Goal: Task Accomplishment & Management: Complete application form

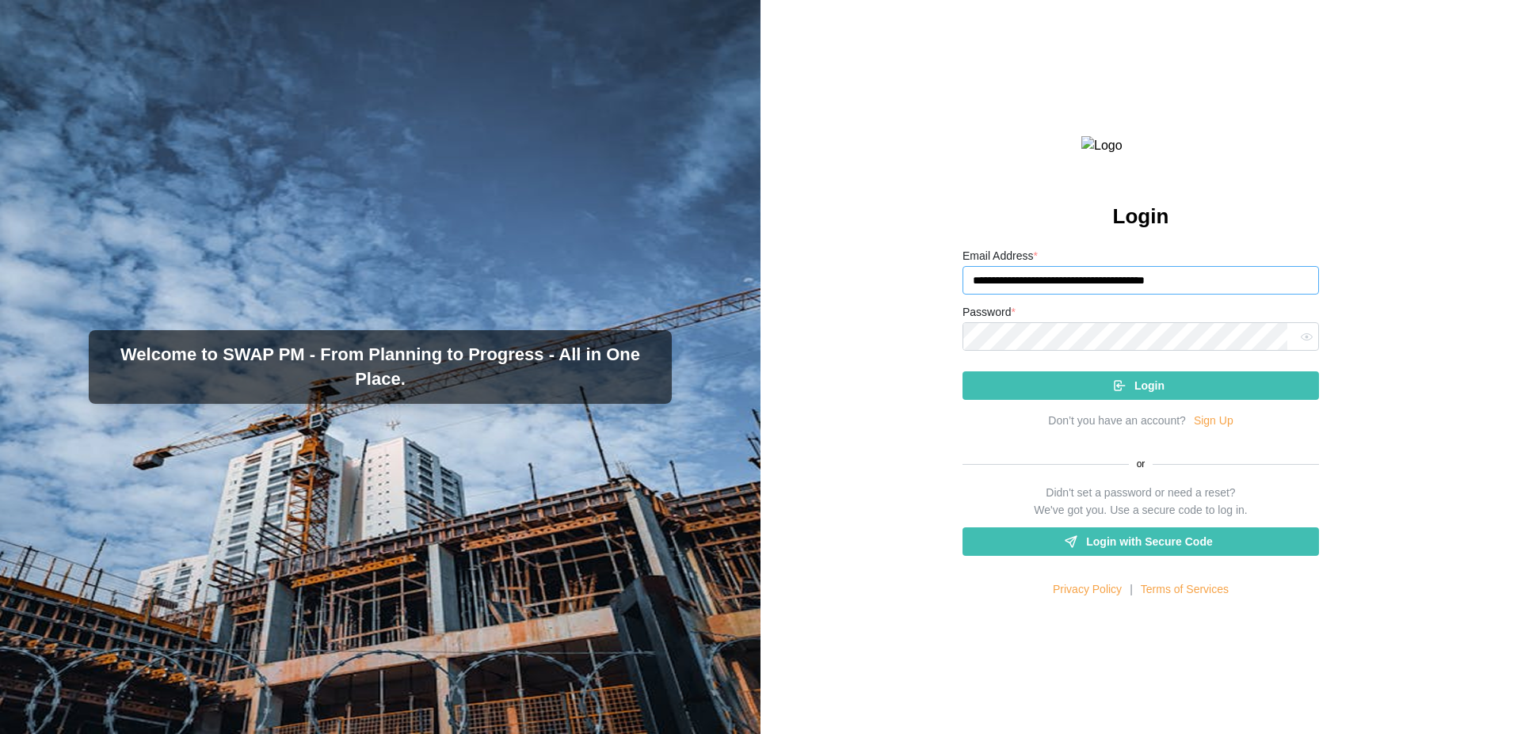
click at [1222, 295] on input "**********" at bounding box center [1140, 280] width 356 height 29
click at [1140, 399] on span "Login" at bounding box center [1149, 385] width 30 height 27
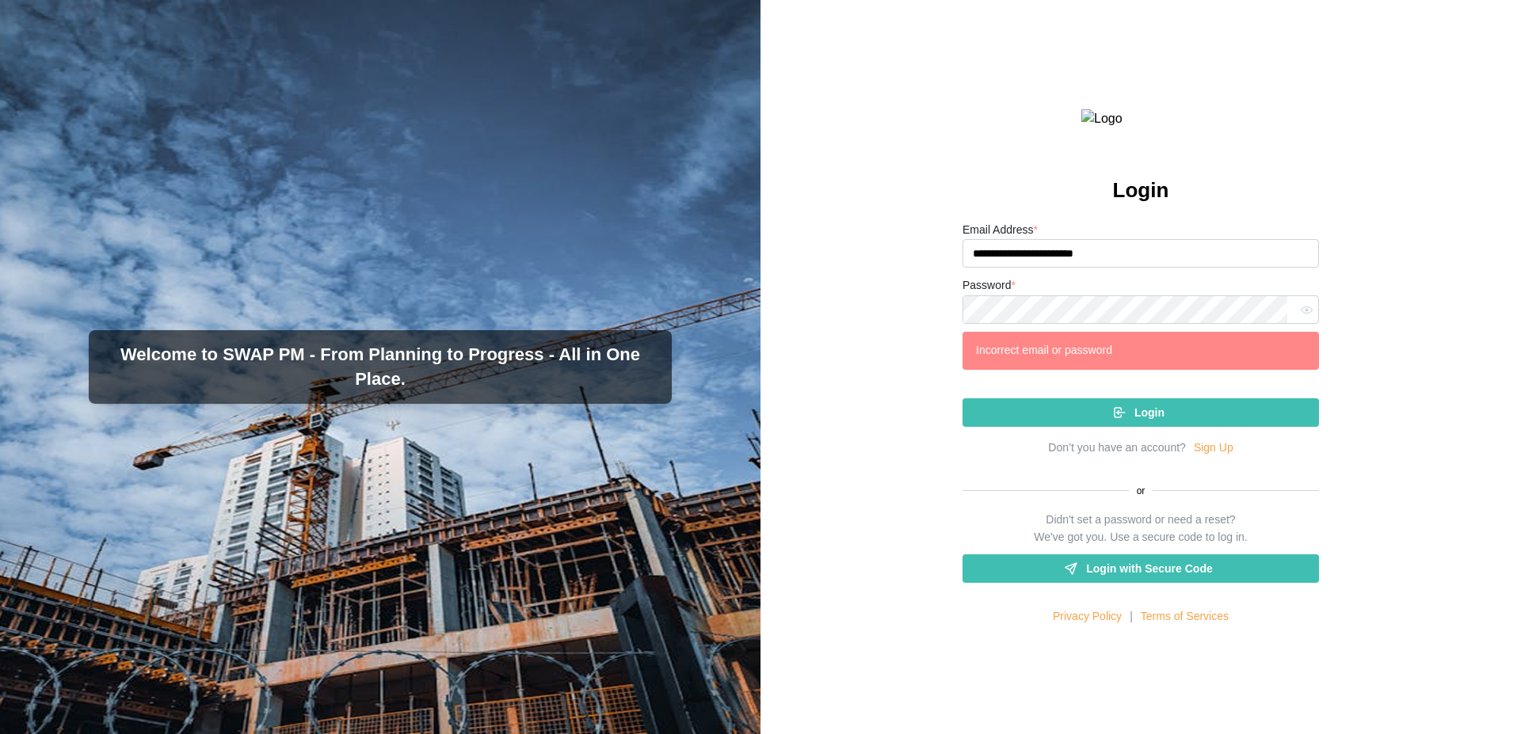
click at [1301, 316] on icon "button" at bounding box center [1307, 310] width 12 height 12
click at [1107, 268] on input "**********" at bounding box center [1140, 253] width 356 height 29
click at [1125, 268] on input "**********" at bounding box center [1140, 253] width 356 height 29
type input "*"
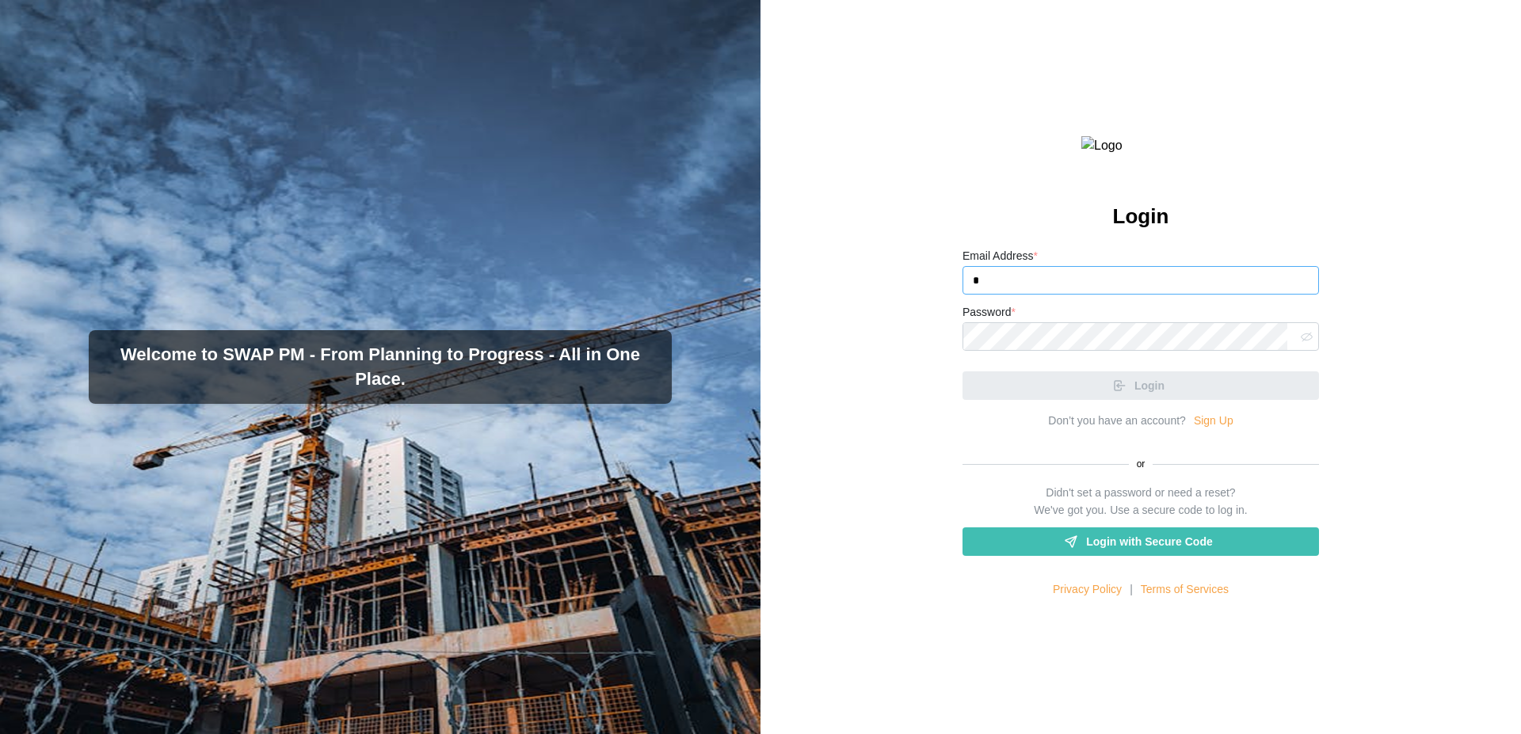
type input "**********"
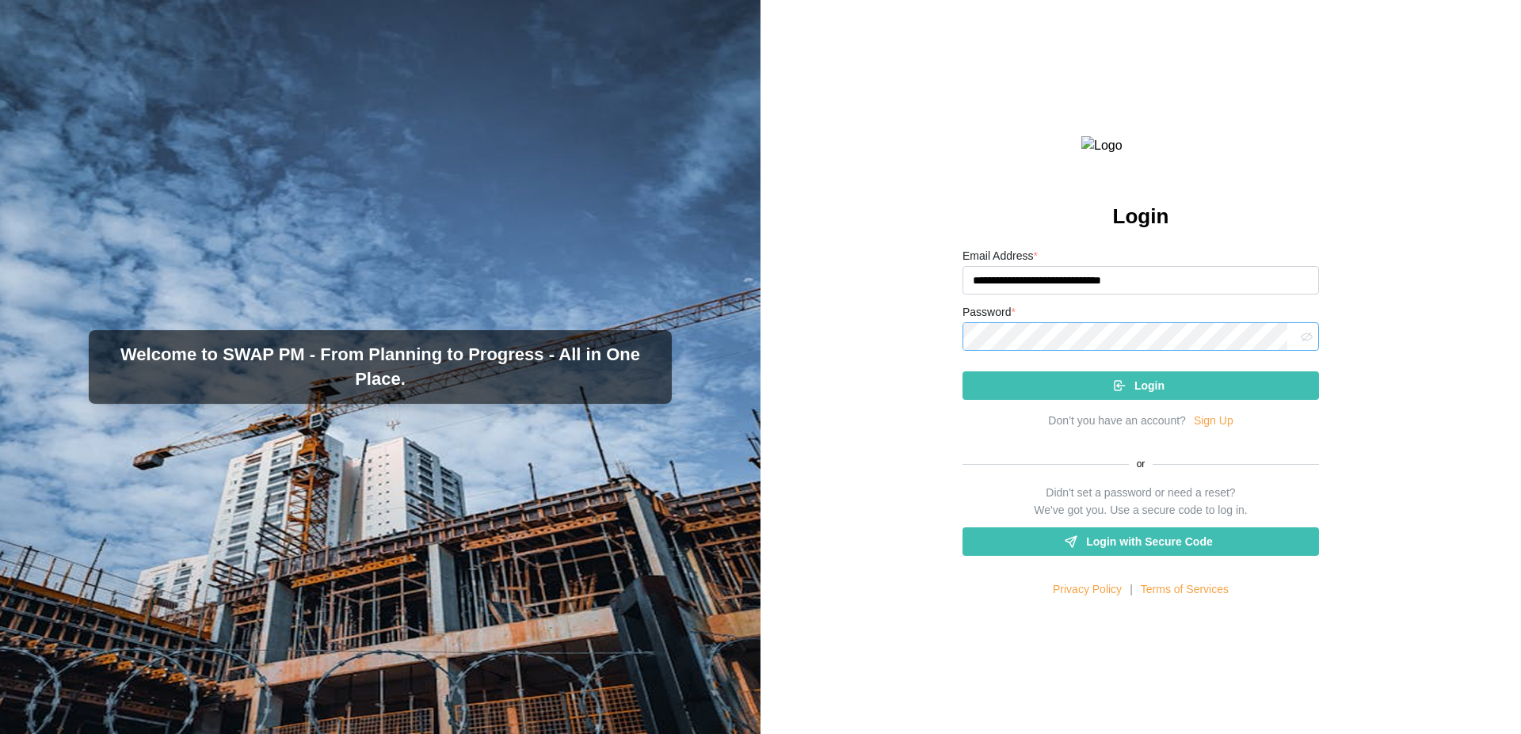
click at [962, 371] on button "Login" at bounding box center [1140, 385] width 356 height 29
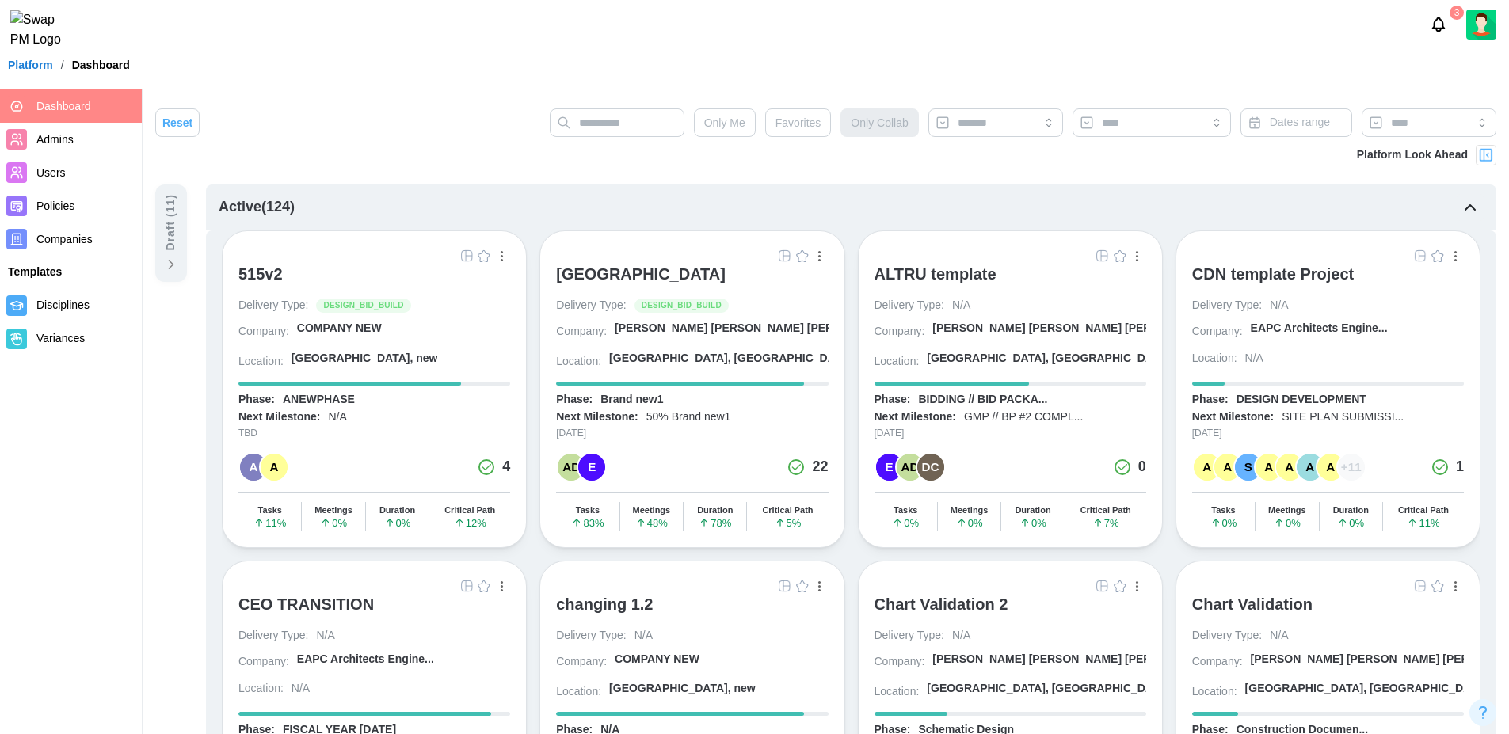
click at [67, 130] on span "Admins" at bounding box center [85, 140] width 99 height 20
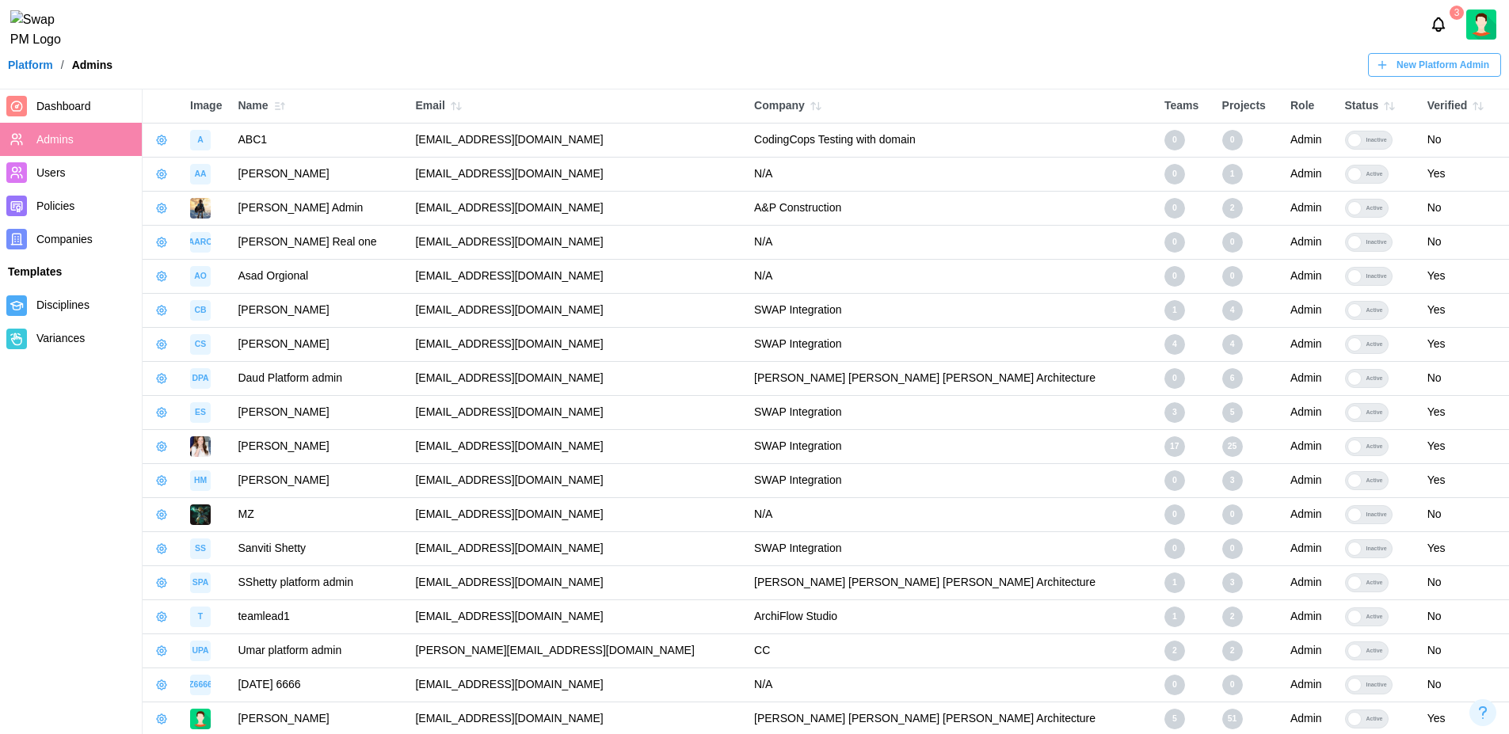
click at [158, 147] on button "button" at bounding box center [161, 140] width 22 height 22
click at [305, 49] on div "3" at bounding box center [754, 24] width 1509 height 49
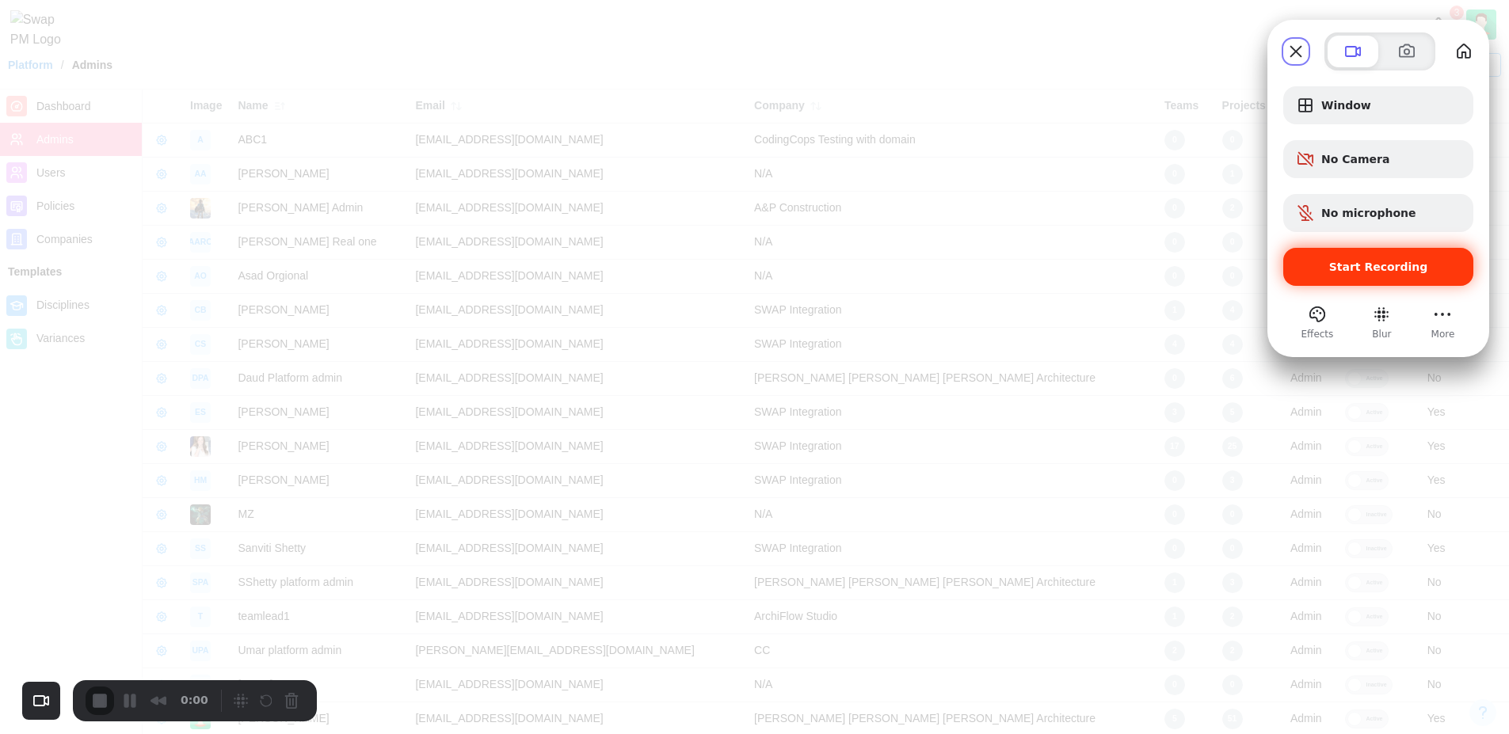
click at [1376, 259] on div "Start Recording" at bounding box center [1378, 267] width 190 height 38
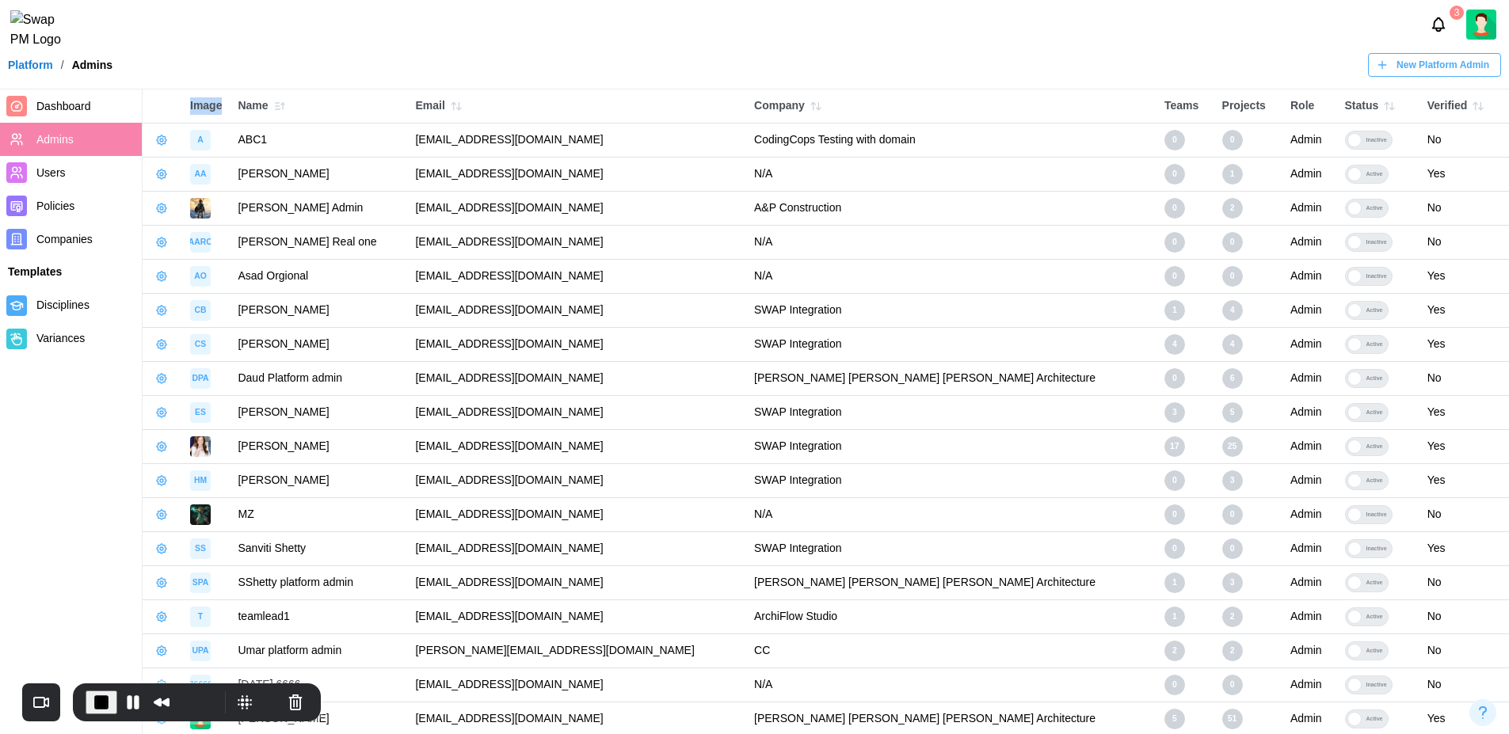
drag, startPoint x: 223, startPoint y: 111, endPoint x: 188, endPoint y: 105, distance: 36.1
click at [188, 105] on th "Image" at bounding box center [206, 107] width 48 height 34
click at [251, 105] on div "Name" at bounding box center [319, 106] width 162 height 22
click at [455, 102] on div "Email" at bounding box center [576, 106] width 323 height 22
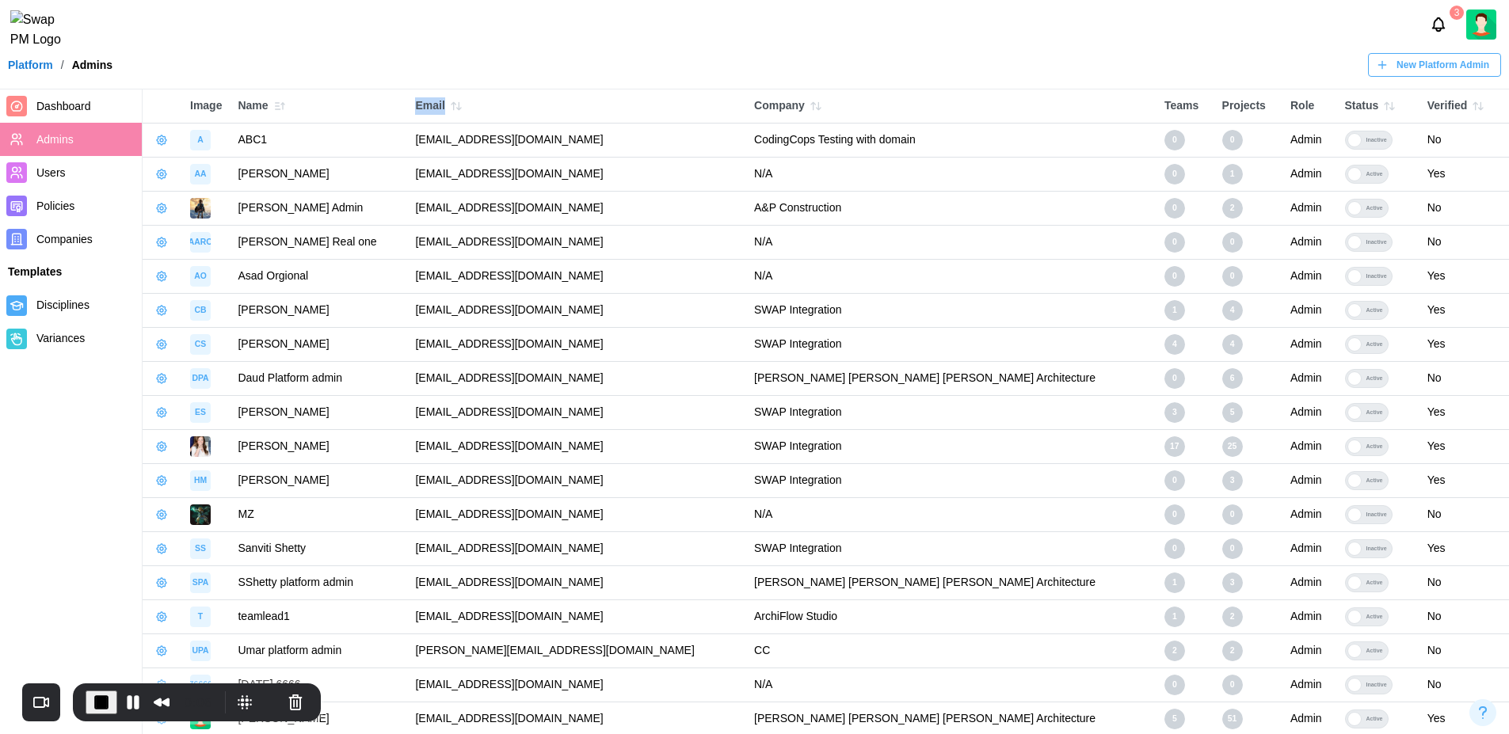
click at [455, 102] on div "Email" at bounding box center [576, 106] width 323 height 22
click at [834, 107] on div "Company" at bounding box center [951, 106] width 394 height 22
click at [1164, 106] on div "Teams" at bounding box center [1185, 105] width 42 height 17
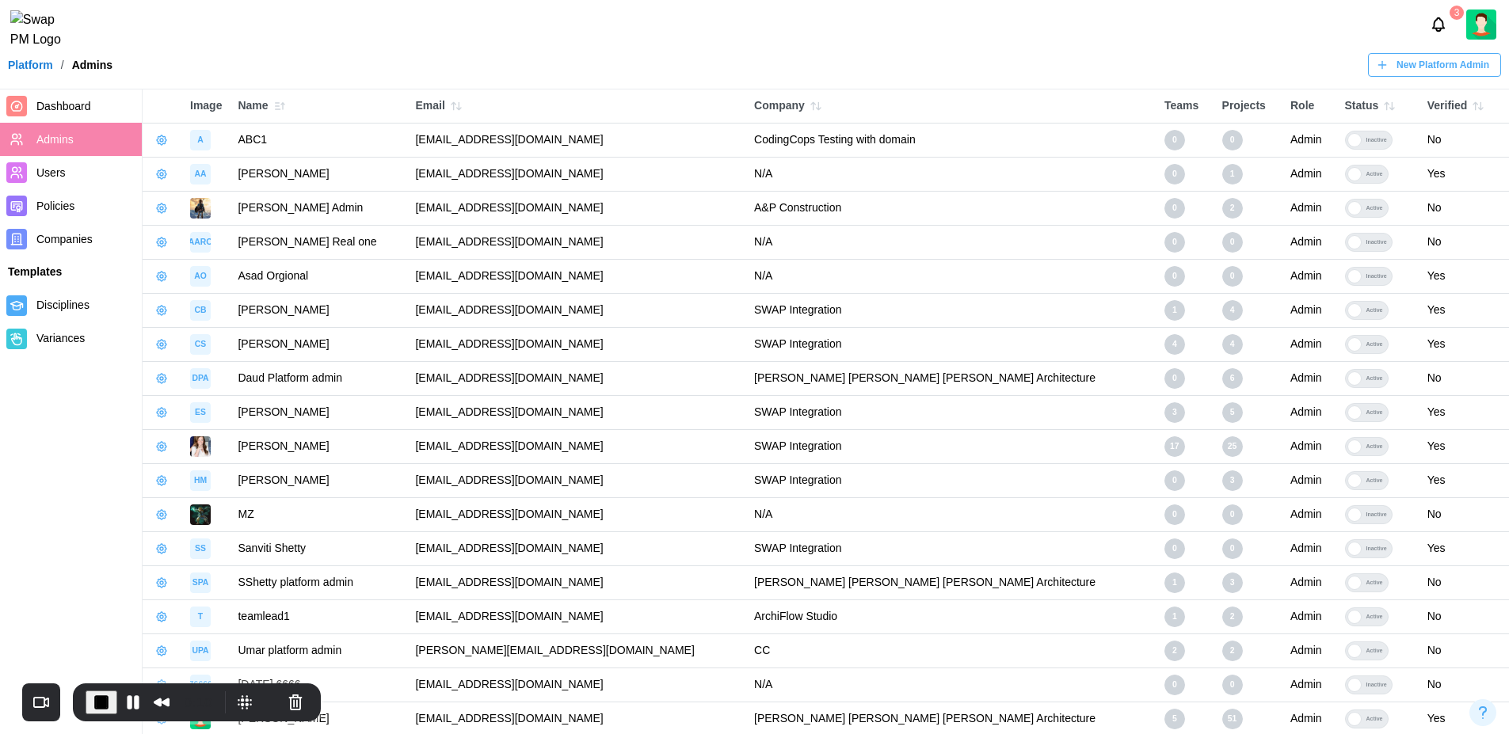
click at [1222, 109] on div "Projects" at bounding box center [1248, 105] width 52 height 17
click at [1222, 106] on div "Projects" at bounding box center [1248, 105] width 52 height 17
click at [1290, 106] on div "Role" at bounding box center [1309, 105] width 39 height 17
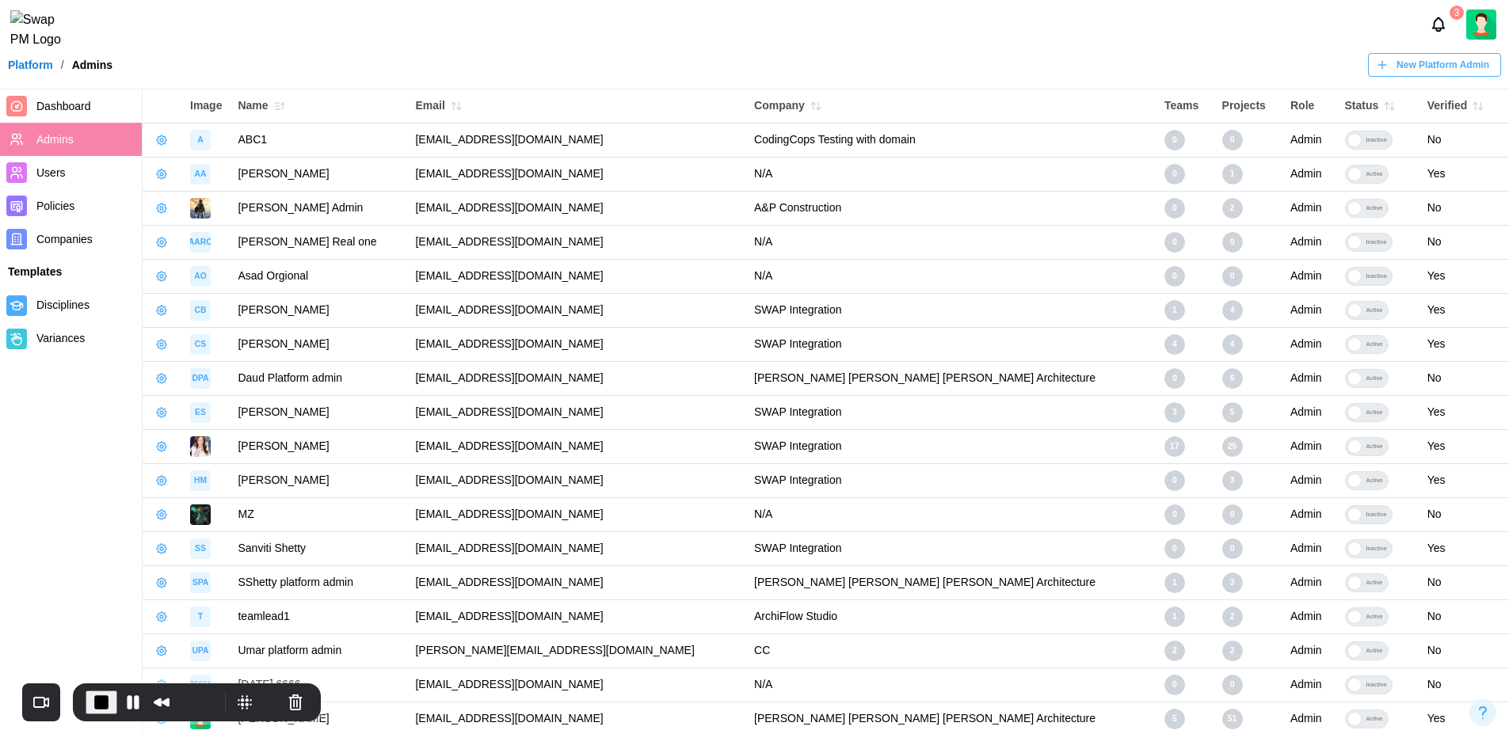
click at [1345, 108] on div "Status" at bounding box center [1378, 106] width 67 height 22
click at [1427, 104] on div "Verified" at bounding box center [1464, 106] width 74 height 22
click at [59, 182] on span "Users" at bounding box center [85, 173] width 99 height 20
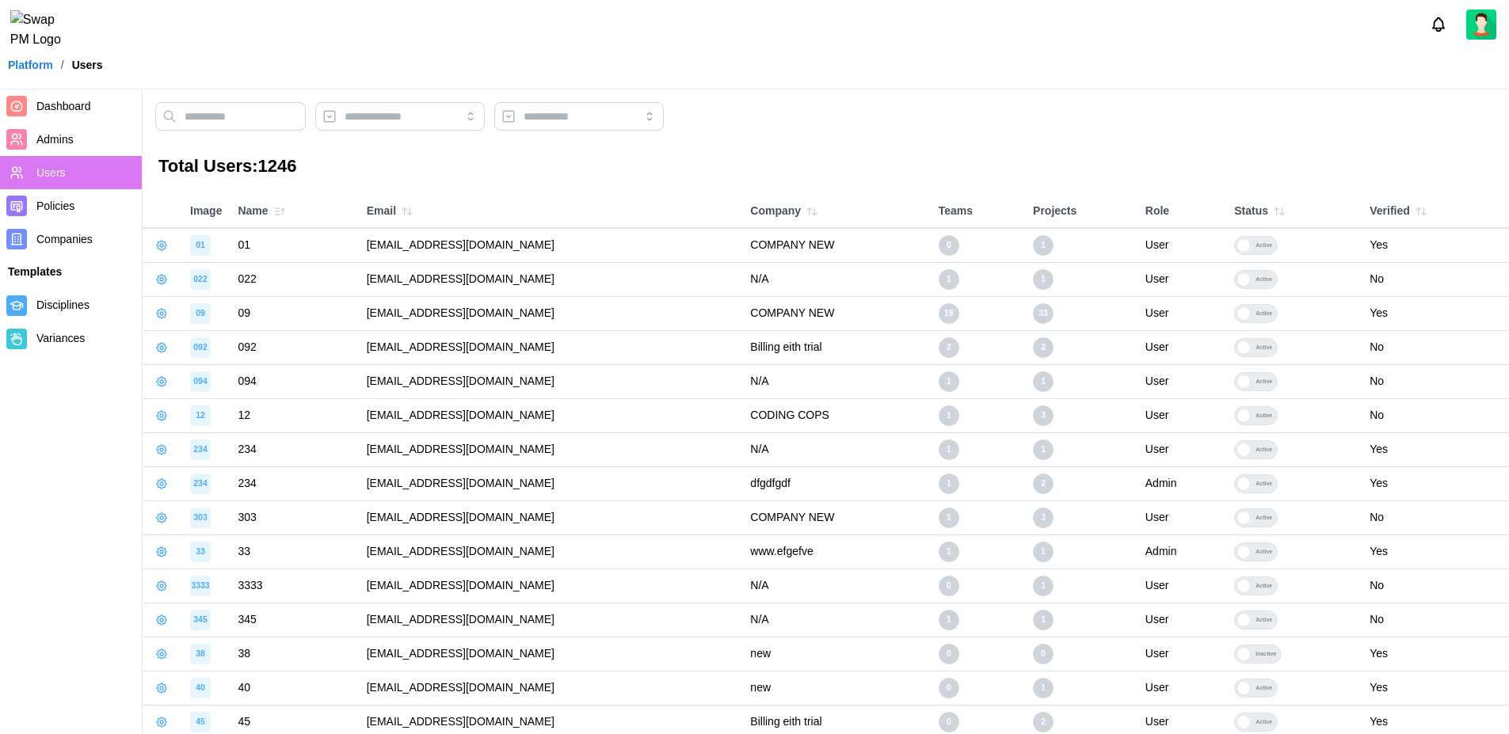
drag, startPoint x: 322, startPoint y: 169, endPoint x: 169, endPoint y: 166, distance: 152.9
click at [169, 166] on h3 "Total Users: 1246" at bounding box center [825, 166] width 1335 height 25
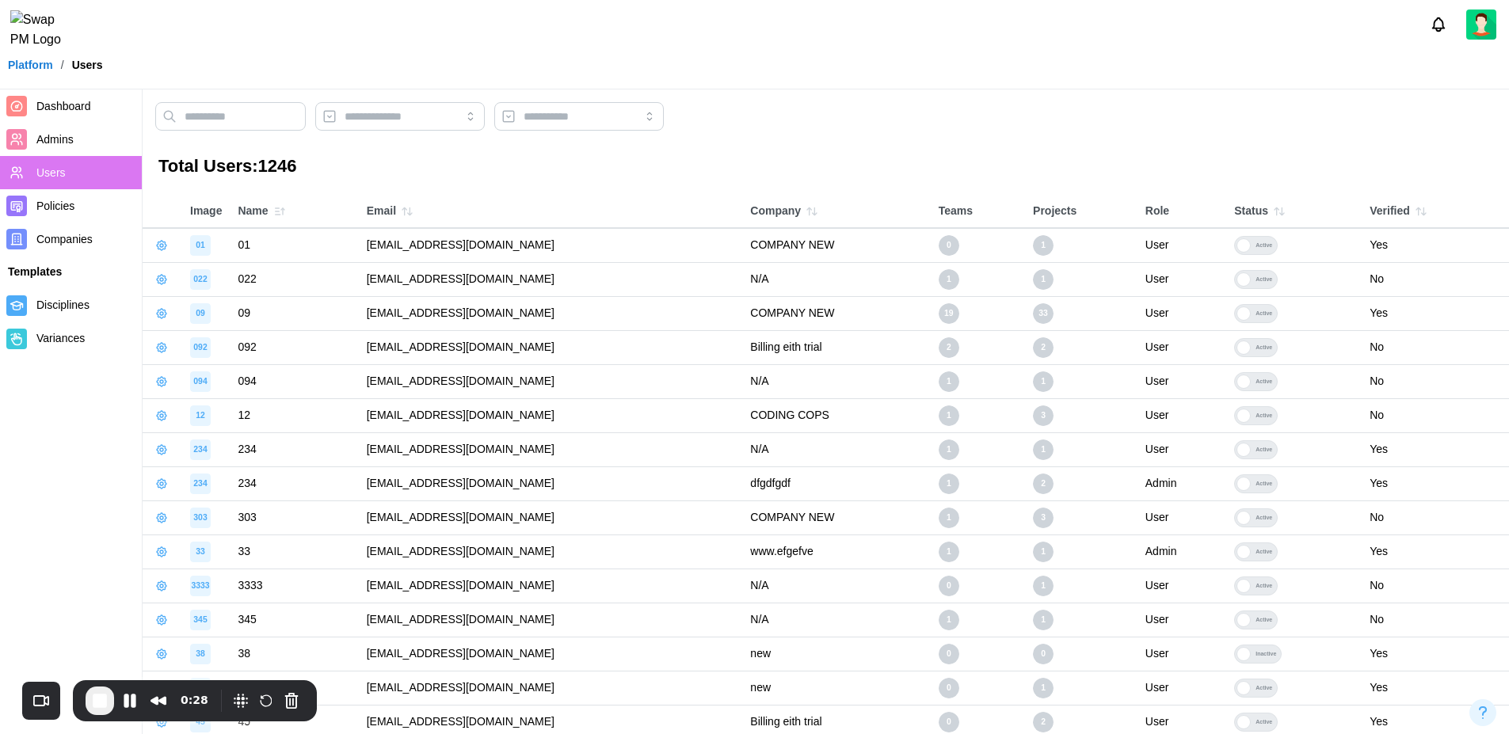
click at [406, 181] on main "Total Users: 1246 Image Name Email Company Teams Projects Role Status Verified …" at bounding box center [754, 564] width 1509 height 1128
click at [185, 211] on th "Image" at bounding box center [206, 212] width 48 height 34
drag, startPoint x: 185, startPoint y: 211, endPoint x: 606, endPoint y: 217, distance: 421.4
click at [606, 217] on tr "Image Name Email Company Teams Projects Role Status Verified" at bounding box center [826, 212] width 1366 height 34
click at [561, 174] on h3 "Total Users: 1246" at bounding box center [825, 166] width 1335 height 25
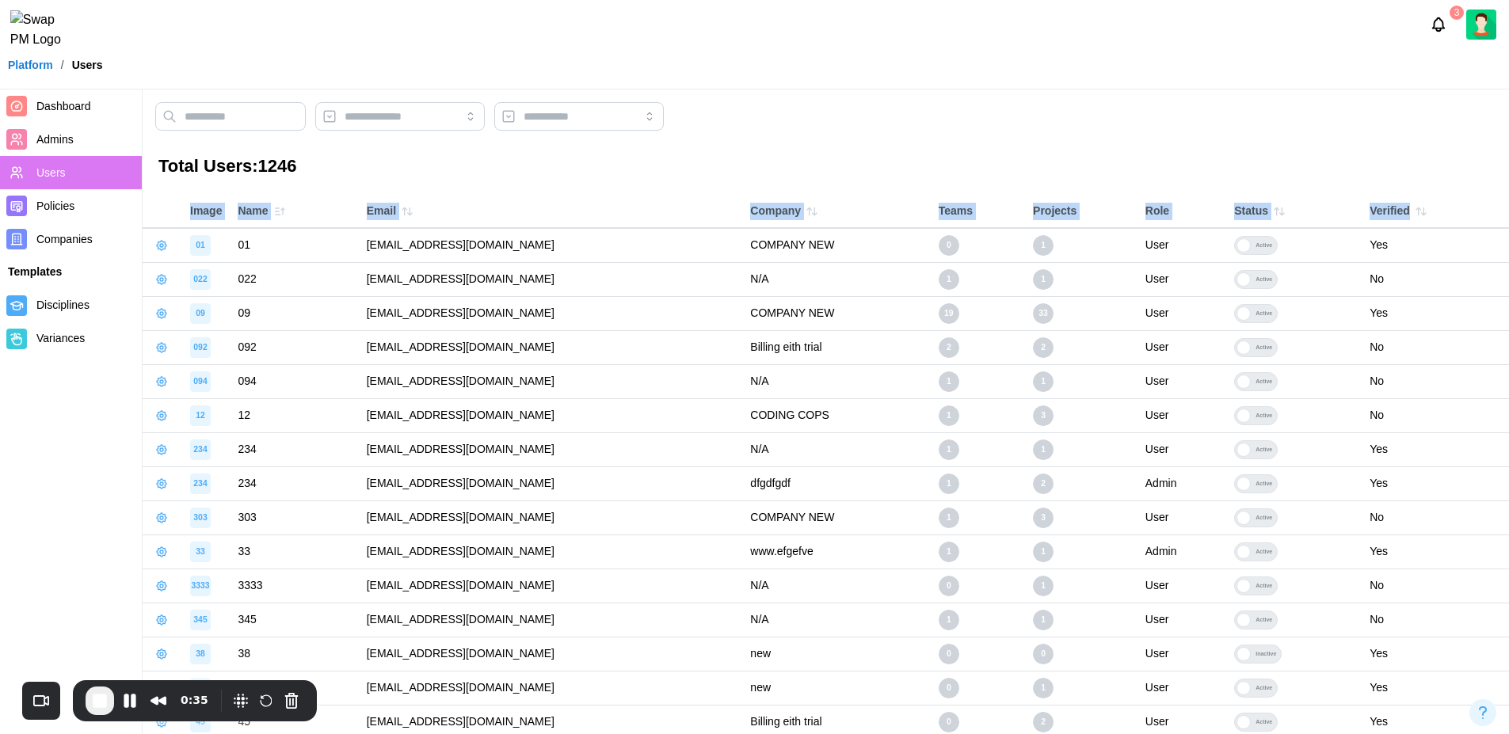
drag, startPoint x: 182, startPoint y: 212, endPoint x: 1450, endPoint y: 211, distance: 1268.1
click at [1450, 211] on tr "Image Name Email Company Teams Projects Role Status Verified" at bounding box center [826, 212] width 1366 height 34
click at [1103, 127] on div at bounding box center [825, 120] width 1341 height 36
click at [1183, 215] on div "Role" at bounding box center [1181, 211] width 73 height 17
drag, startPoint x: 1183, startPoint y: 215, endPoint x: 1157, endPoint y: 192, distance: 33.7
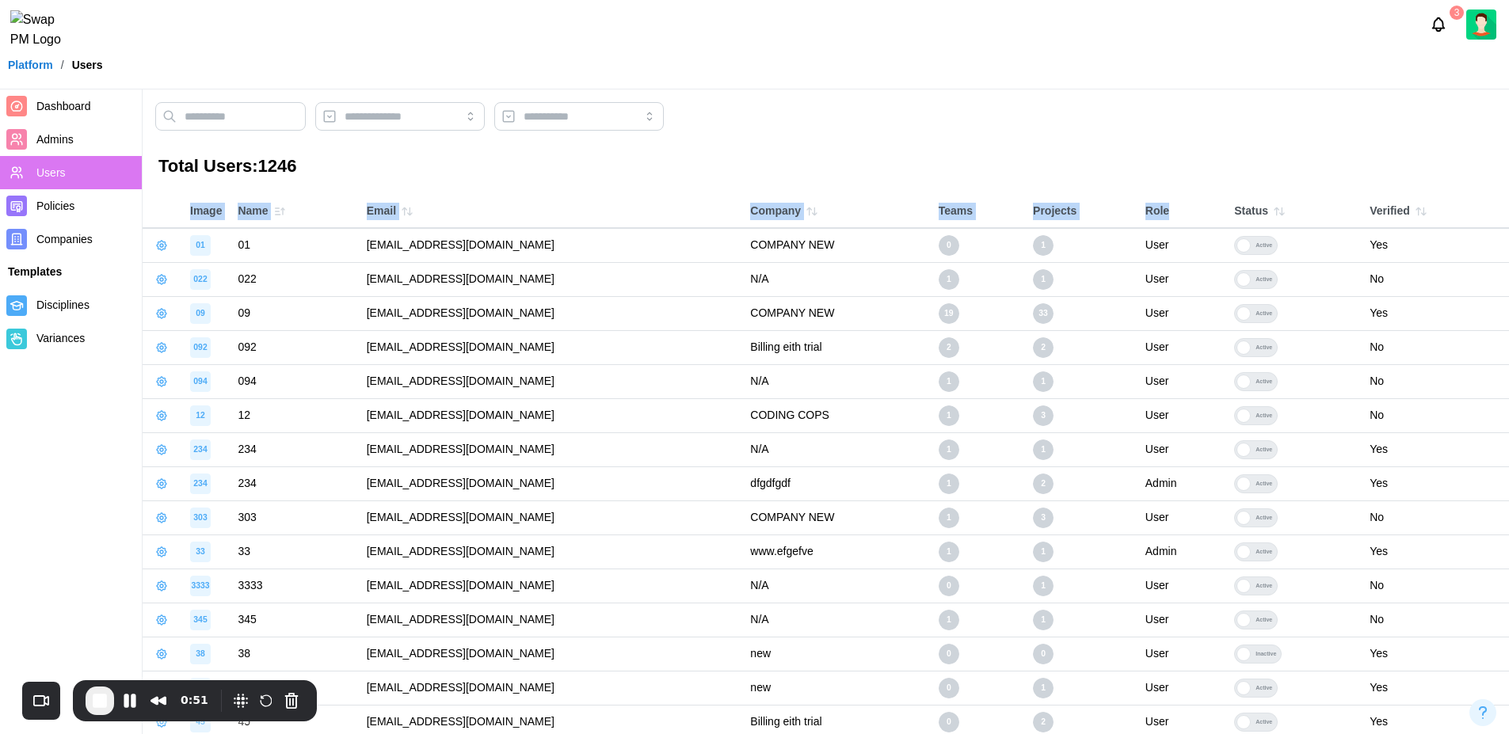
click at [1157, 192] on main "Total Users: 1246 Image Name Email Company Teams Projects Role Status Verified …" at bounding box center [754, 564] width 1509 height 1128
click at [131, 707] on button "Pause Recording" at bounding box center [129, 700] width 25 height 25
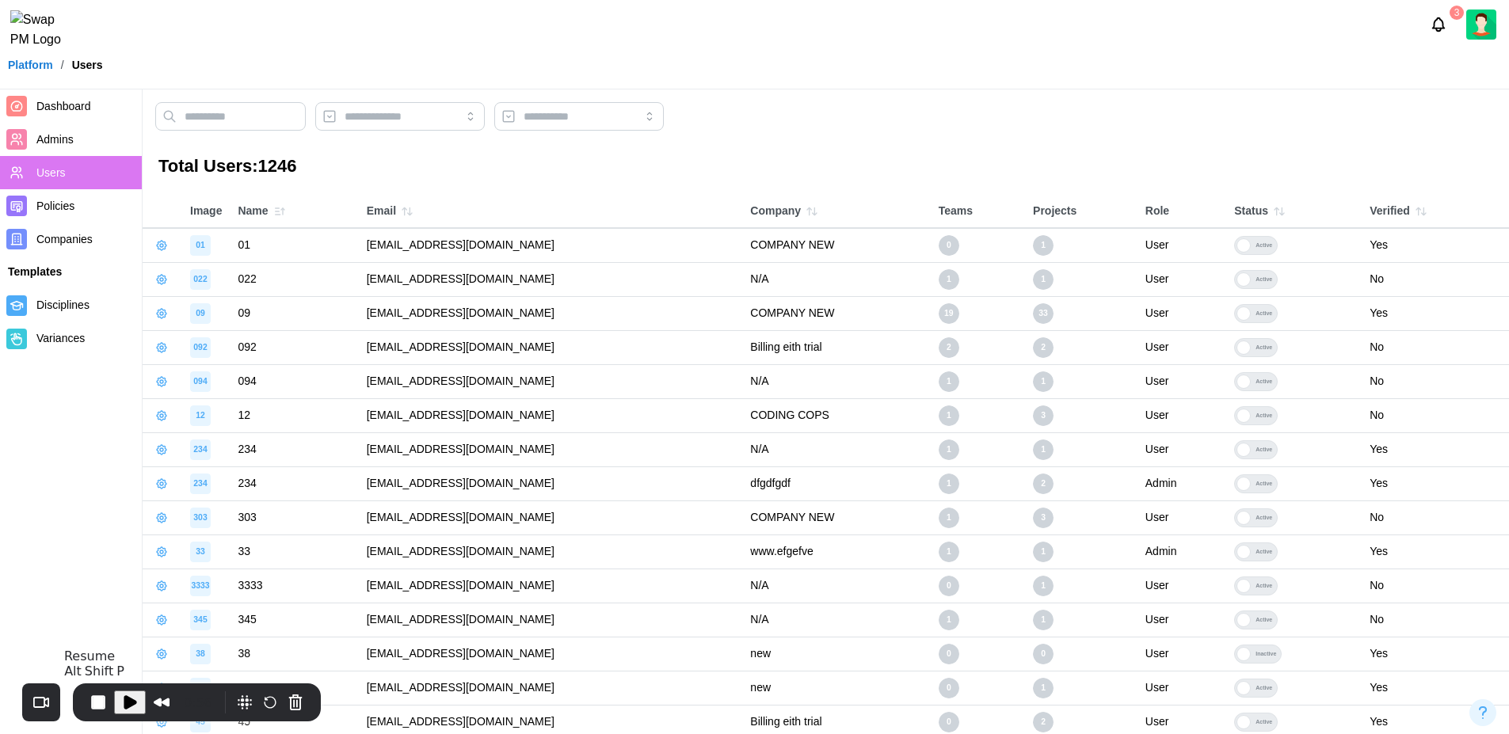
click at [131, 707] on span "Play Recording" at bounding box center [129, 702] width 19 height 19
click at [71, 112] on span "Dashboard" at bounding box center [85, 107] width 99 height 20
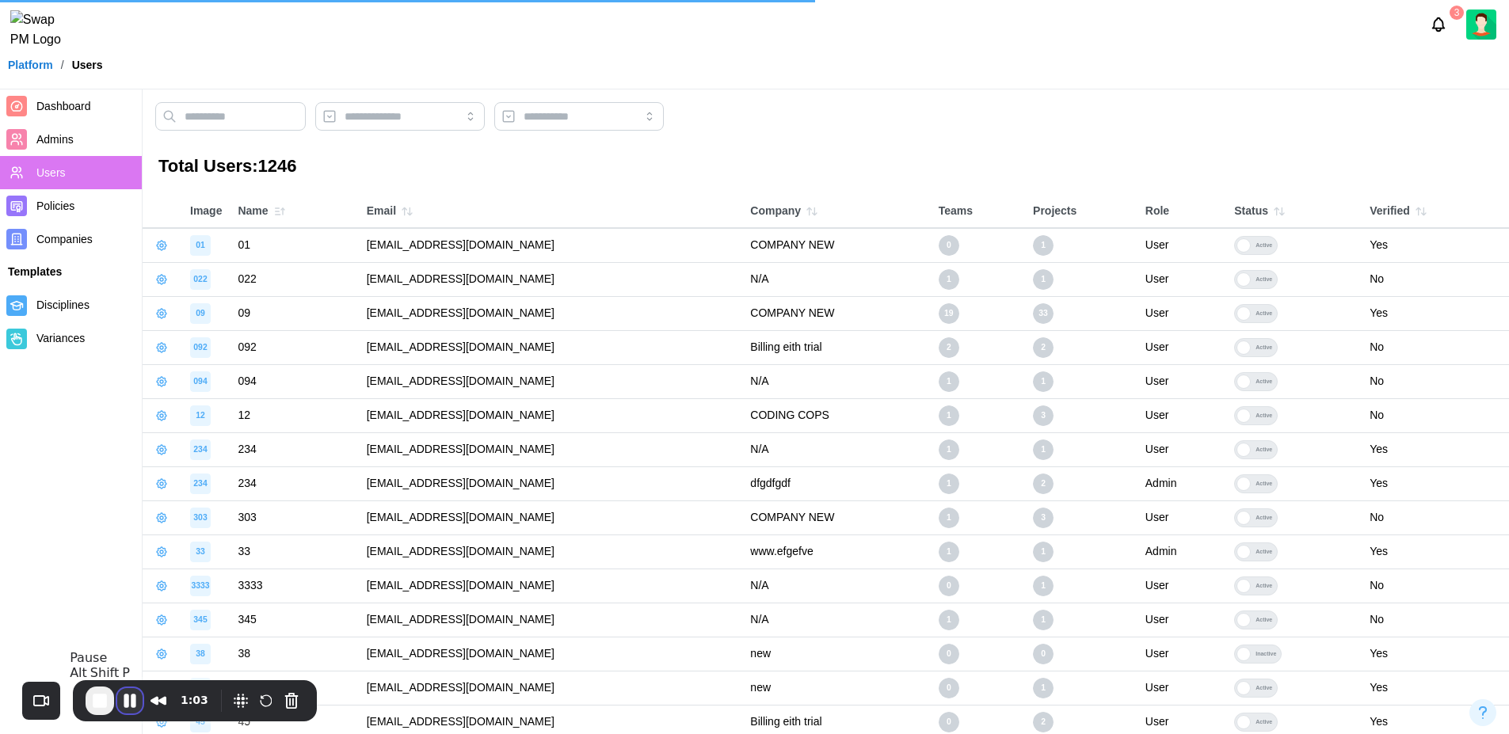
click at [132, 697] on button "Pause Recording" at bounding box center [129, 700] width 25 height 25
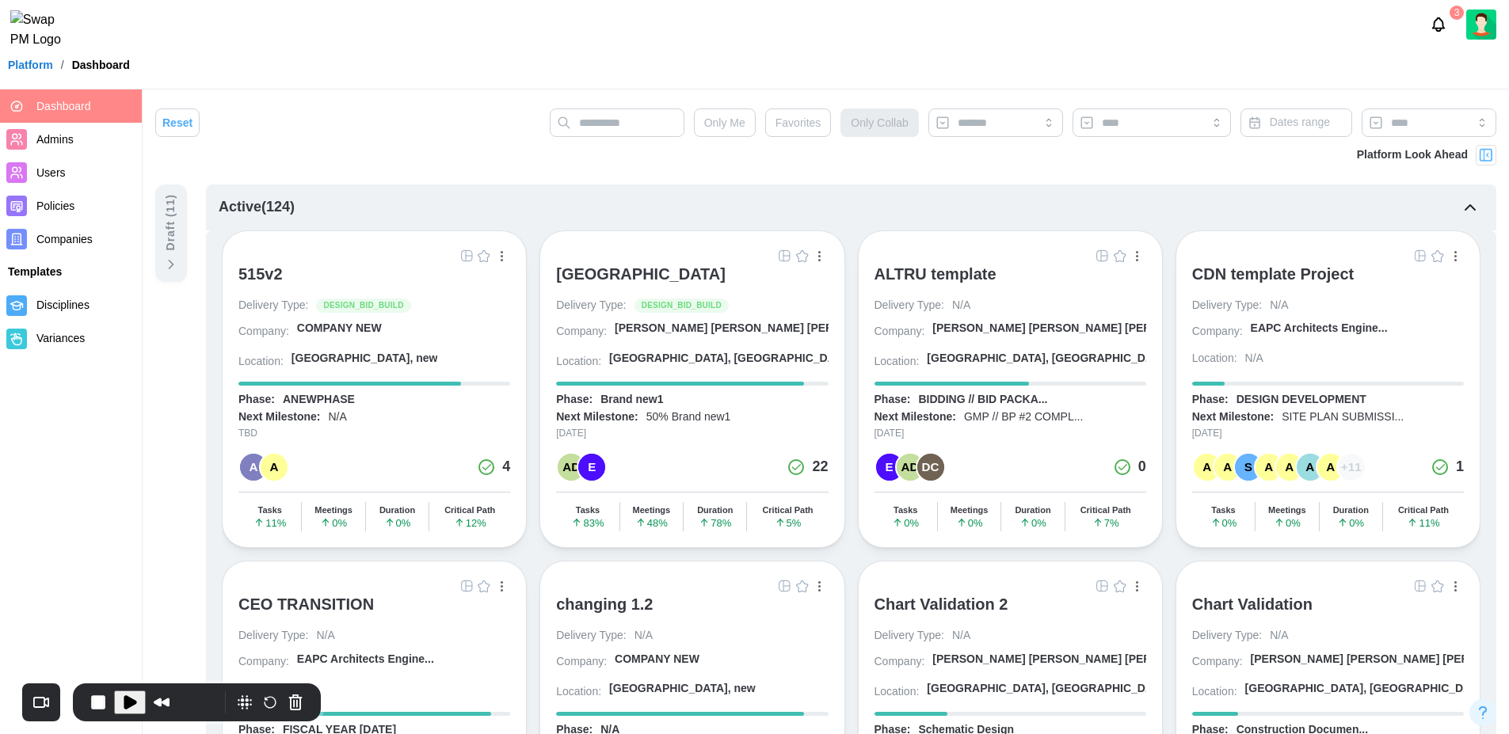
click at [691, 280] on div "ALTRU SPORTS COMPLEX" at bounding box center [640, 274] width 169 height 19
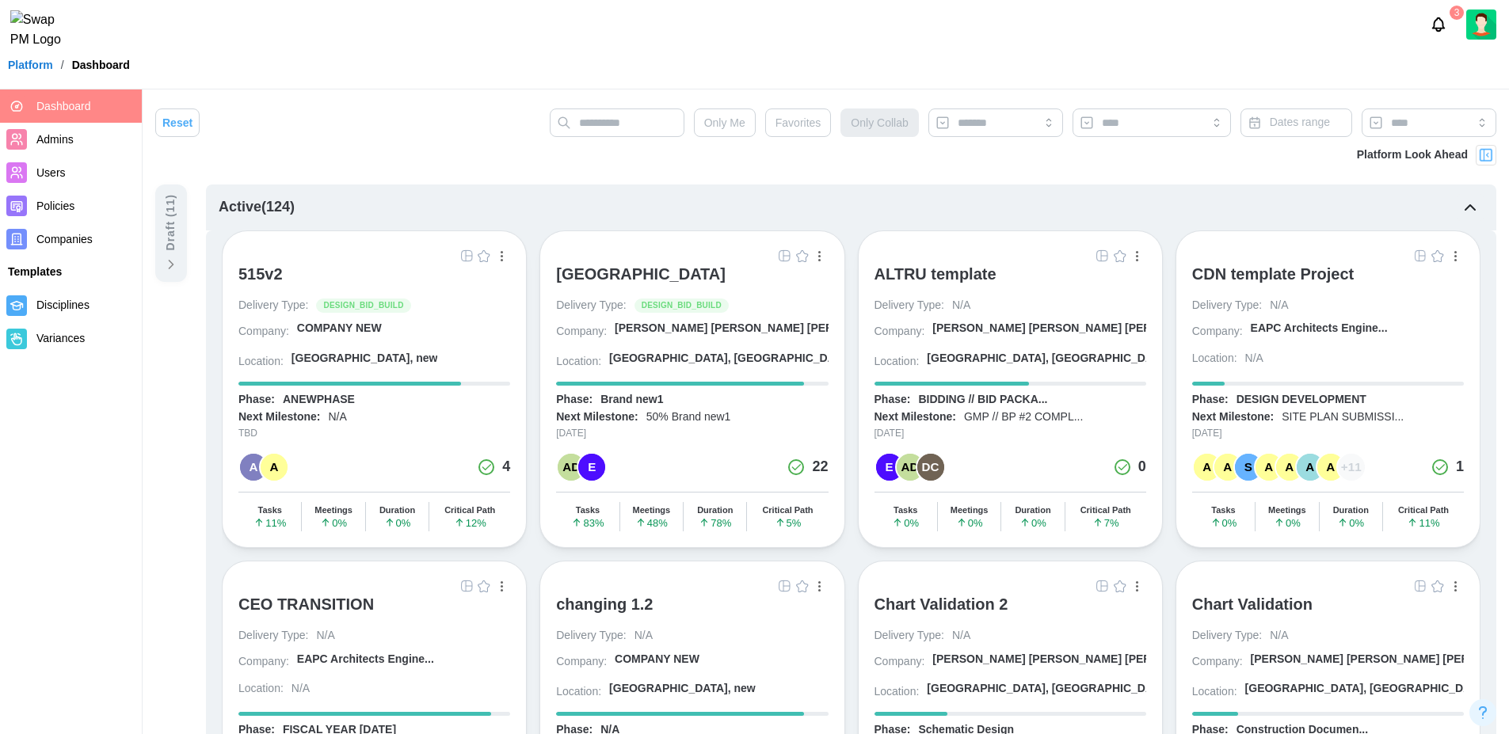
click at [62, 137] on span "Admins" at bounding box center [54, 139] width 37 height 13
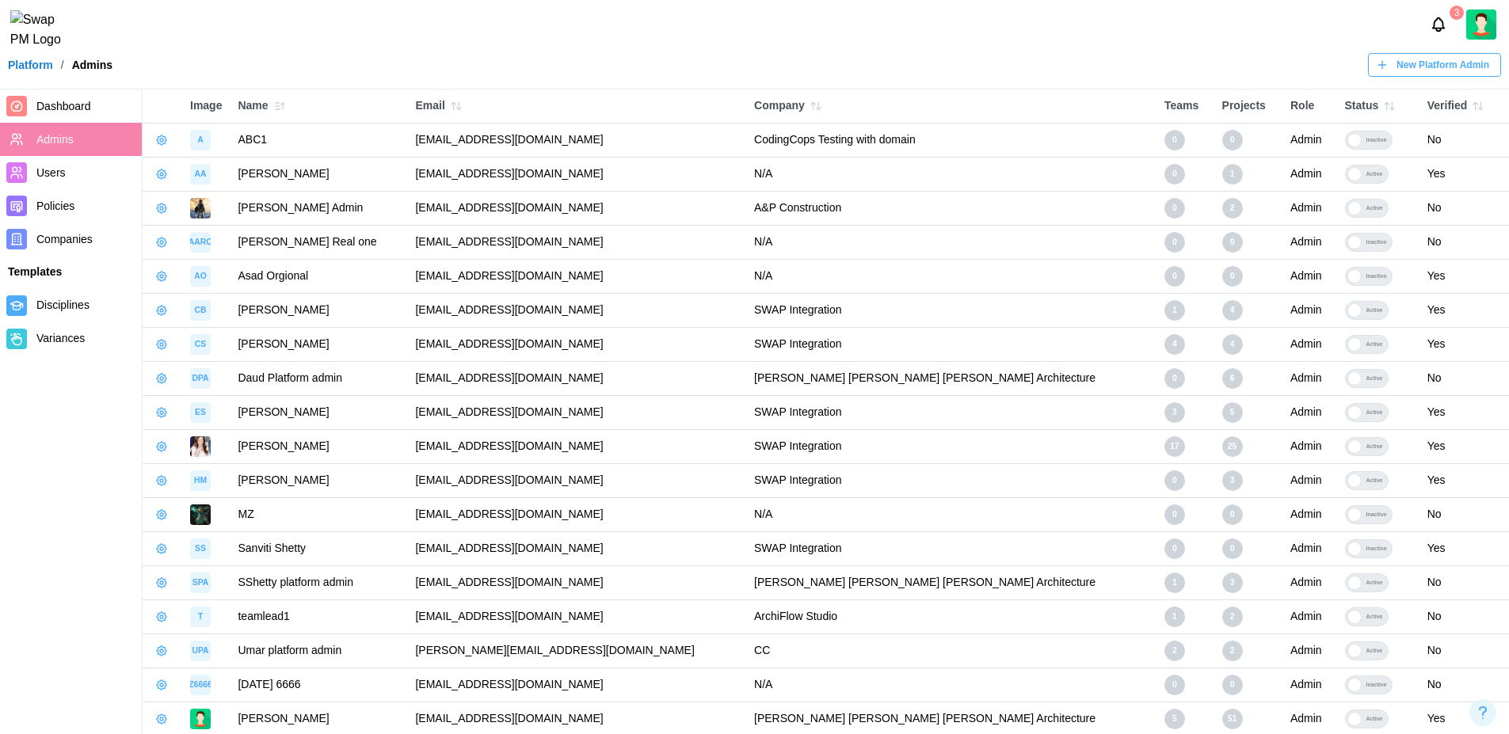
click at [162, 136] on icon "button" at bounding box center [162, 140] width 10 height 10
click at [214, 73] on div "Platform / Admins New Platform Admin" at bounding box center [754, 65] width 1509 height 24
click at [283, 107] on icon "button" at bounding box center [283, 106] width 0 height 6
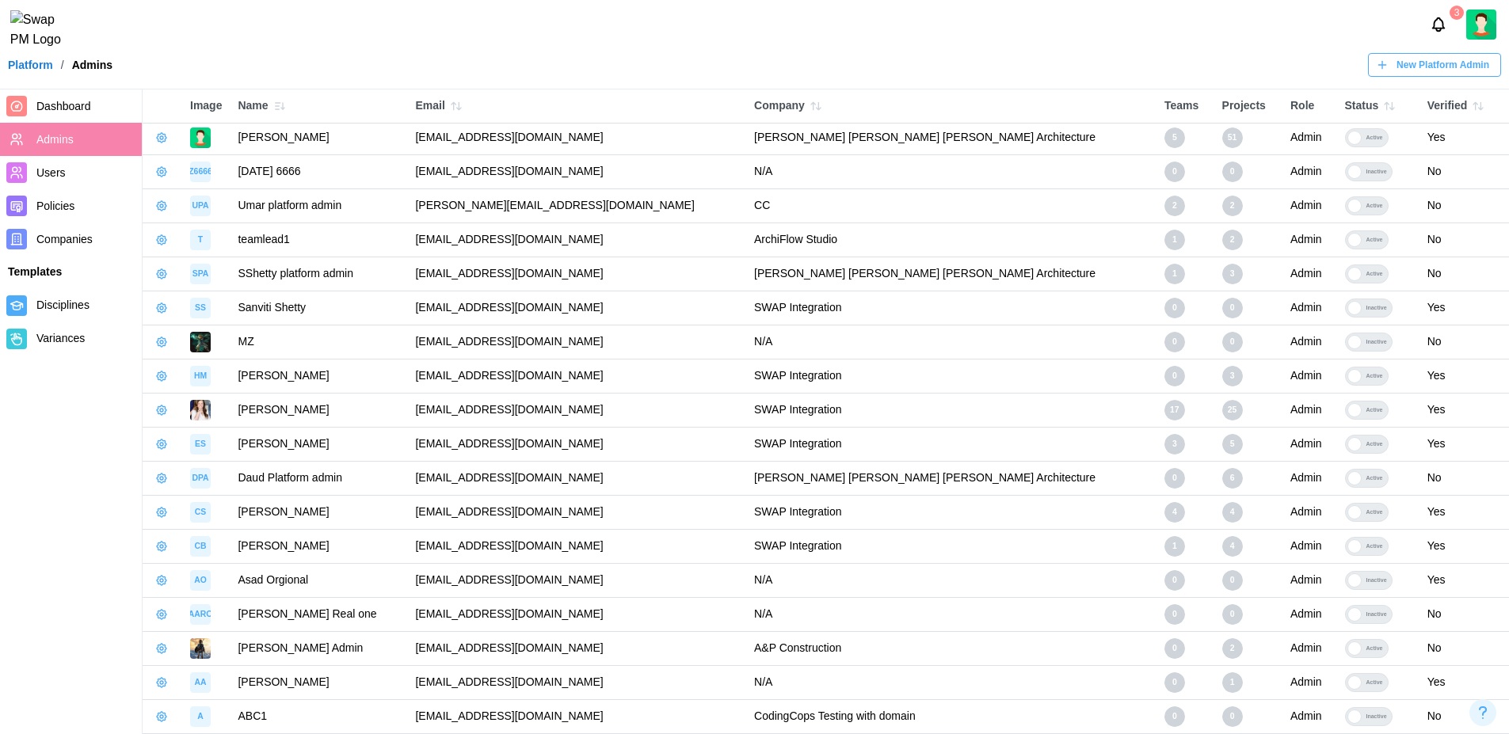
click at [284, 102] on icon "button" at bounding box center [279, 106] width 13 height 13
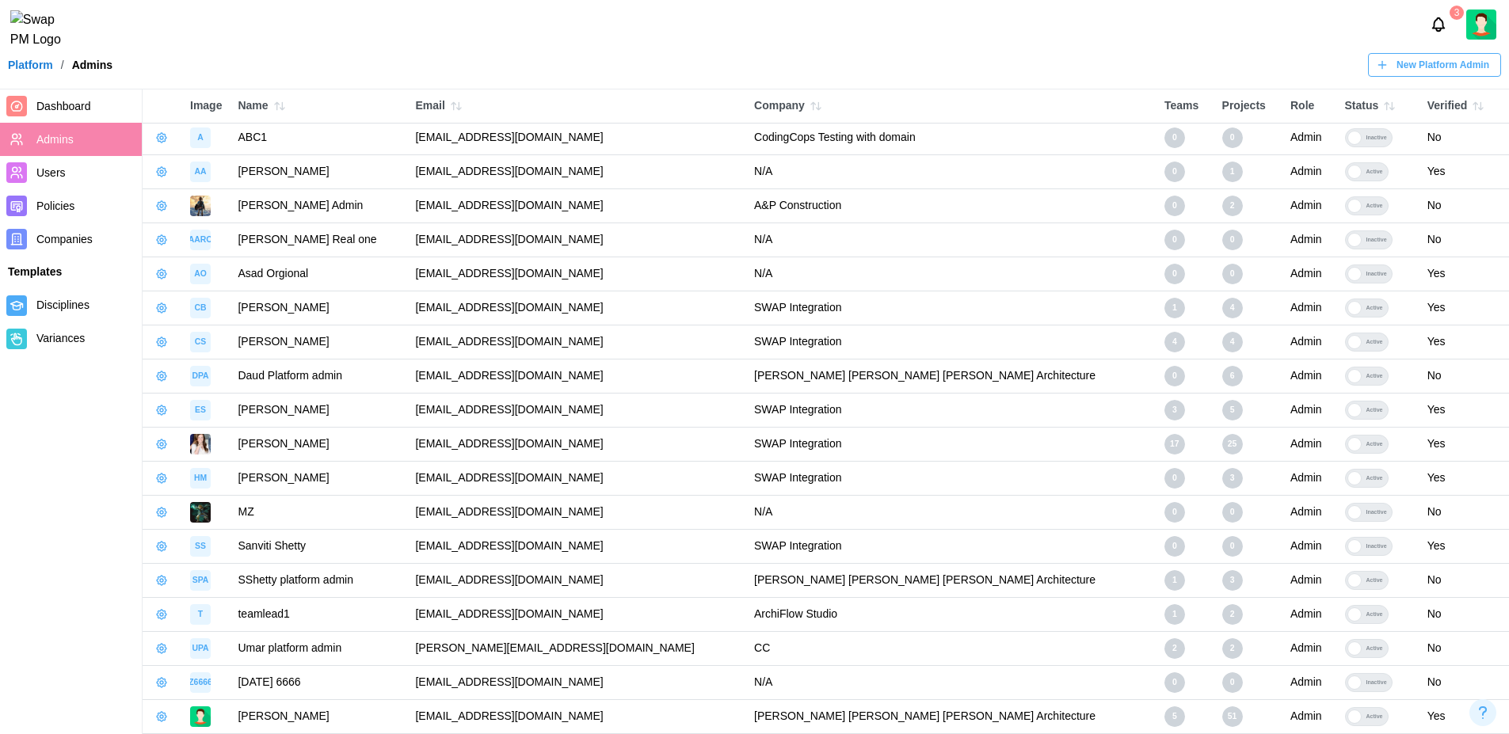
click at [276, 97] on button "button" at bounding box center [280, 106] width 22 height 22
click at [280, 109] on icon "button" at bounding box center [279, 106] width 13 height 13
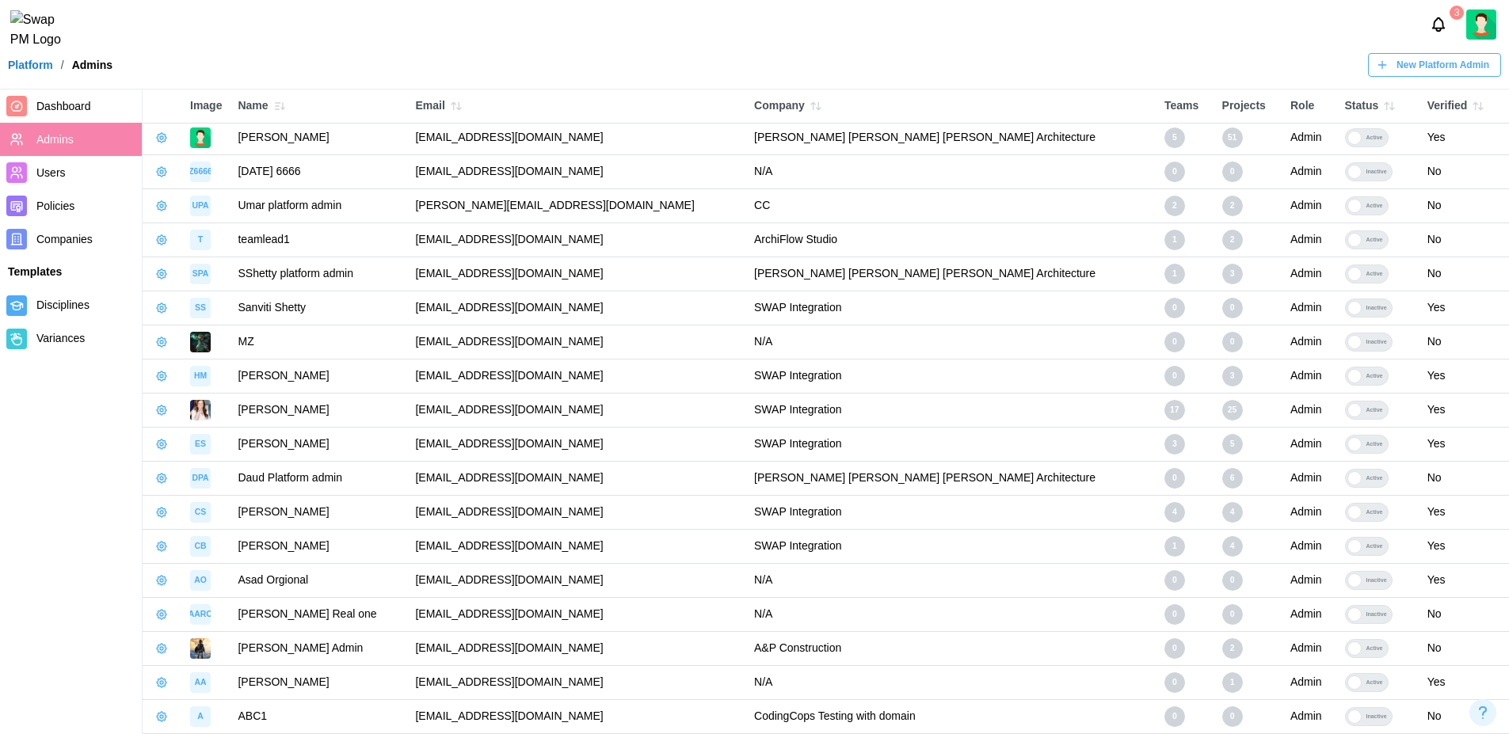
click at [280, 109] on icon "button" at bounding box center [279, 106] width 13 height 13
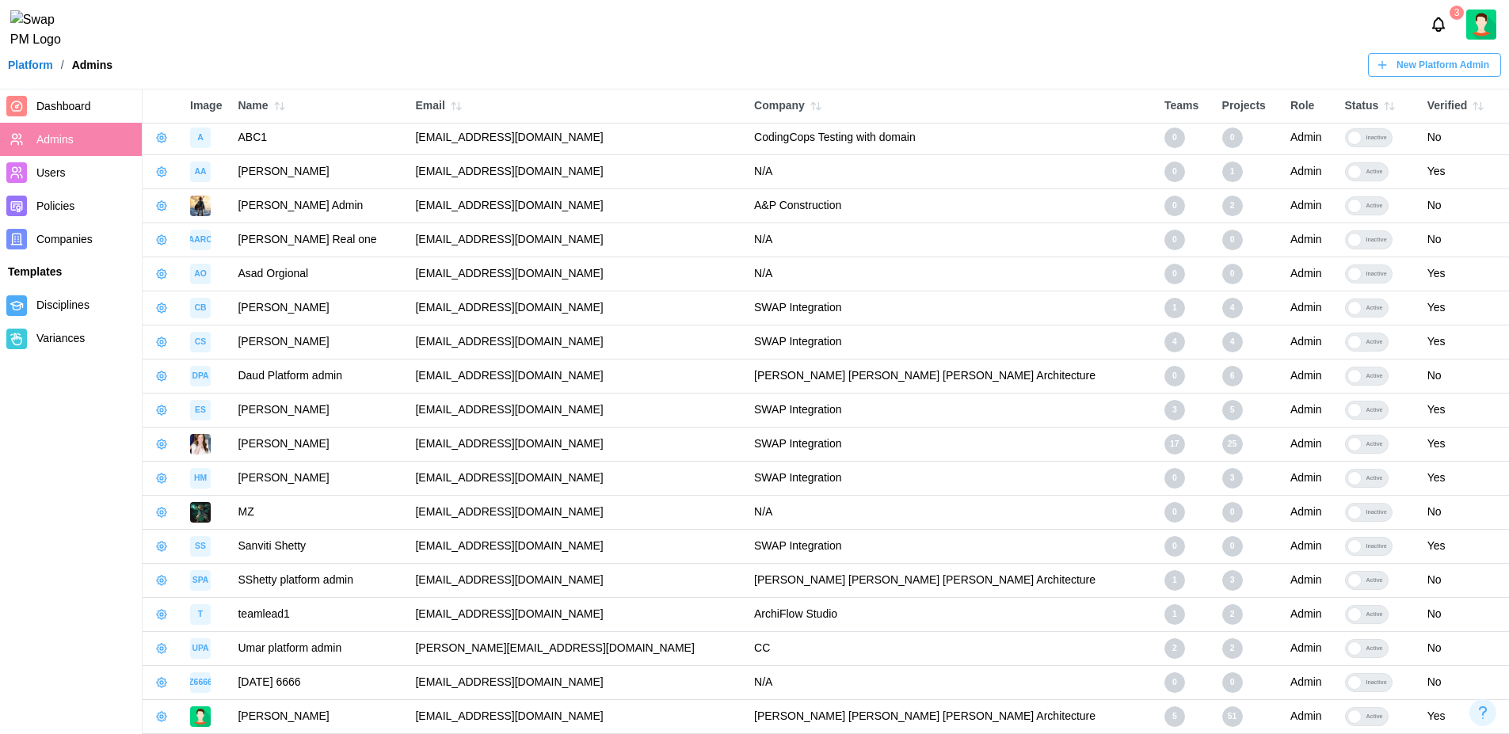
click at [280, 109] on icon "button" at bounding box center [279, 106] width 13 height 13
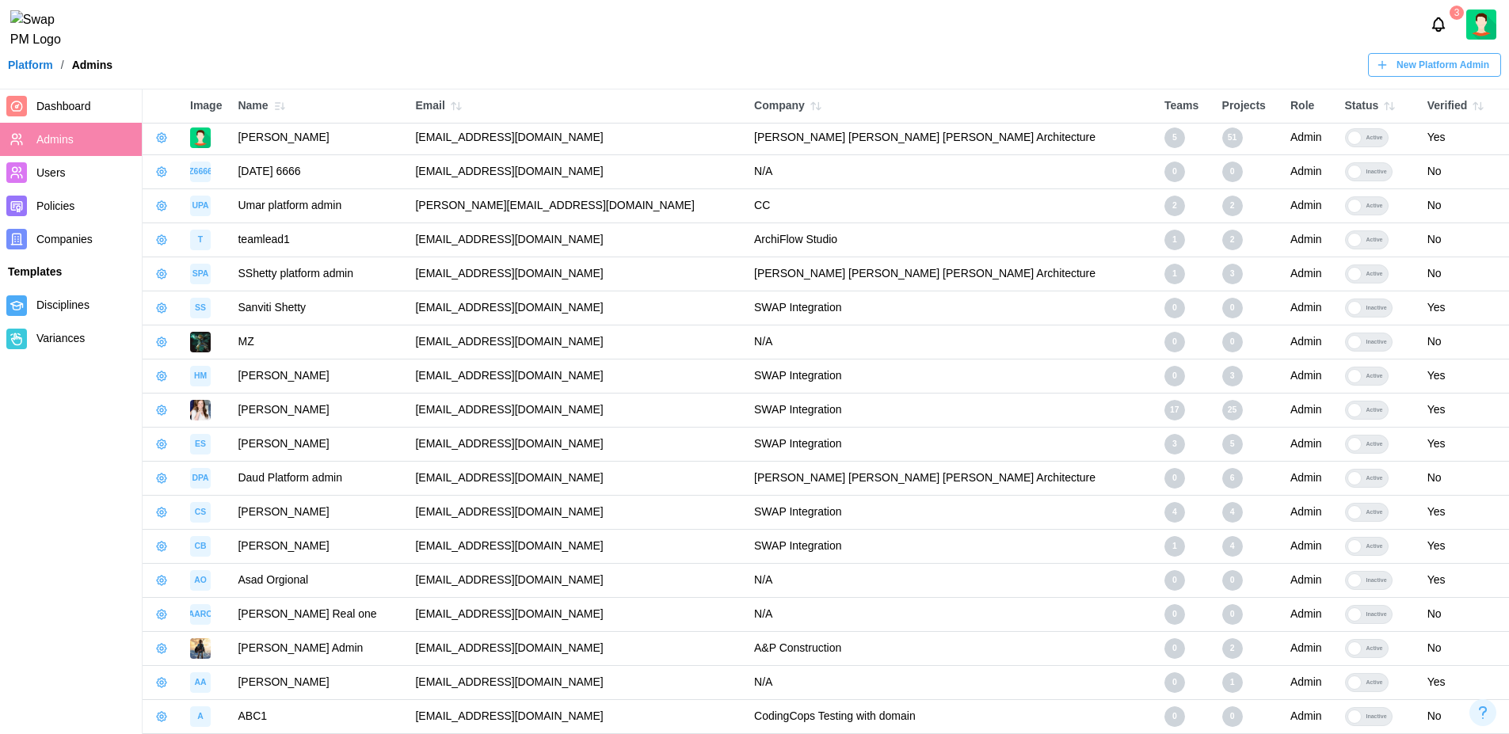
click at [280, 109] on icon "button" at bounding box center [279, 106] width 13 height 13
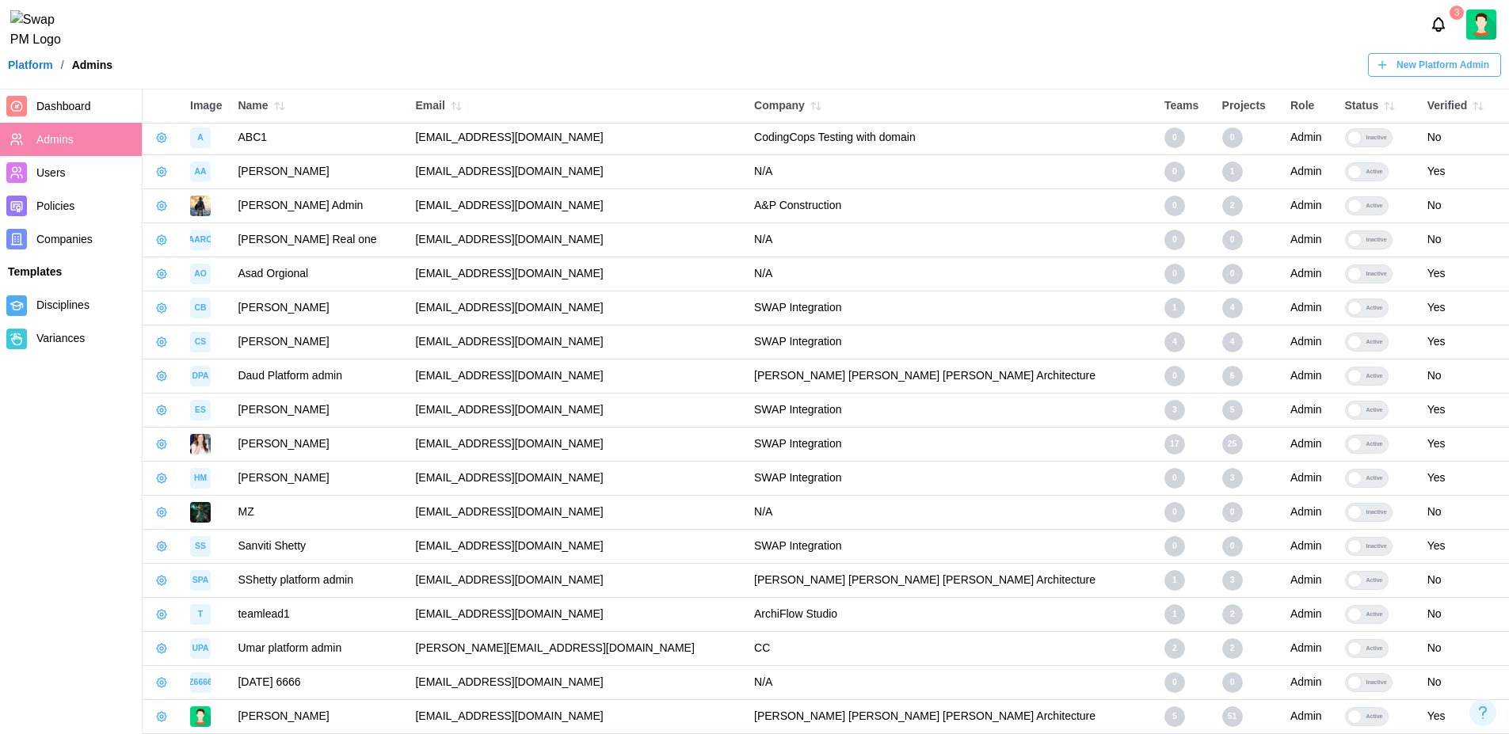
click at [280, 109] on icon "button" at bounding box center [279, 106] width 13 height 13
click at [460, 109] on icon "button" at bounding box center [458, 105] width 4 height 7
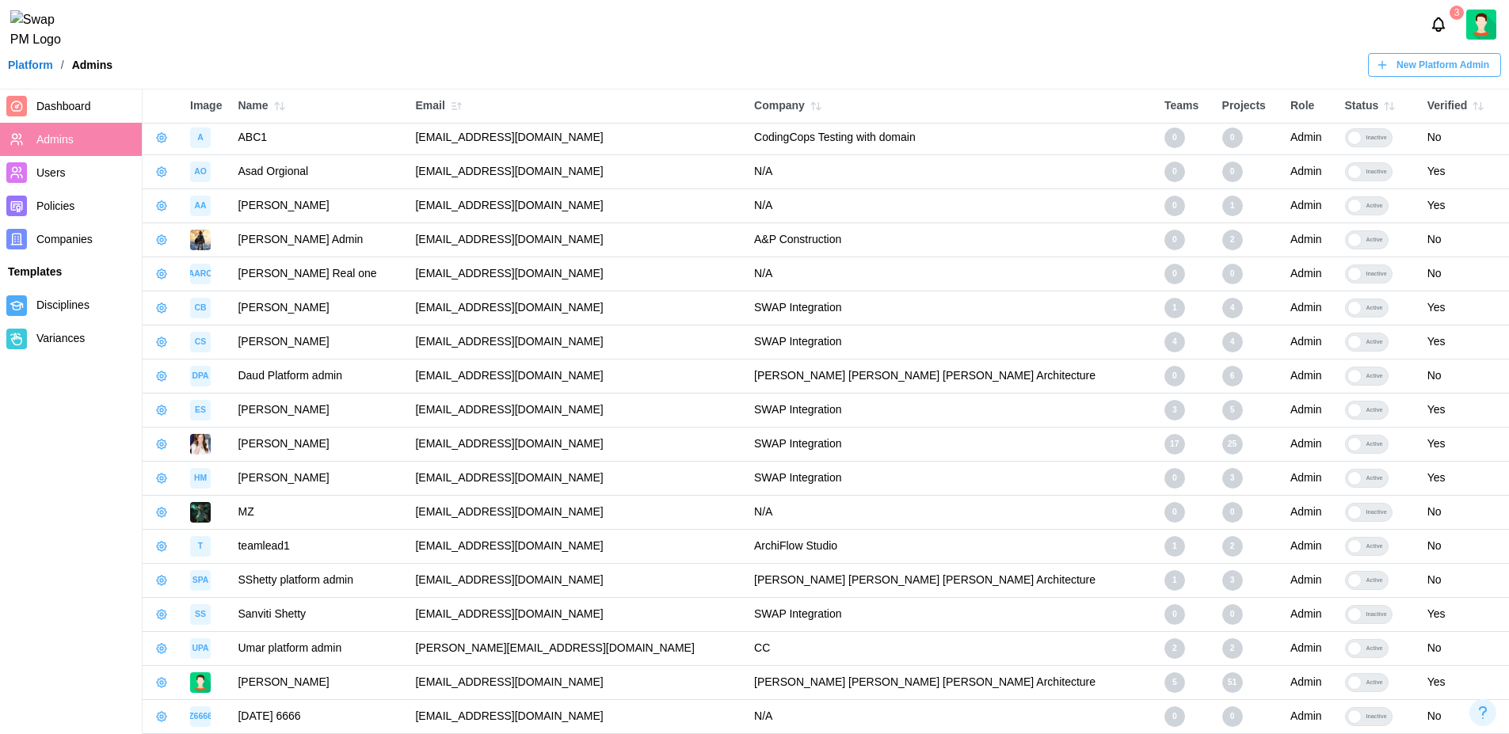
click at [463, 107] on icon "button" at bounding box center [456, 106] width 13 height 13
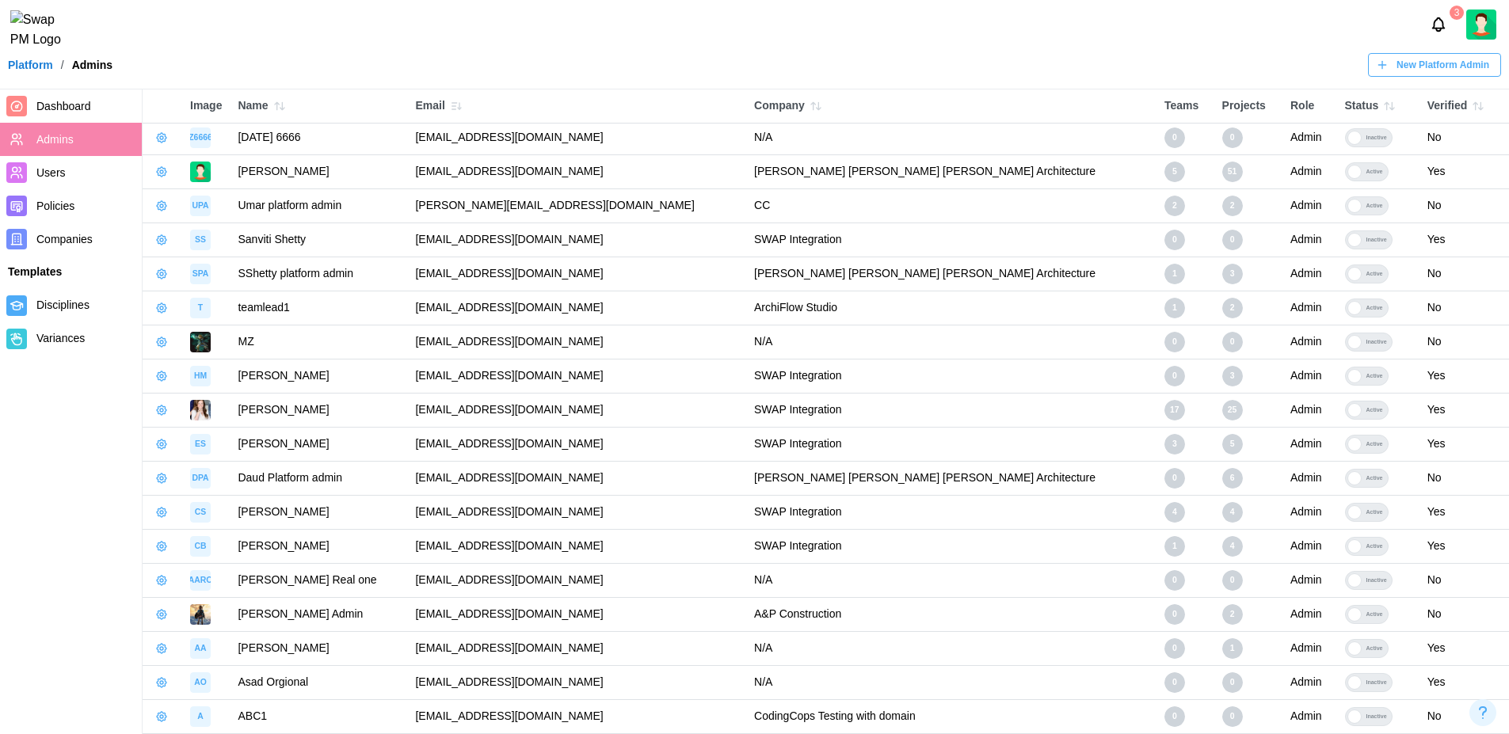
click at [463, 108] on icon "button" at bounding box center [456, 106] width 13 height 13
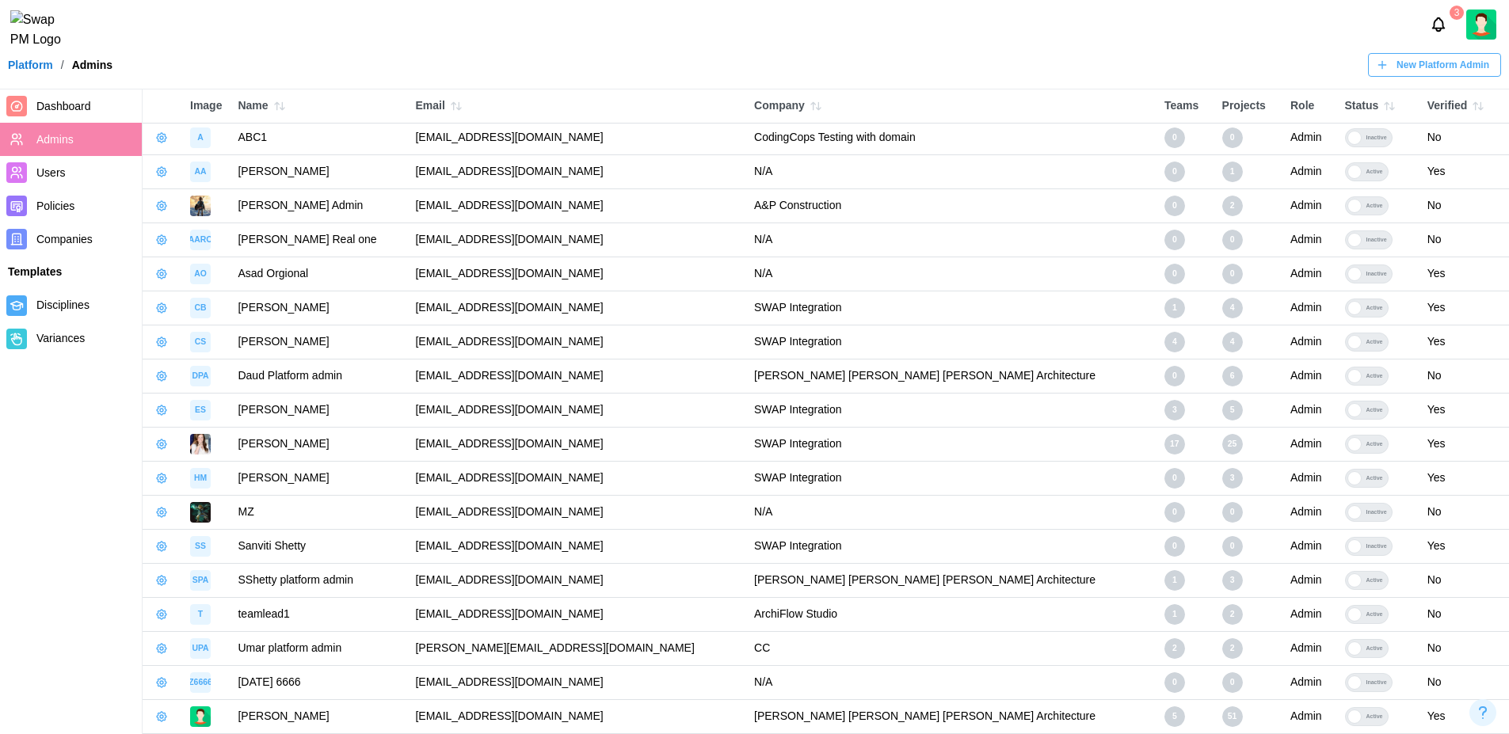
click at [822, 104] on icon "button" at bounding box center [815, 106] width 13 height 13
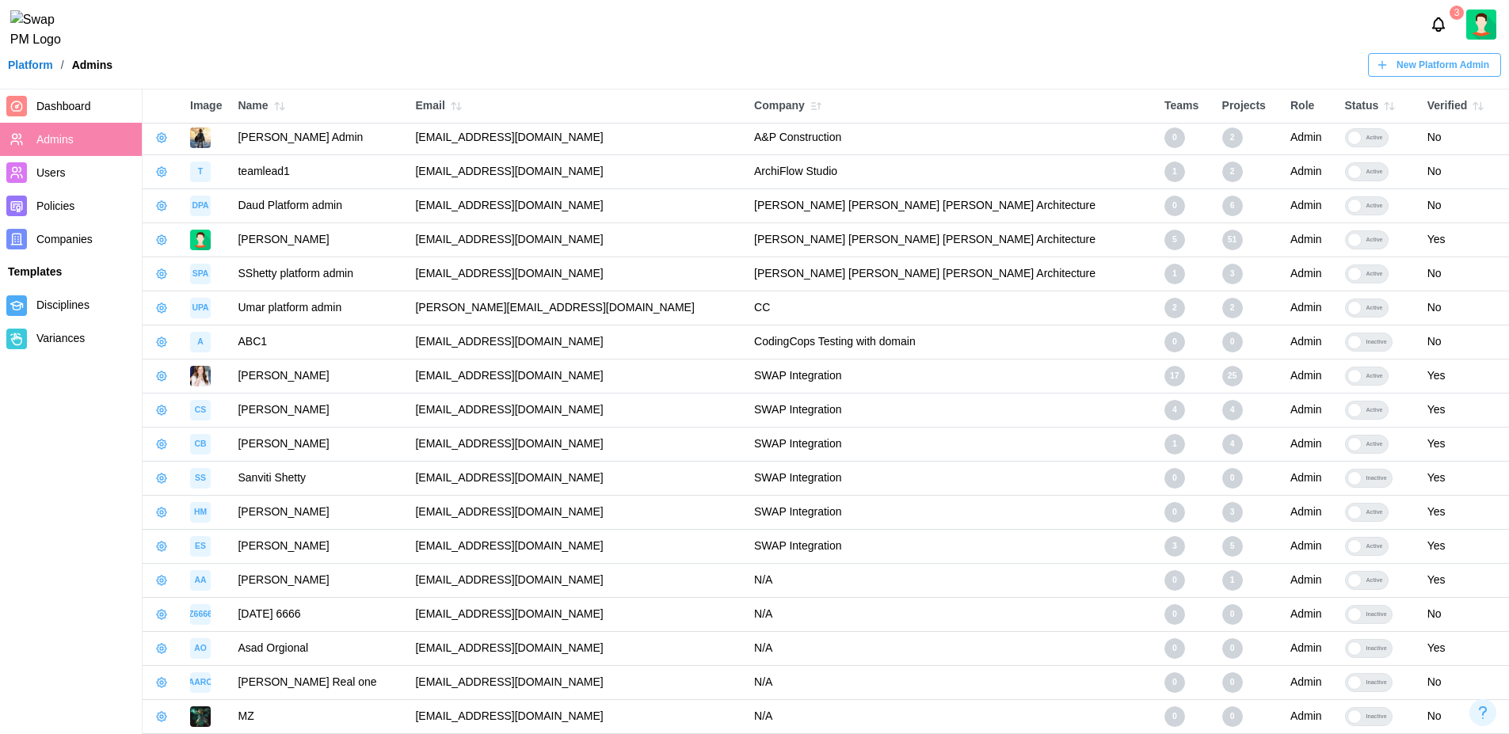
click at [822, 101] on icon "button" at bounding box center [815, 106] width 13 height 13
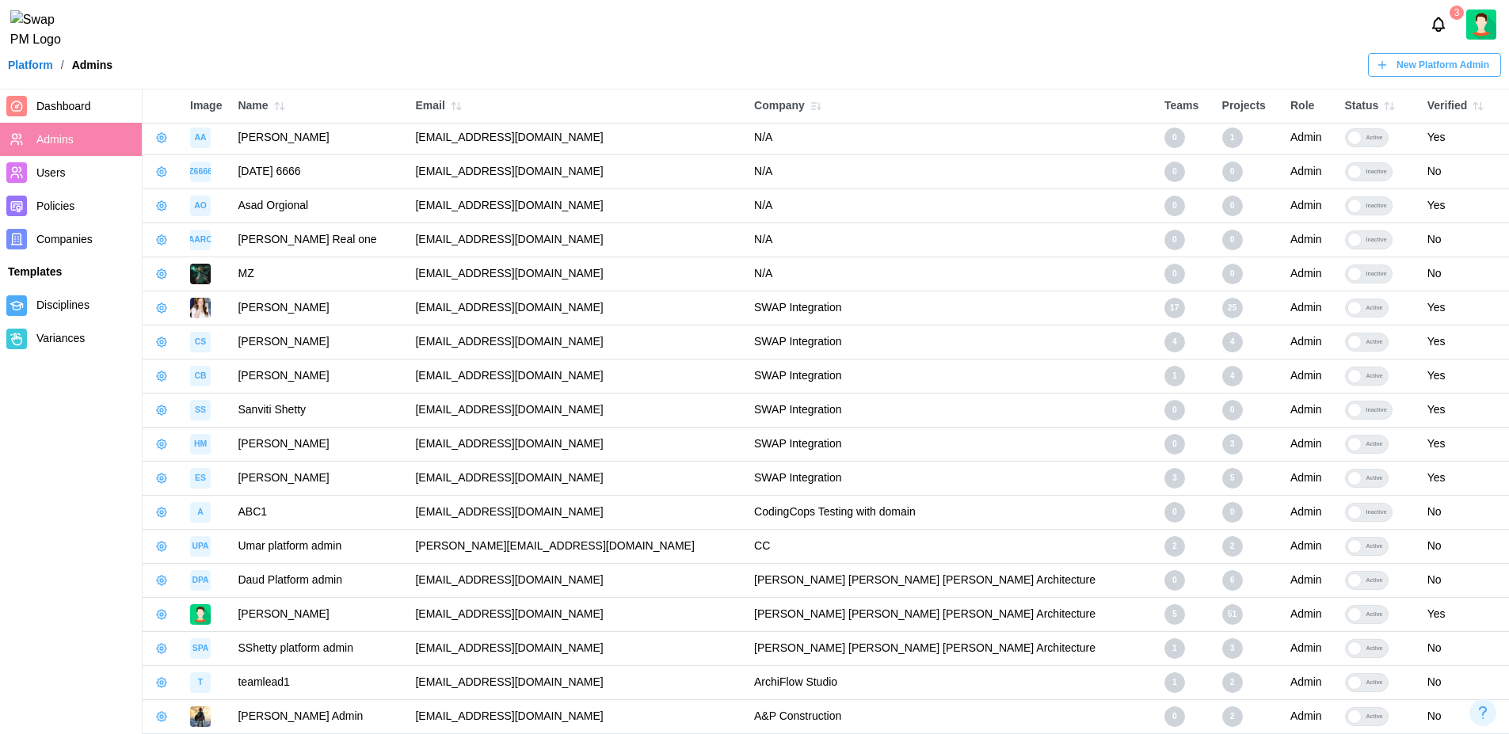
click at [822, 107] on icon "button" at bounding box center [815, 106] width 13 height 13
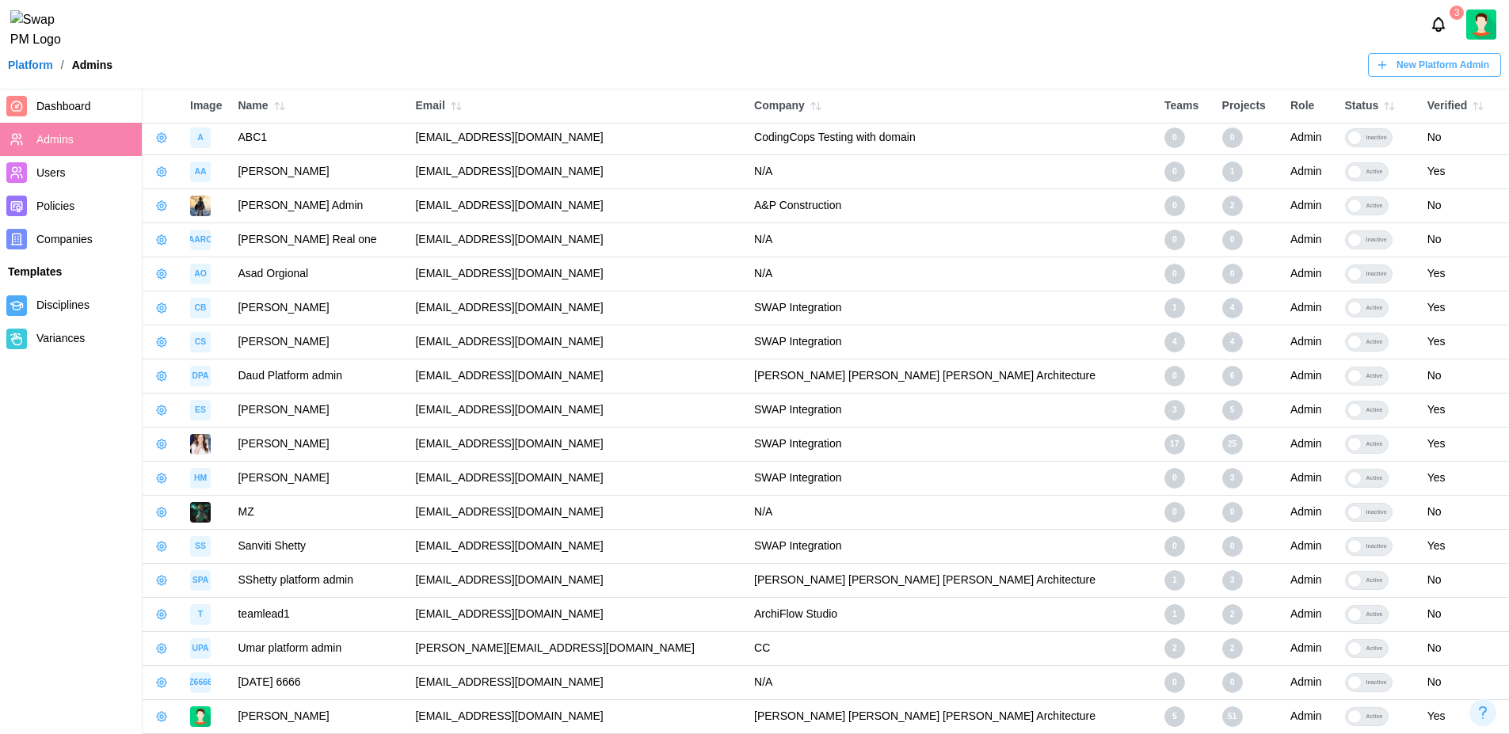
click at [822, 108] on icon "button" at bounding box center [815, 106] width 13 height 13
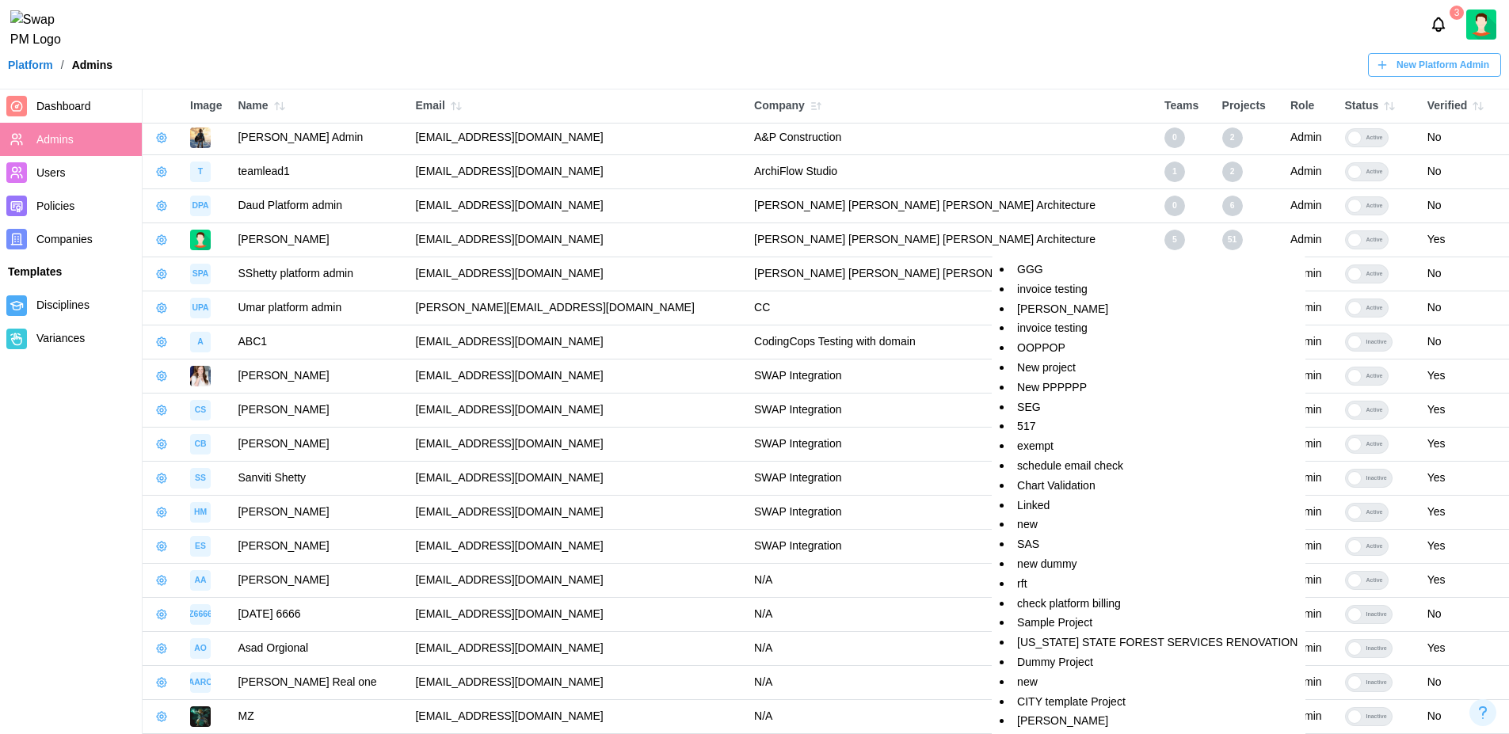
click at [1222, 239] on div "51" at bounding box center [1232, 240] width 21 height 21
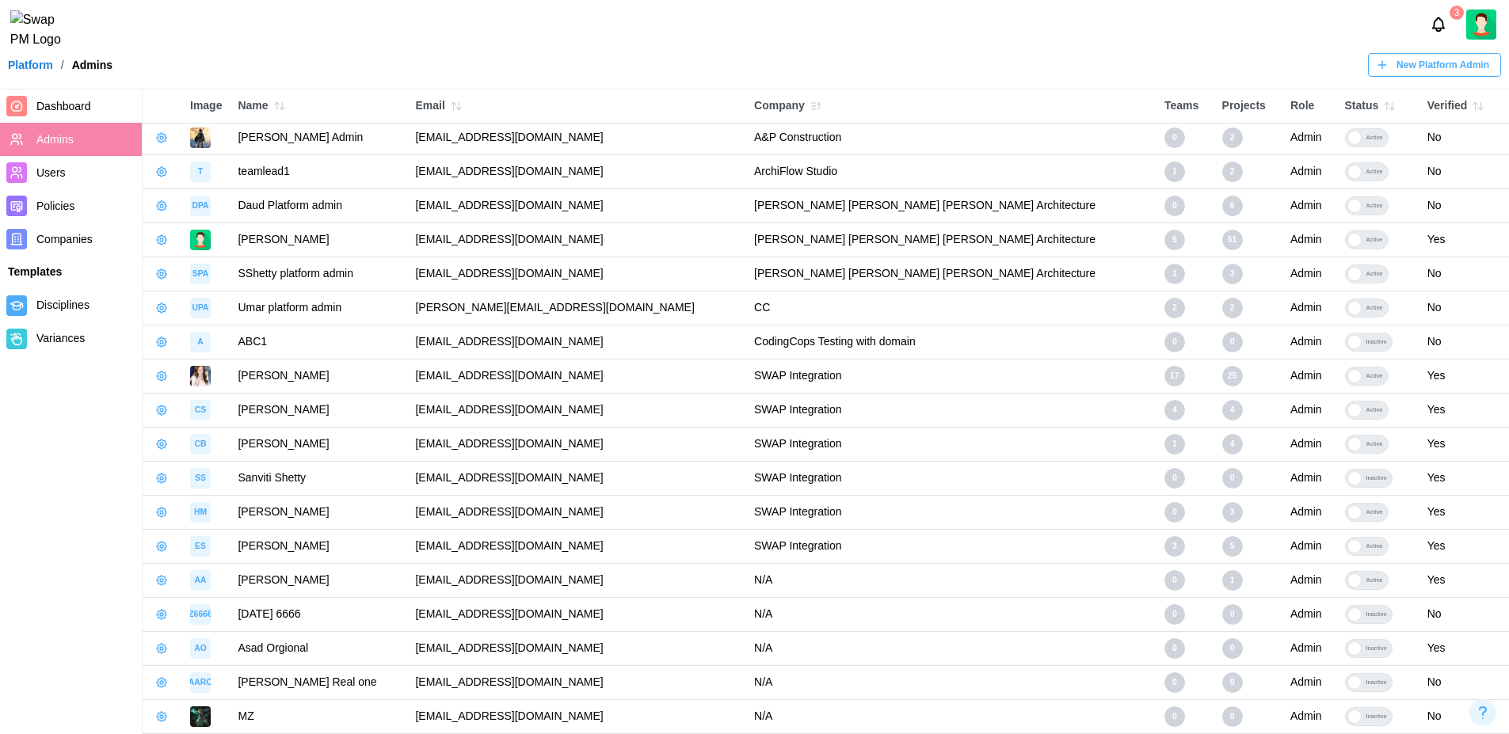
click at [1383, 112] on icon "button" at bounding box center [1389, 106] width 13 height 13
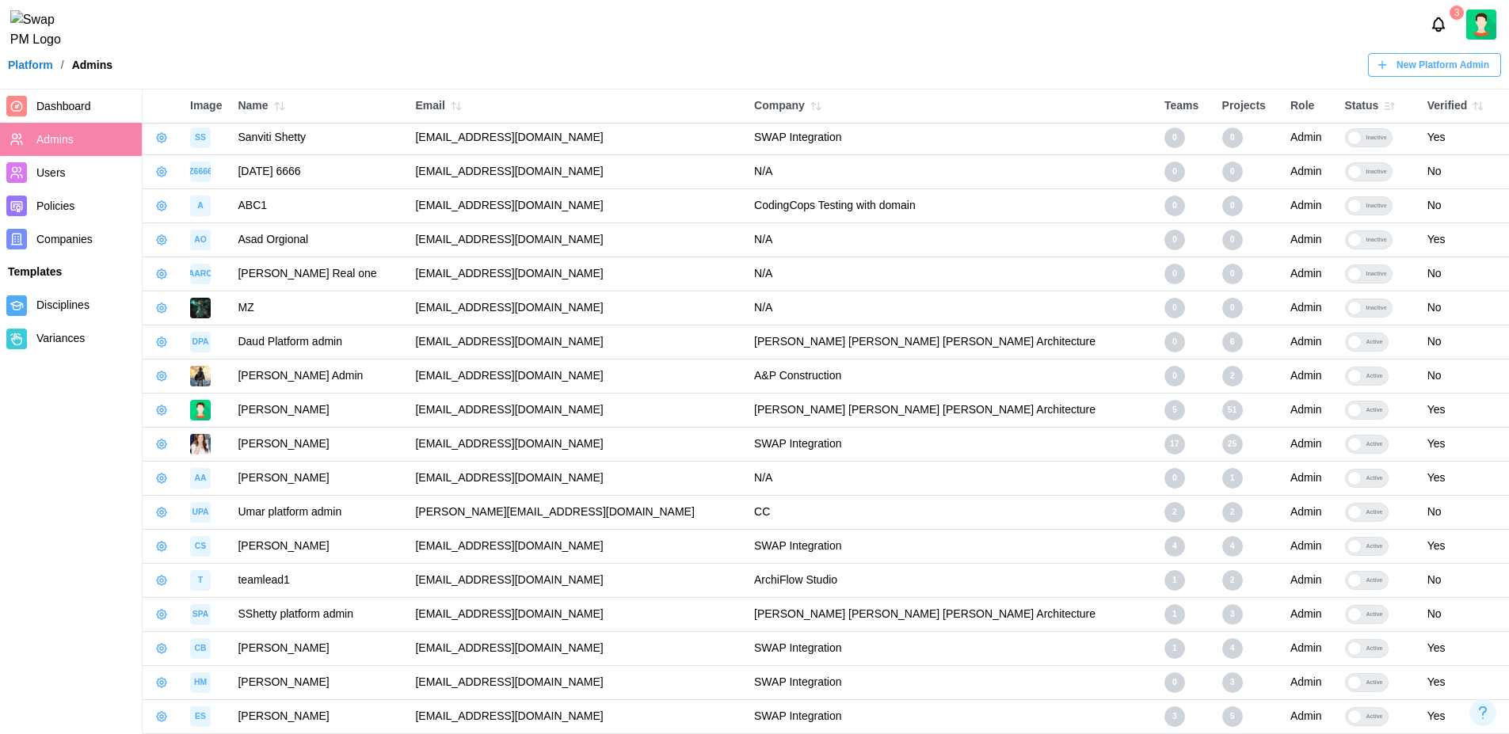
click at [1392, 108] on icon "button" at bounding box center [1392, 106] width 0 height 6
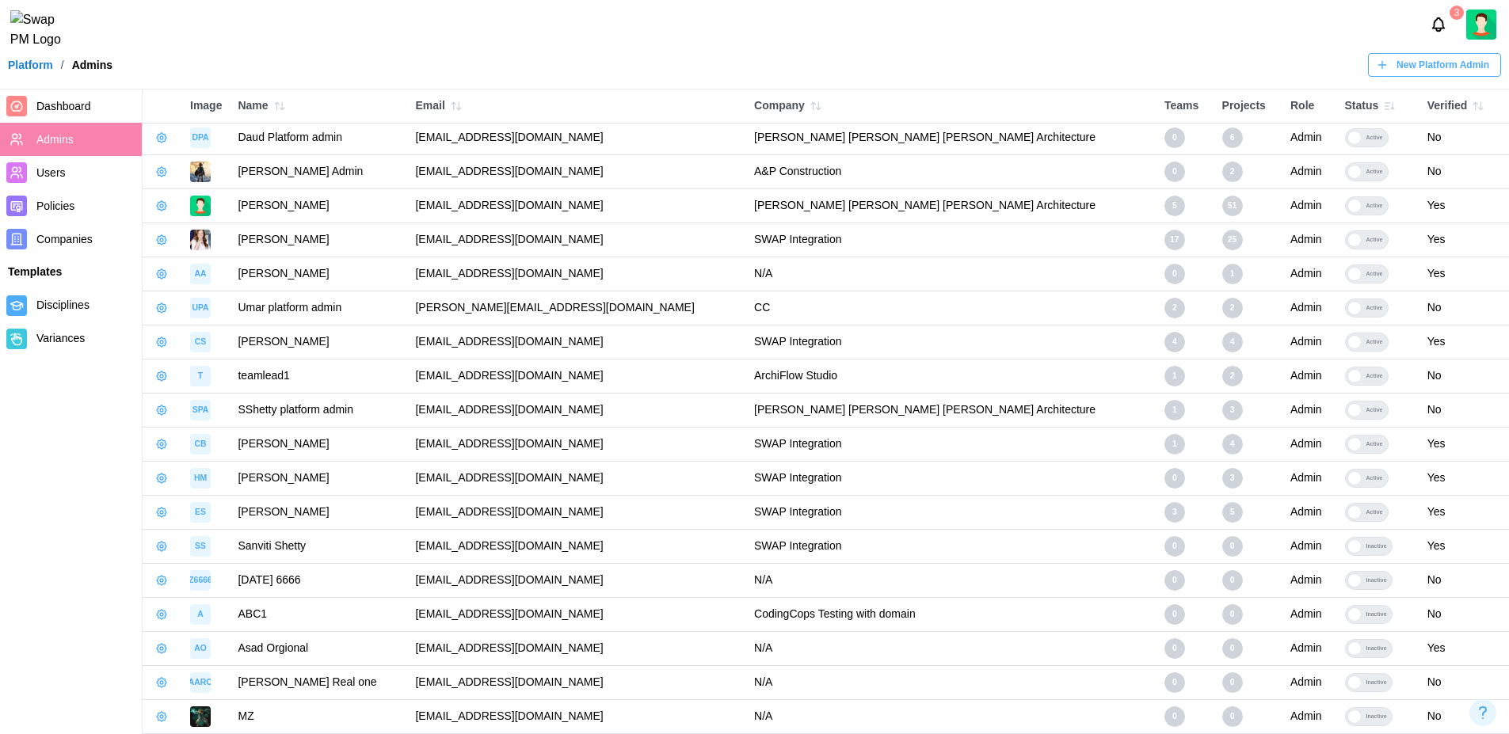
click at [1383, 104] on icon "button" at bounding box center [1389, 106] width 13 height 13
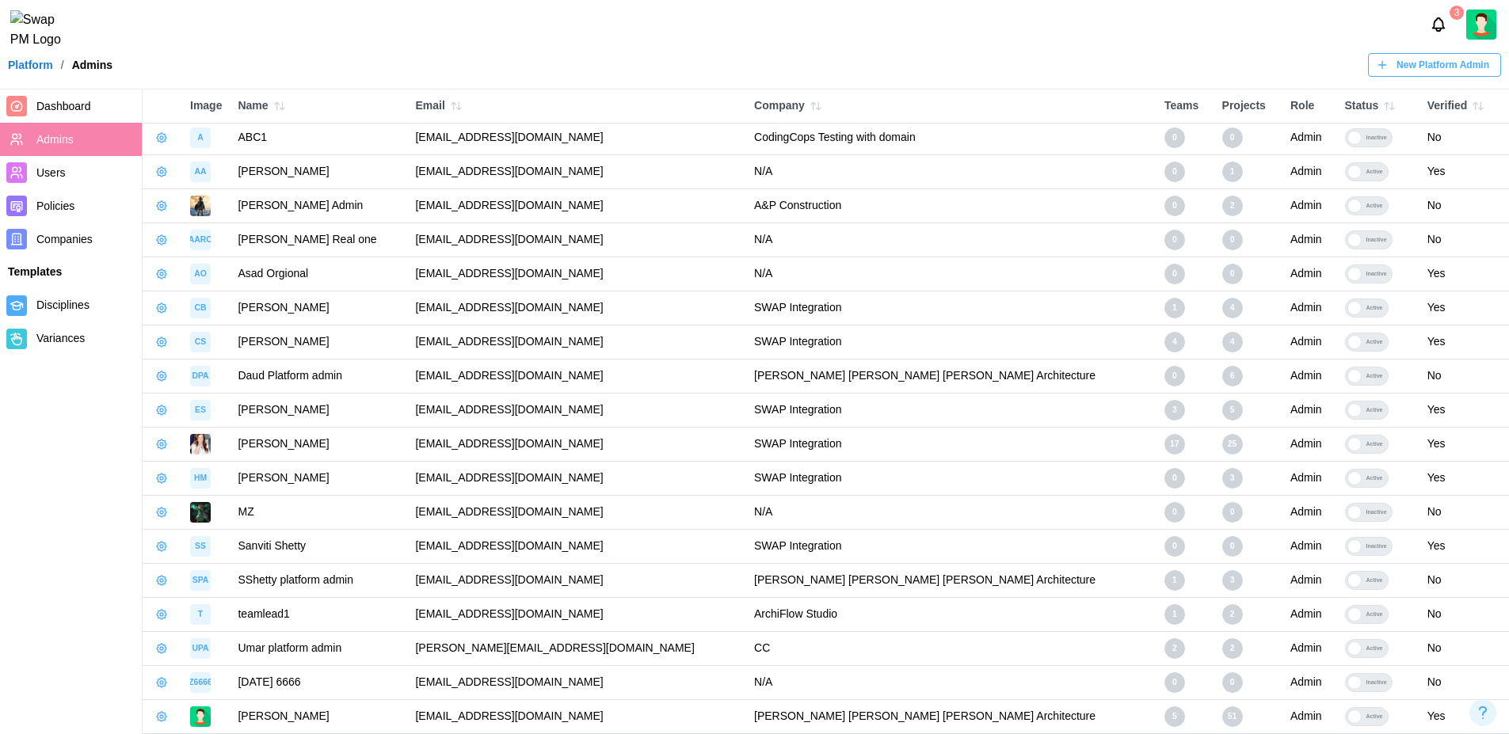
click at [1383, 107] on icon "button" at bounding box center [1389, 106] width 13 height 13
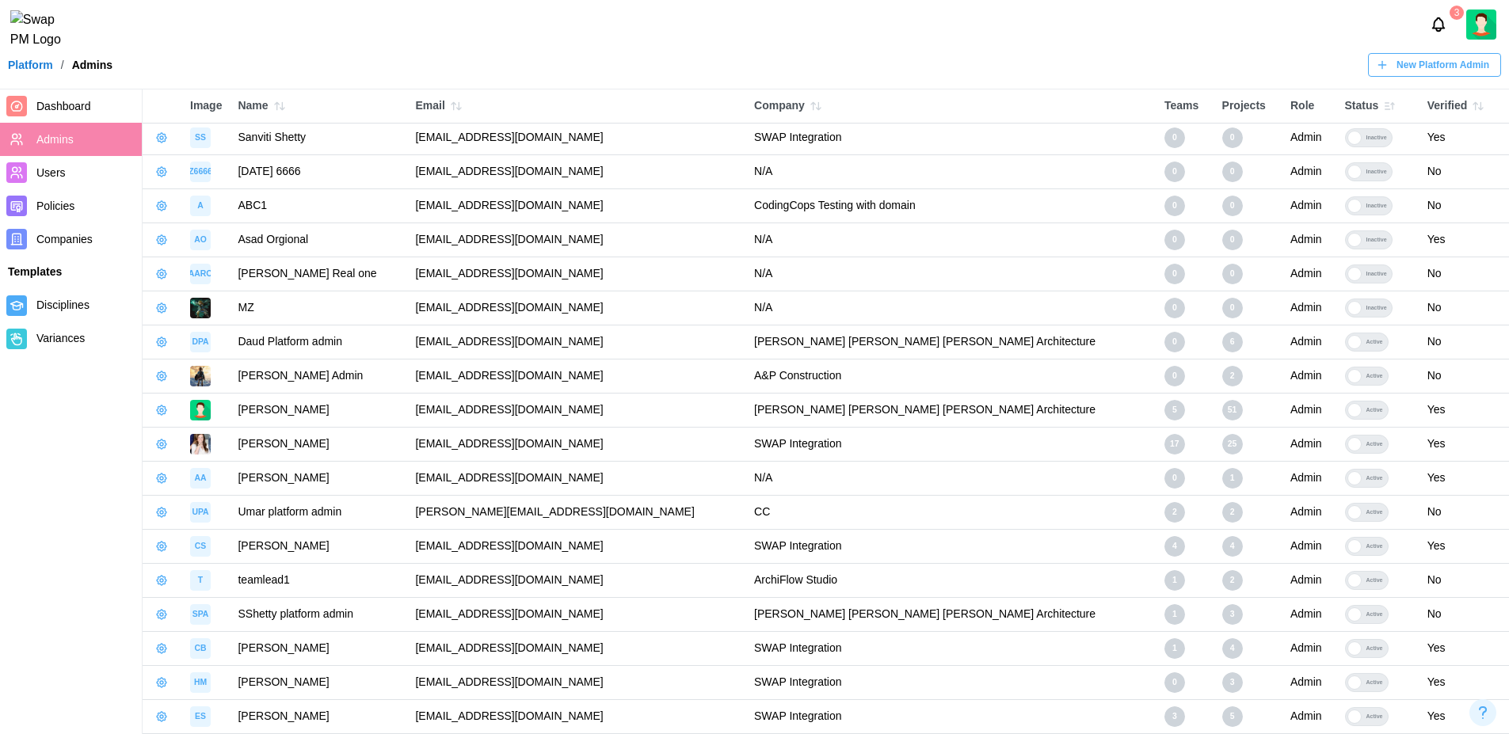
click at [1383, 107] on icon "button" at bounding box center [1389, 106] width 13 height 13
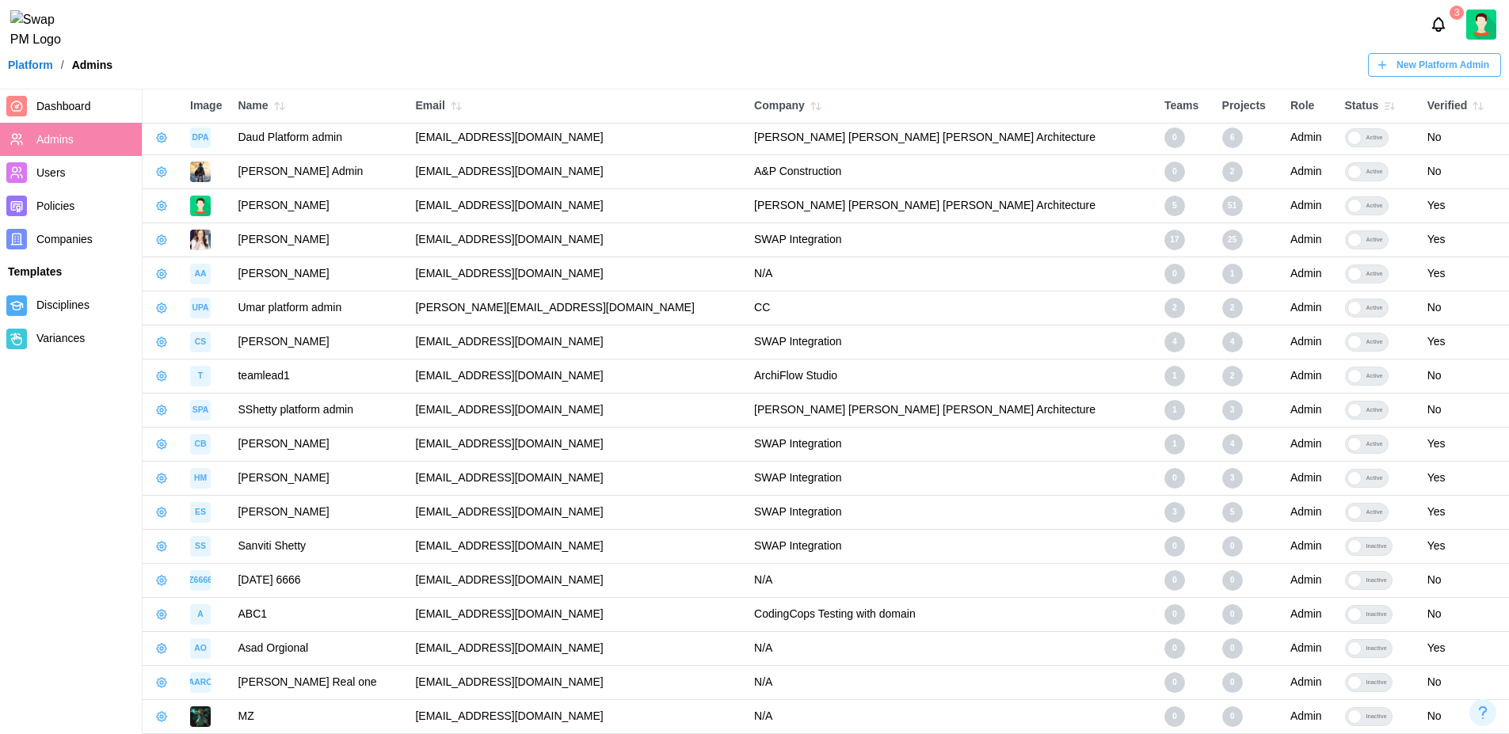
click at [1383, 107] on icon "button" at bounding box center [1389, 106] width 13 height 13
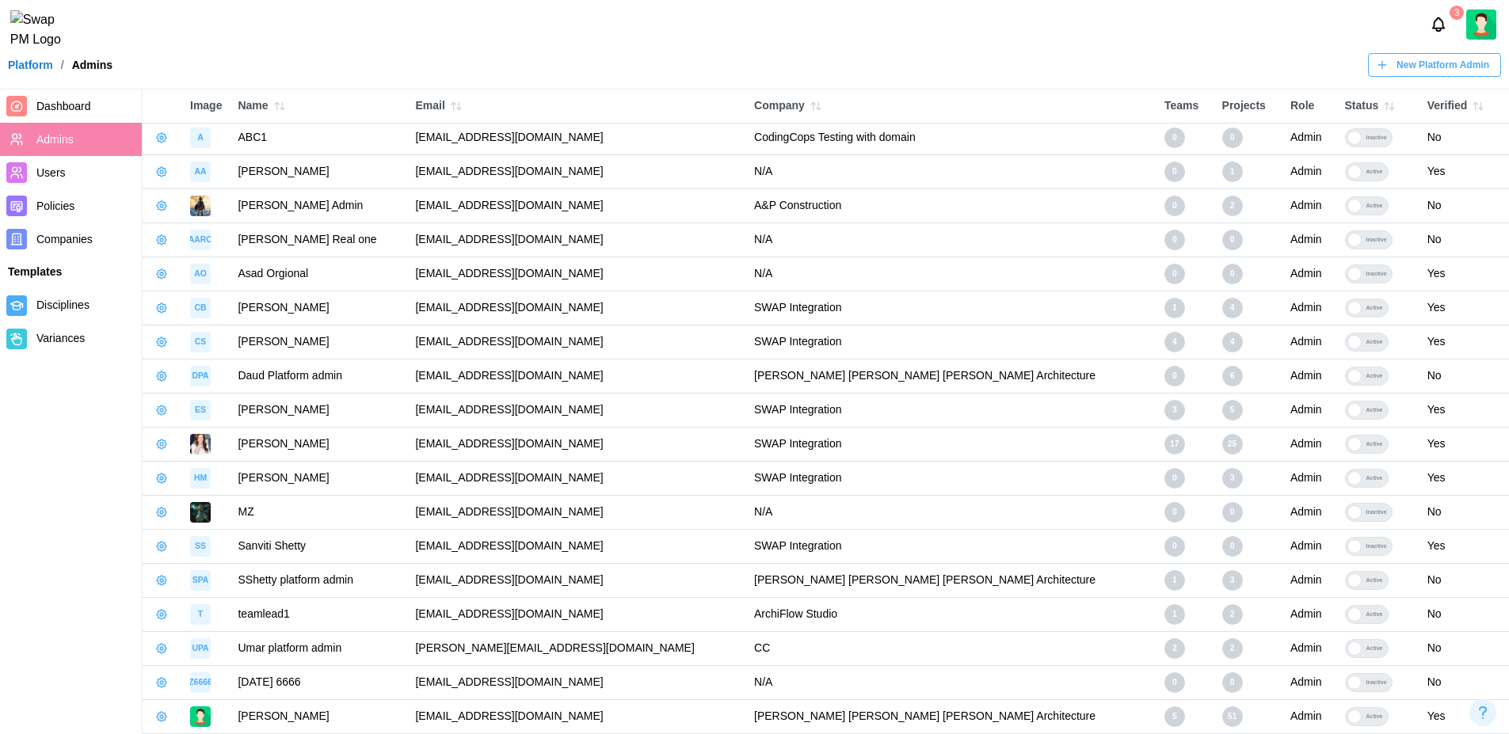
click at [1472, 111] on icon "button" at bounding box center [1478, 106] width 13 height 13
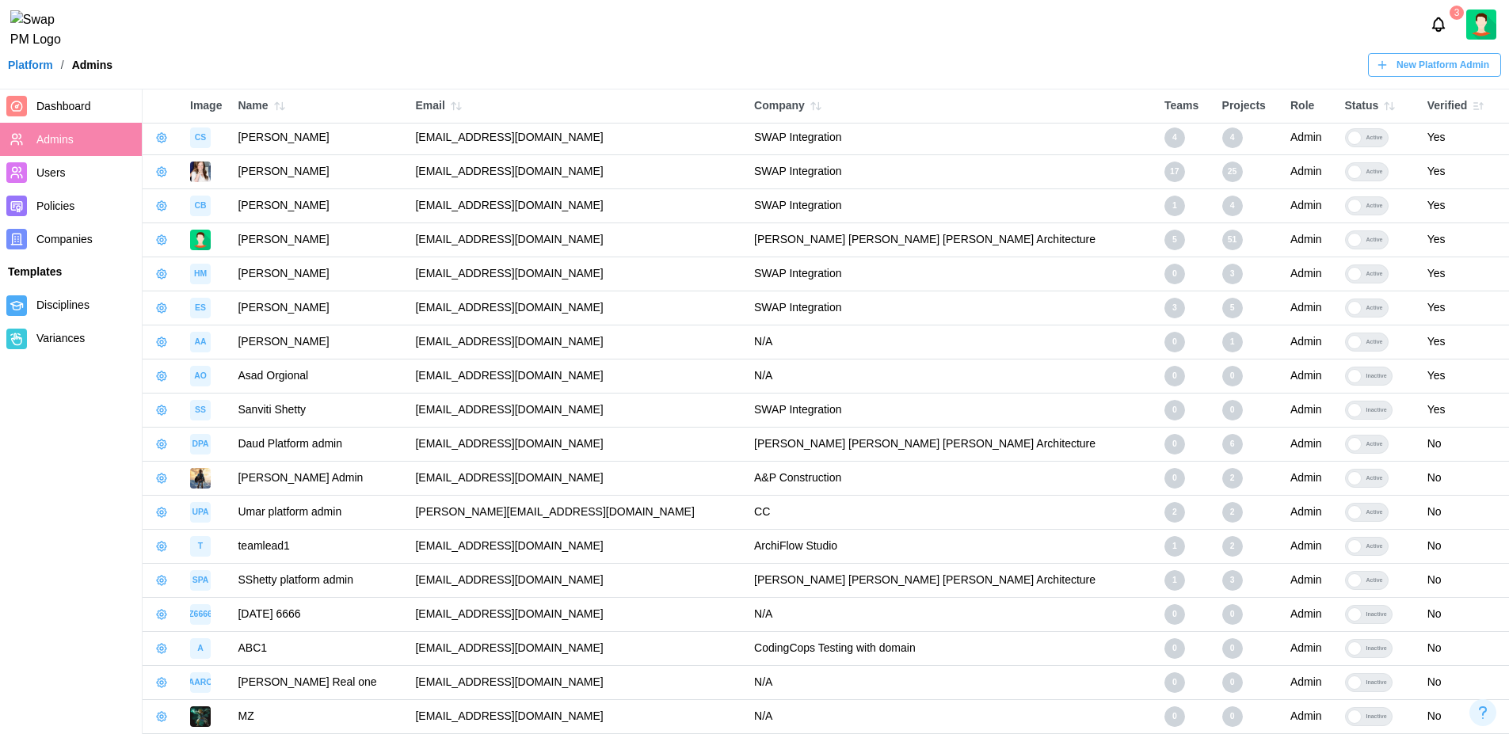
click at [1481, 106] on icon "button" at bounding box center [1481, 106] width 0 height 6
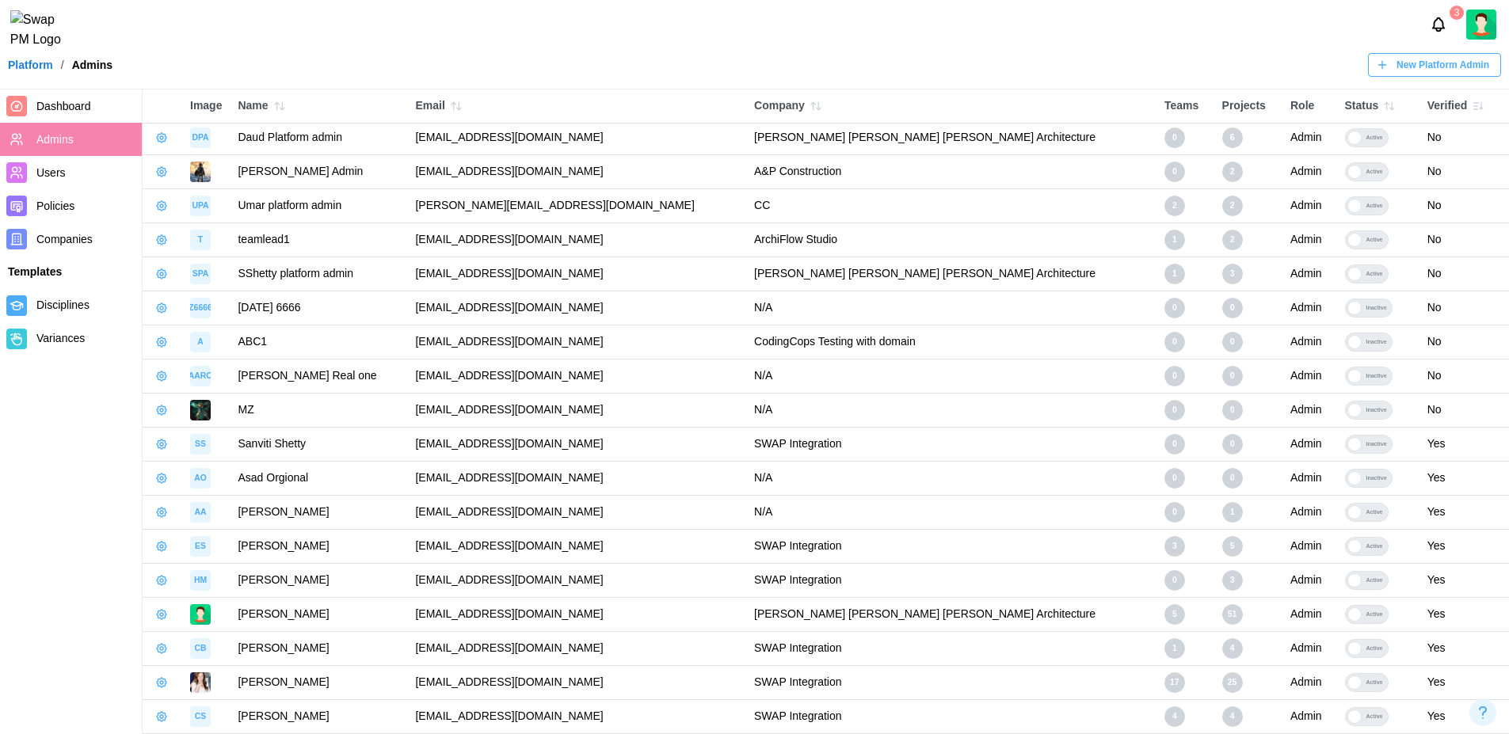
click at [1481, 106] on icon "button" at bounding box center [1481, 106] width 0 height 6
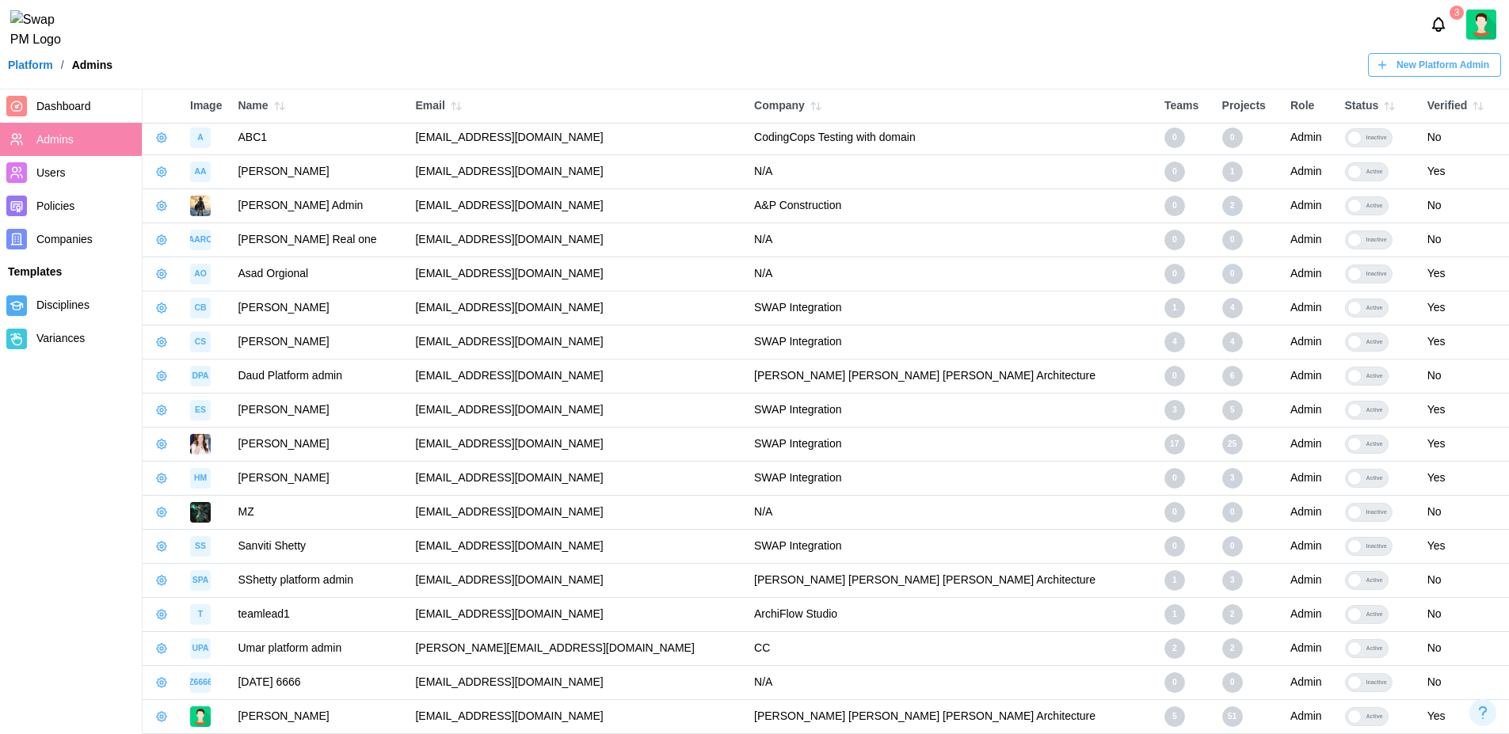
click at [69, 173] on span "Users" at bounding box center [85, 173] width 99 height 20
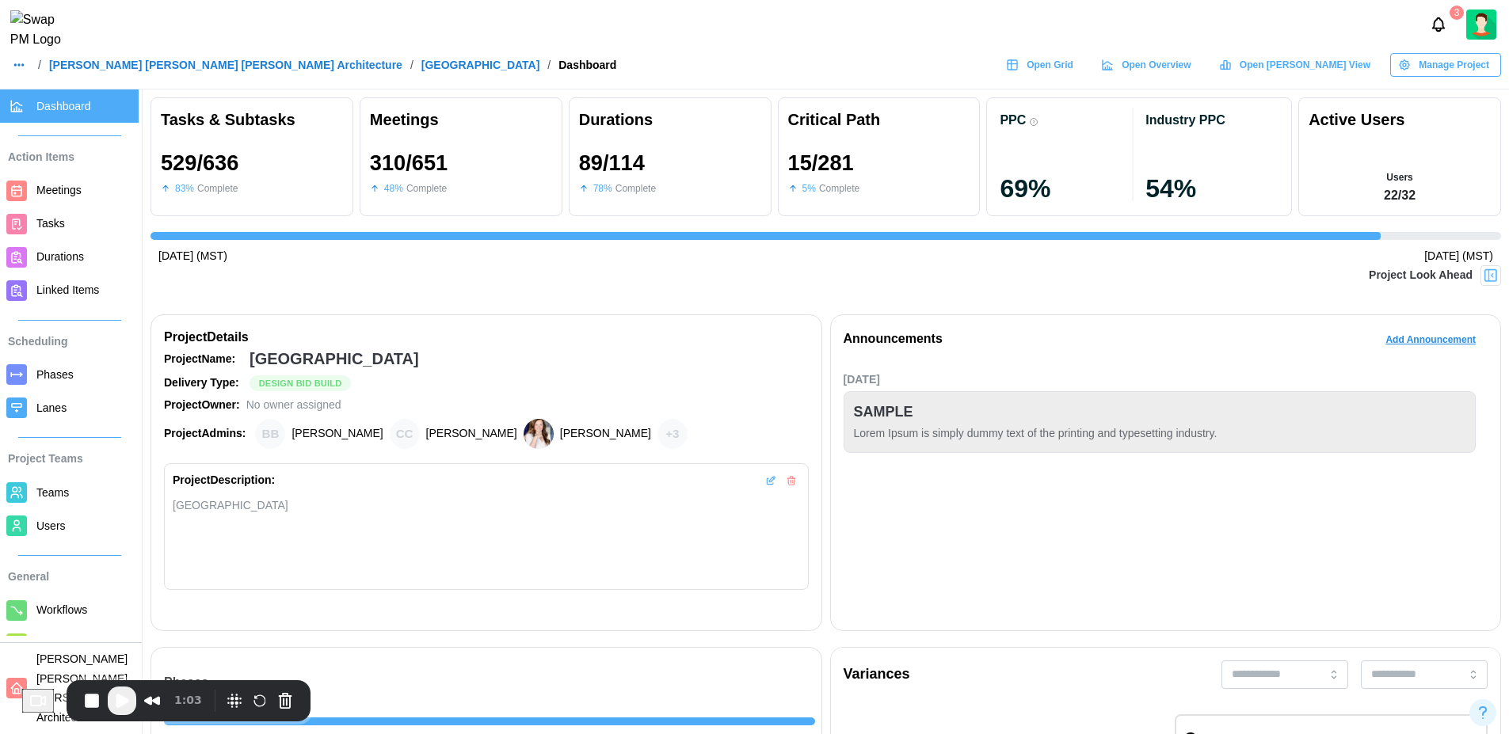
scroll to position [0, 15090]
click at [63, 501] on span "Teams" at bounding box center [84, 493] width 96 height 20
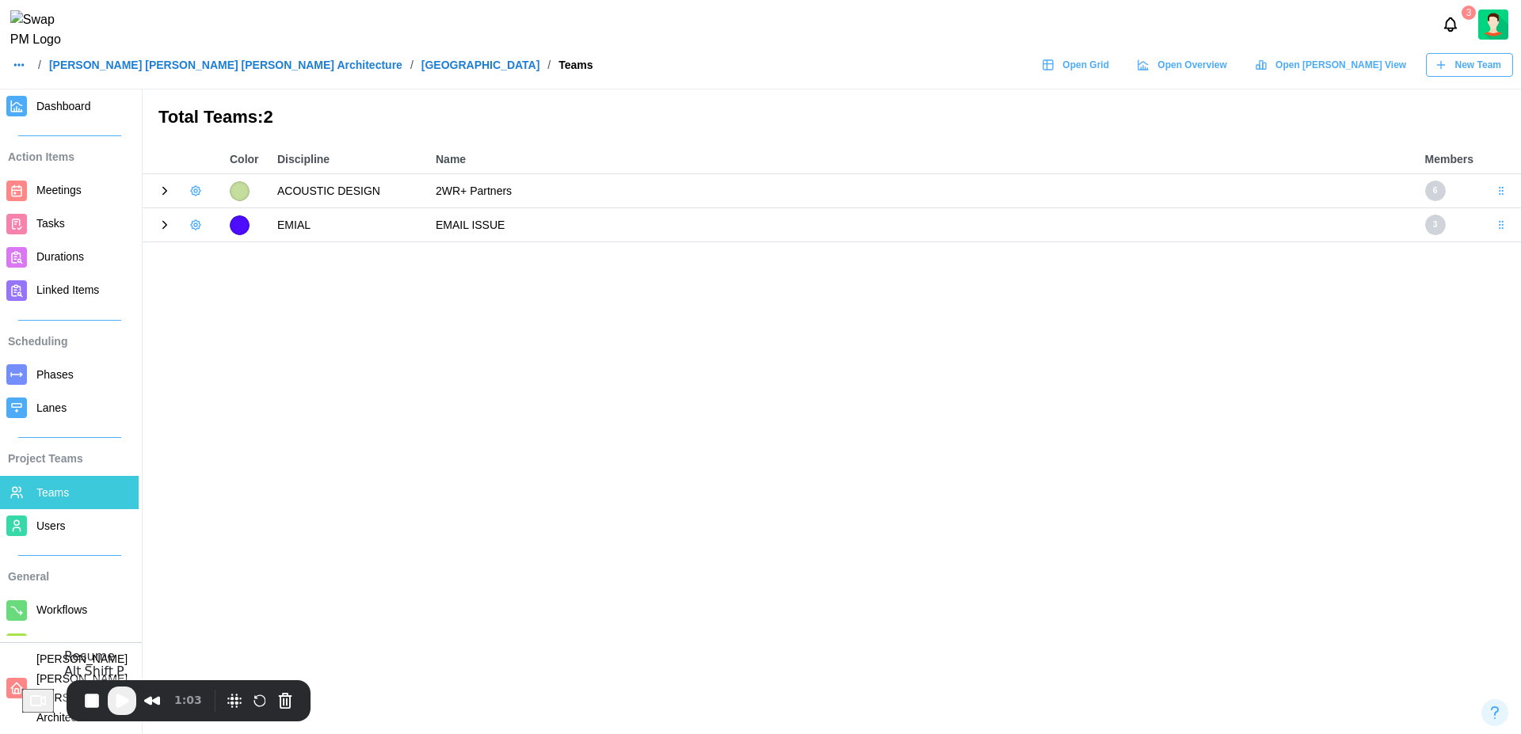
click at [124, 706] on span "Play Recording" at bounding box center [121, 700] width 19 height 19
click at [163, 193] on icon at bounding box center [165, 191] width 14 height 14
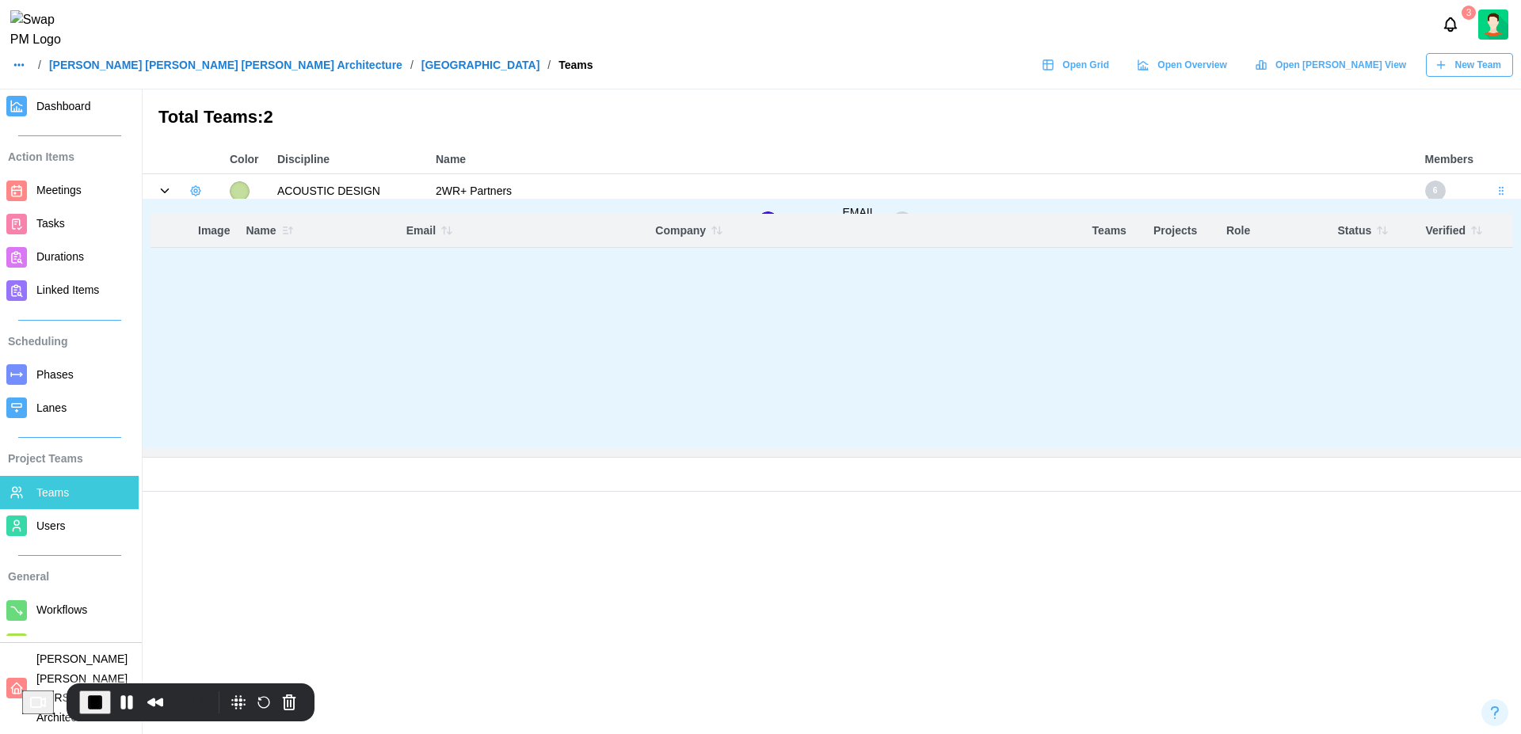
drag, startPoint x: 194, startPoint y: 234, endPoint x: 236, endPoint y: 224, distance: 43.0
click at [235, 224] on th "Image" at bounding box center [214, 231] width 48 height 34
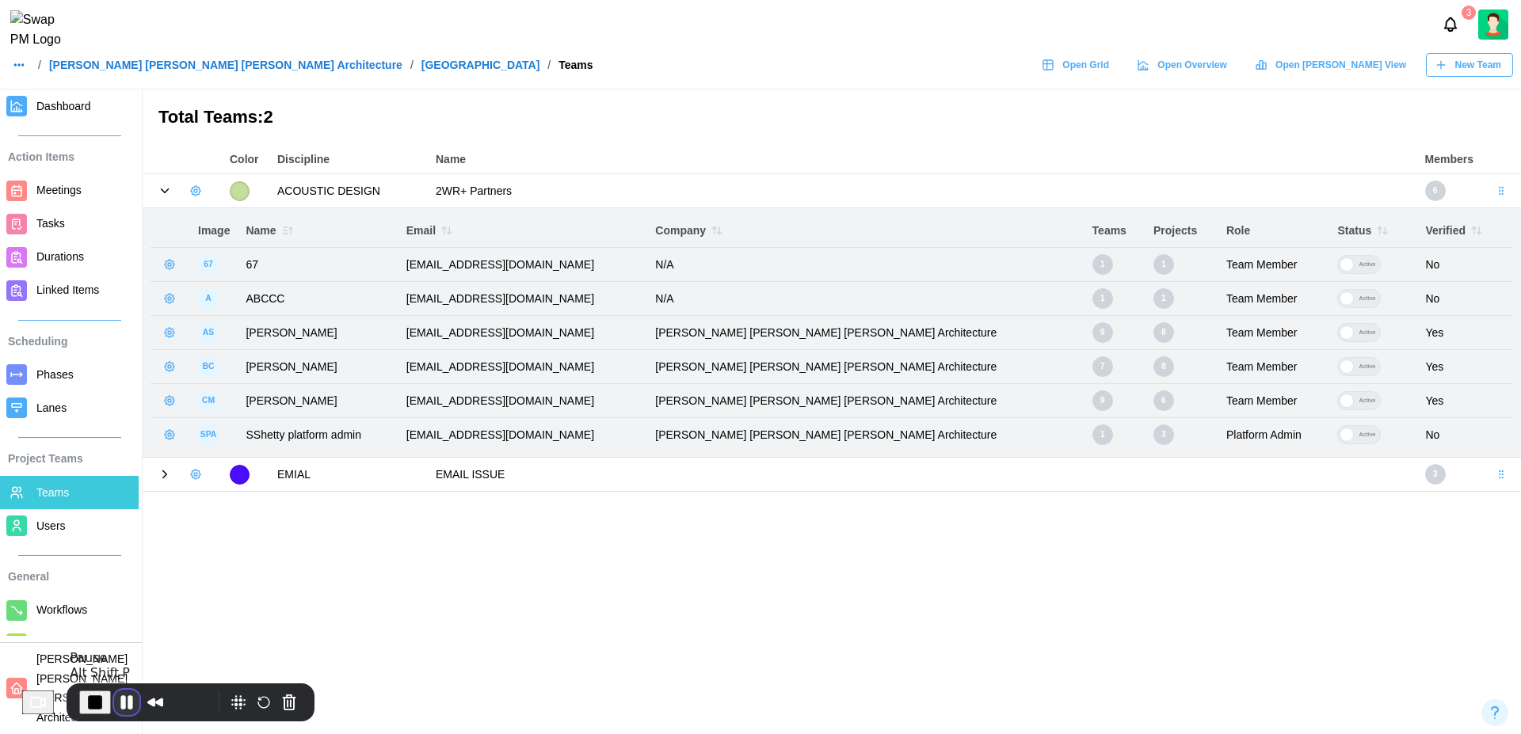
click at [128, 707] on button "Pause Recording" at bounding box center [126, 702] width 25 height 25
click at [74, 524] on span "Users" at bounding box center [84, 526] width 96 height 20
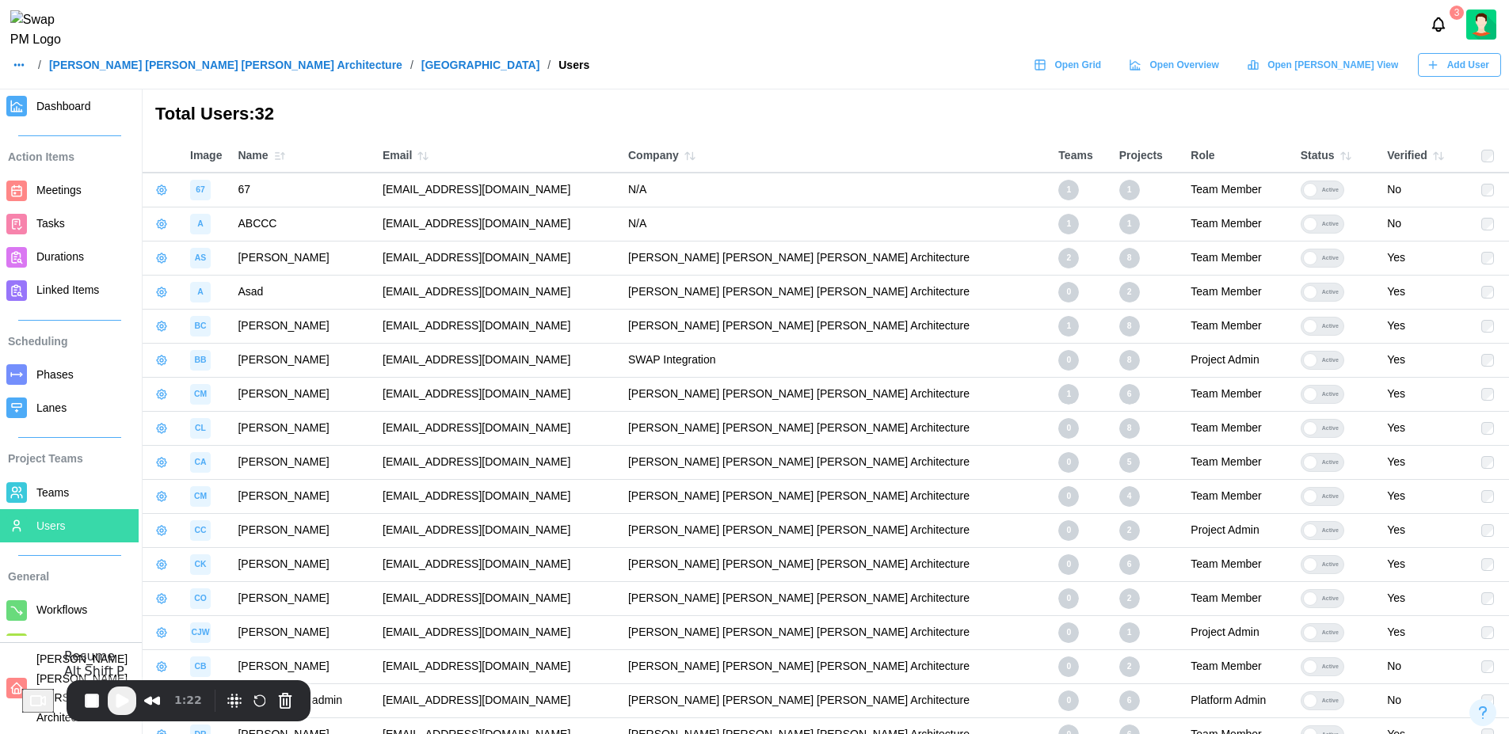
click at [130, 704] on span "Play Recording" at bounding box center [121, 700] width 19 height 19
drag, startPoint x: 183, startPoint y: 154, endPoint x: 1510, endPoint y: 150, distance: 1326.7
click at [1509, 150] on html "3 / Barker Rinker Seacat Architecture / ALTRU SPORTS COMPLEX / Users Open Grid …" at bounding box center [754, 536] width 1509 height 1072
click at [1246, 114] on div "Total Users: 32" at bounding box center [826, 115] width 1366 height 50
click at [139, 70] on link "[PERSON_NAME] [PERSON_NAME] [PERSON_NAME] Architecture" at bounding box center [225, 64] width 353 height 11
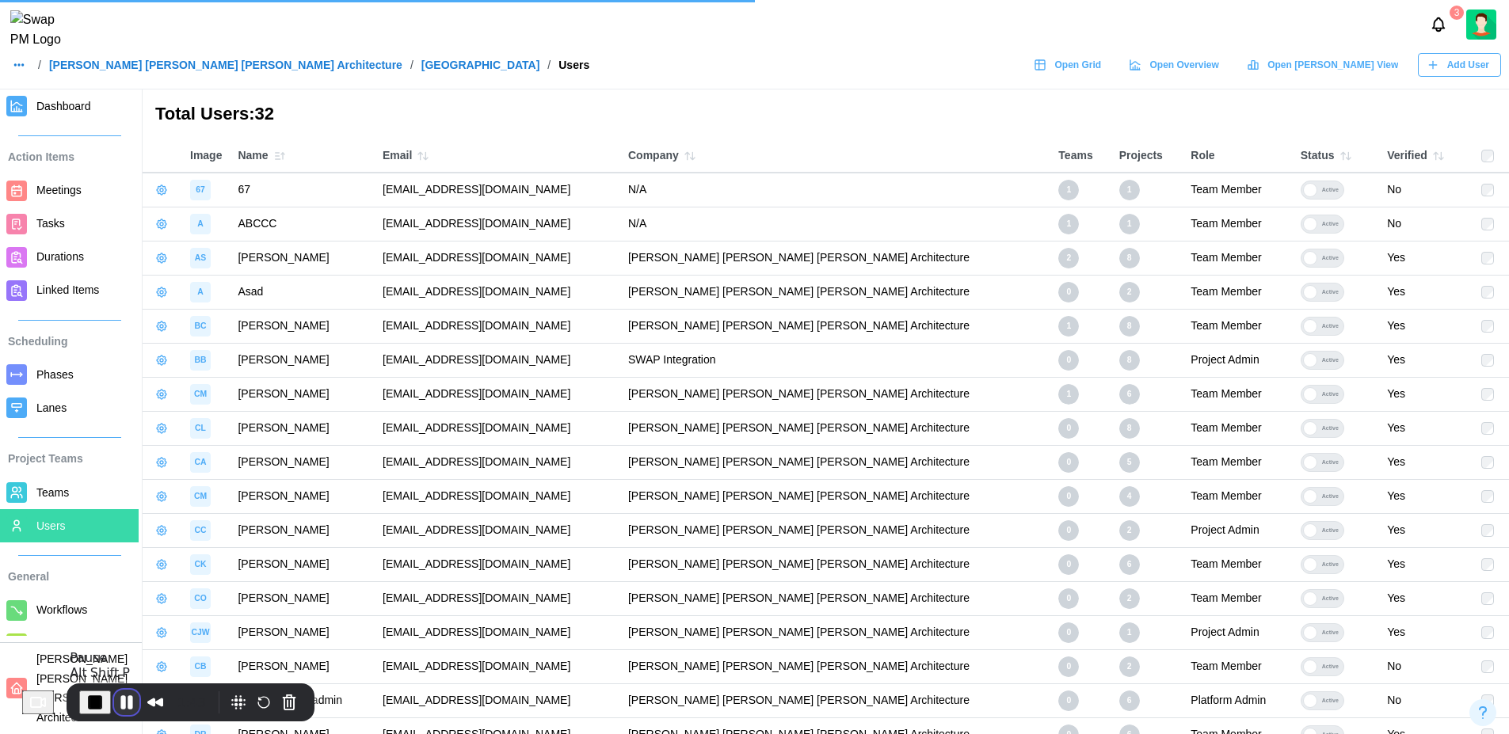
click at [130, 703] on button "Pause Recording" at bounding box center [126, 702] width 25 height 25
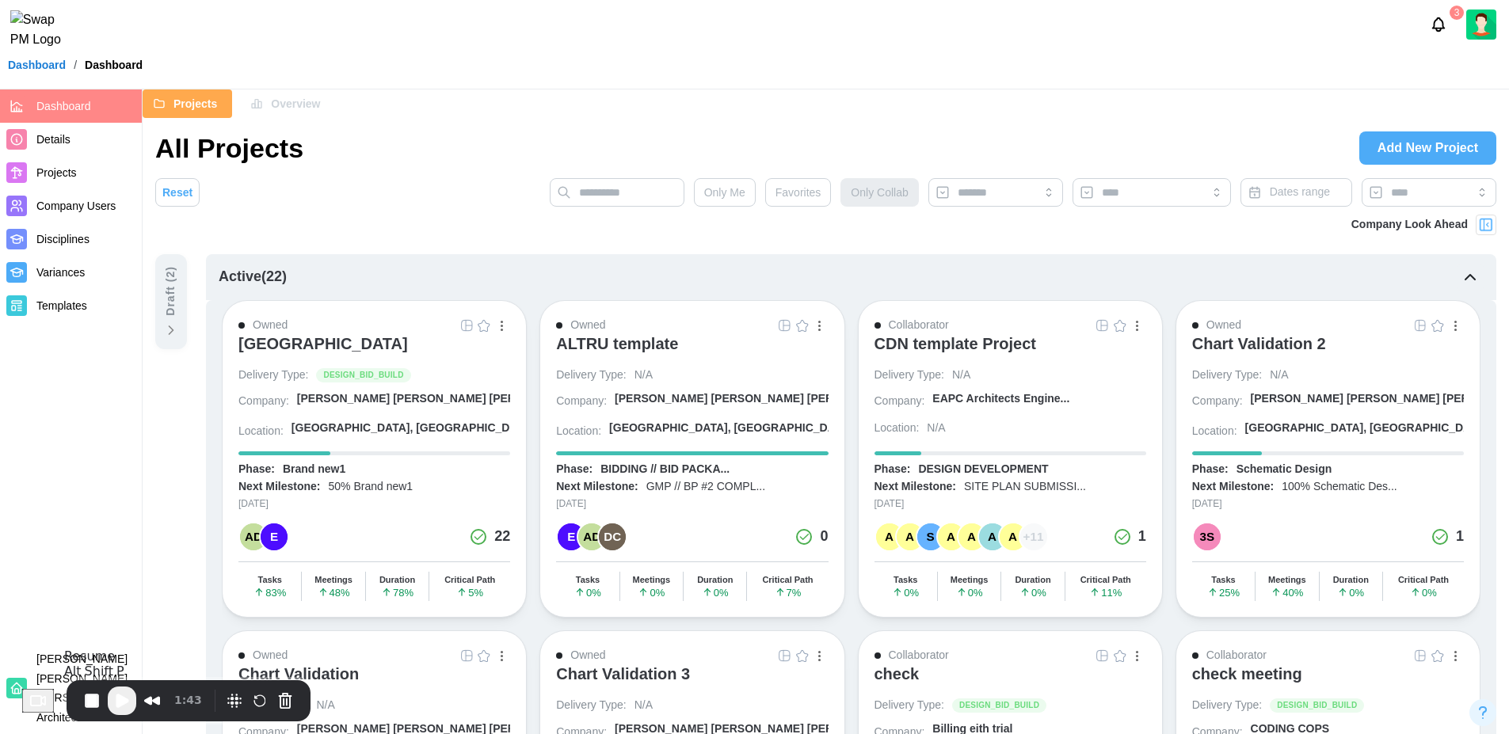
click at [130, 703] on span "Play Recording" at bounding box center [121, 700] width 19 height 19
click at [105, 206] on span "Company Users" at bounding box center [75, 206] width 79 height 13
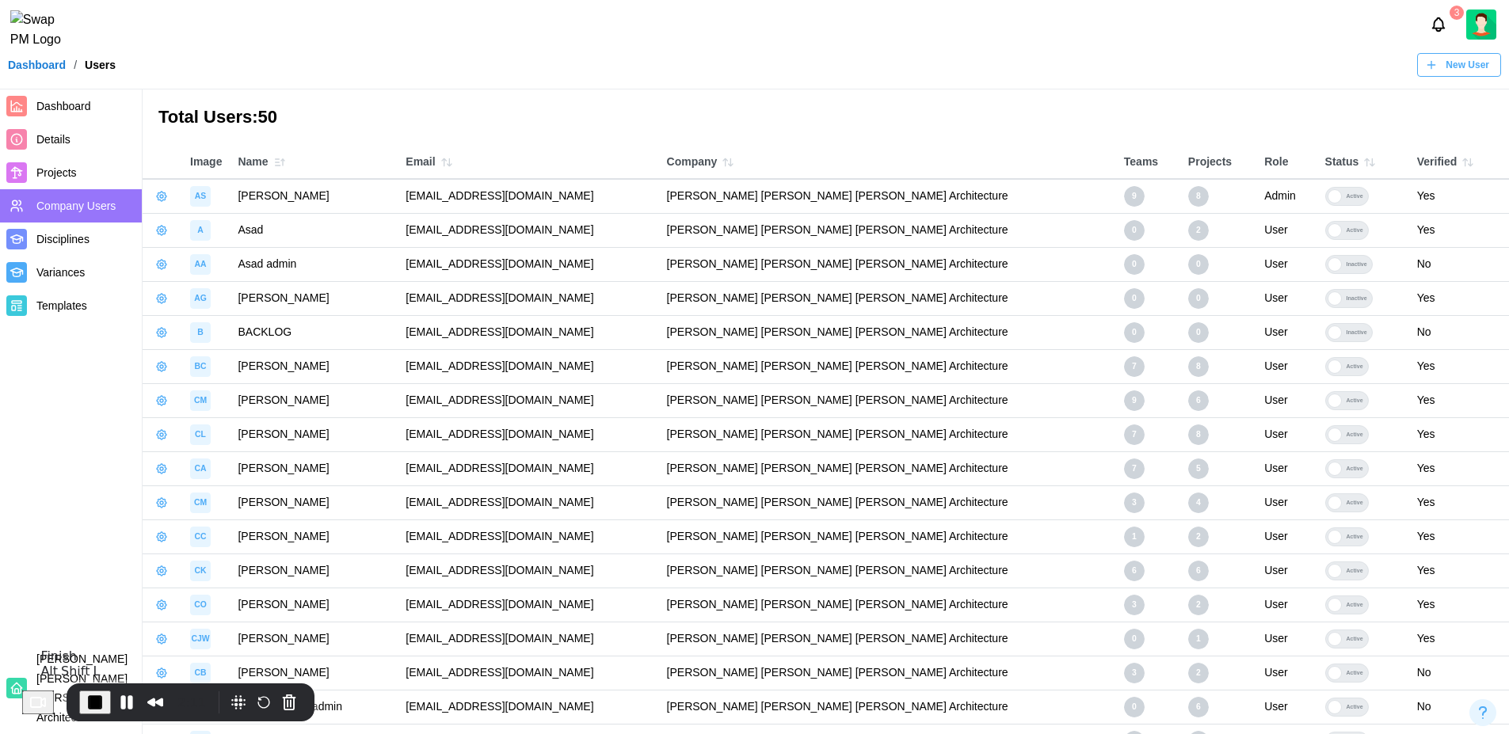
click at [102, 704] on span "End Recording" at bounding box center [95, 702] width 19 height 19
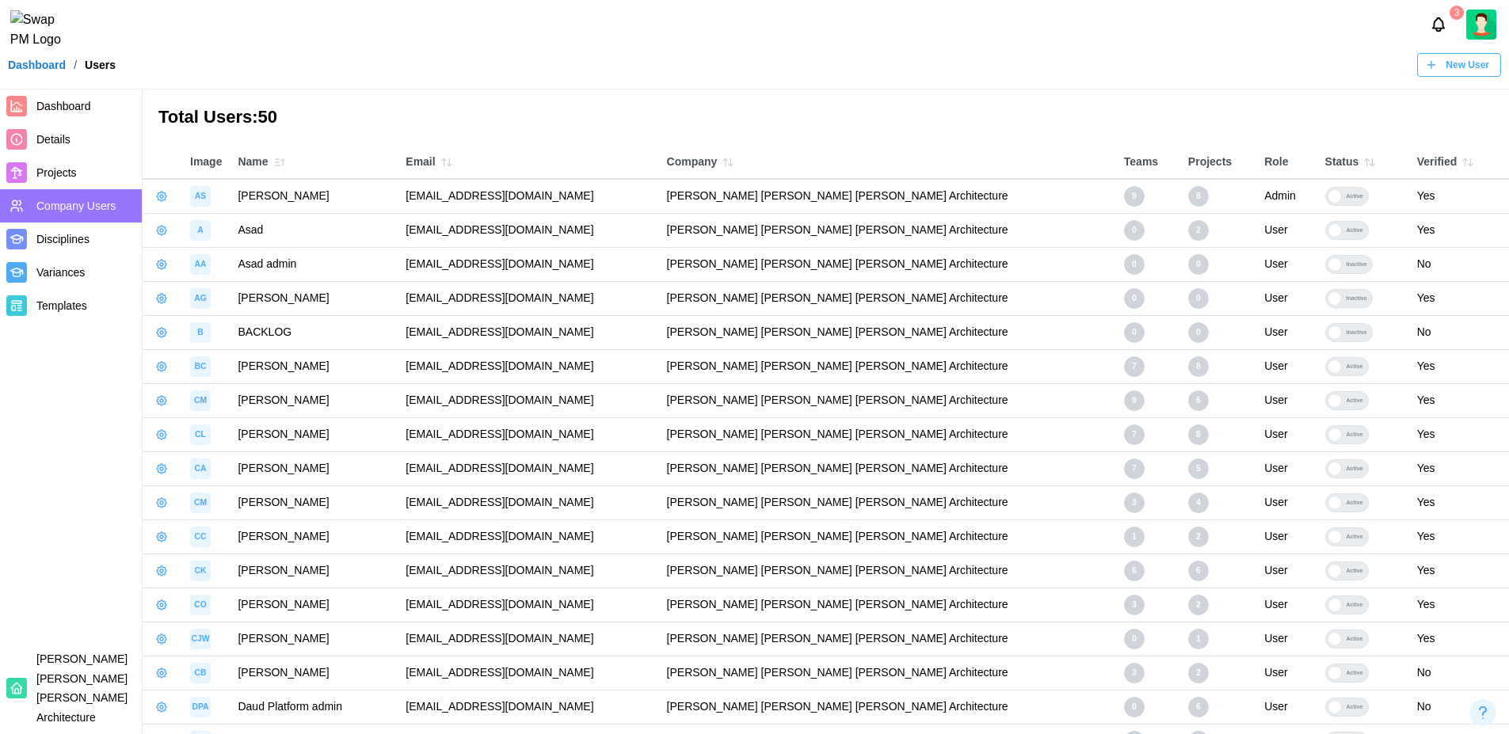
click at [47, 70] on link "Dashboard" at bounding box center [37, 64] width 58 height 11
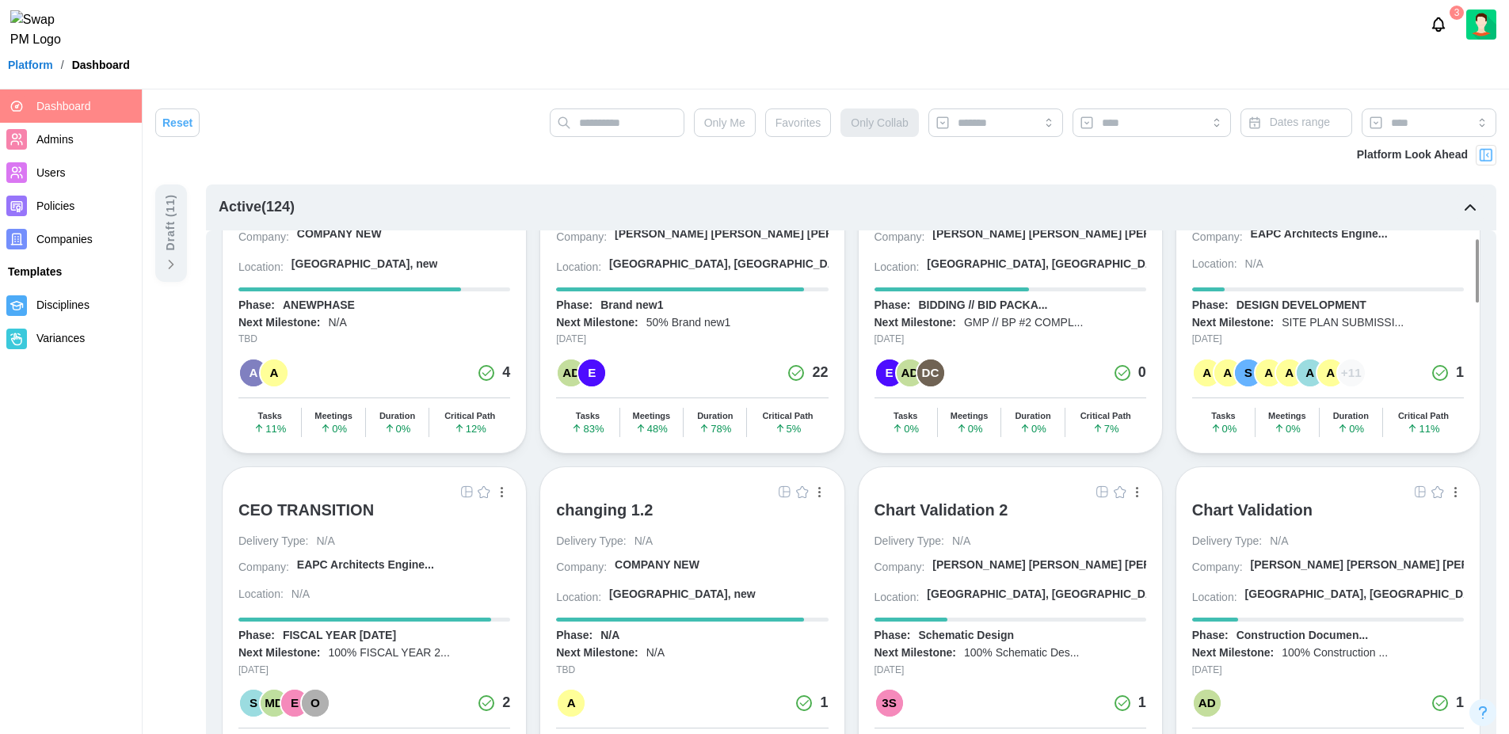
scroll to position [107, 0]
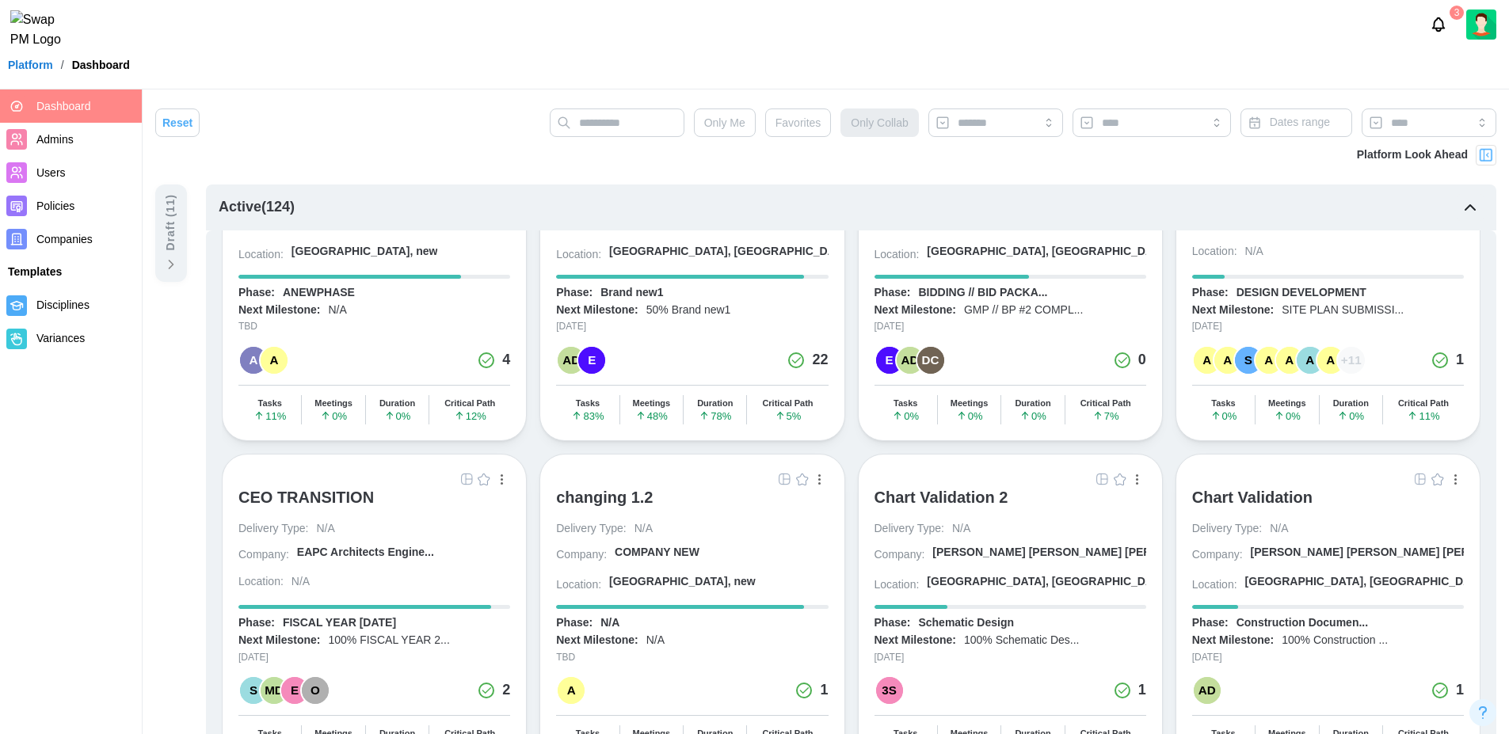
click at [1271, 501] on div "Chart Validation" at bounding box center [1252, 497] width 120 height 19
click at [1242, 498] on div "Chart Validation" at bounding box center [1252, 497] width 120 height 19
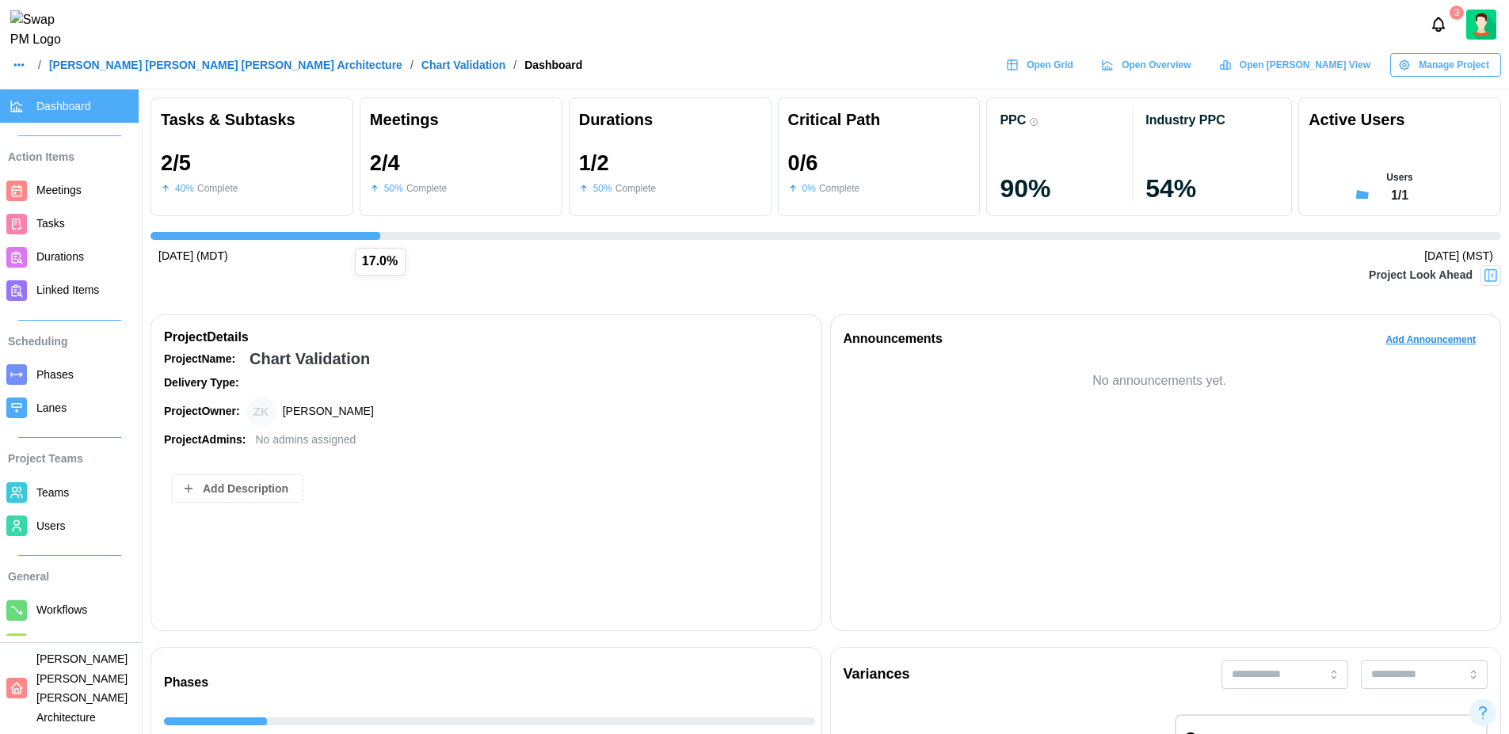
scroll to position [0, 487]
click at [1073, 76] on span "Open Grid" at bounding box center [1049, 65] width 47 height 22
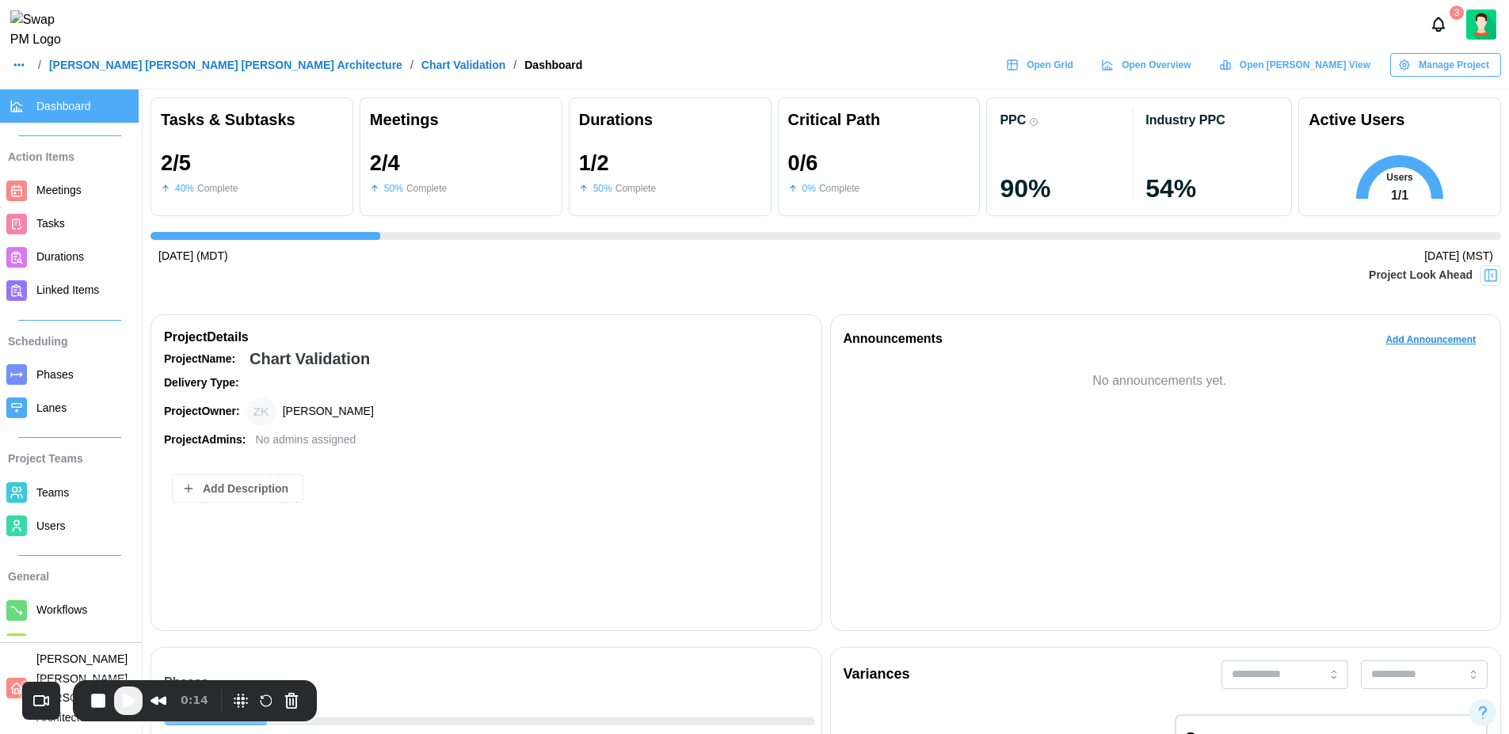
click at [1073, 74] on span "Open Grid" at bounding box center [1049, 65] width 47 height 22
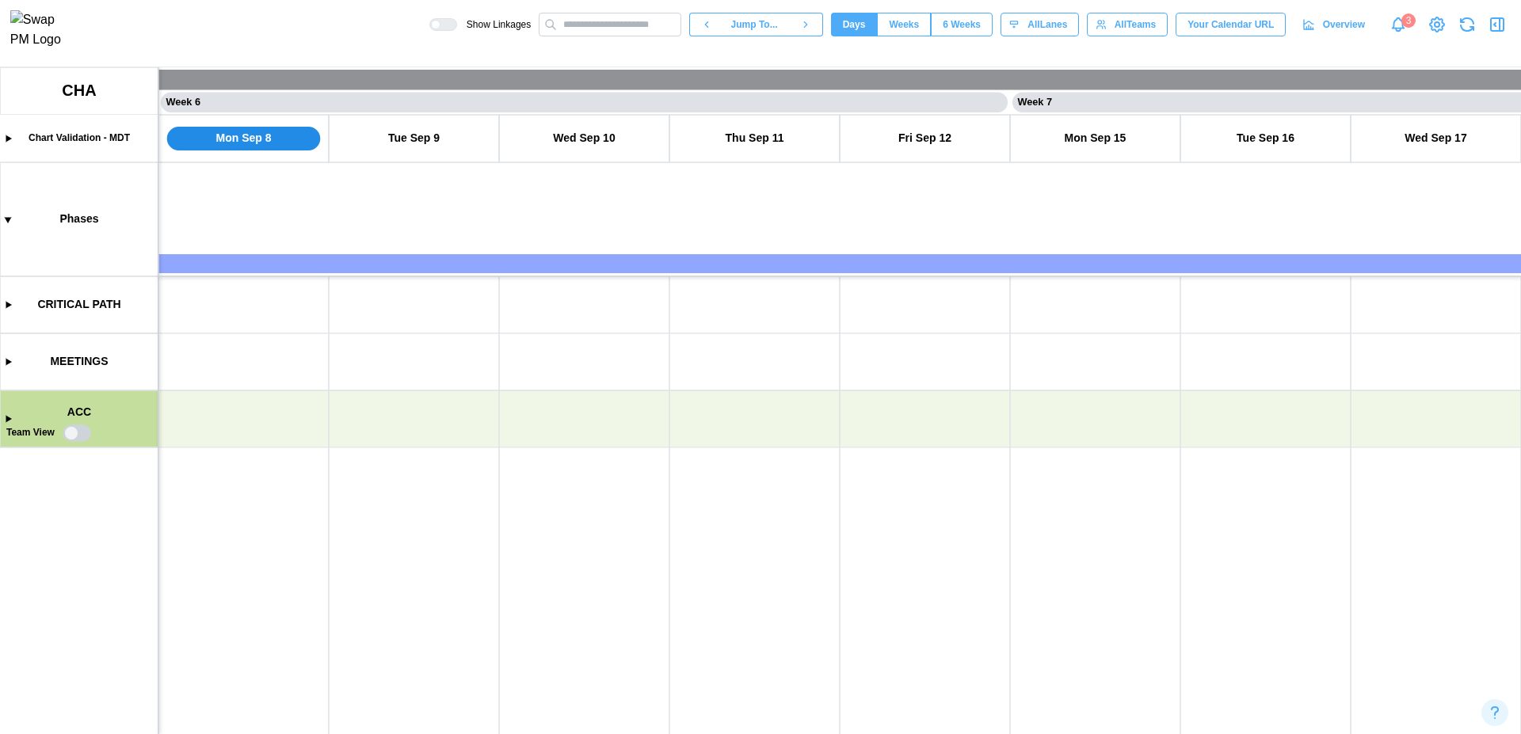
scroll to position [0, 4257]
click at [7, 417] on canvas at bounding box center [760, 400] width 1521 height 667
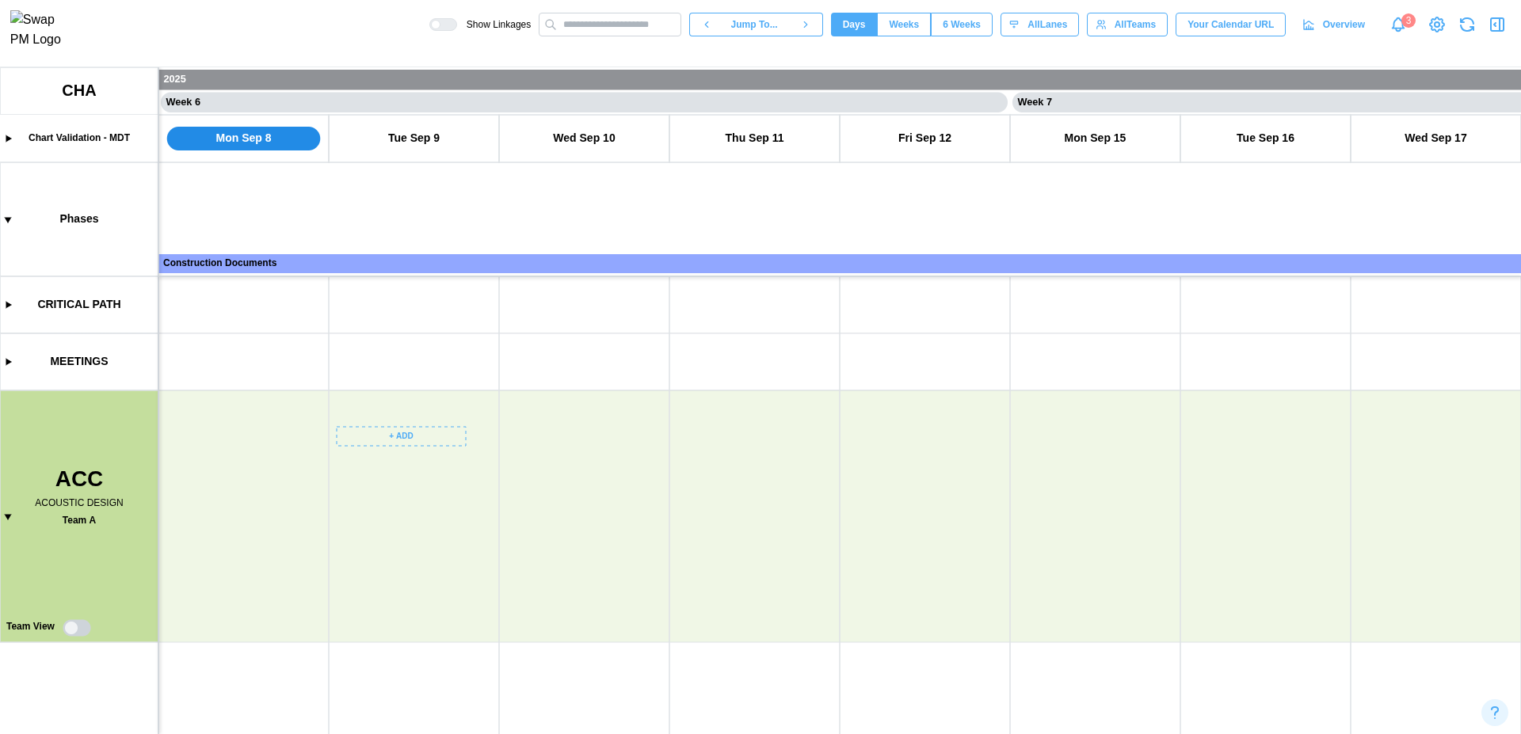
click at [418, 440] on canvas at bounding box center [760, 400] width 1521 height 667
click at [585, 463] on canvas at bounding box center [760, 400] width 1521 height 667
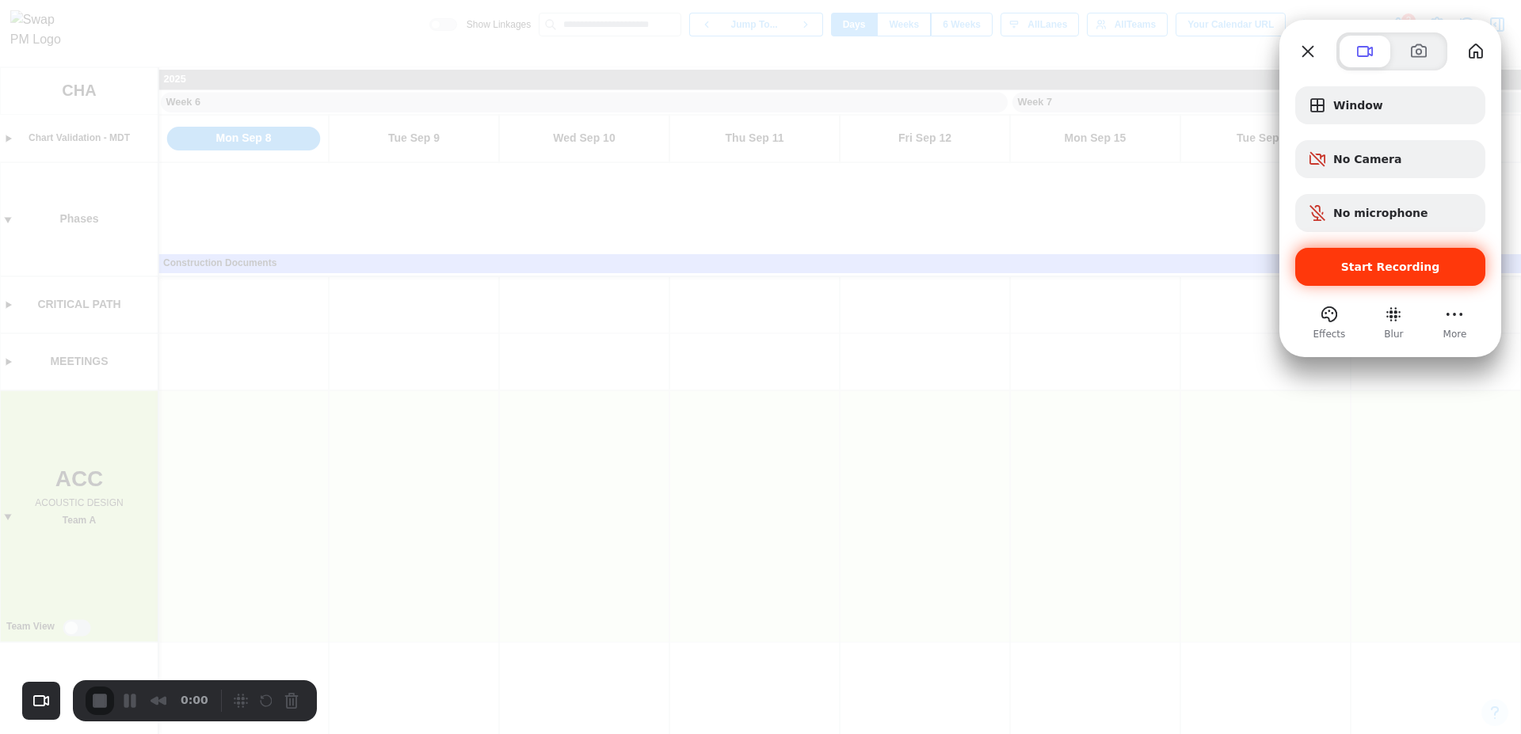
click at [1411, 272] on span "Start Recording" at bounding box center [1390, 267] width 99 height 13
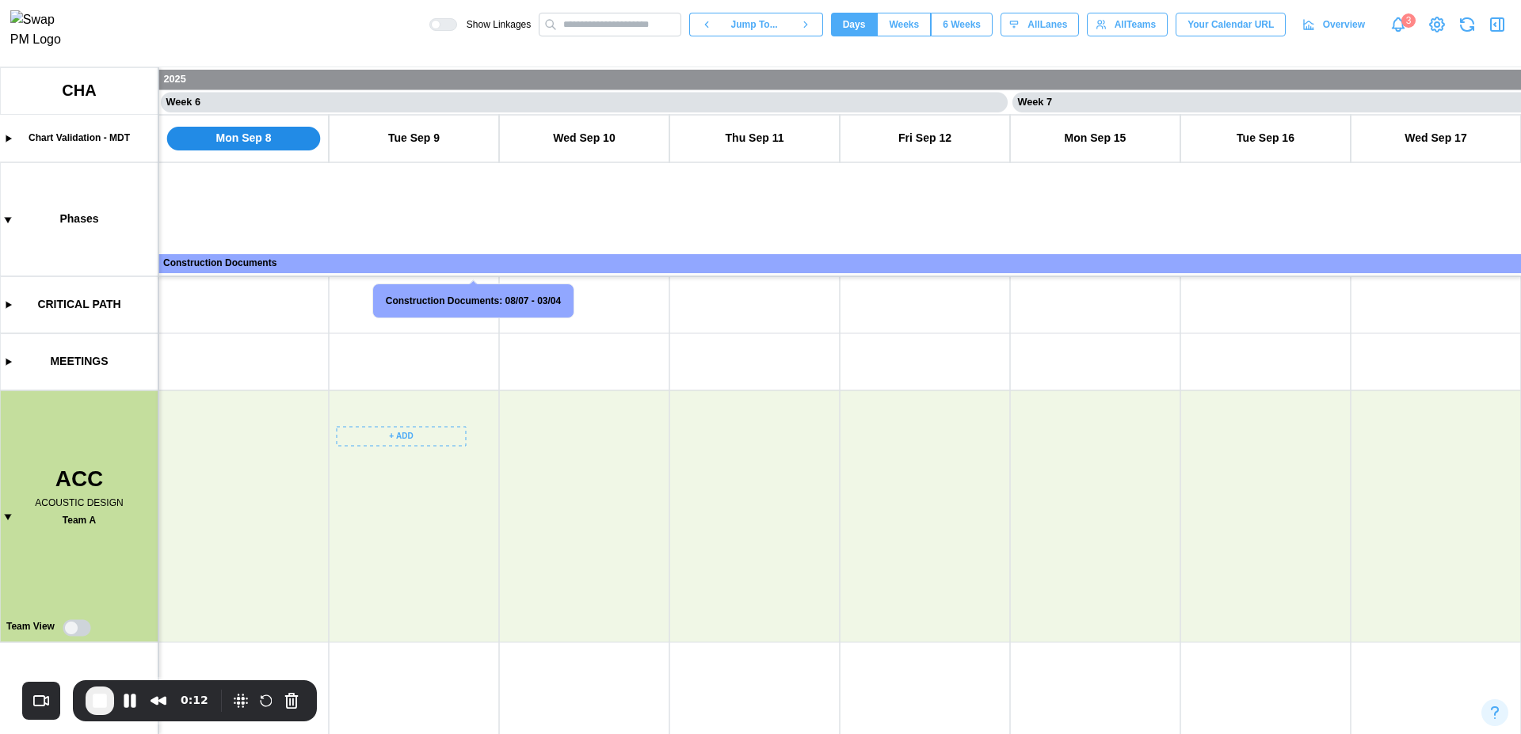
click at [405, 443] on canvas at bounding box center [760, 400] width 1521 height 667
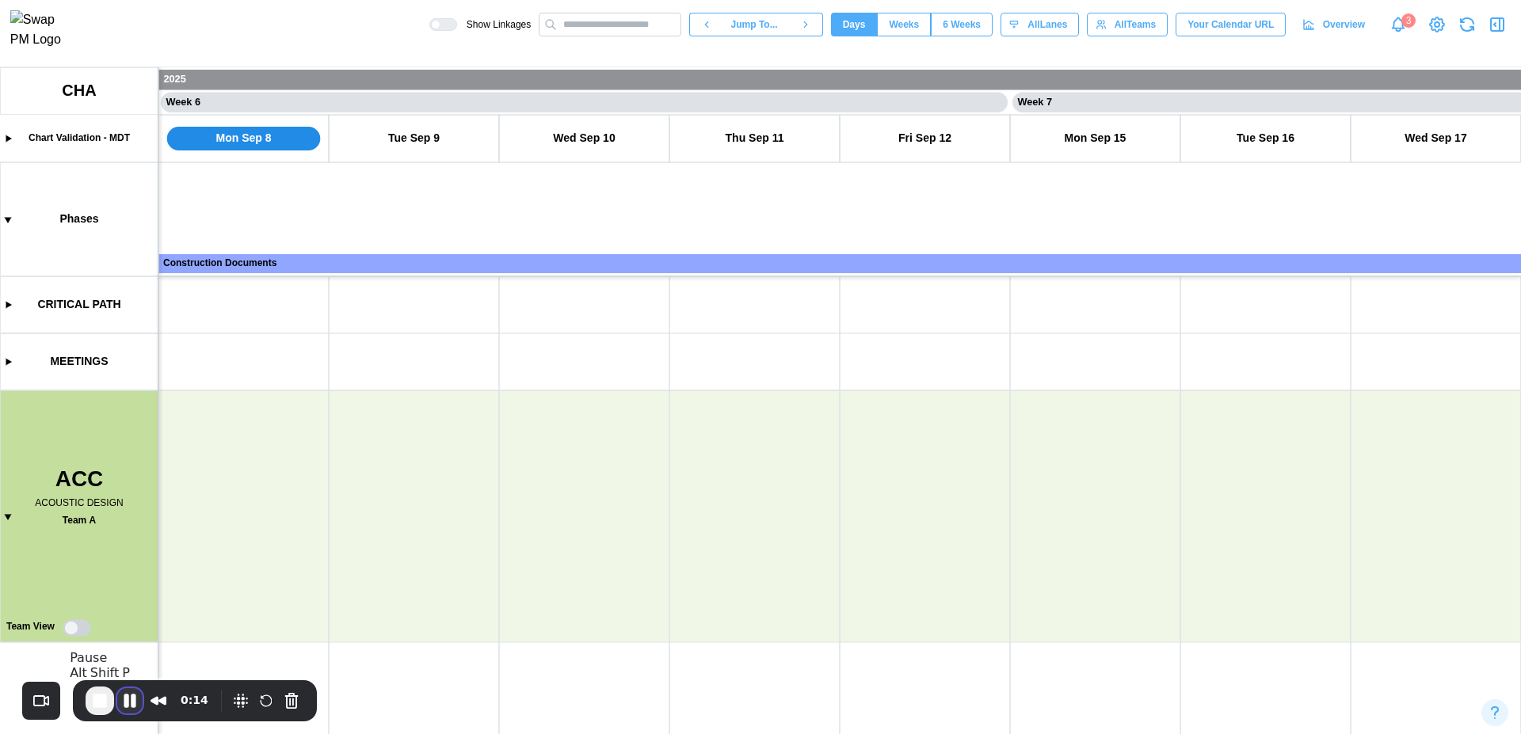
click at [131, 702] on button "Pause Recording" at bounding box center [129, 700] width 25 height 25
click at [417, 422] on canvas at bounding box center [760, 400] width 1521 height 667
click at [421, 444] on canvas at bounding box center [760, 400] width 1521 height 667
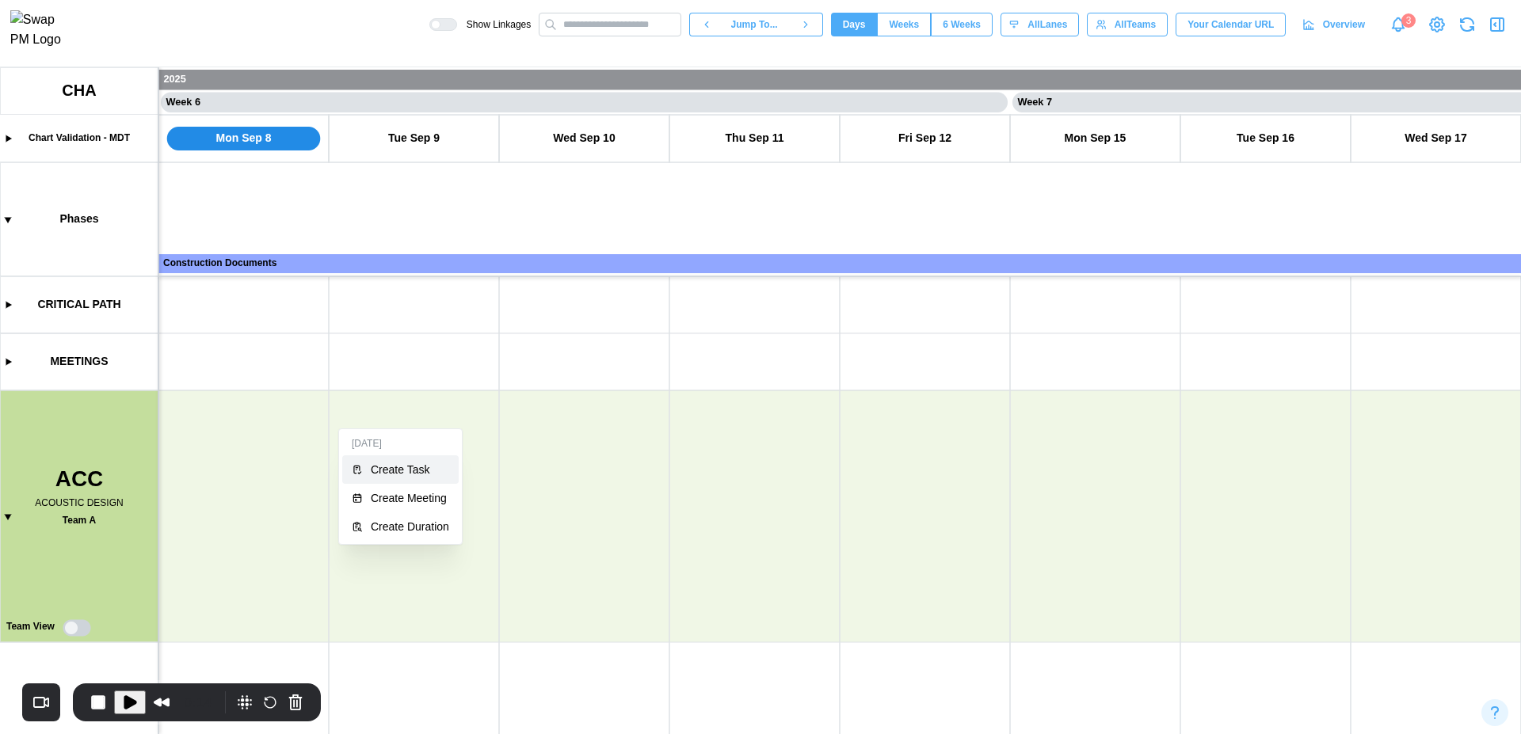
click at [417, 461] on button "Create Task" at bounding box center [400, 469] width 116 height 29
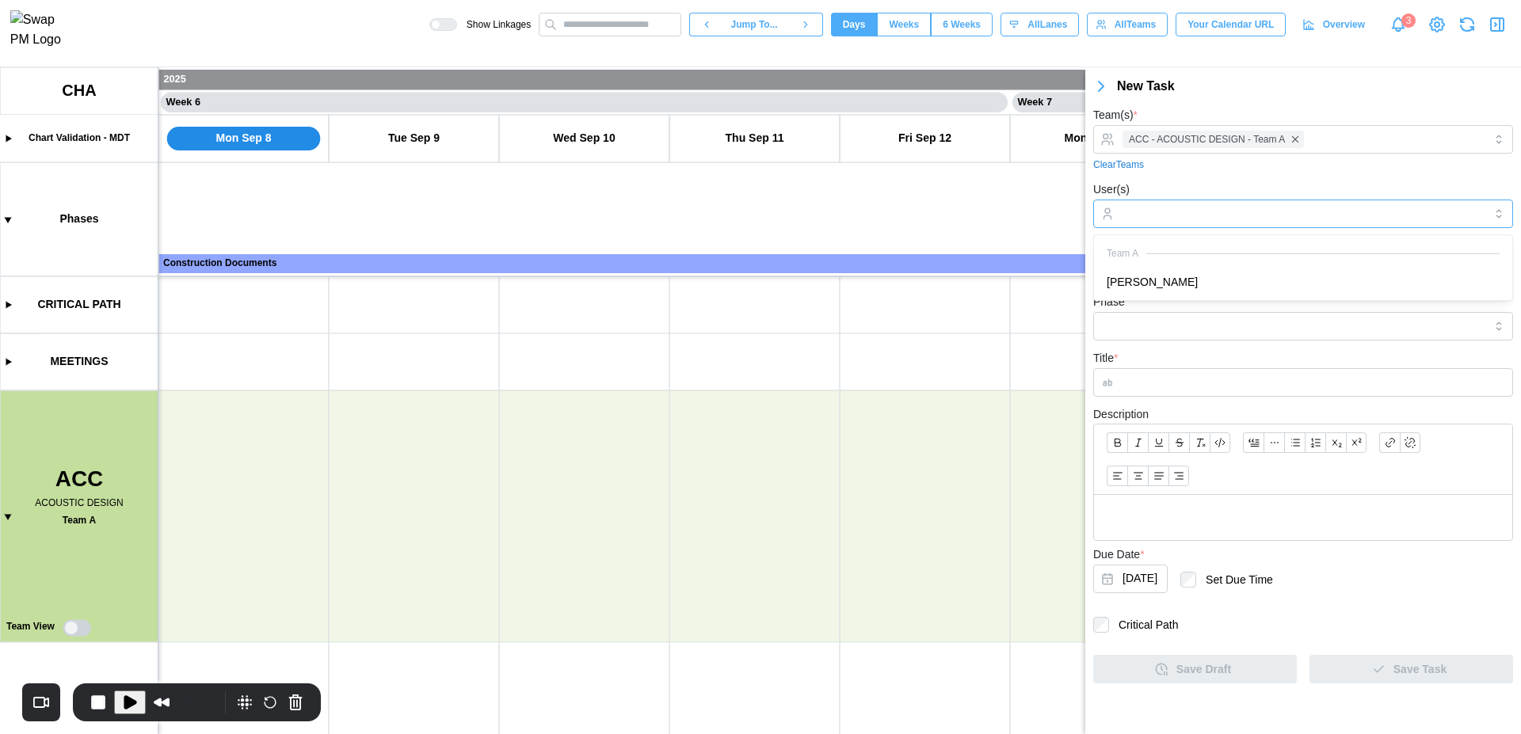
click at [1282, 208] on input "User(s)" at bounding box center [1302, 214] width 361 height 13
click at [1242, 255] on div "Team A" at bounding box center [1302, 253] width 393 height 15
click at [1215, 167] on div "Clear Teams" at bounding box center [1303, 165] width 420 height 15
click at [1204, 377] on input "Title *" at bounding box center [1303, 382] width 420 height 29
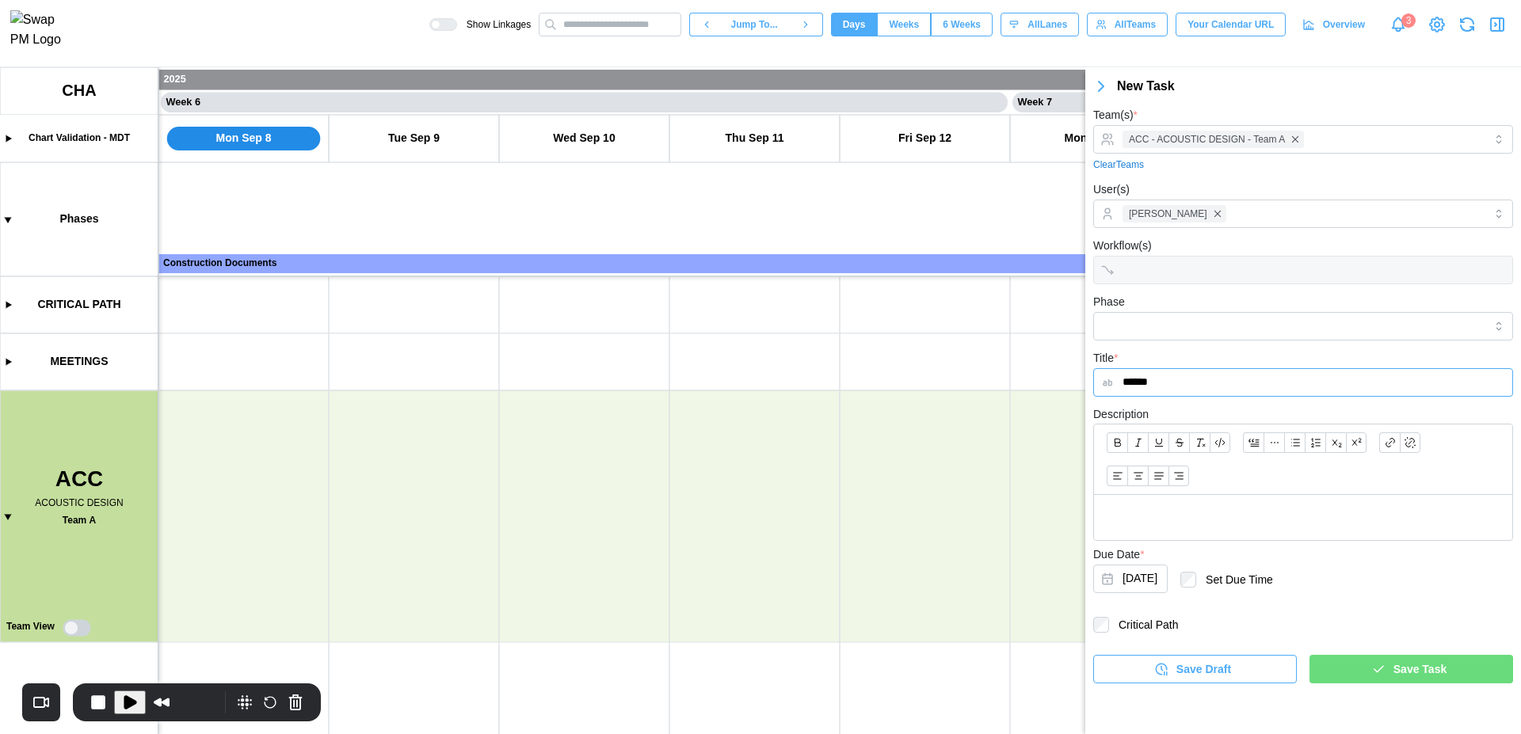
type input "******"
click at [1389, 665] on div "Save Task" at bounding box center [1409, 669] width 178 height 27
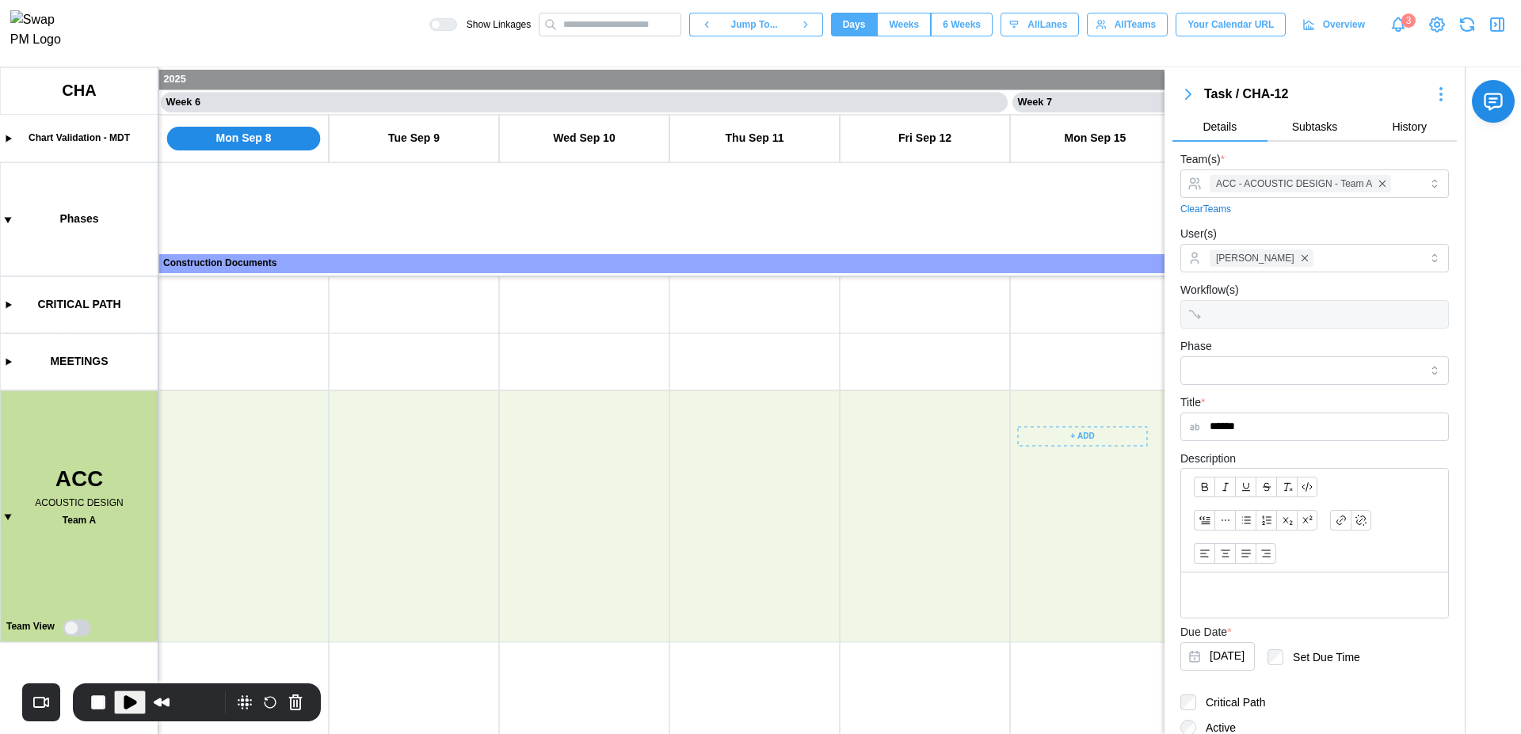
click at [1072, 433] on canvas at bounding box center [760, 400] width 1521 height 667
click at [1084, 472] on div "Create Task" at bounding box center [1091, 469] width 78 height 13
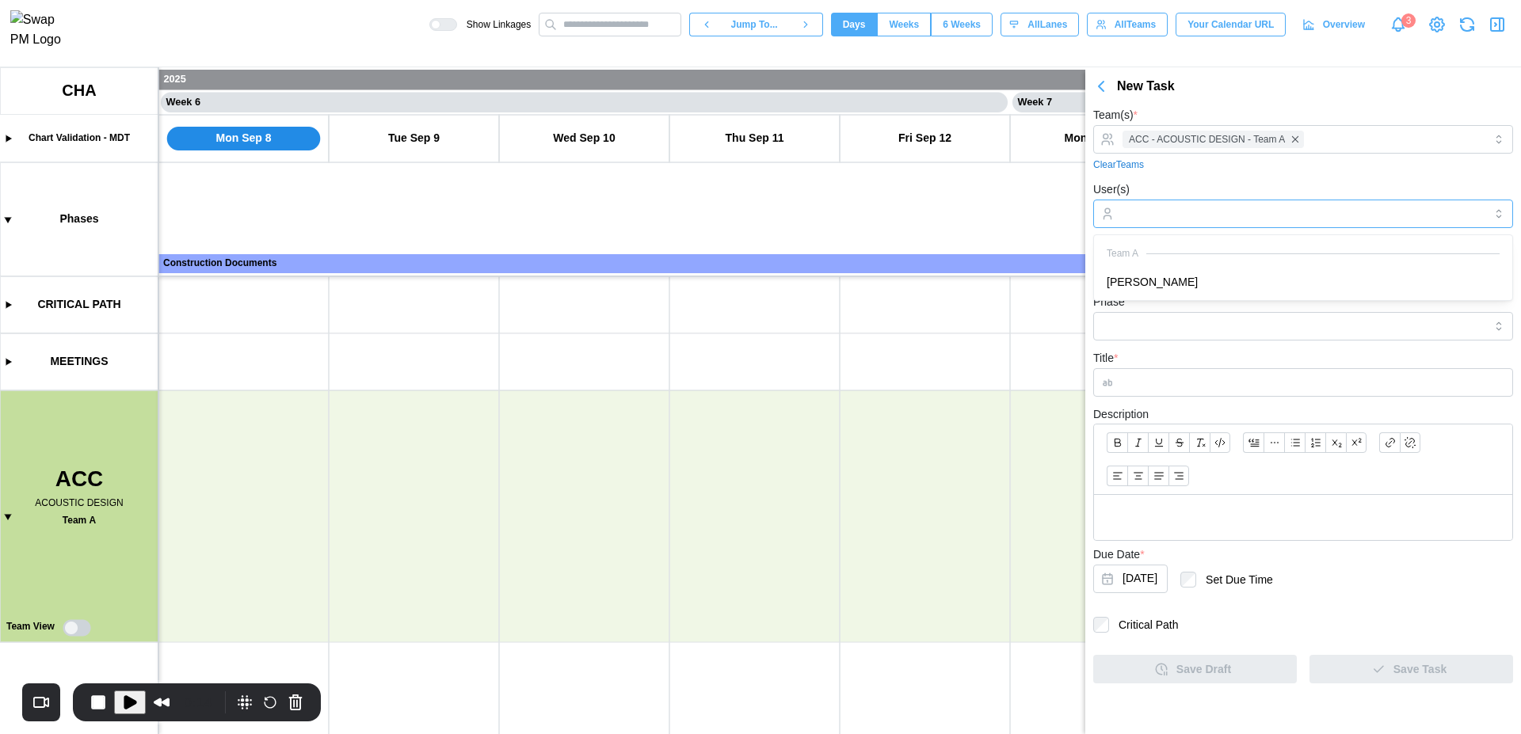
click at [1228, 217] on input "User(s)" at bounding box center [1302, 214] width 361 height 13
click at [1202, 394] on input "Title *" at bounding box center [1303, 382] width 420 height 29
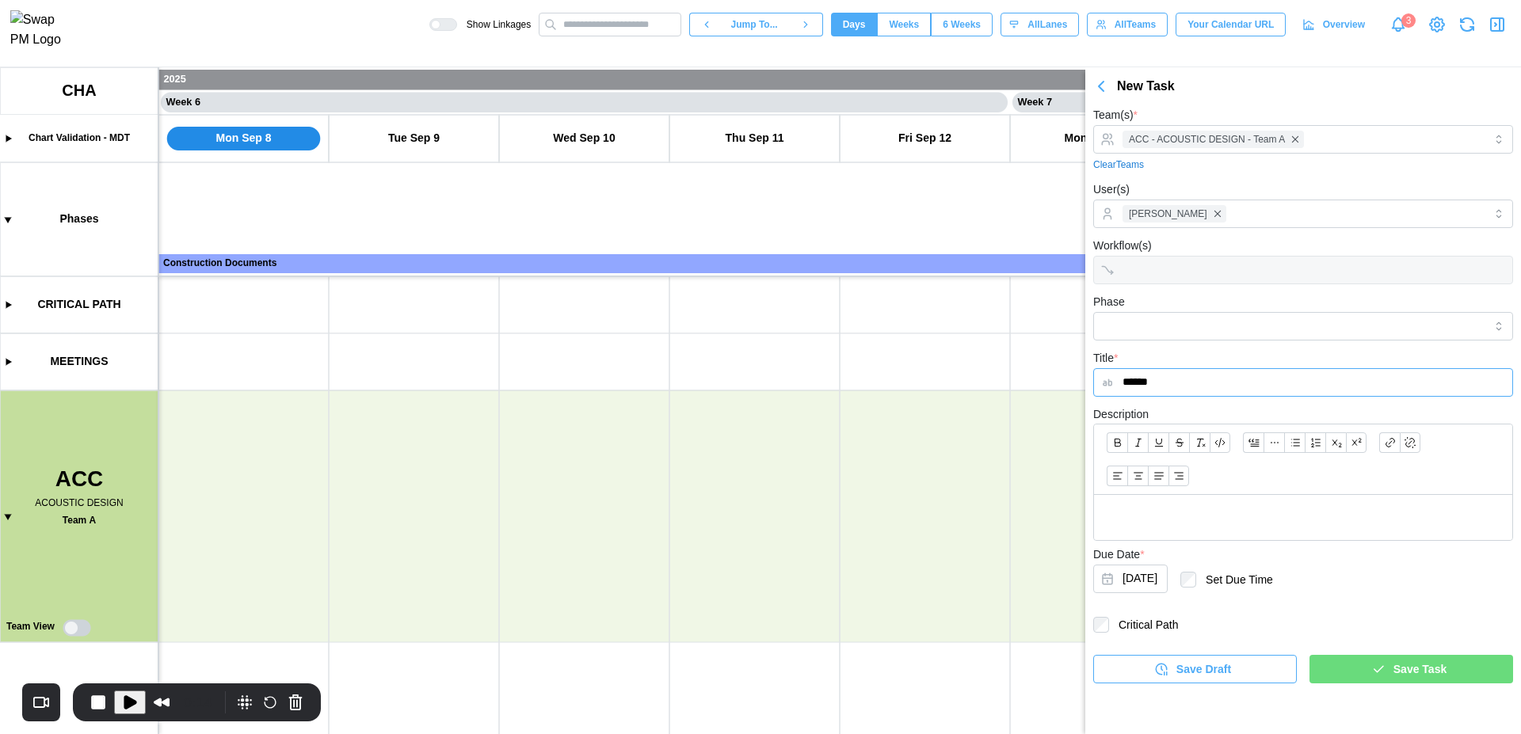
type input "******"
click at [1421, 665] on span "Save Task" at bounding box center [1419, 669] width 53 height 27
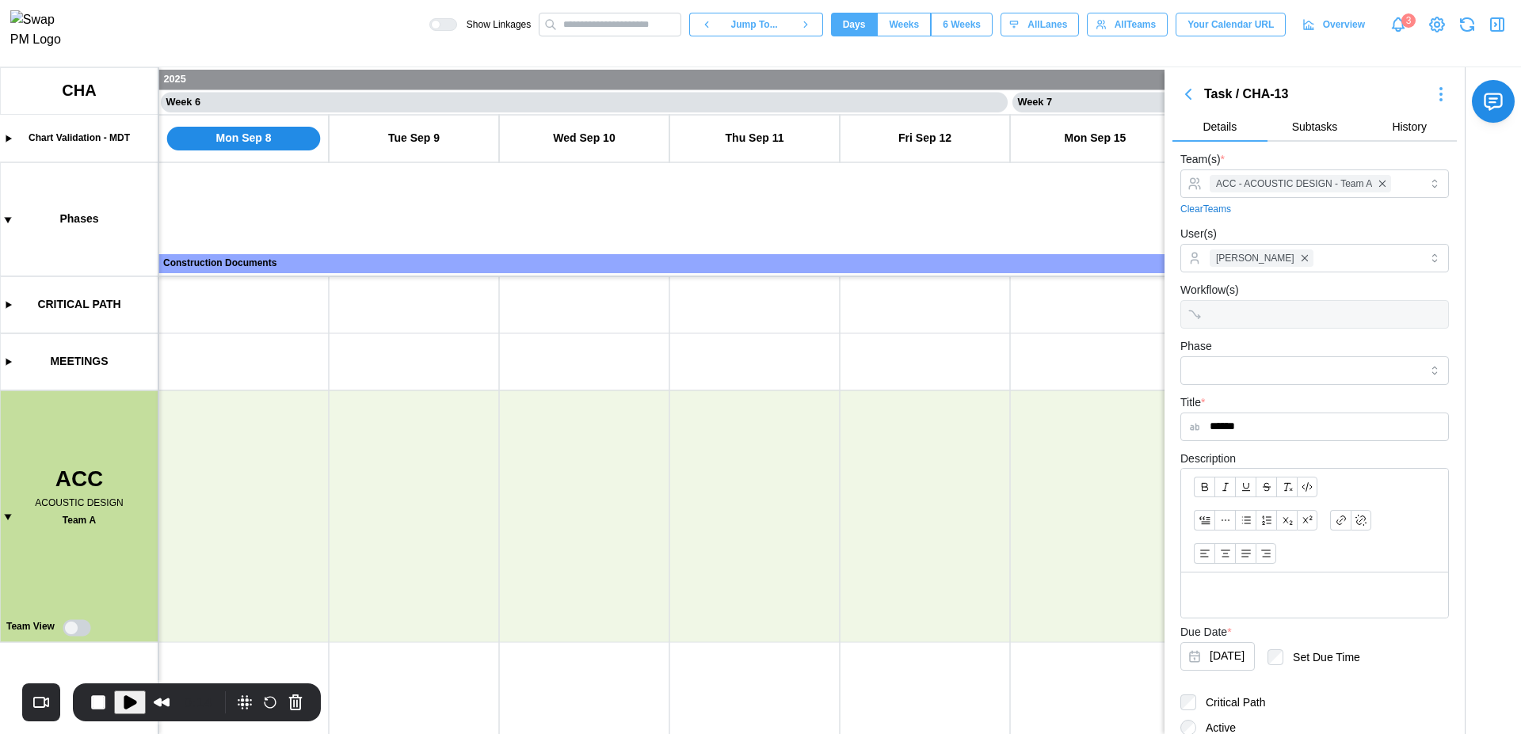
click at [1495, 26] on icon "button" at bounding box center [1496, 24] width 2 height 3
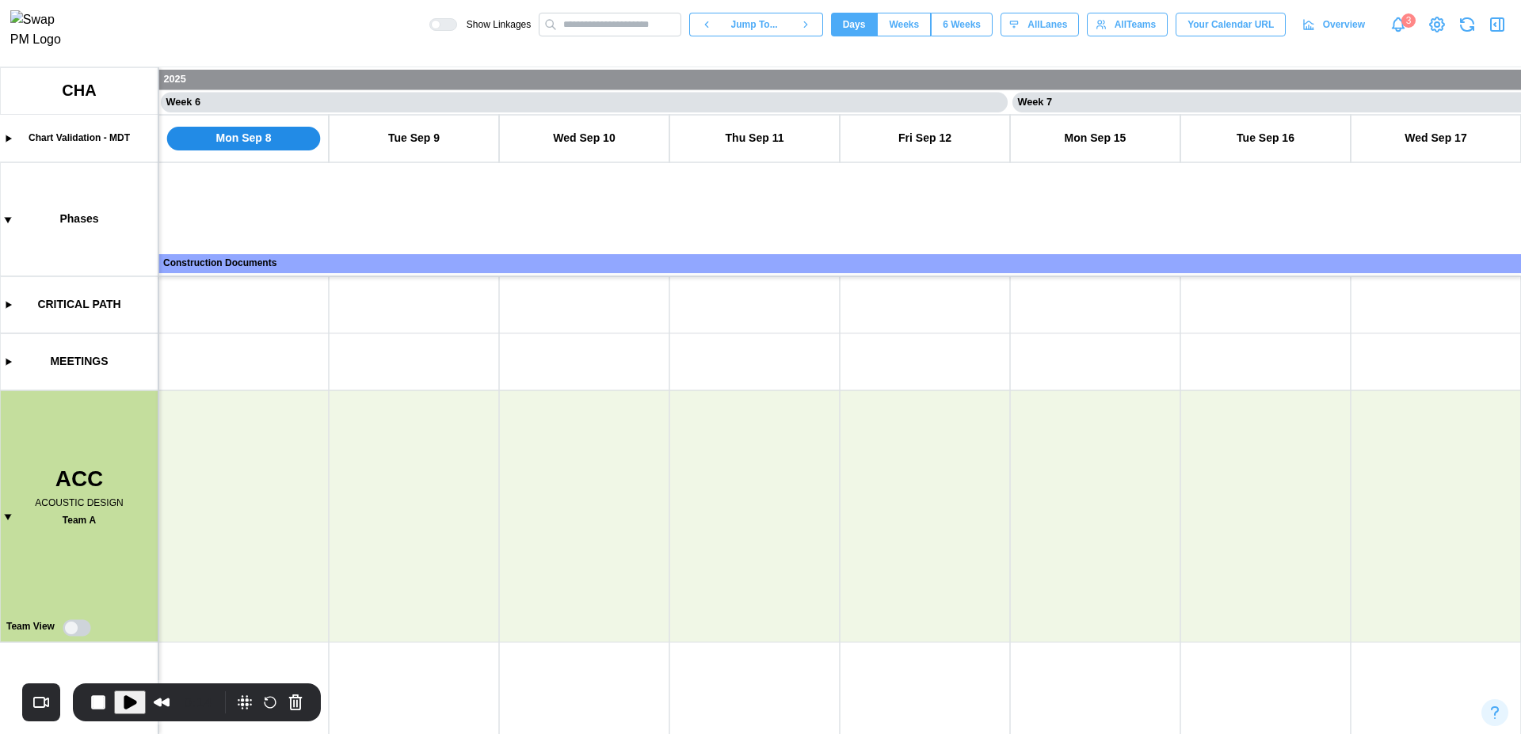
click at [1464, 31] on icon "button" at bounding box center [1466, 24] width 19 height 19
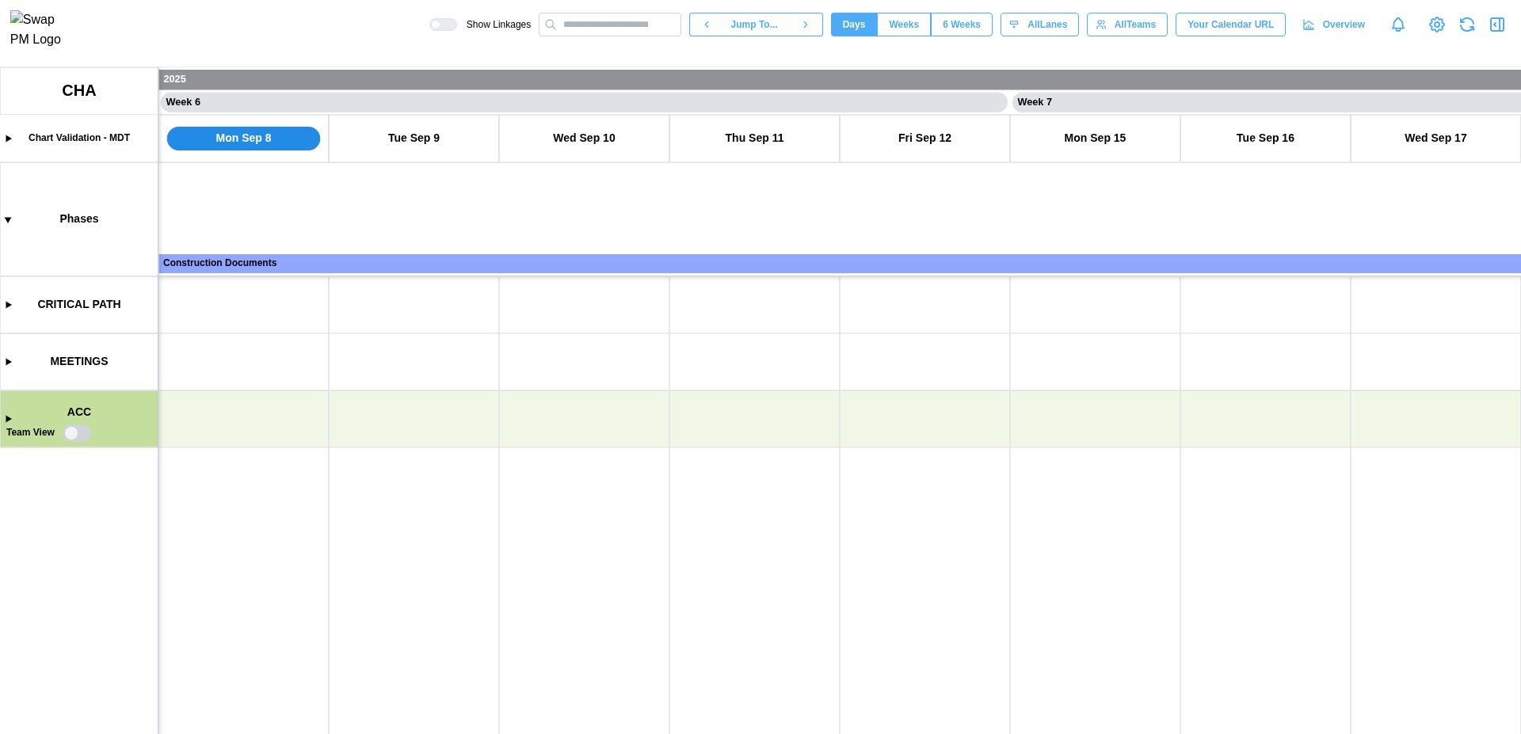
scroll to position [0, 4257]
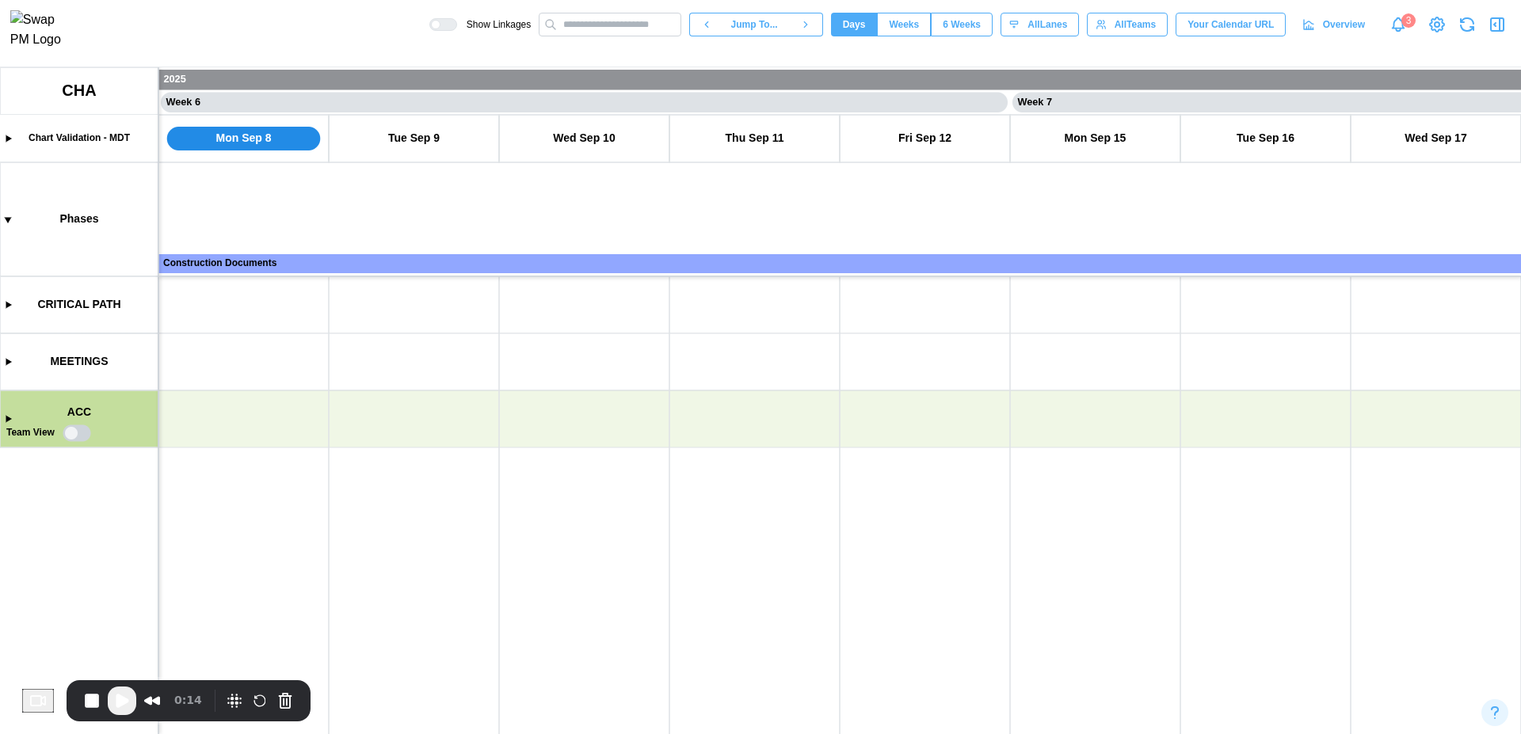
click at [2, 420] on canvas at bounding box center [760, 400] width 1521 height 667
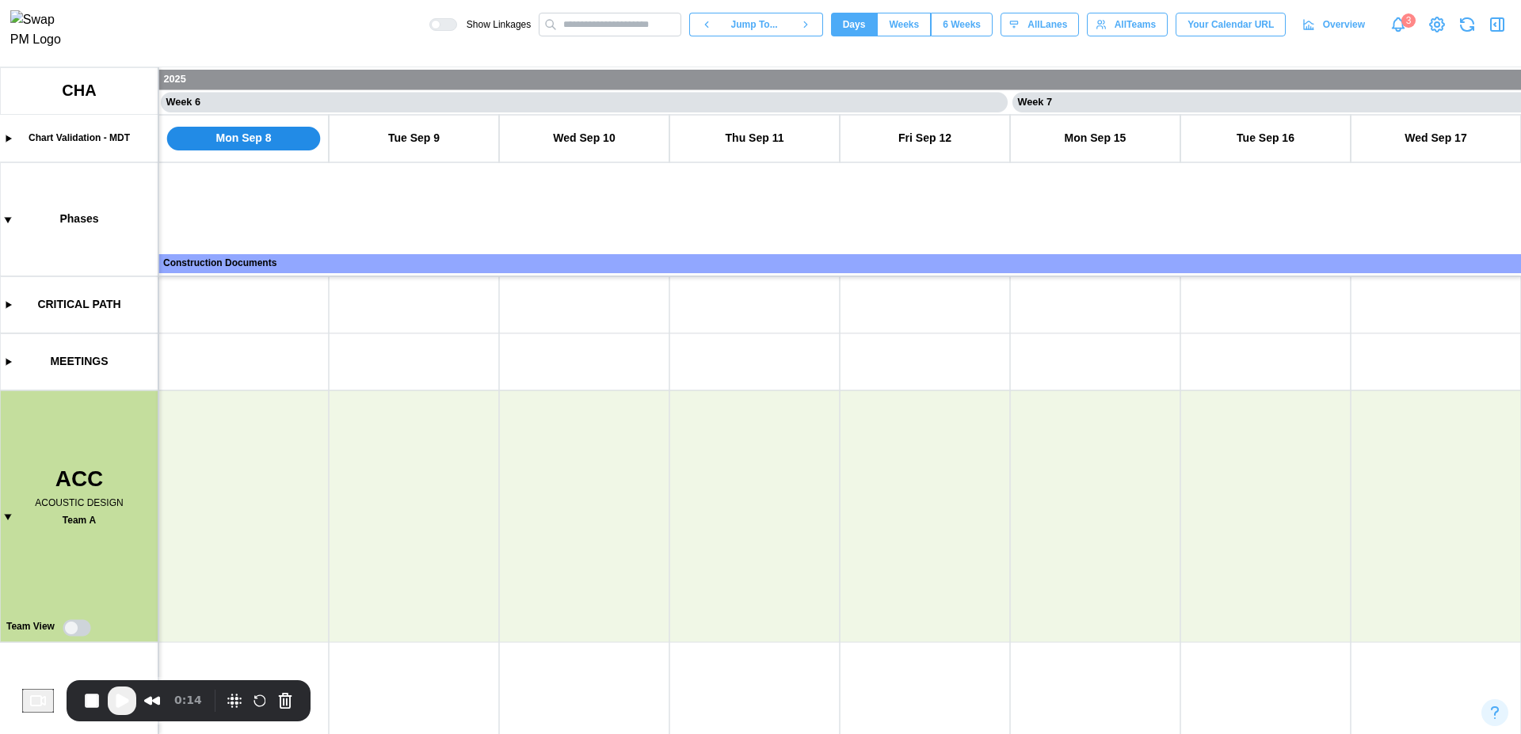
click at [78, 629] on canvas at bounding box center [760, 400] width 1521 height 667
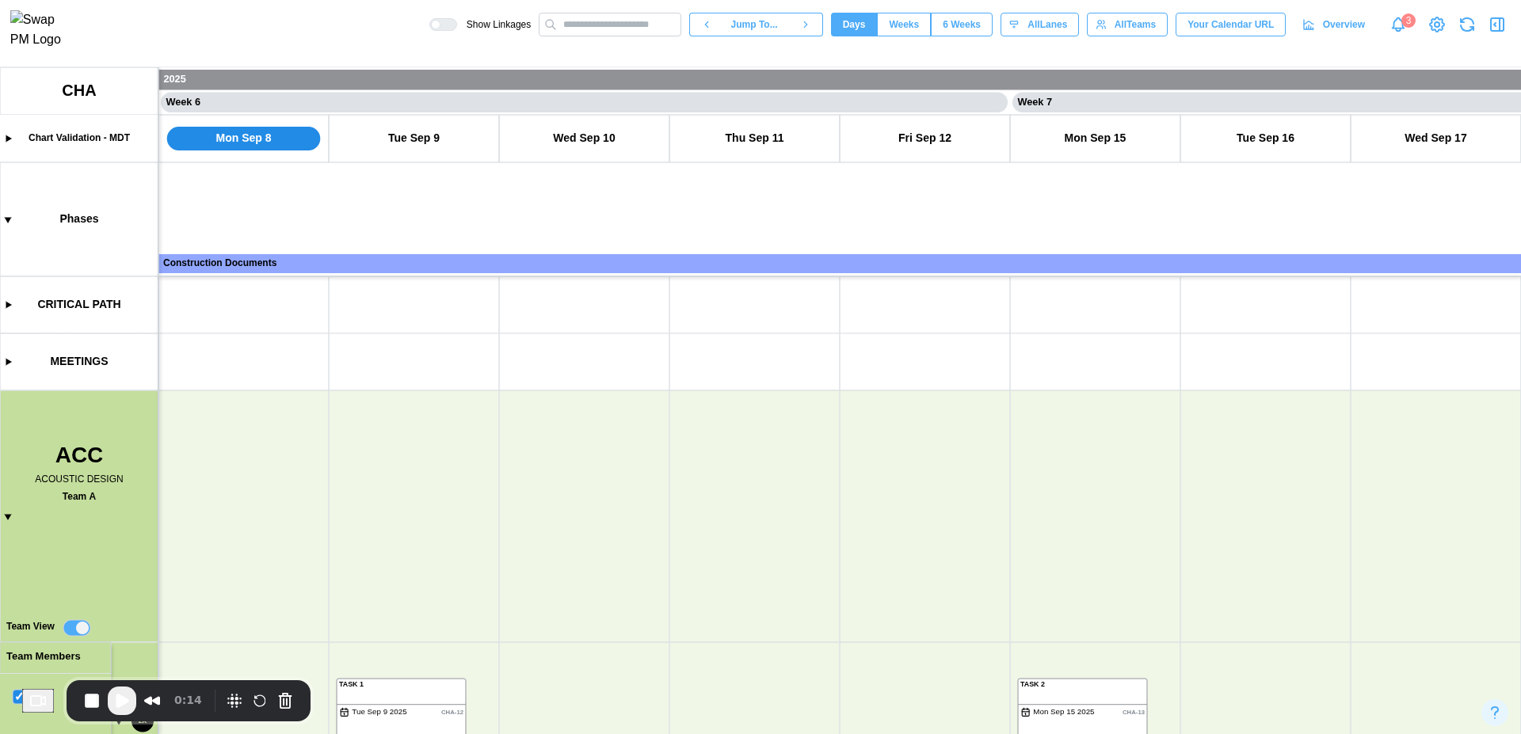
scroll to position [78, 0]
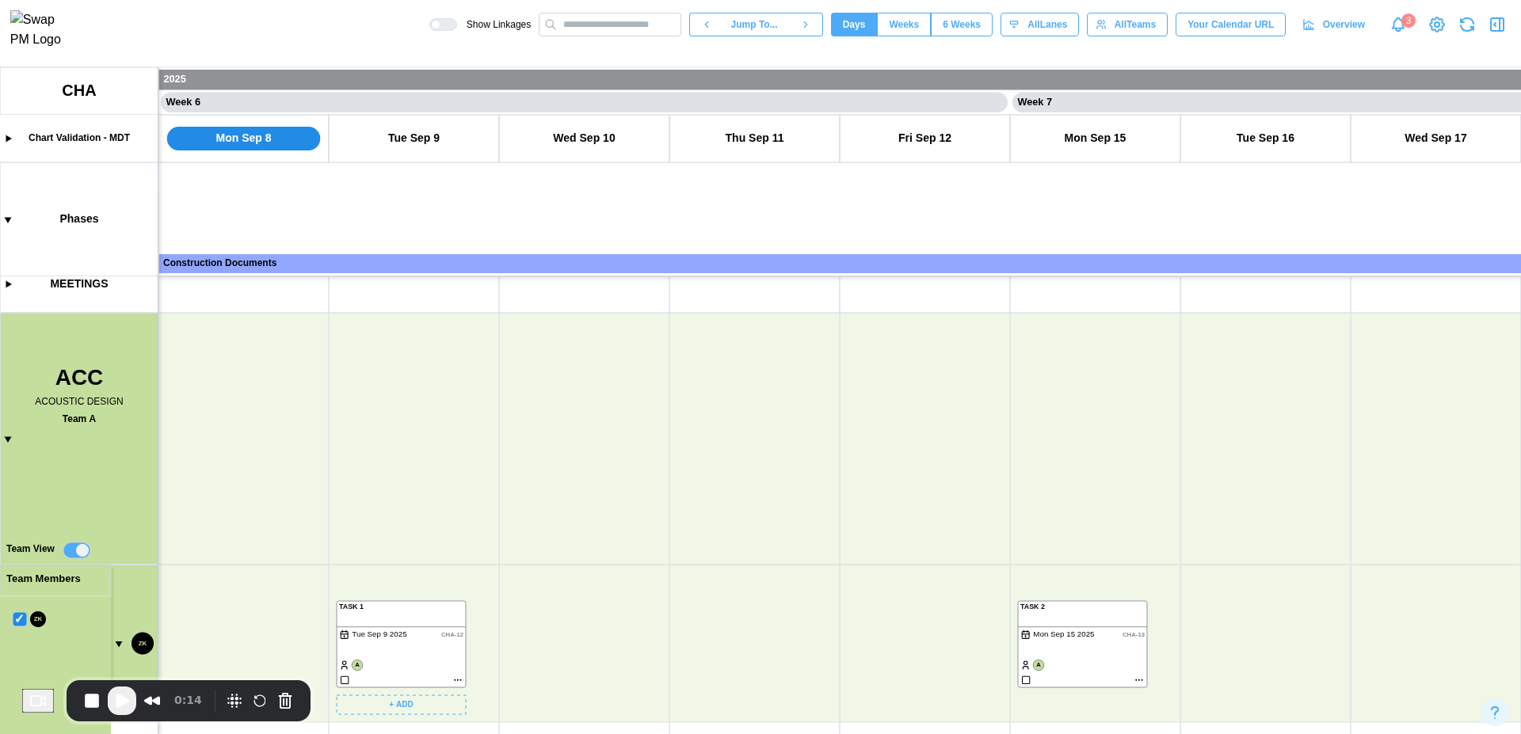
click at [455, 680] on canvas at bounding box center [760, 400] width 1521 height 667
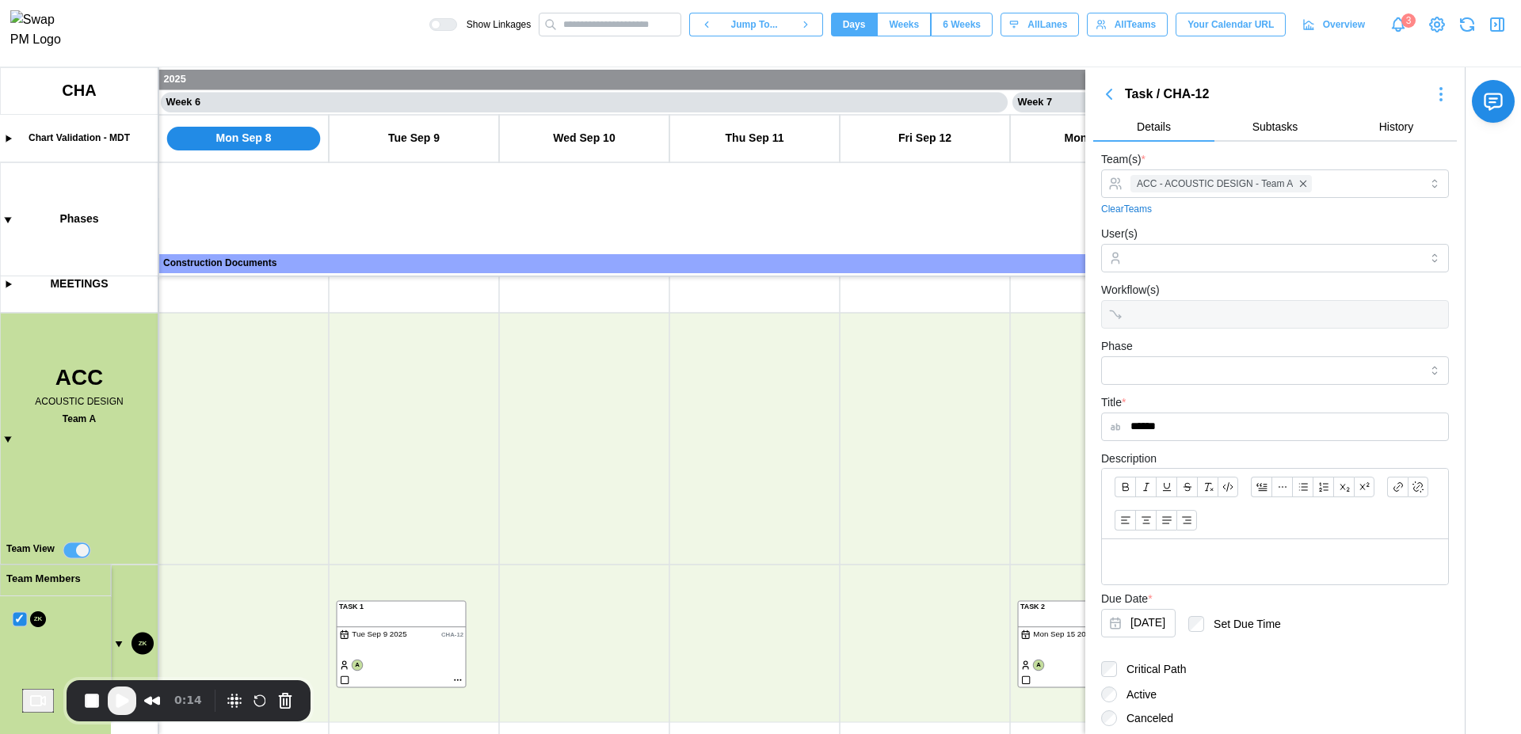
scroll to position [158, 0]
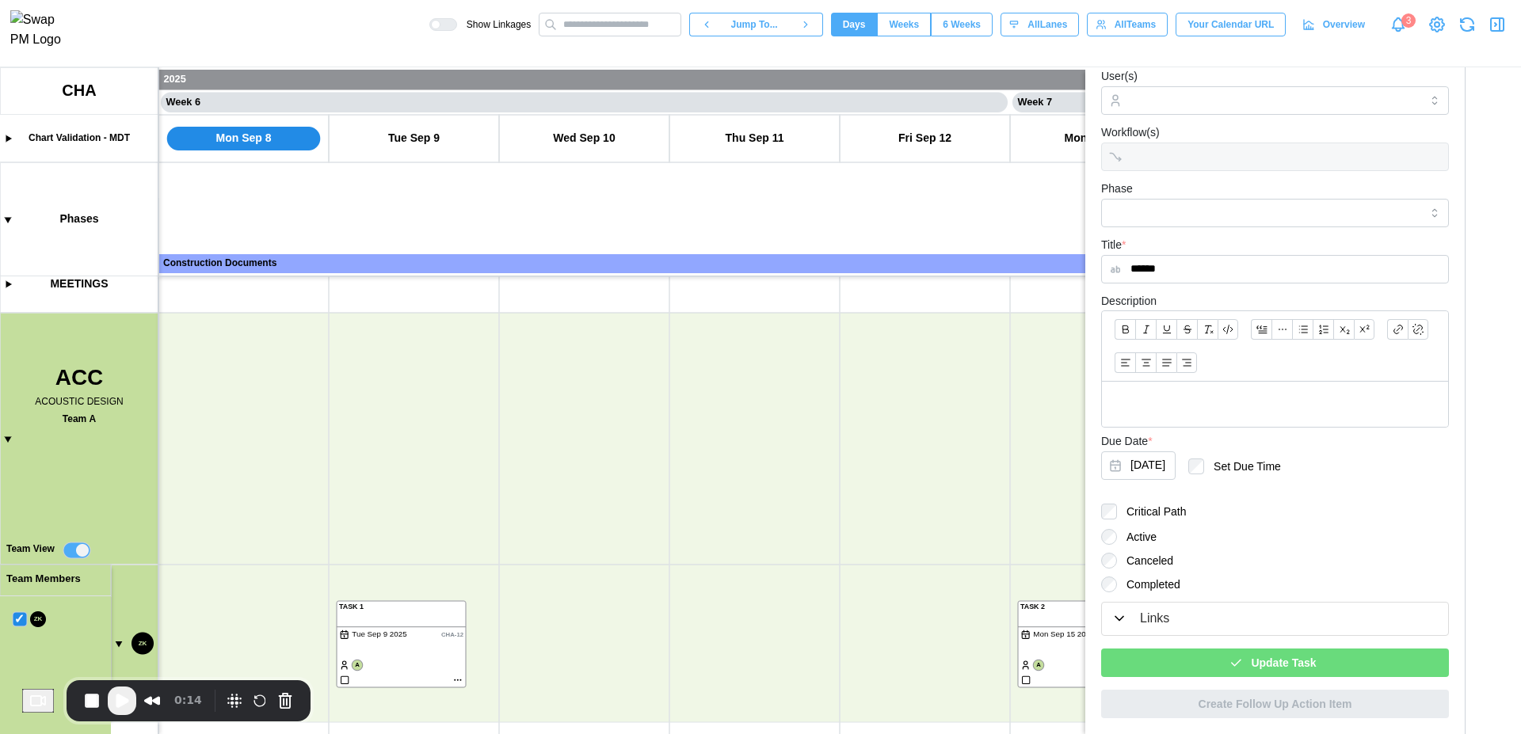
click at [1240, 672] on div "Update Task" at bounding box center [1272, 662] width 322 height 27
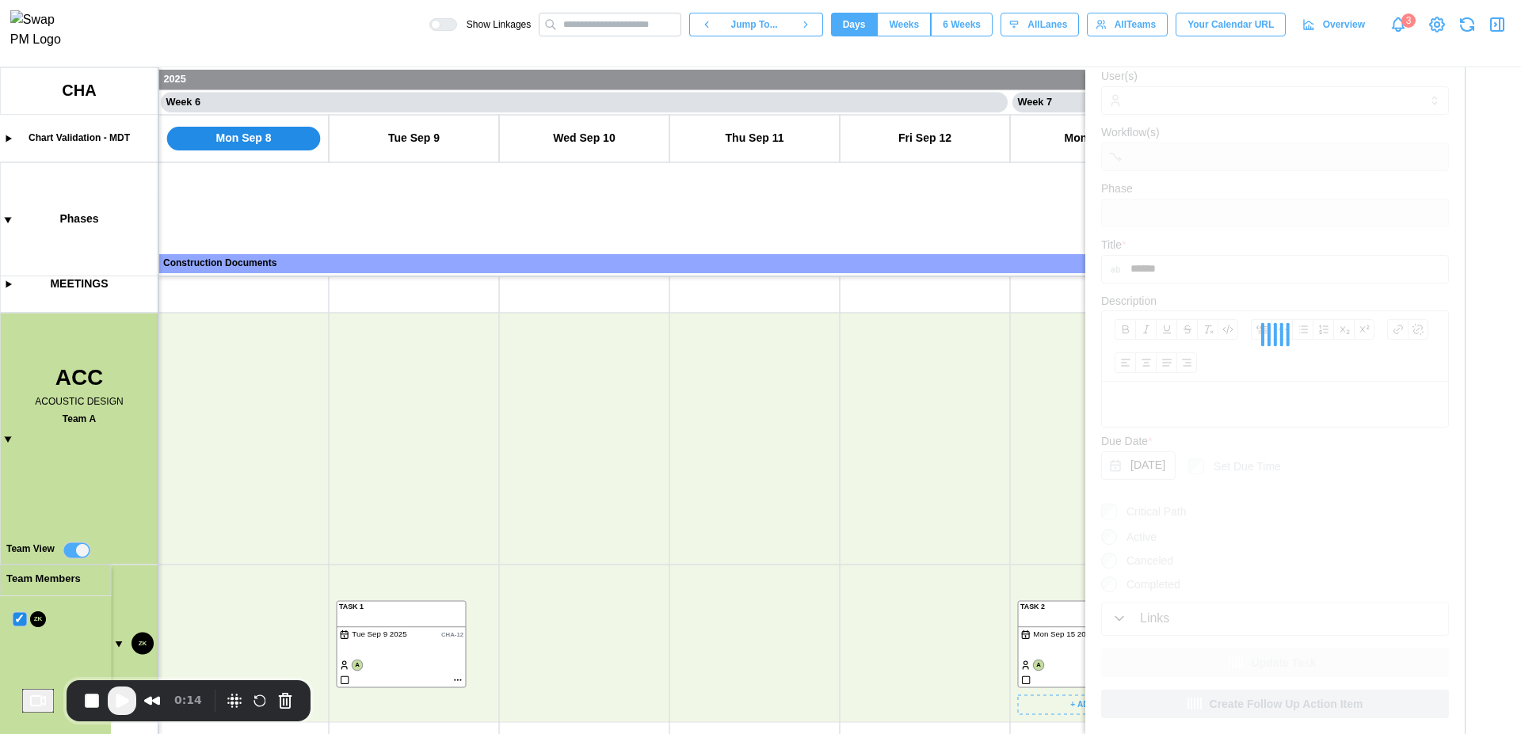
scroll to position [0, 4367]
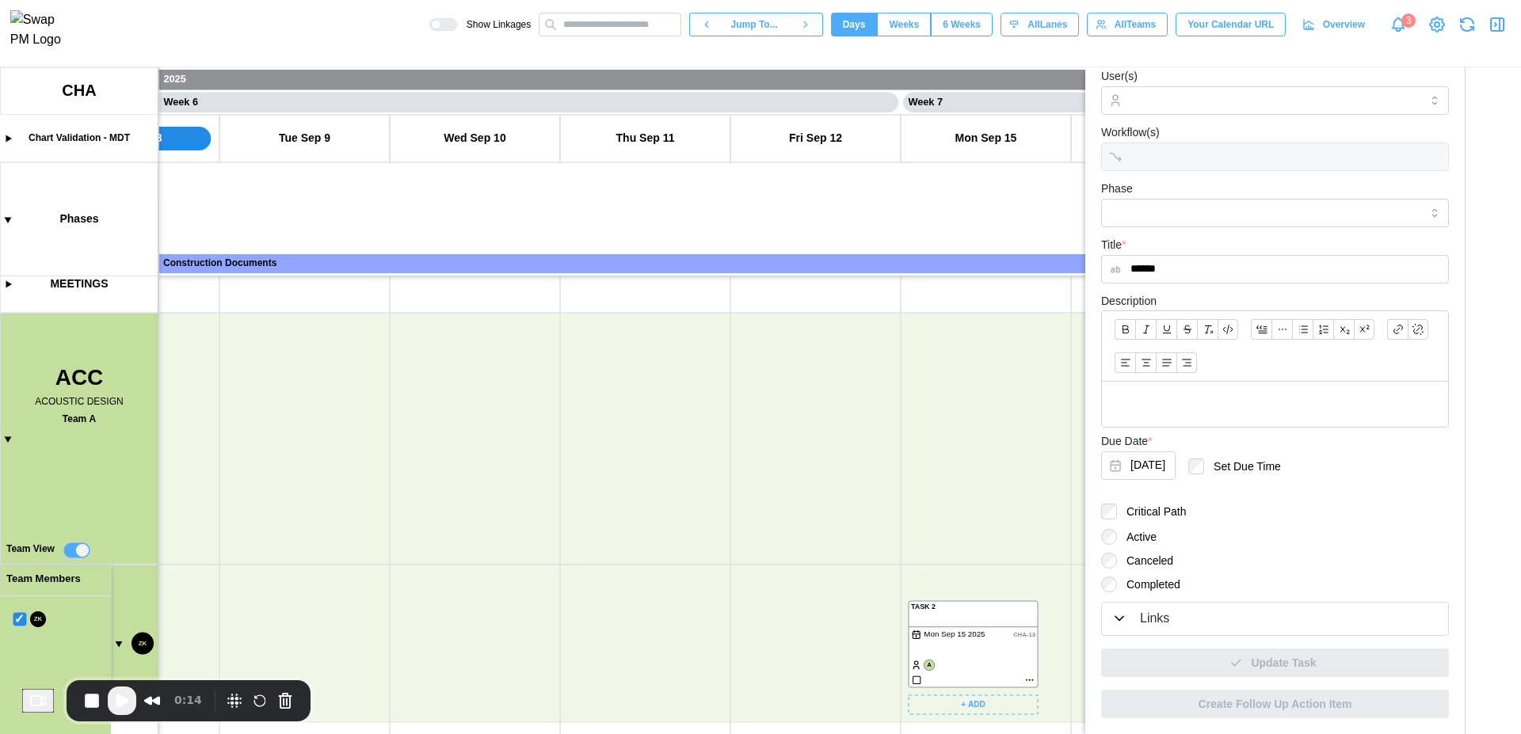
click at [1030, 680] on canvas at bounding box center [760, 400] width 1521 height 667
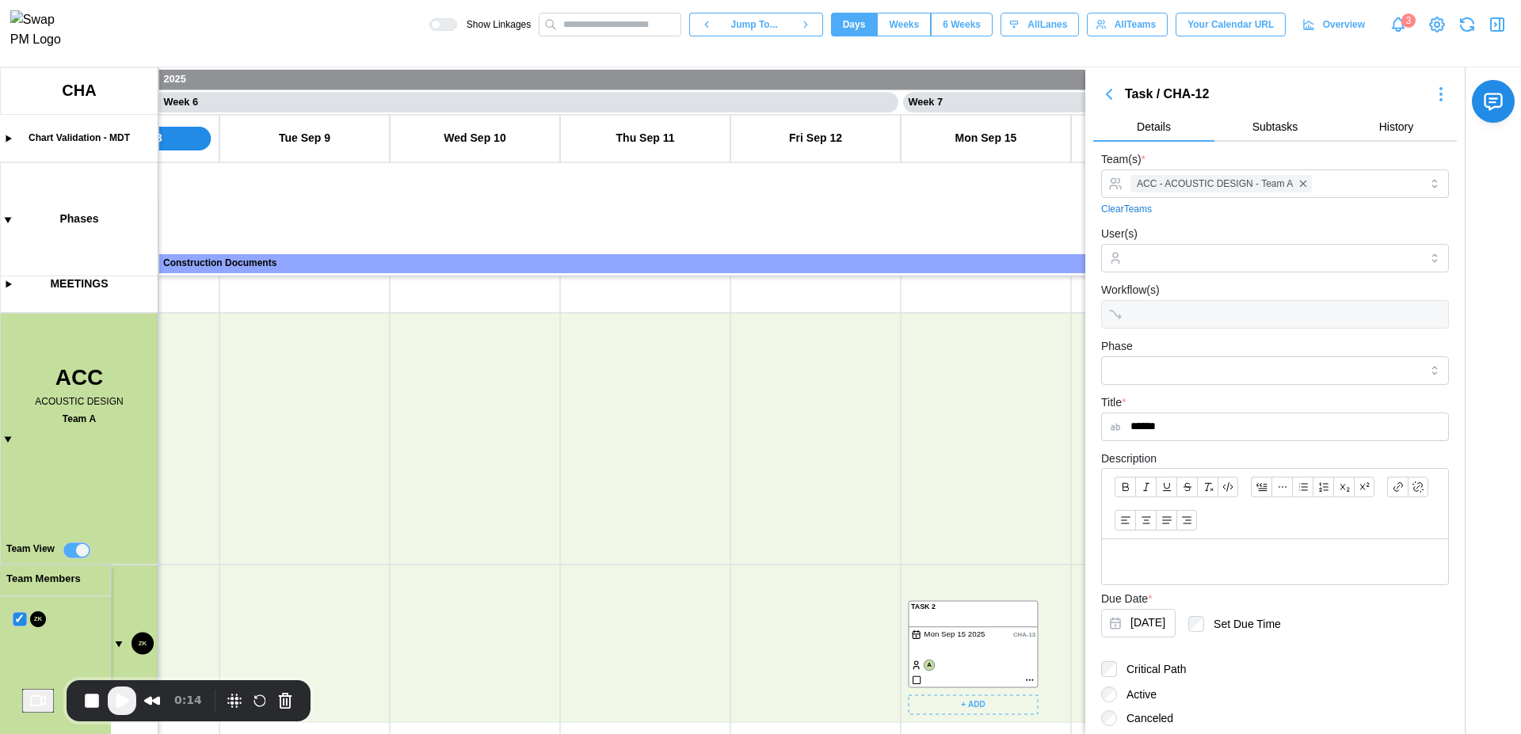
click at [1029, 680] on canvas at bounding box center [760, 400] width 1521 height 667
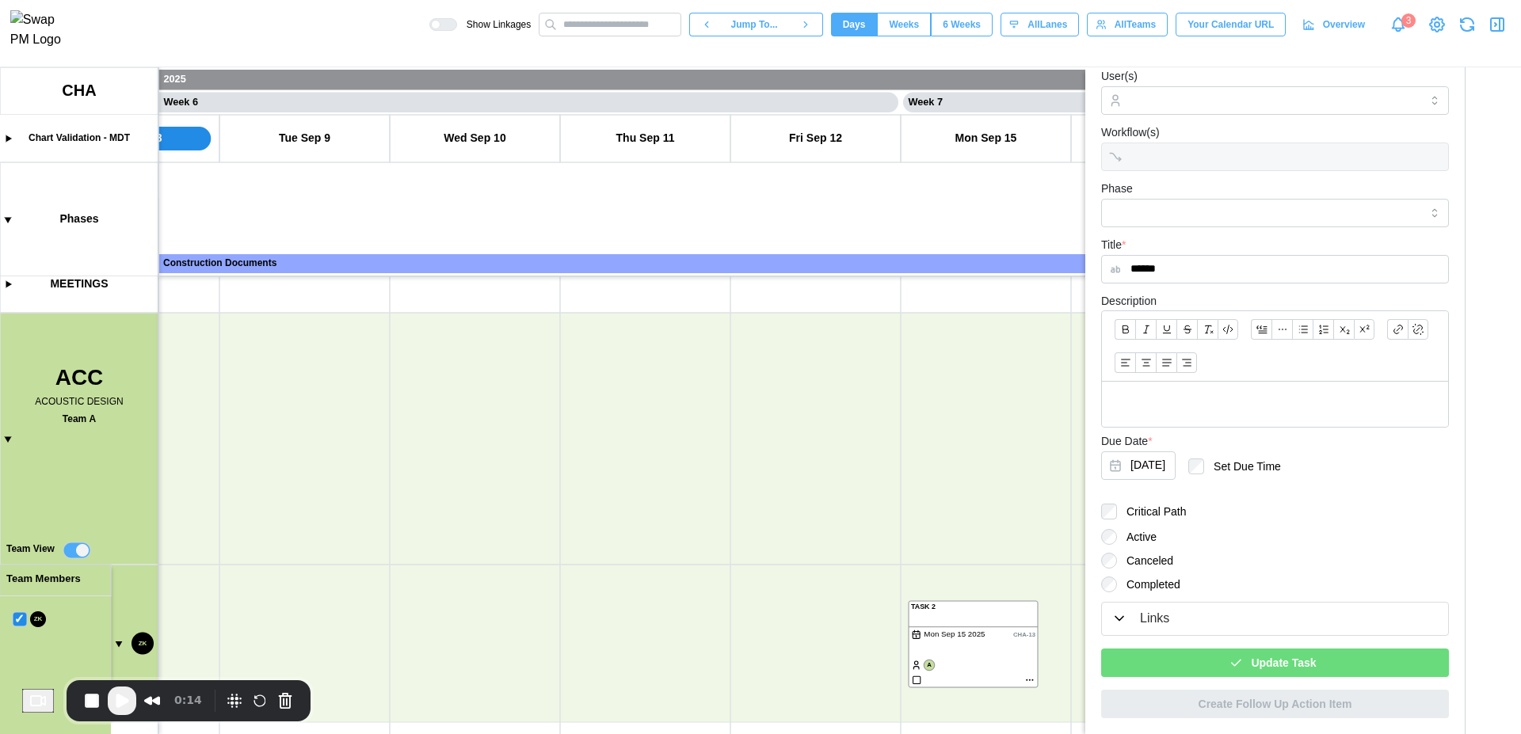
click at [1239, 665] on div "Update Task" at bounding box center [1272, 662] width 322 height 27
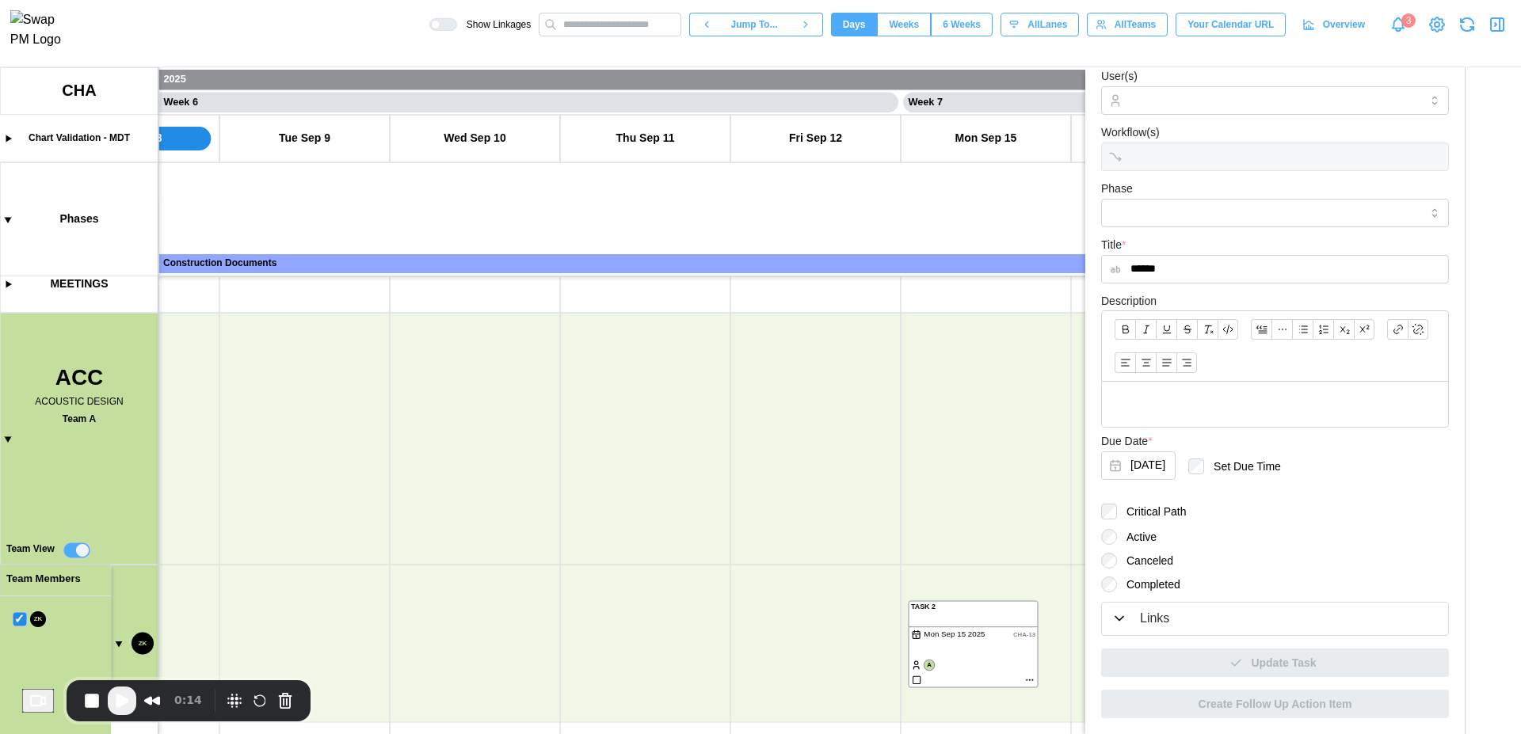
scroll to position [0, 0]
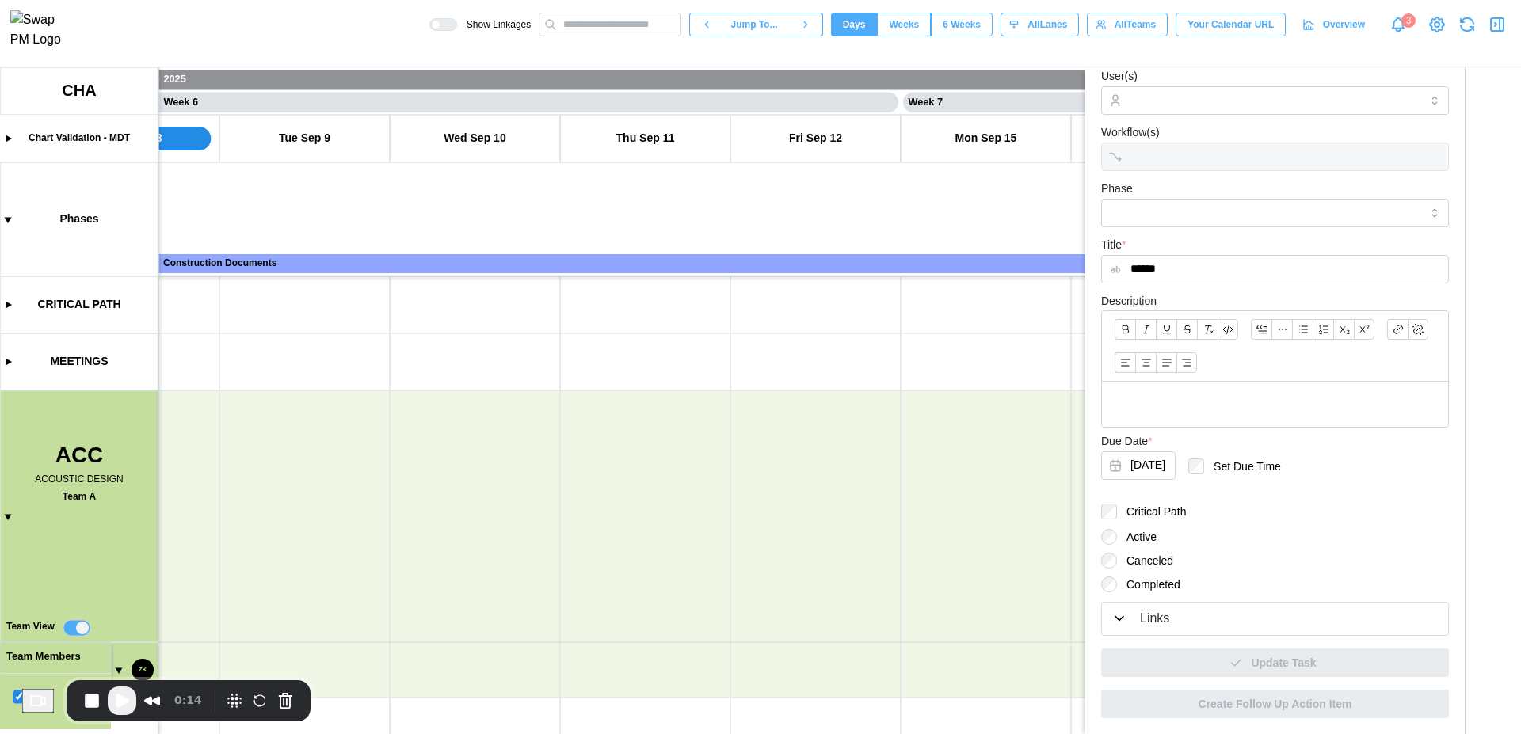
click at [1504, 29] on icon "button" at bounding box center [1496, 24] width 19 height 19
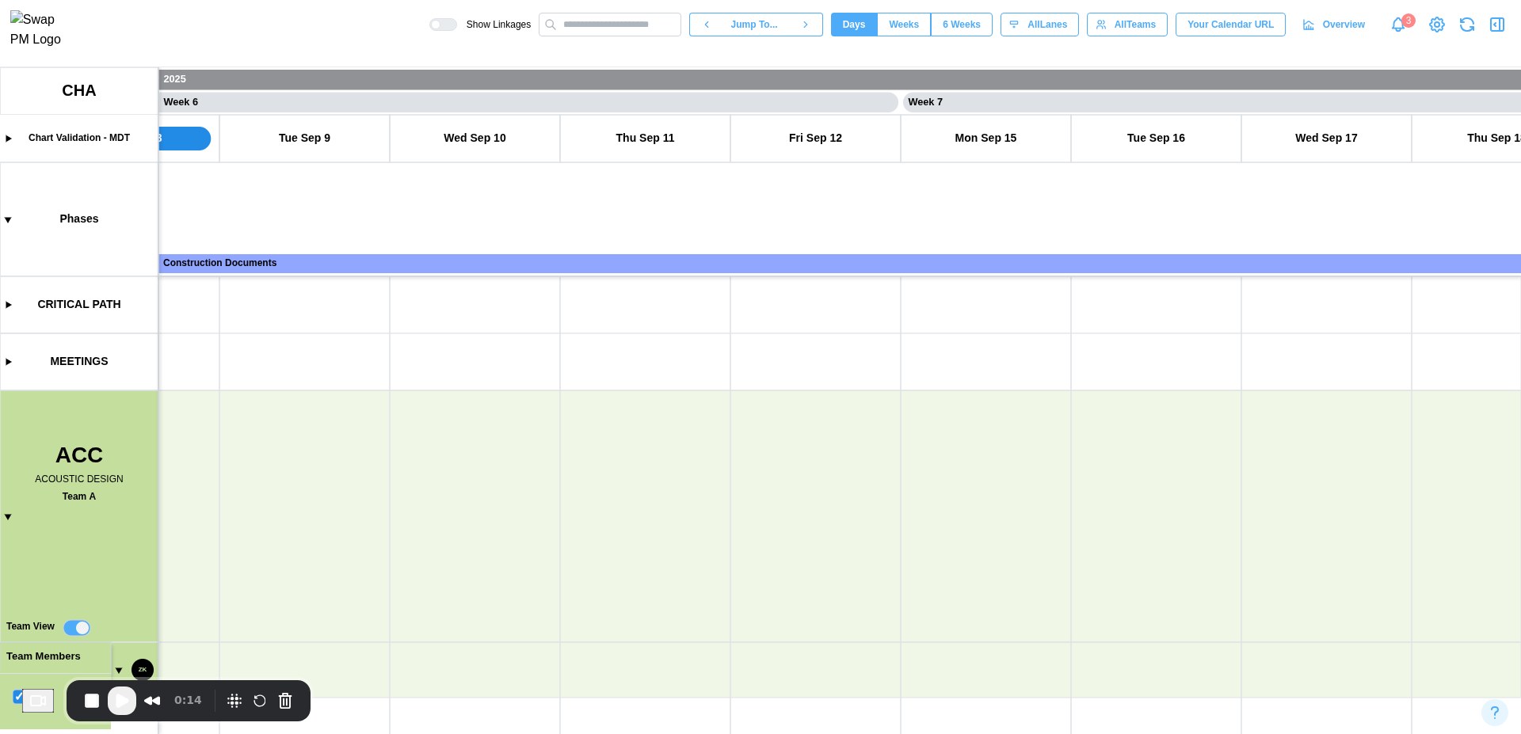
click at [1461, 22] on icon "button" at bounding box center [1466, 24] width 19 height 19
click at [10, 518] on canvas at bounding box center [760, 400] width 1521 height 667
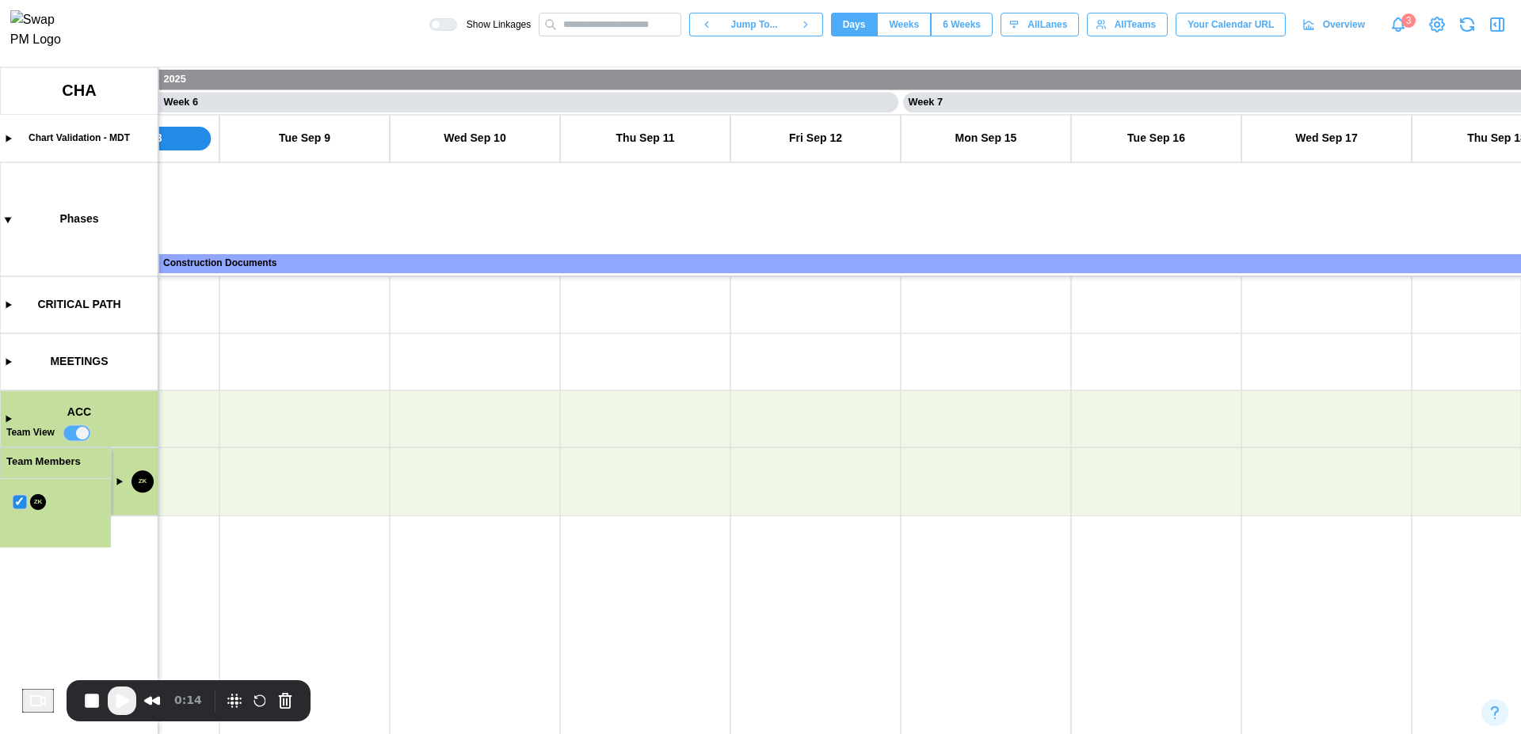
click at [78, 436] on canvas at bounding box center [760, 400] width 1521 height 667
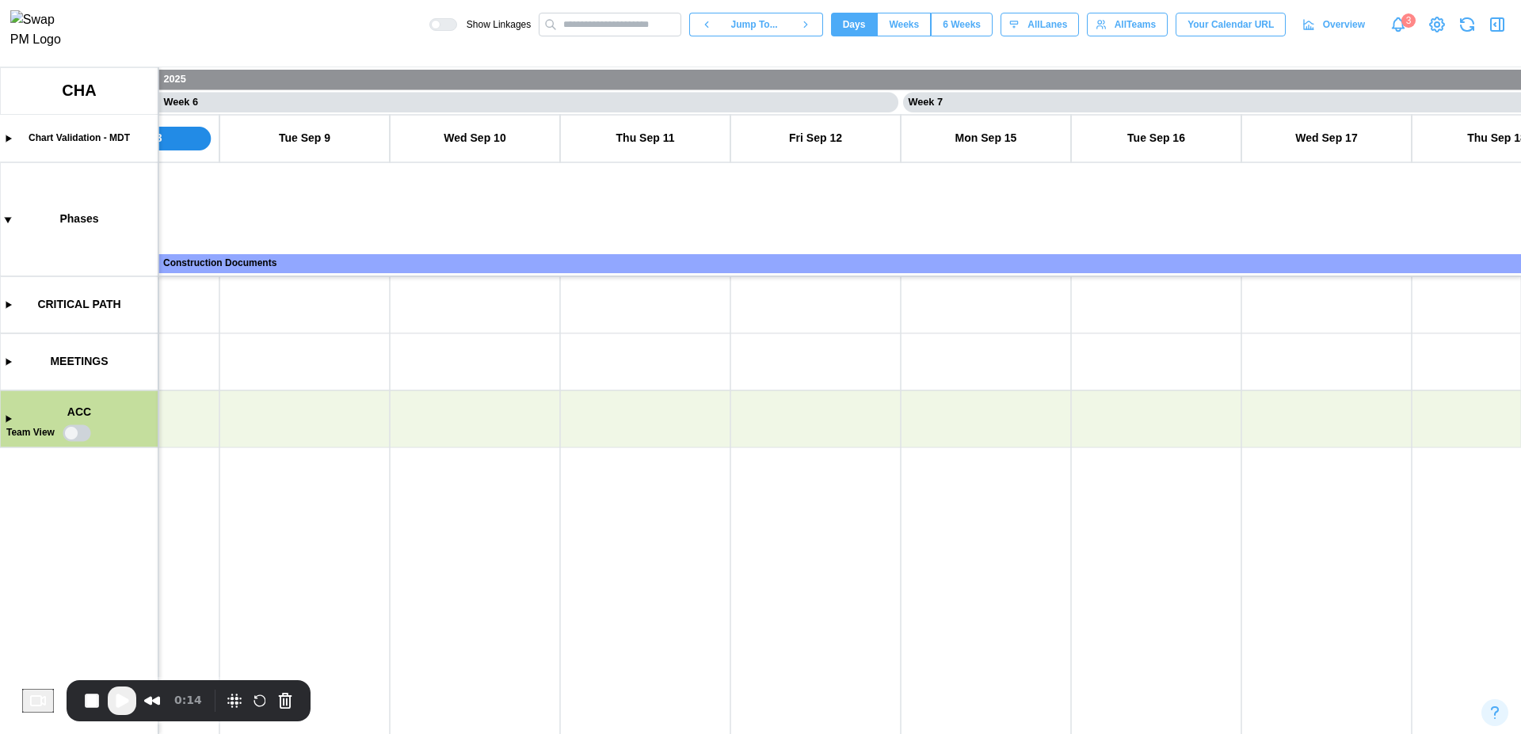
click at [7, 420] on canvas at bounding box center [760, 400] width 1521 height 667
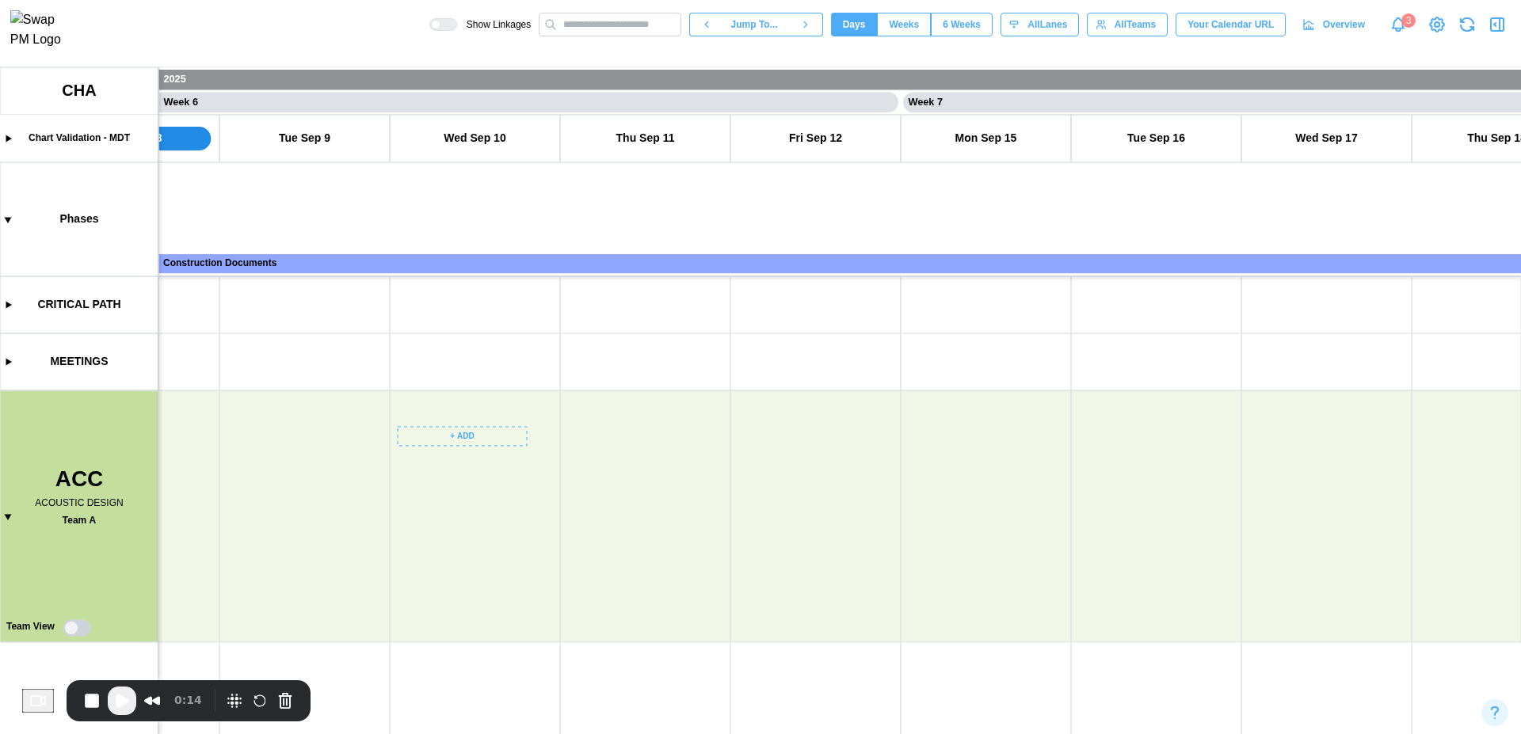
click at [468, 436] on canvas at bounding box center [760, 400] width 1521 height 667
click at [467, 465] on div "Create Task" at bounding box center [471, 469] width 78 height 13
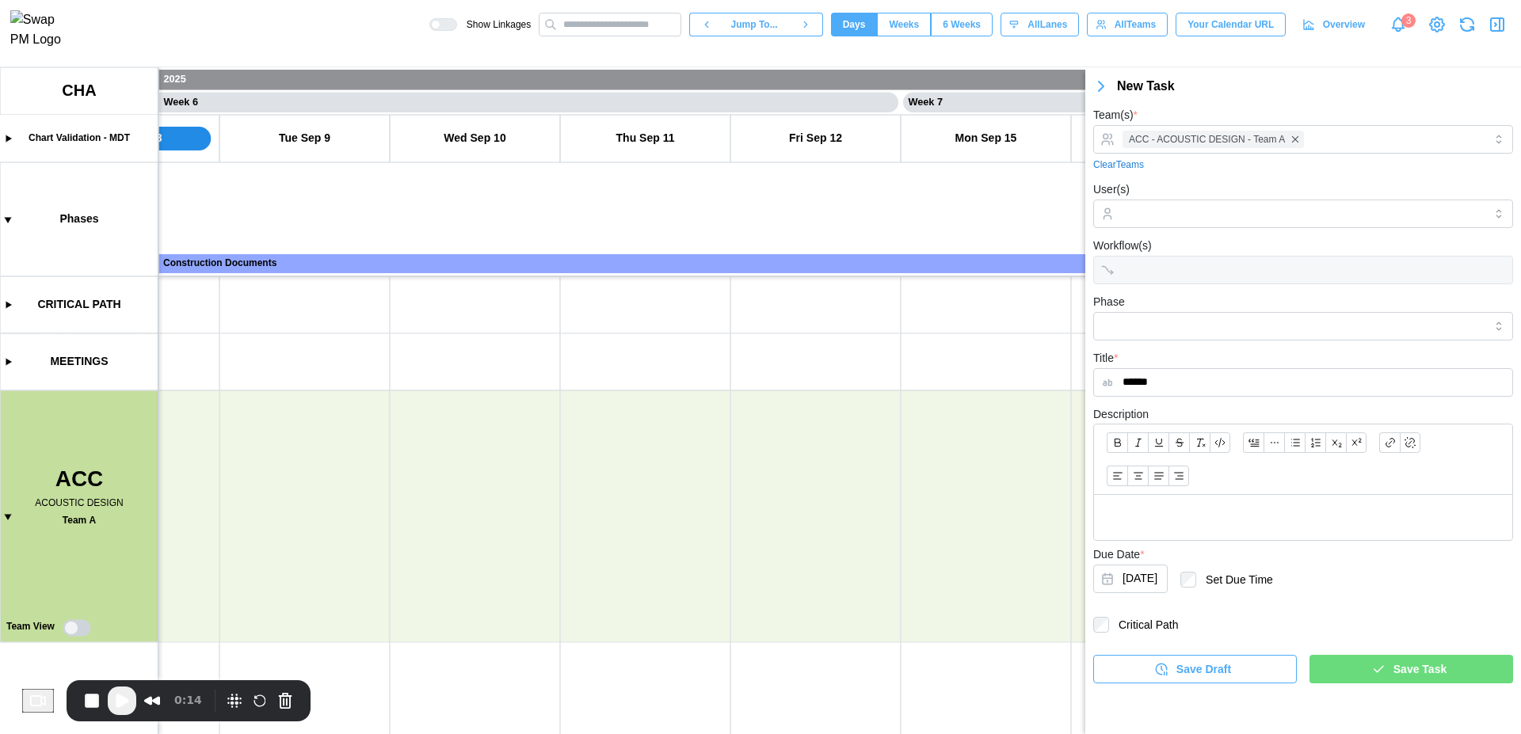
type input "******"
click at [1420, 671] on span "Save Task" at bounding box center [1419, 669] width 53 height 27
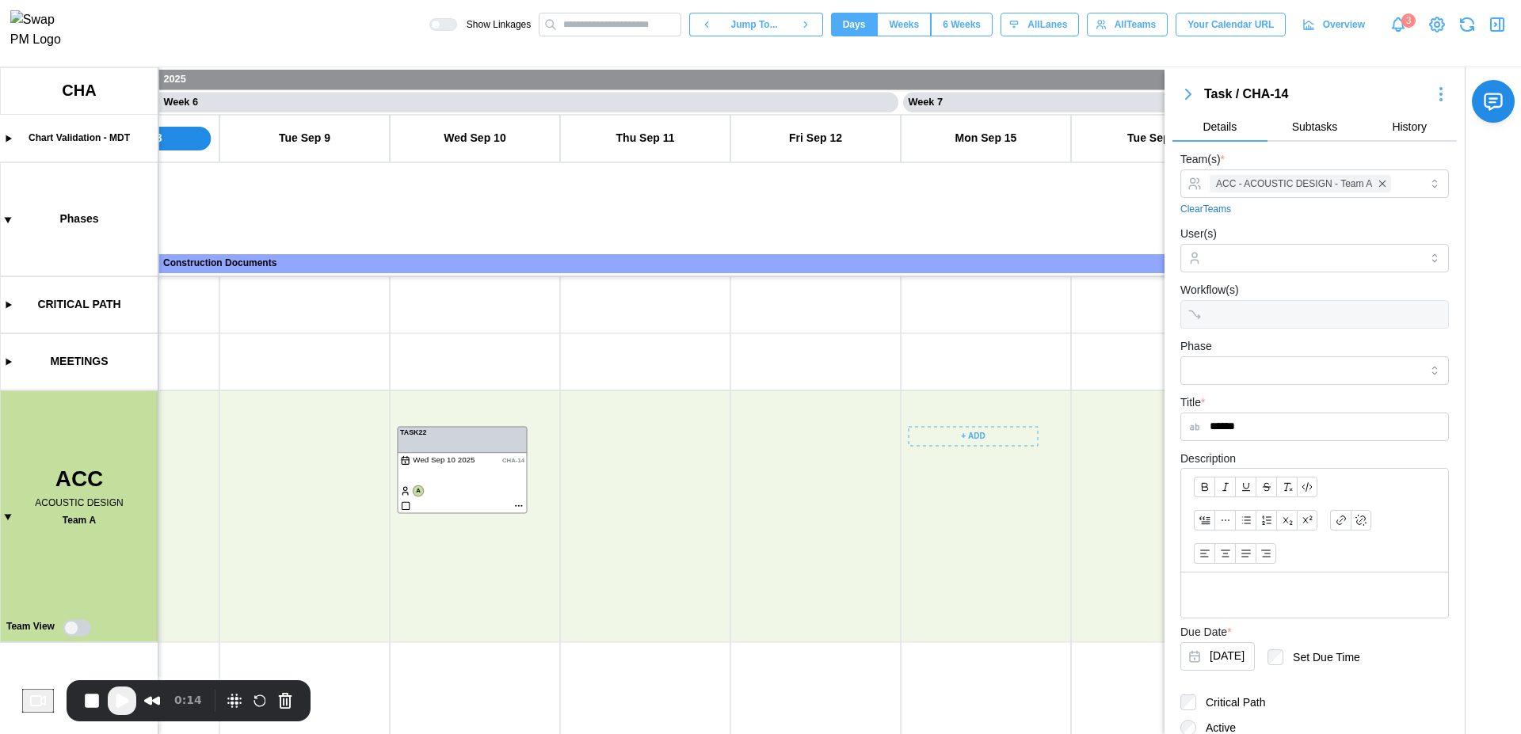
click at [1503, 30] on icon "button" at bounding box center [1497, 24] width 13 height 13
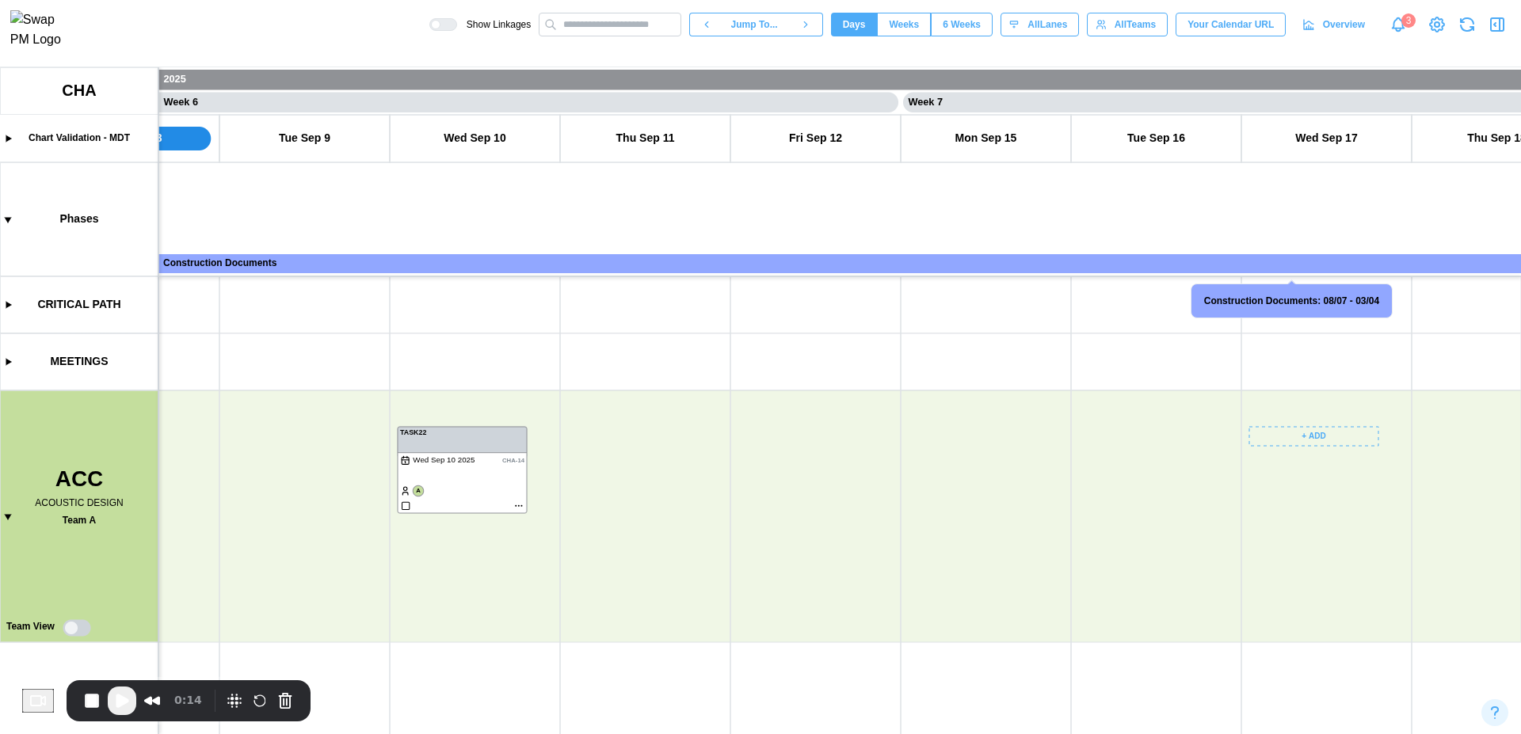
click at [1299, 440] on canvas at bounding box center [760, 400] width 1521 height 667
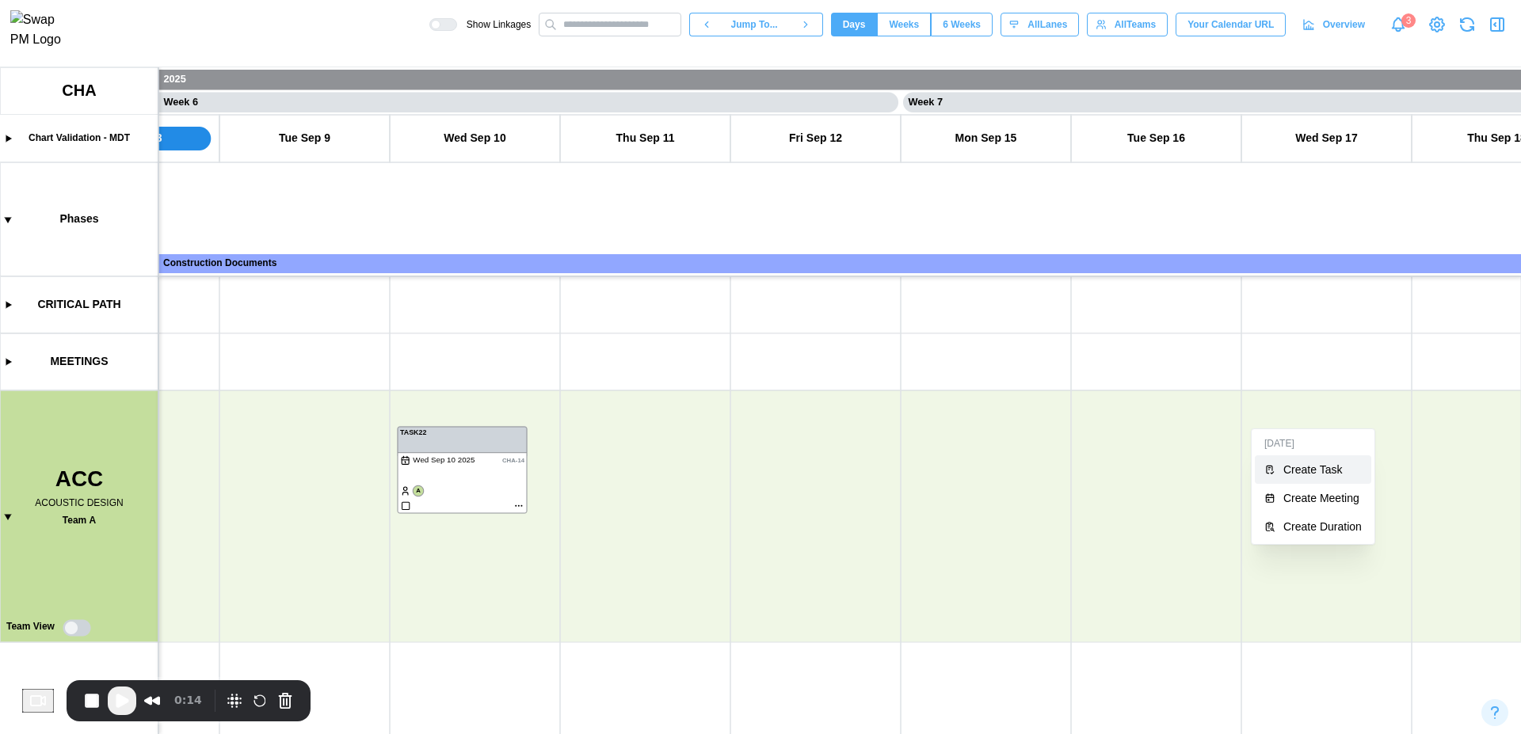
click at [1301, 466] on div "Create Task" at bounding box center [1322, 469] width 78 height 13
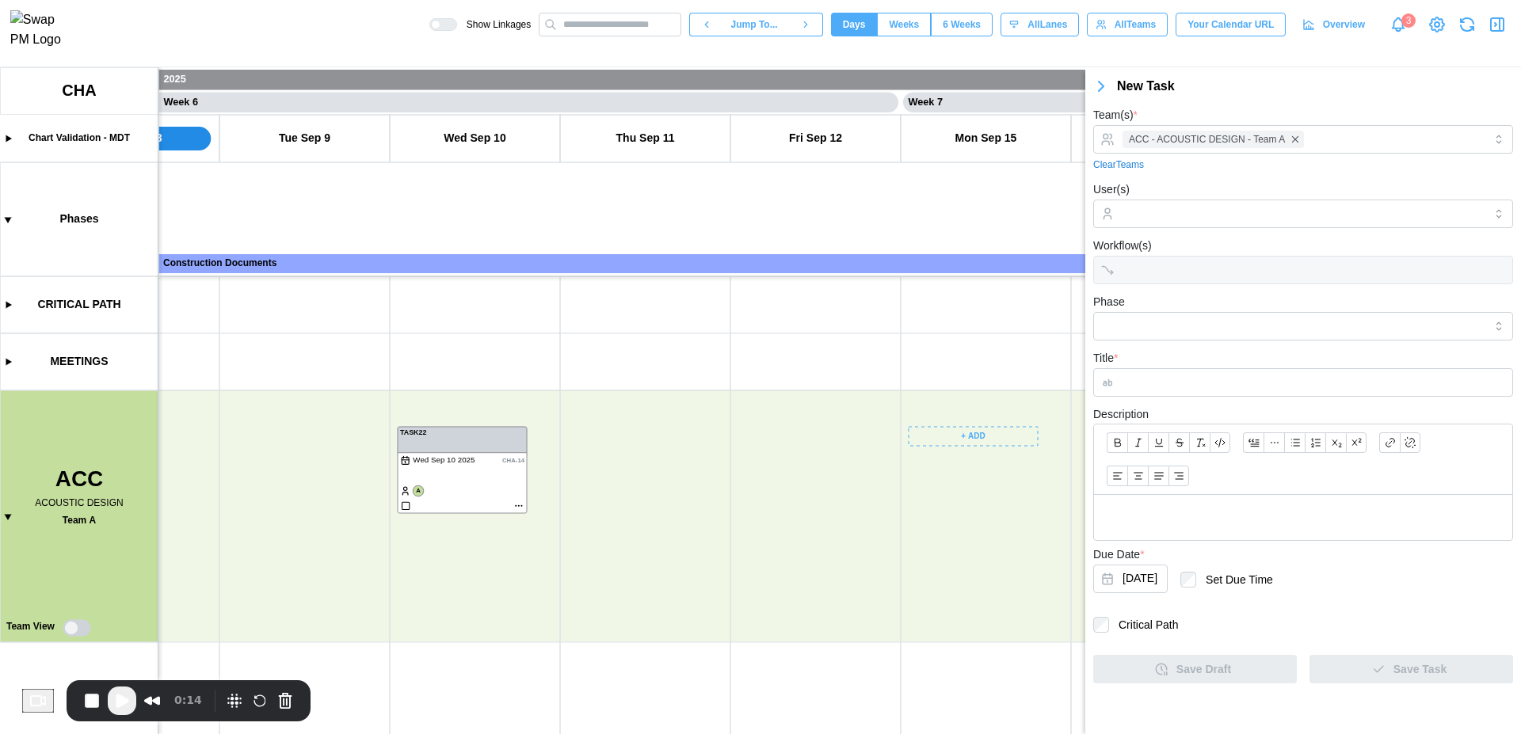
click at [981, 442] on canvas at bounding box center [760, 400] width 1521 height 667
click at [978, 467] on div "Create Task" at bounding box center [982, 469] width 78 height 13
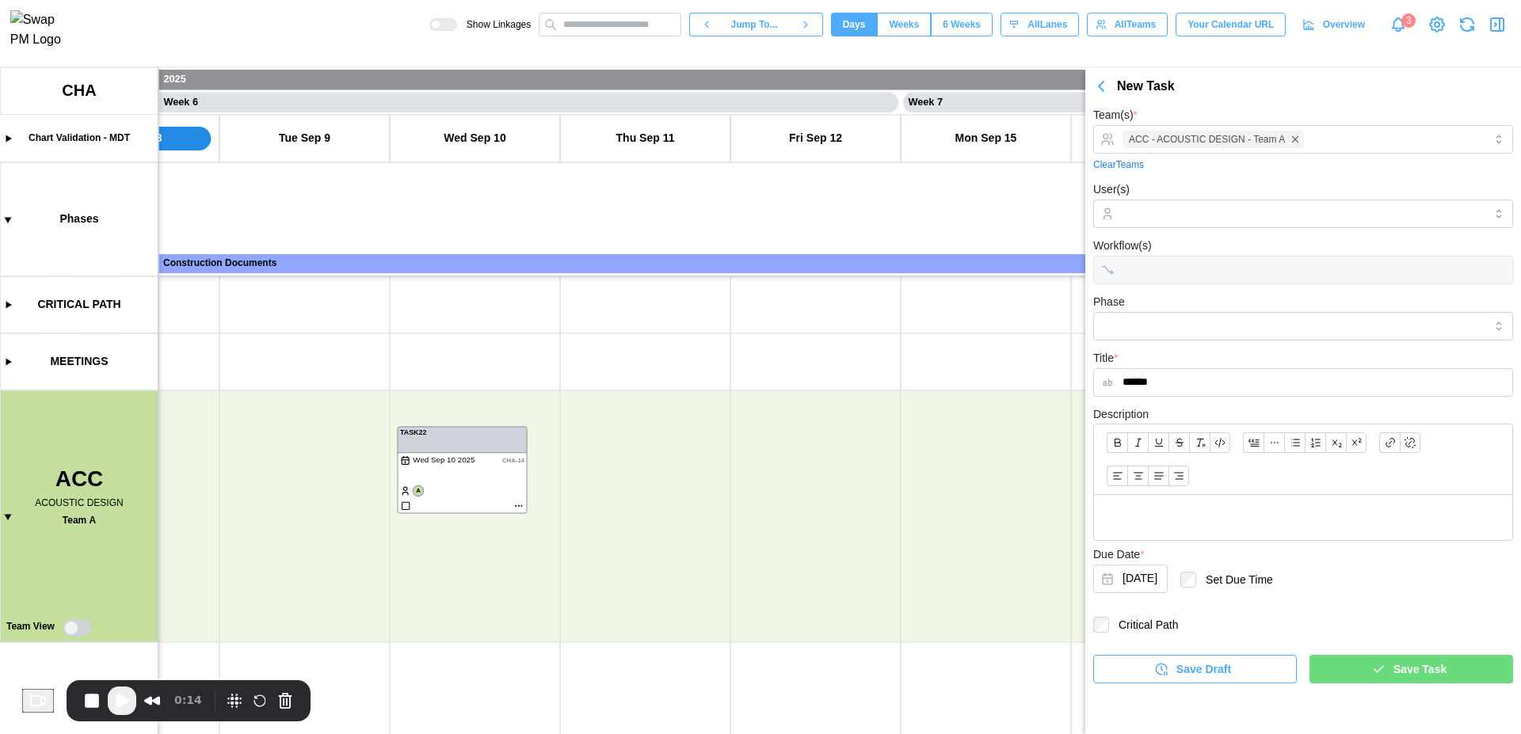
type input "******"
click at [1404, 668] on span "Save Task" at bounding box center [1419, 669] width 53 height 27
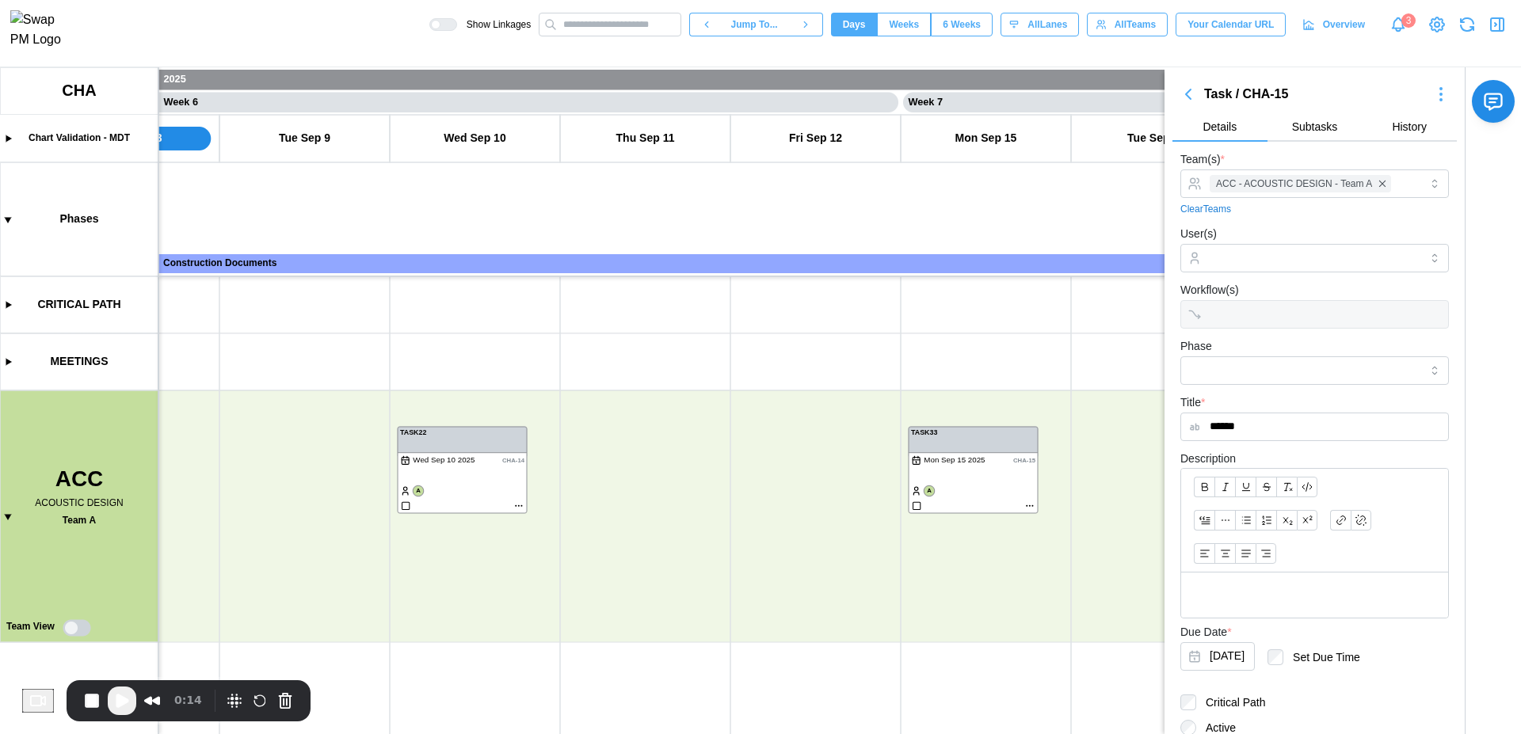
click at [1500, 28] on icon "button" at bounding box center [1496, 24] width 19 height 19
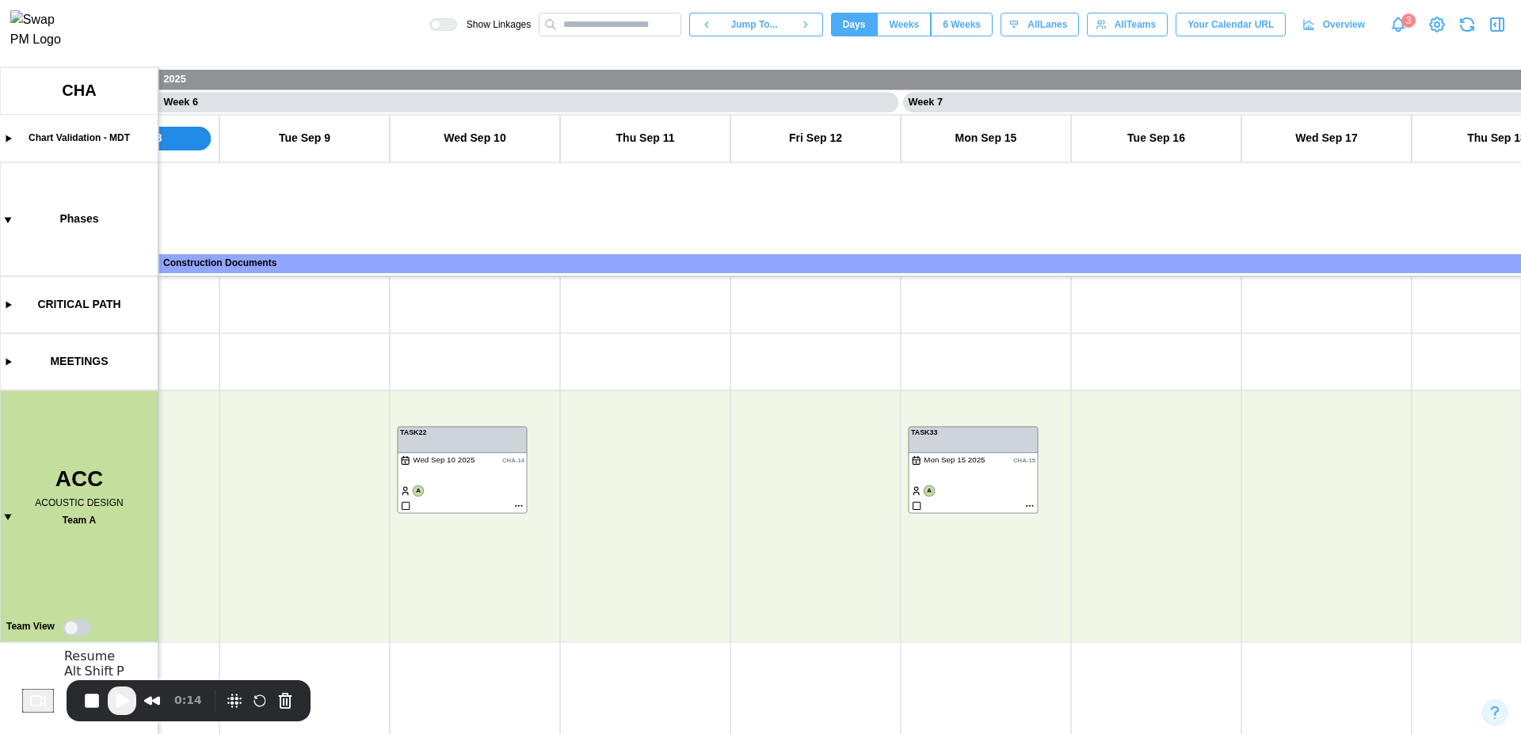
click at [118, 713] on button "Play Recording" at bounding box center [122, 701] width 29 height 29
click at [483, 489] on canvas at bounding box center [760, 400] width 1521 height 667
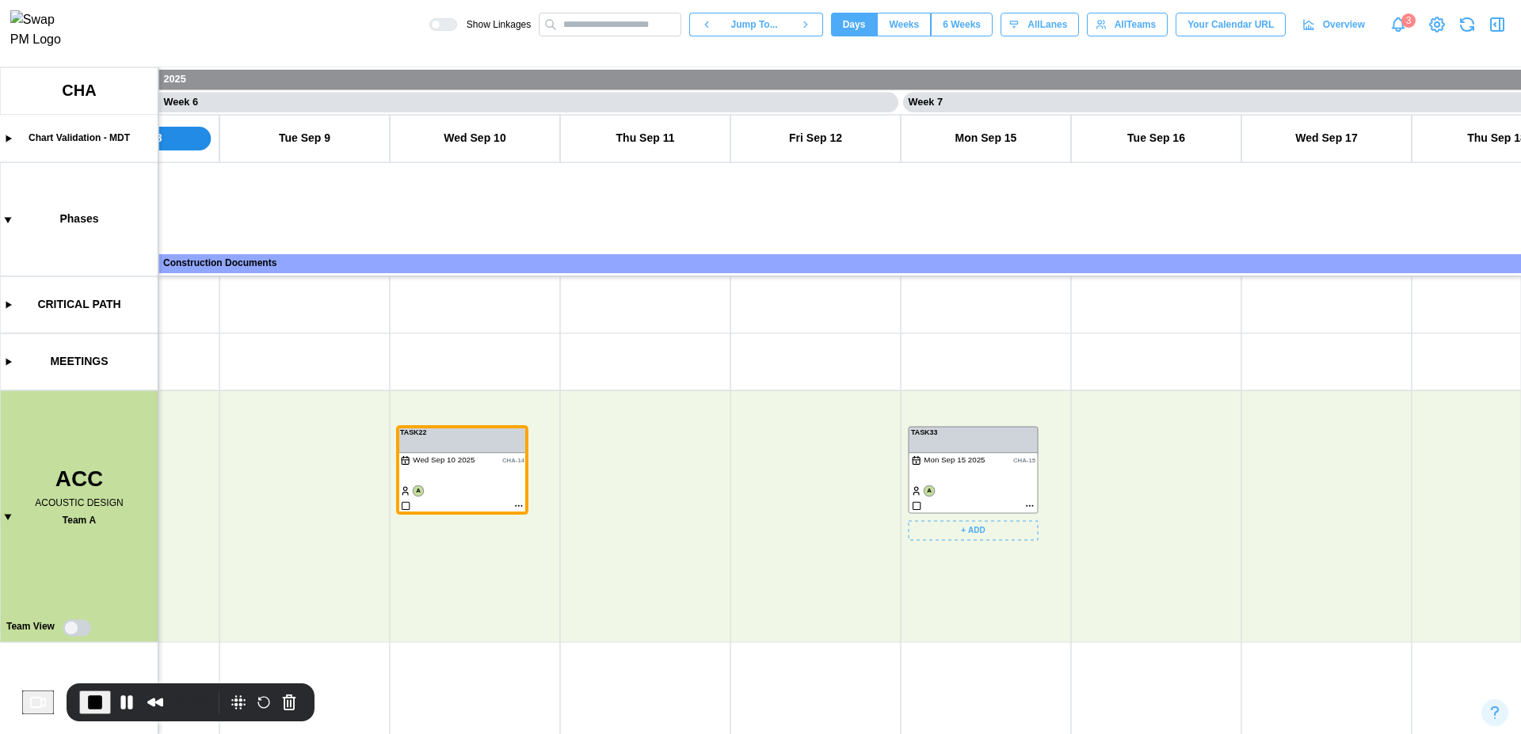
click at [992, 487] on canvas at bounding box center [760, 400] width 1521 height 667
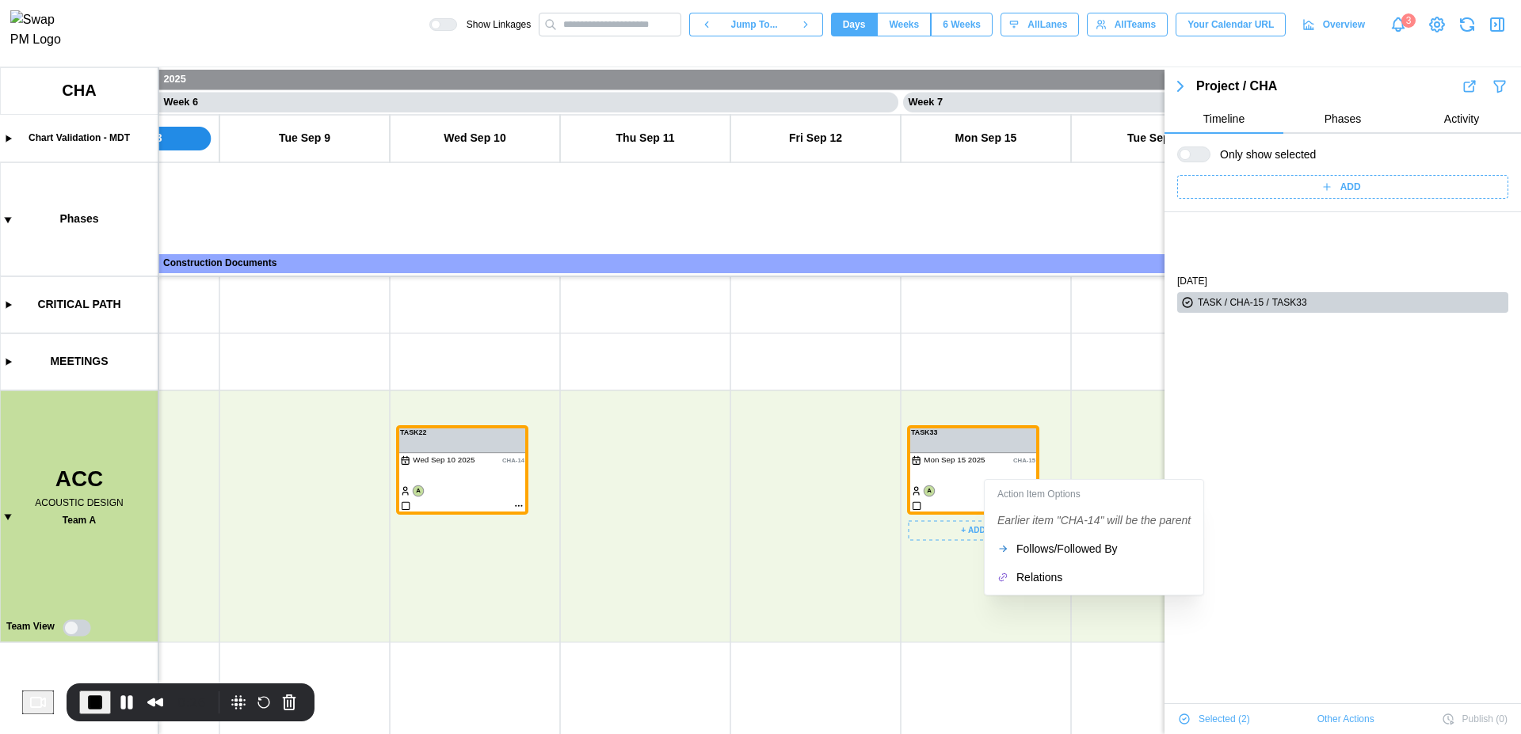
scroll to position [81, 0]
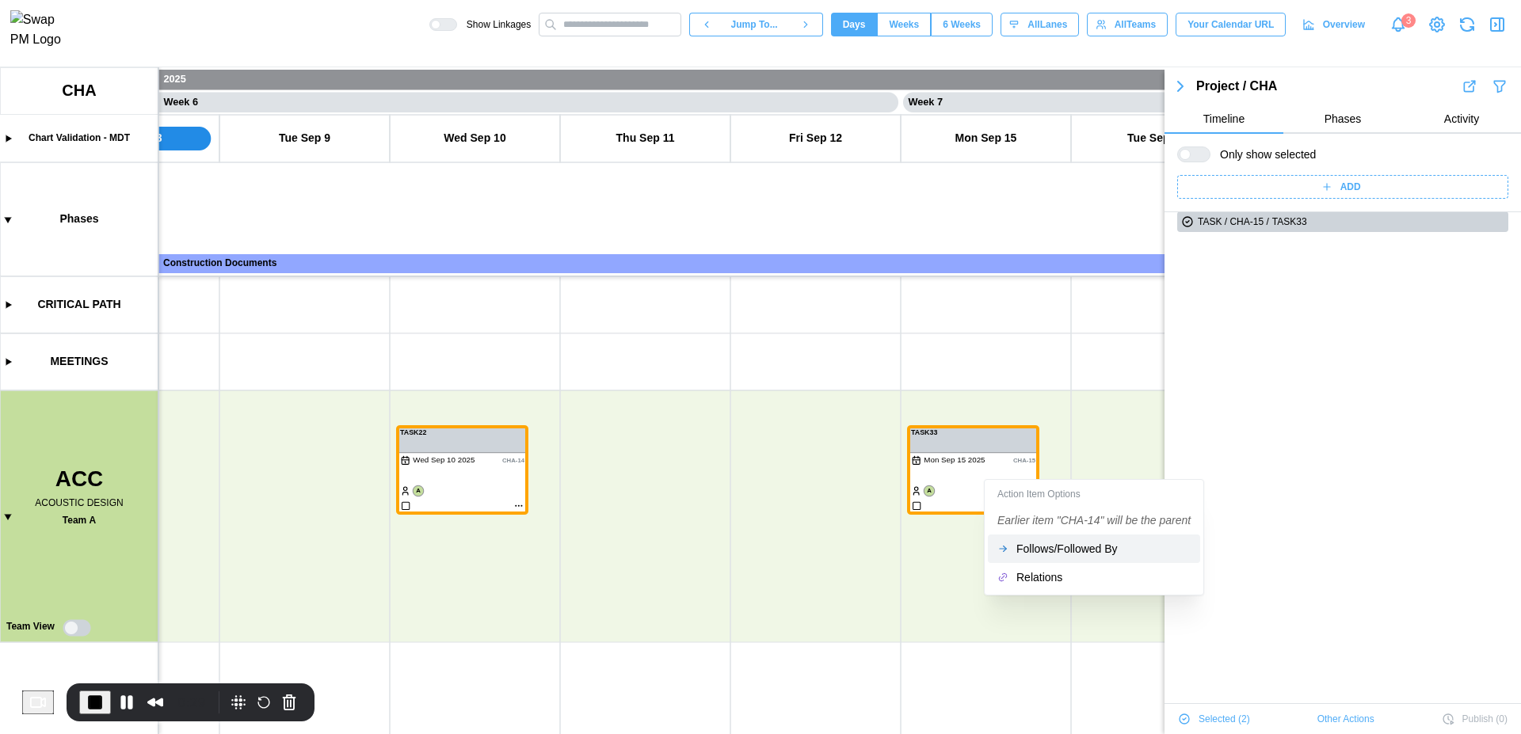
click at [1051, 547] on div "Follows/Followed By" at bounding box center [1103, 549] width 174 height 13
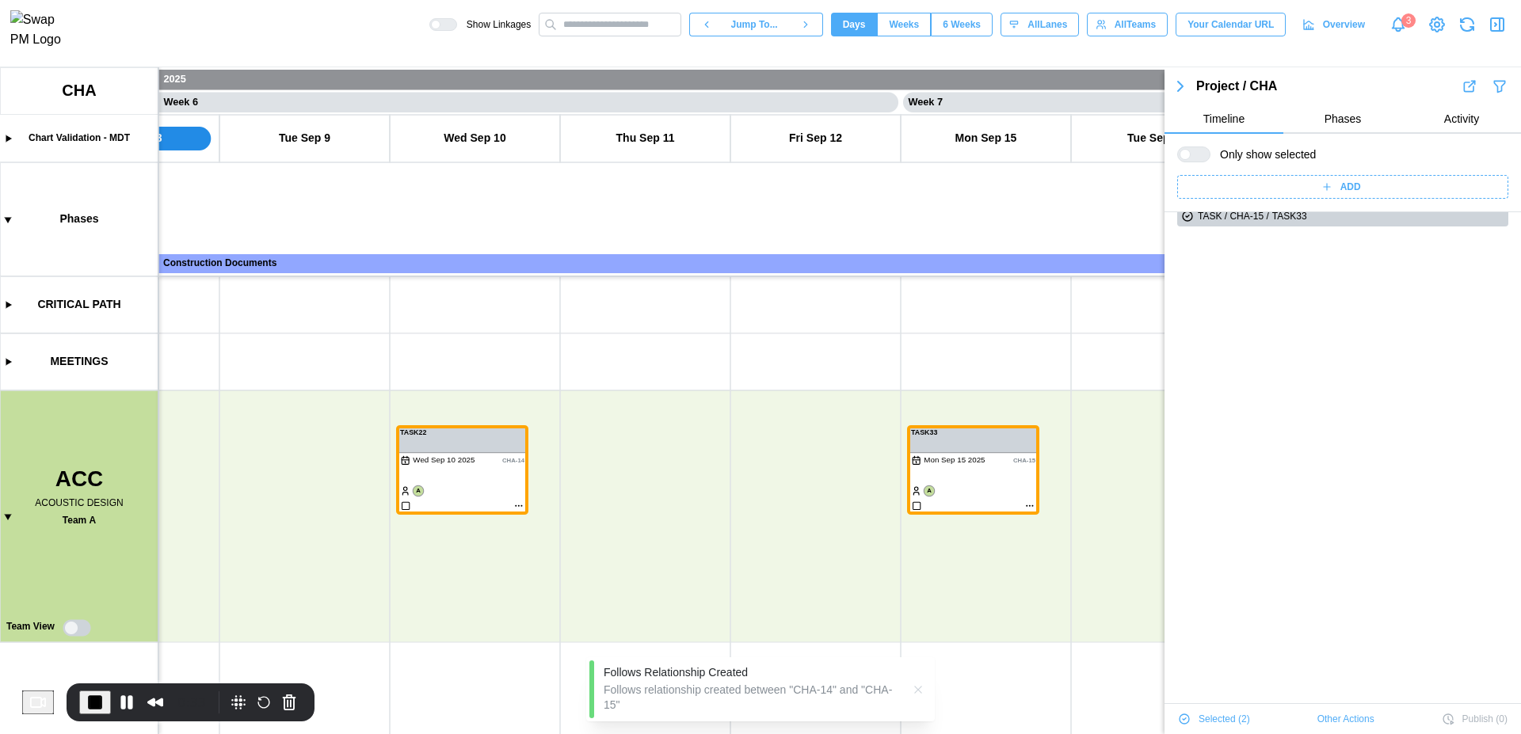
scroll to position [0, 0]
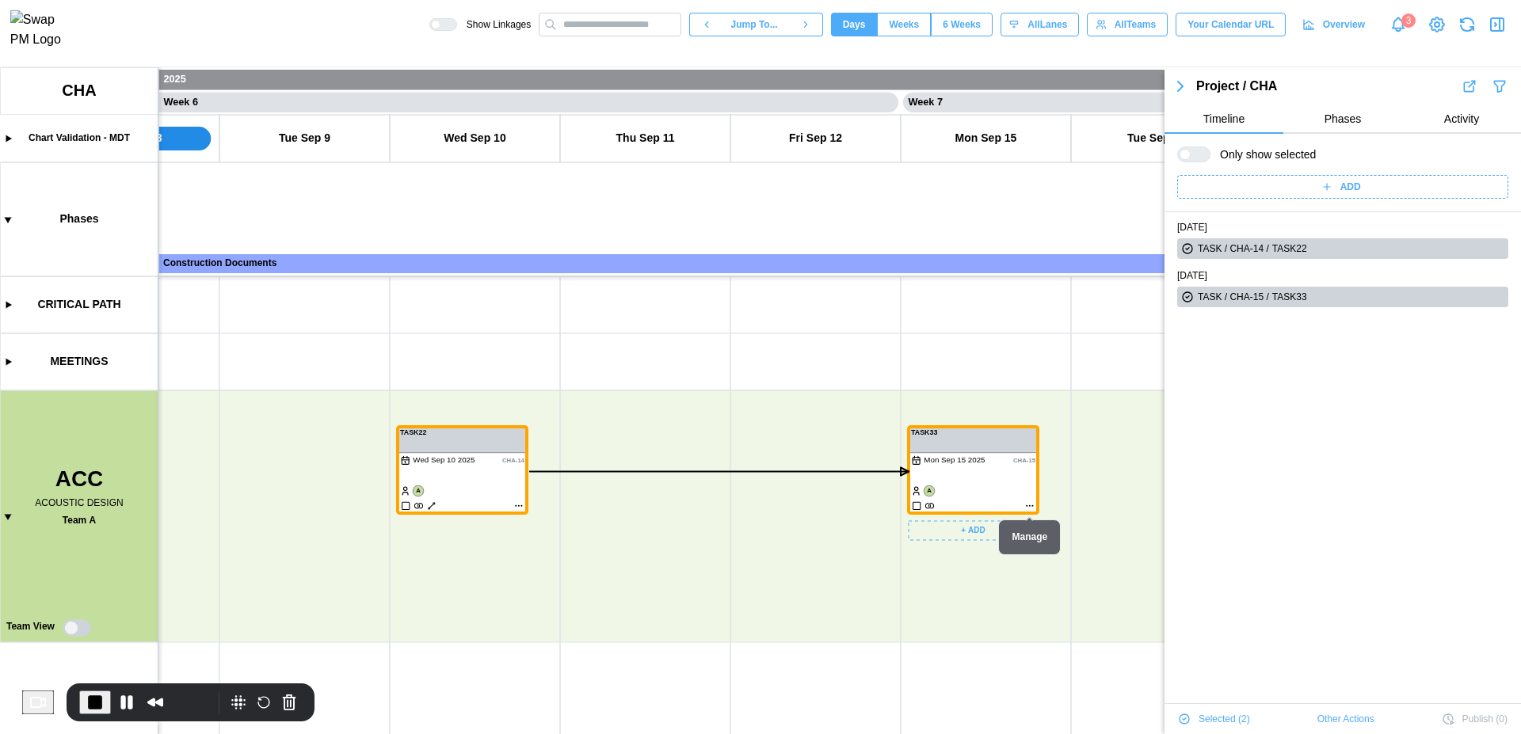
click at [1030, 505] on canvas at bounding box center [760, 400] width 1521 height 667
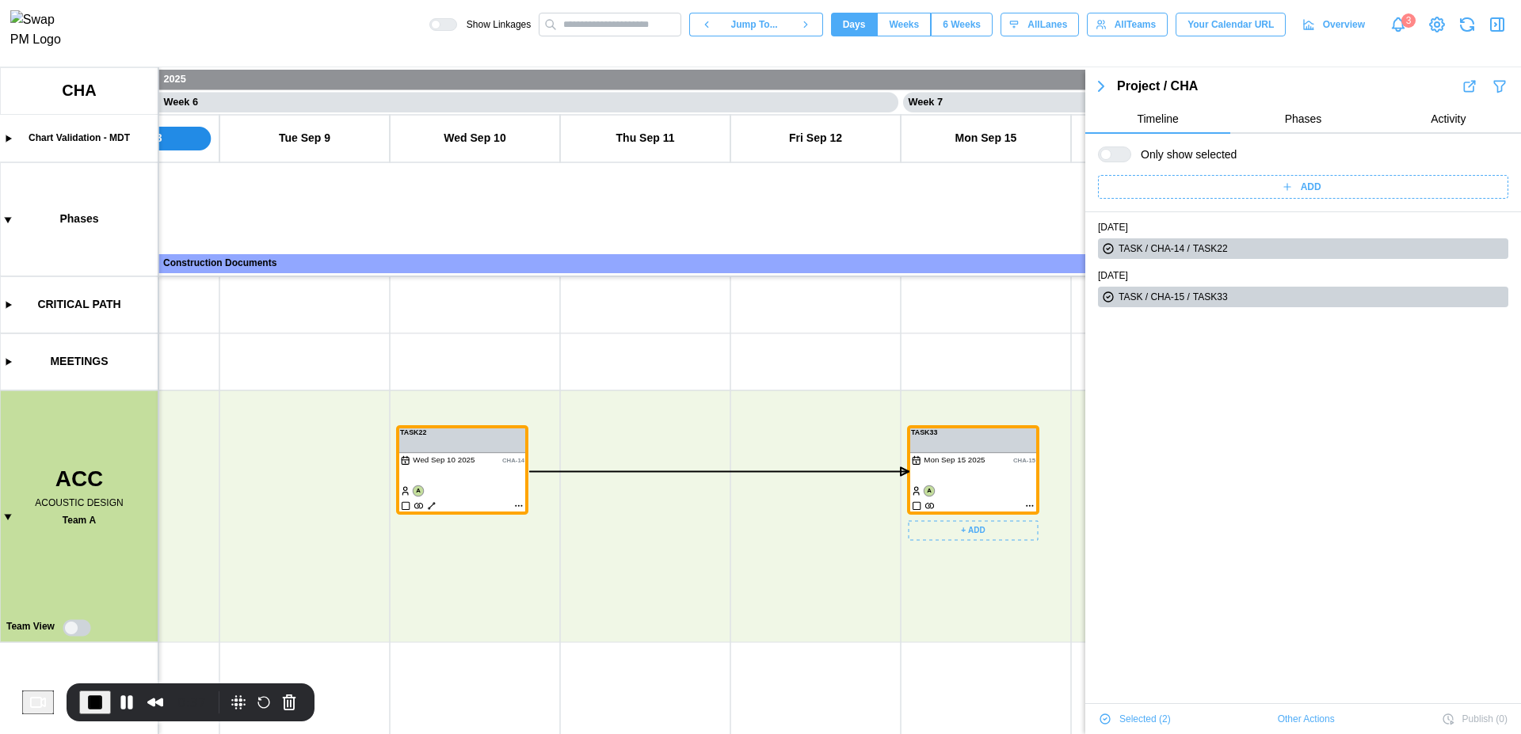
click at [1030, 505] on canvas at bounding box center [760, 400] width 1521 height 667
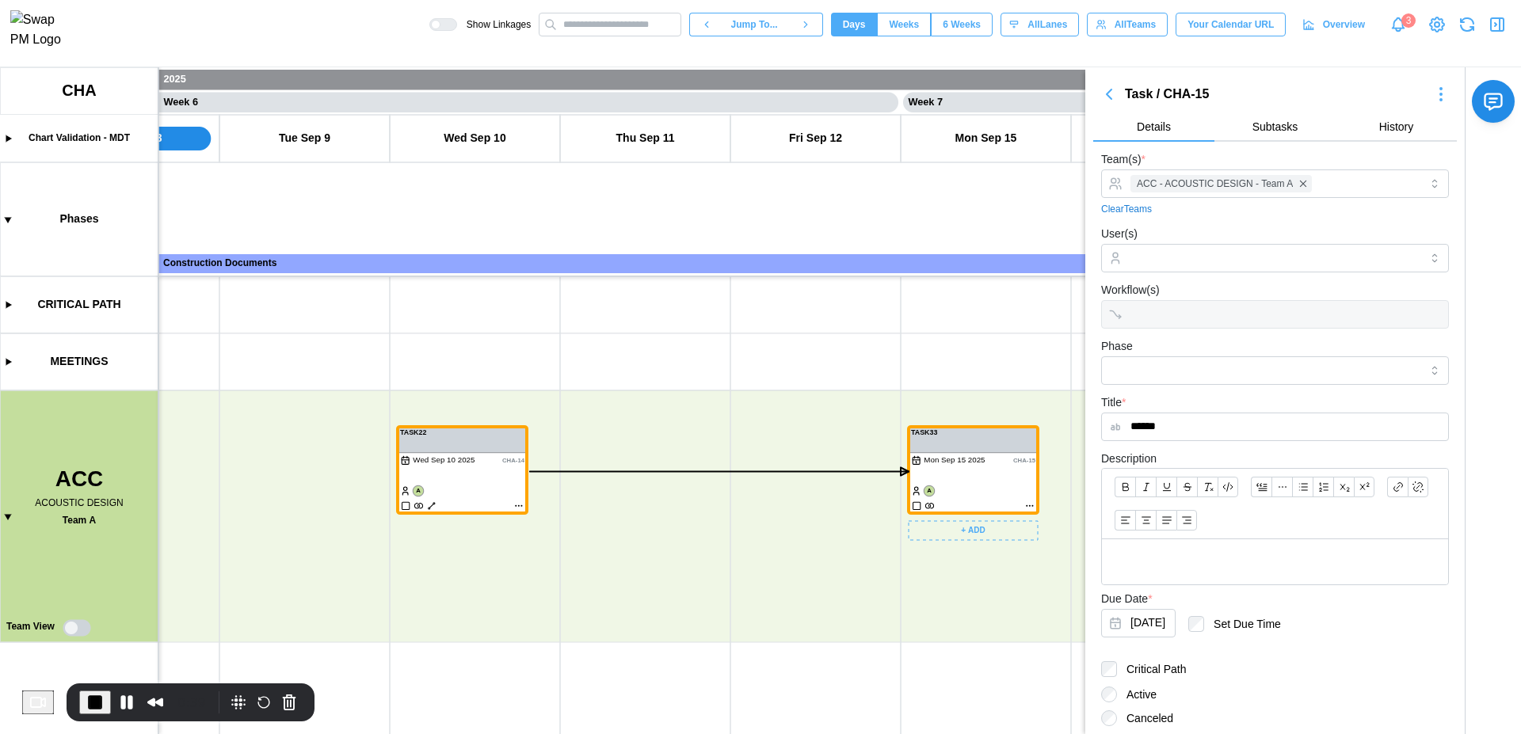
scroll to position [158, 0]
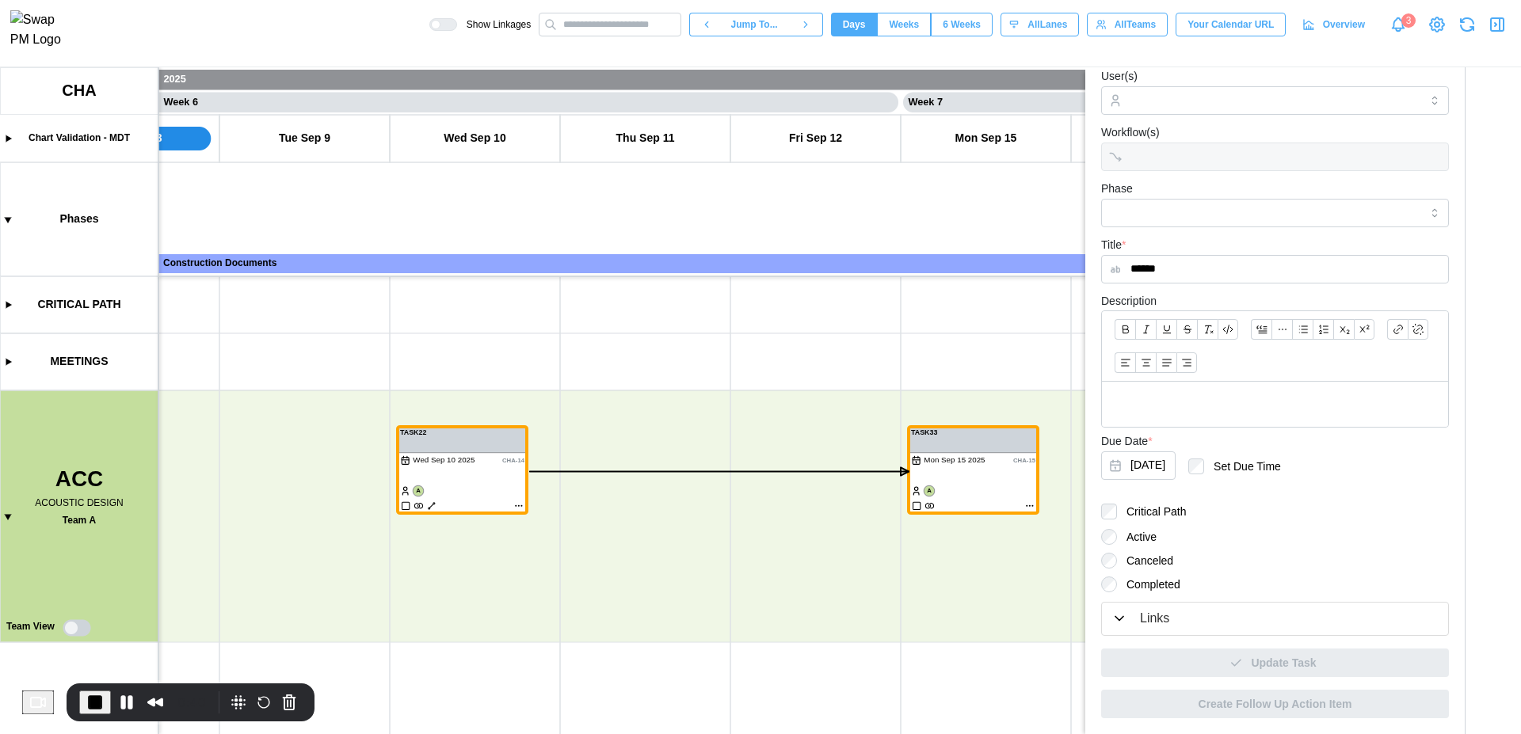
click at [1230, 615] on div "Links" at bounding box center [1274, 619] width 327 height 20
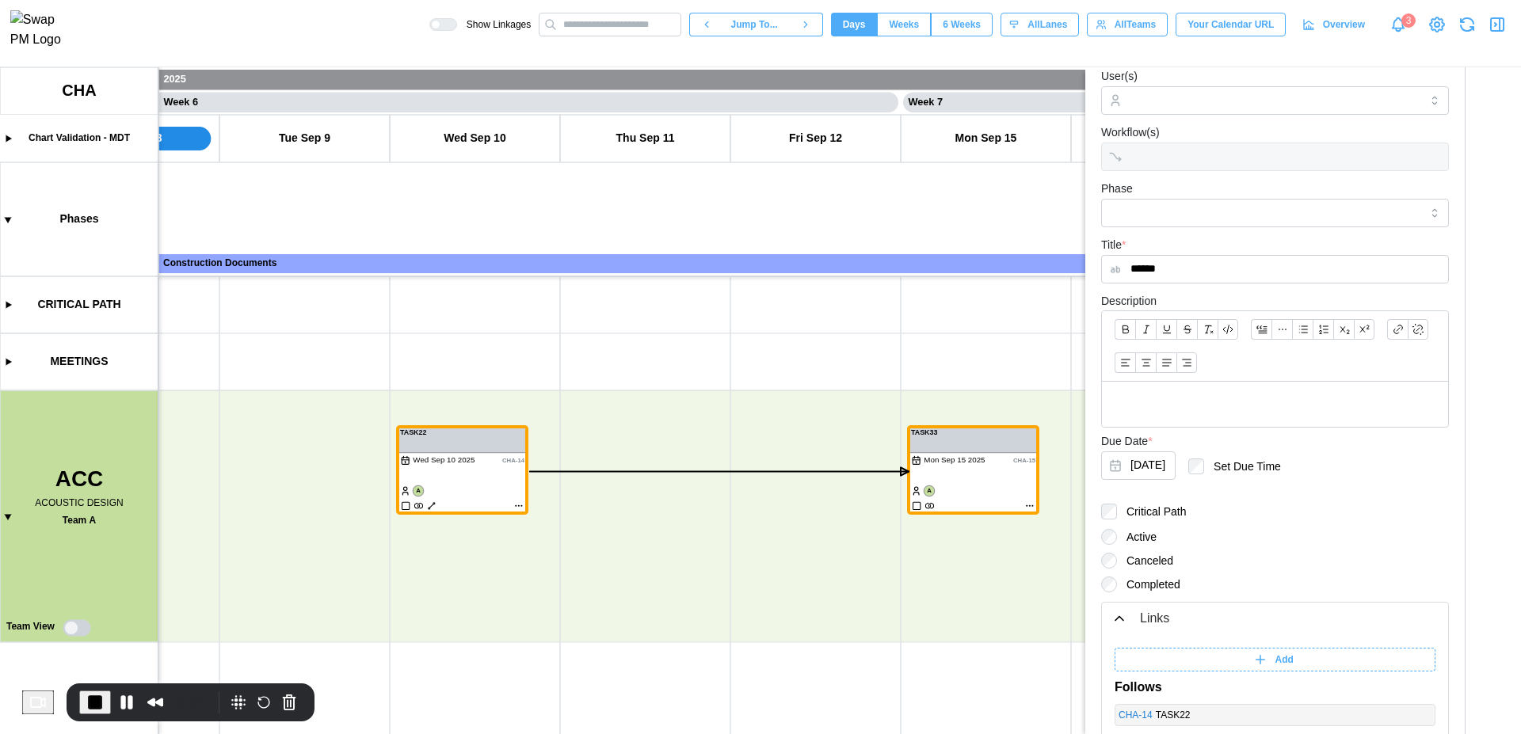
scroll to position [357, 0]
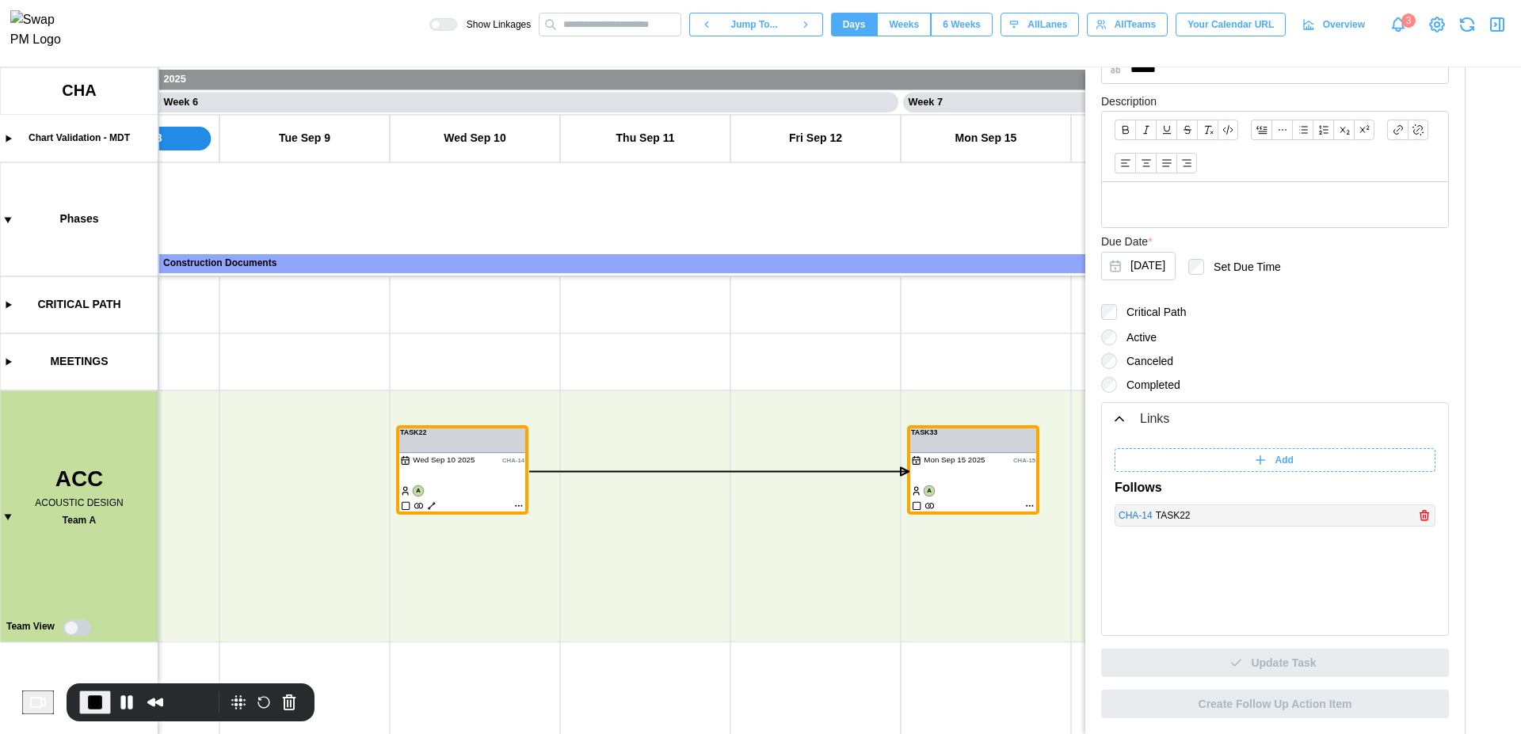
click at [1124, 514] on link "CHA - 14" at bounding box center [1135, 515] width 34 height 15
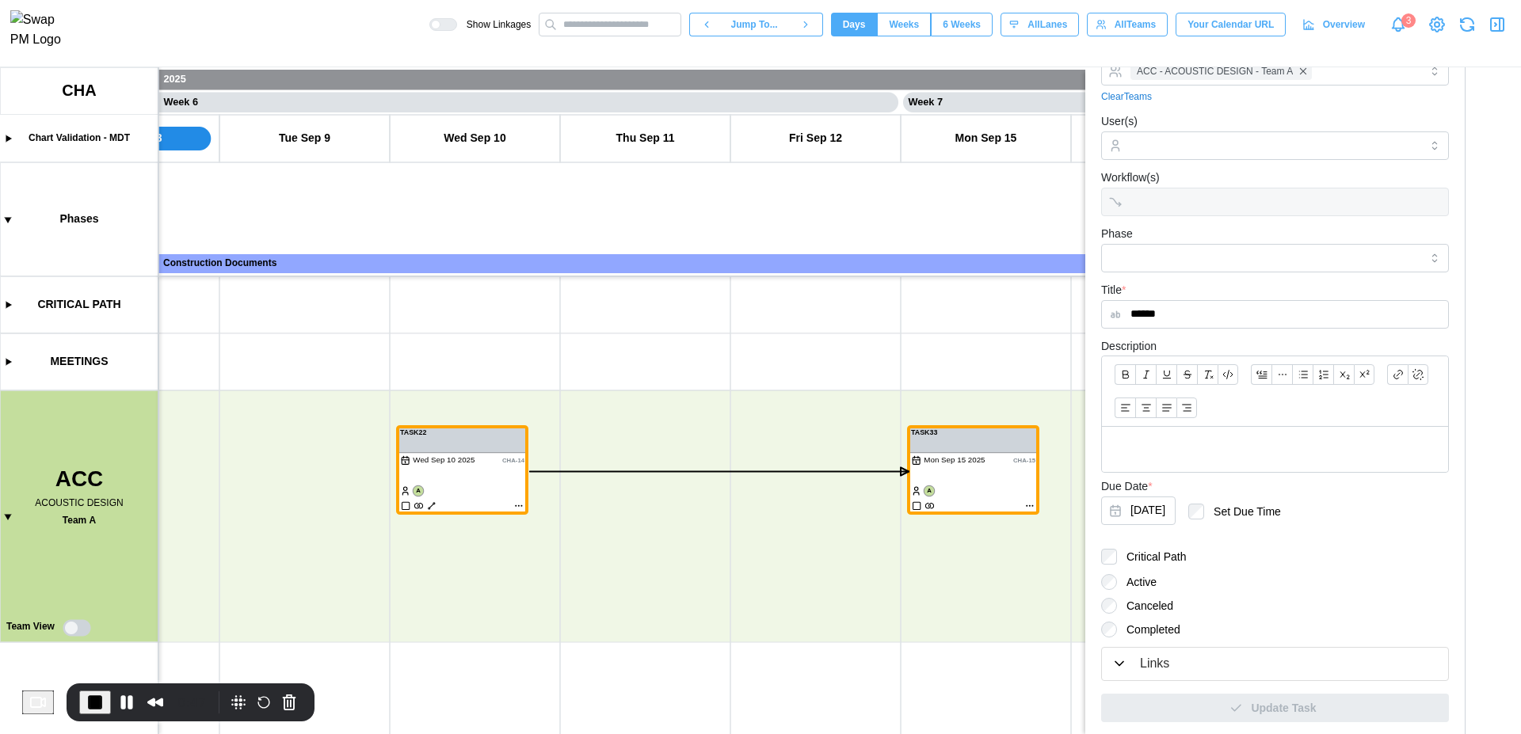
scroll to position [158, 0]
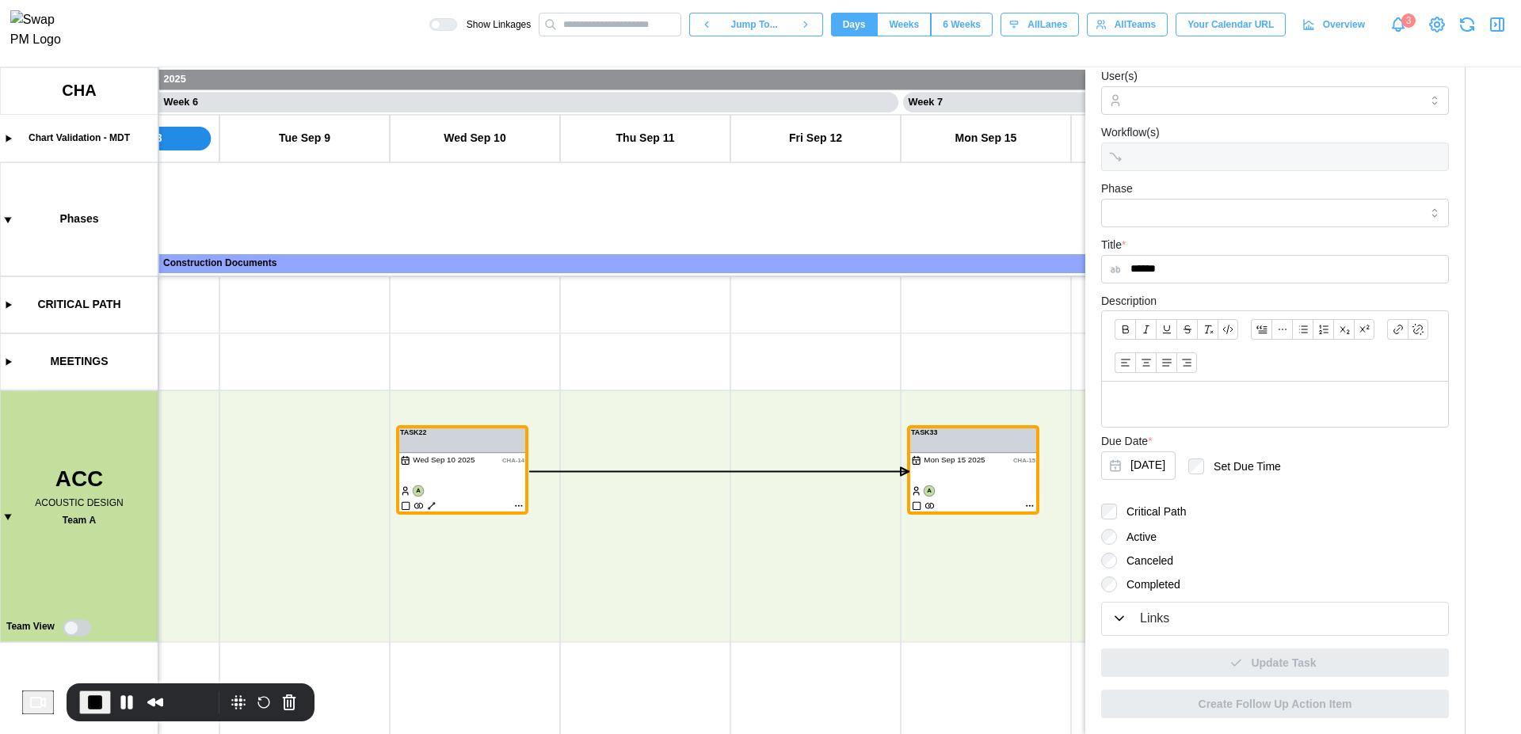
click at [1157, 622] on div "Links" at bounding box center [1154, 619] width 29 height 20
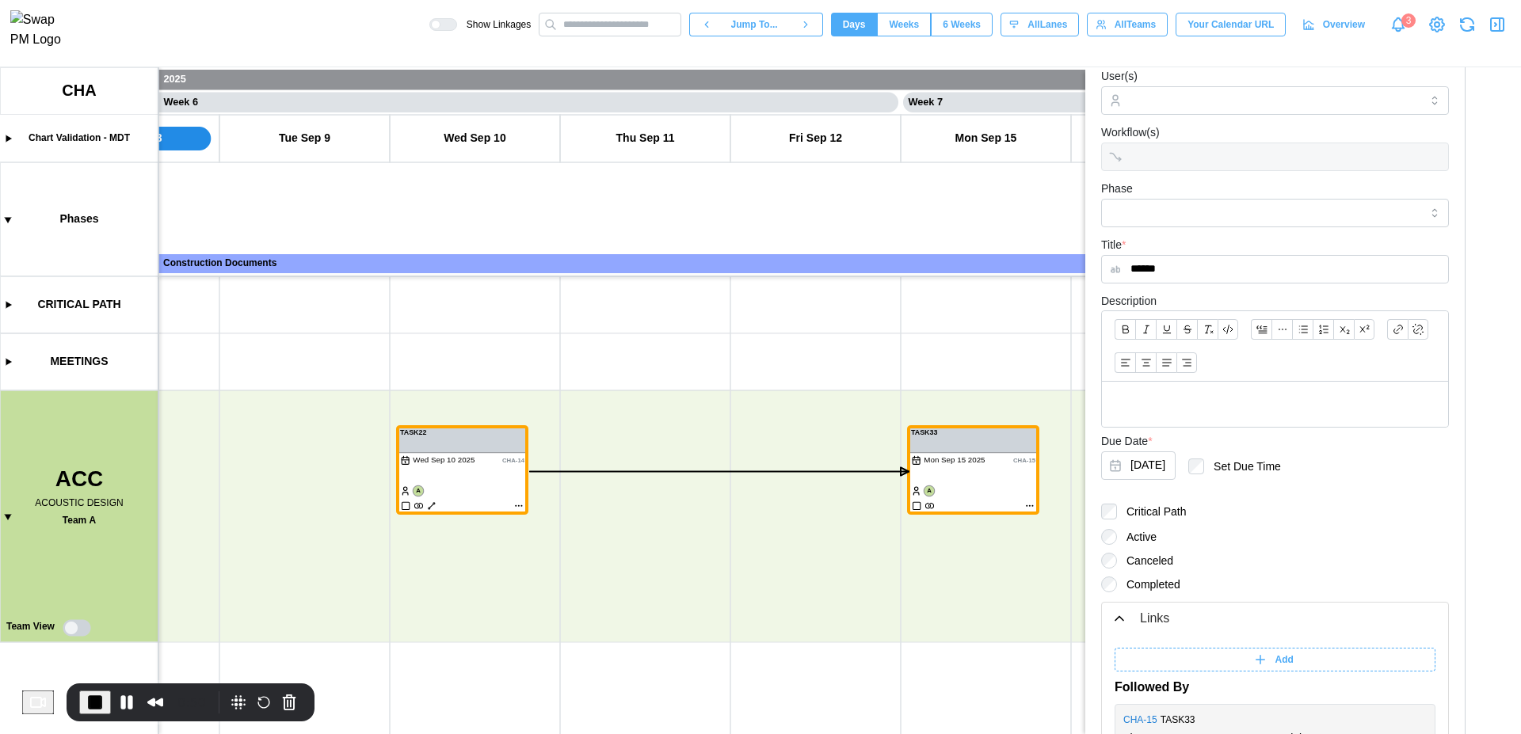
scroll to position [357, 0]
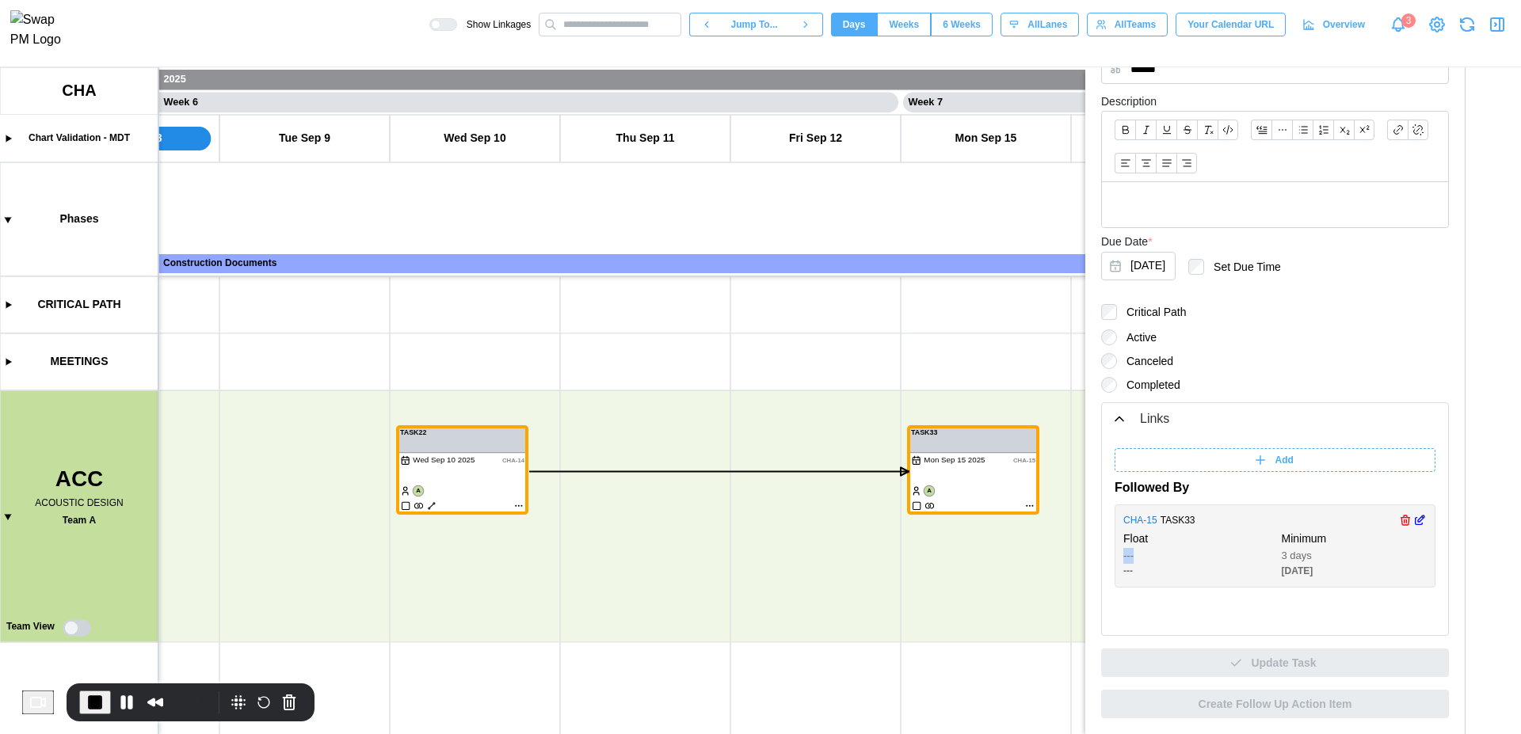
drag, startPoint x: 1133, startPoint y: 556, endPoint x: 1110, endPoint y: 558, distance: 23.1
click at [1110, 558] on div "Add Followed By CHA - 15 TASK33 Float --- --- Minimum 3 days [DATE]" at bounding box center [1275, 536] width 346 height 200
drag, startPoint x: 1141, startPoint y: 568, endPoint x: 1113, endPoint y: 569, distance: 28.6
click at [1113, 569] on div "Add Followed By CHA - 15 TASK33 Float --- --- Minimum 3 days [DATE]" at bounding box center [1275, 536] width 346 height 200
drag, startPoint x: 1274, startPoint y: 559, endPoint x: 1327, endPoint y: 556, distance: 53.2
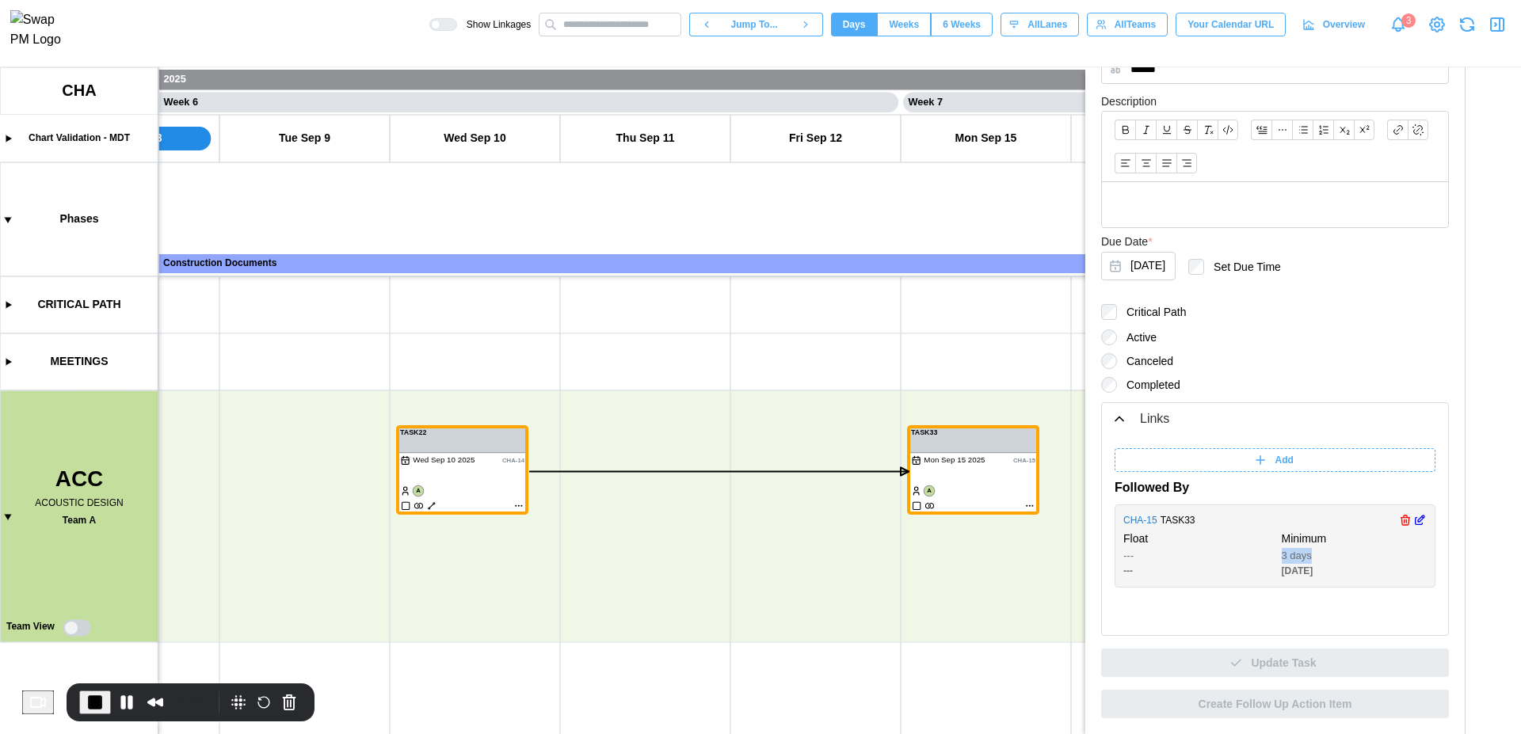
click at [1327, 556] on div "Float --- --- Minimum 3 days [DATE]" at bounding box center [1274, 555] width 303 height 48
click at [1335, 569] on div "[DATE]" at bounding box center [1355, 571] width 146 height 15
click at [1418, 520] on icon "button" at bounding box center [1421, 519] width 6 height 6
click at [1247, 540] on div "*" at bounding box center [1225, 543] width 63 height 24
click at [1229, 577] on input "*" at bounding box center [1225, 574] width 63 height 24
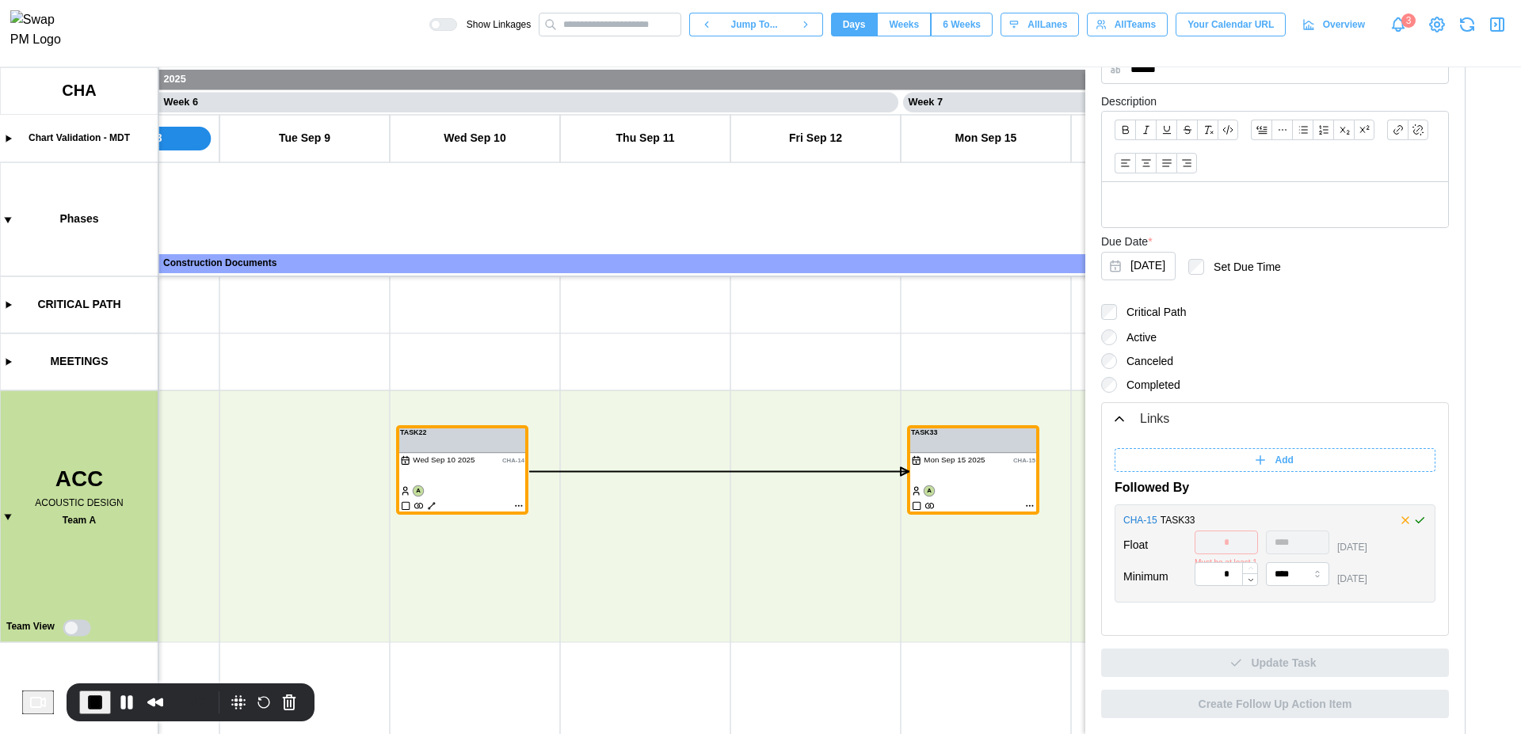
click at [1235, 596] on div "CHA - 15 TASK33 Float * Must be at least 1 **** [DATE] Minimum * **** [DATE]" at bounding box center [1274, 554] width 321 height 99
click at [1413, 521] on icon "button" at bounding box center [1419, 520] width 13 height 19
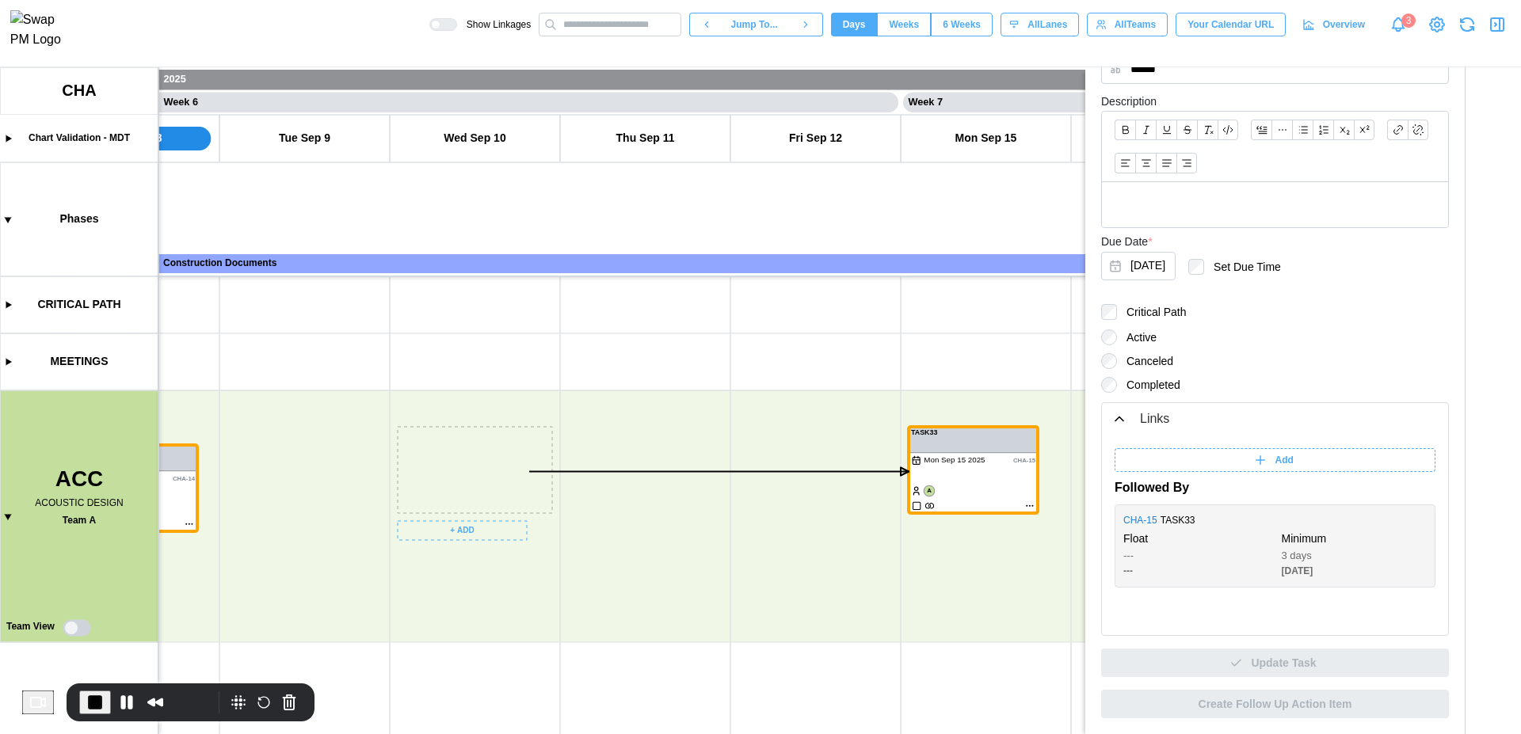
drag, startPoint x: 456, startPoint y: 485, endPoint x: 135, endPoint y: 501, distance: 321.2
click at [135, 501] on canvas at bounding box center [760, 400] width 1521 height 667
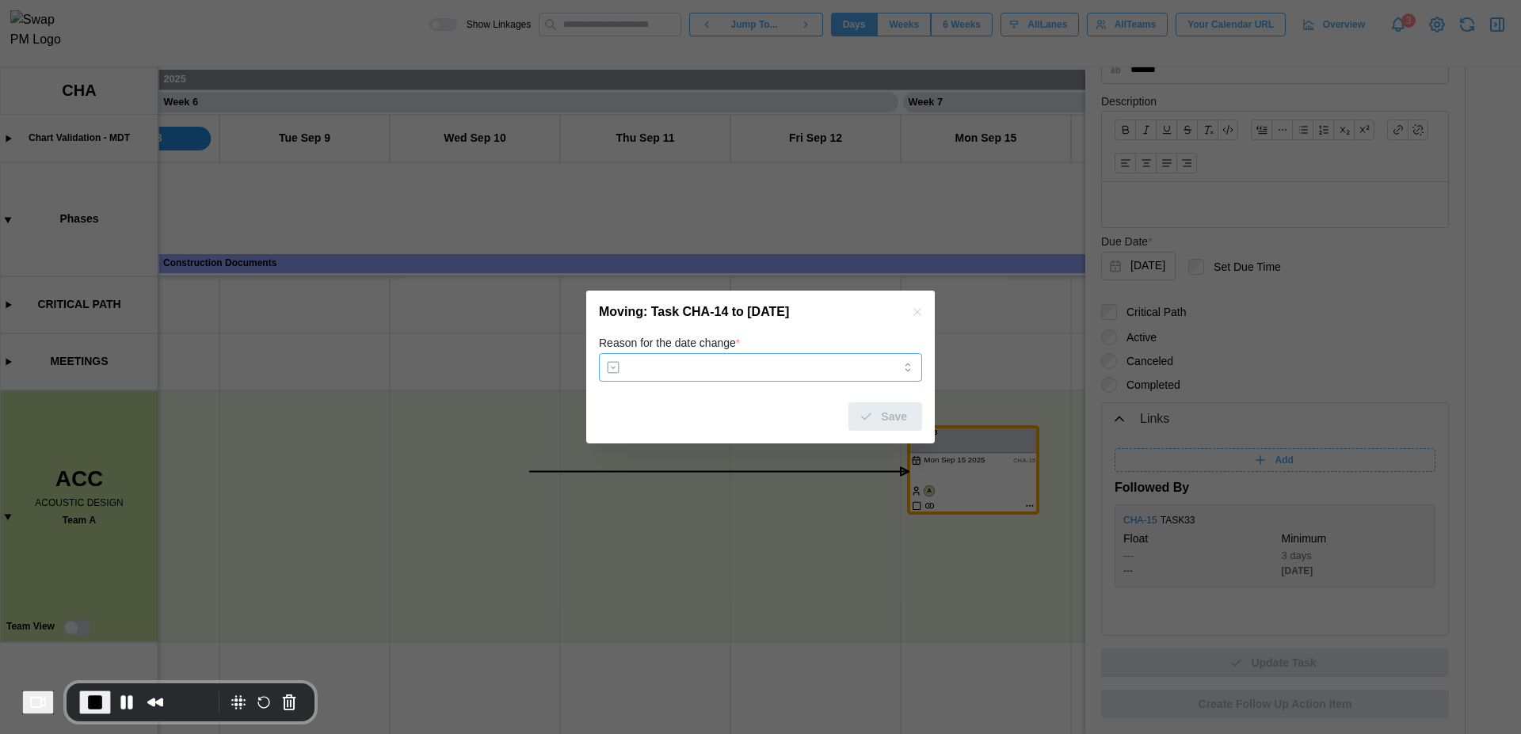
click at [722, 356] on input "Reason for the date change *" at bounding box center [760, 367] width 323 height 29
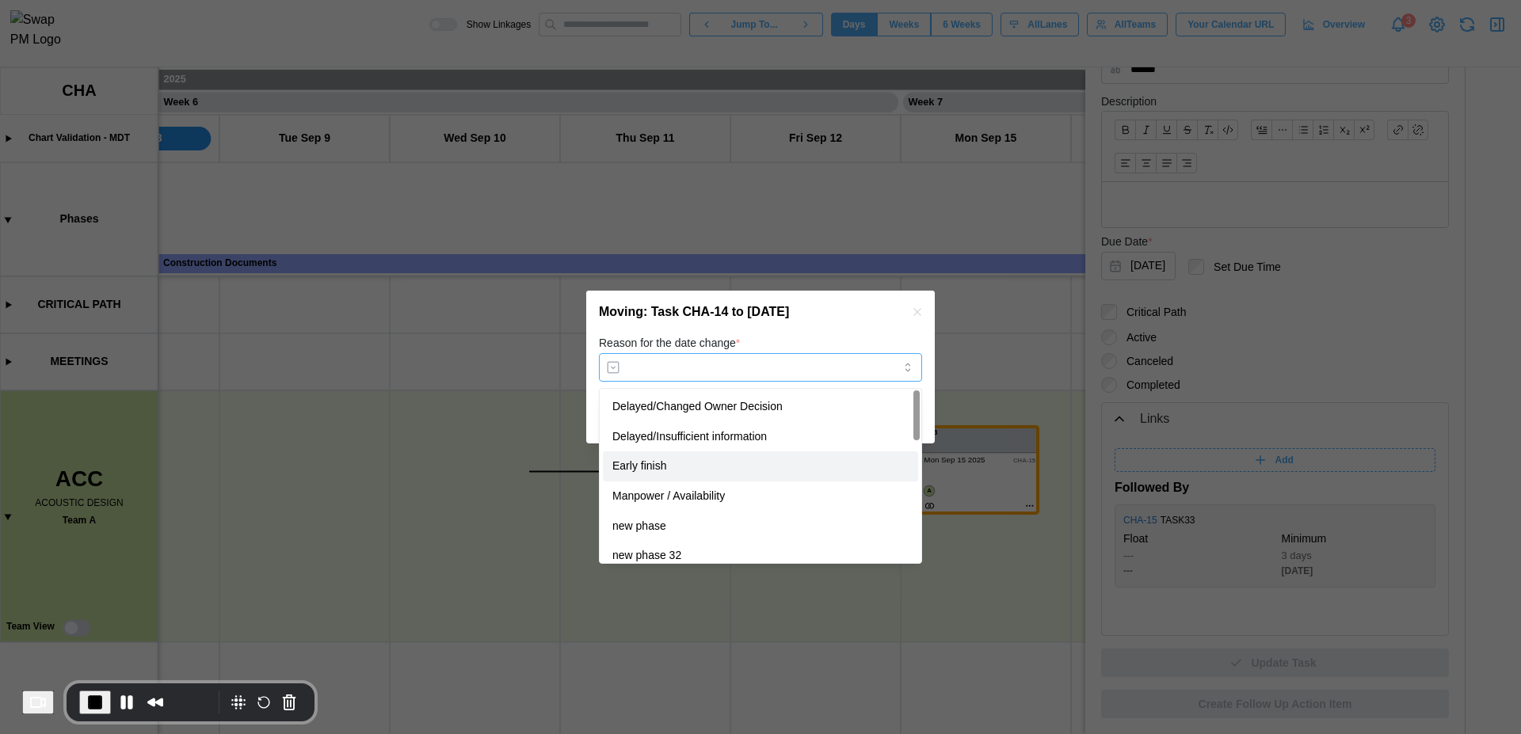
type input "**********"
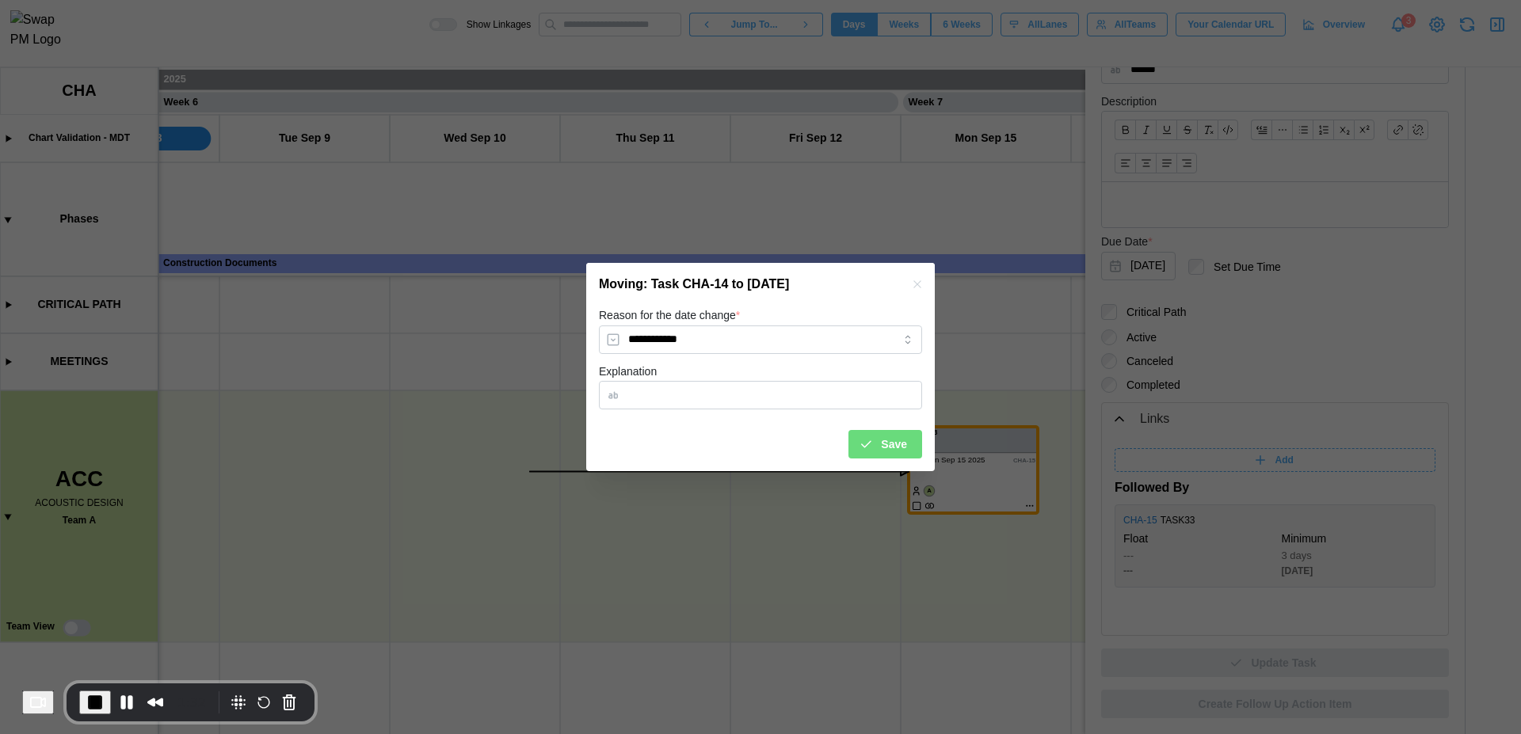
click at [895, 429] on div "Save" at bounding box center [760, 437] width 323 height 41
click at [900, 445] on span "Save" at bounding box center [894, 444] width 26 height 27
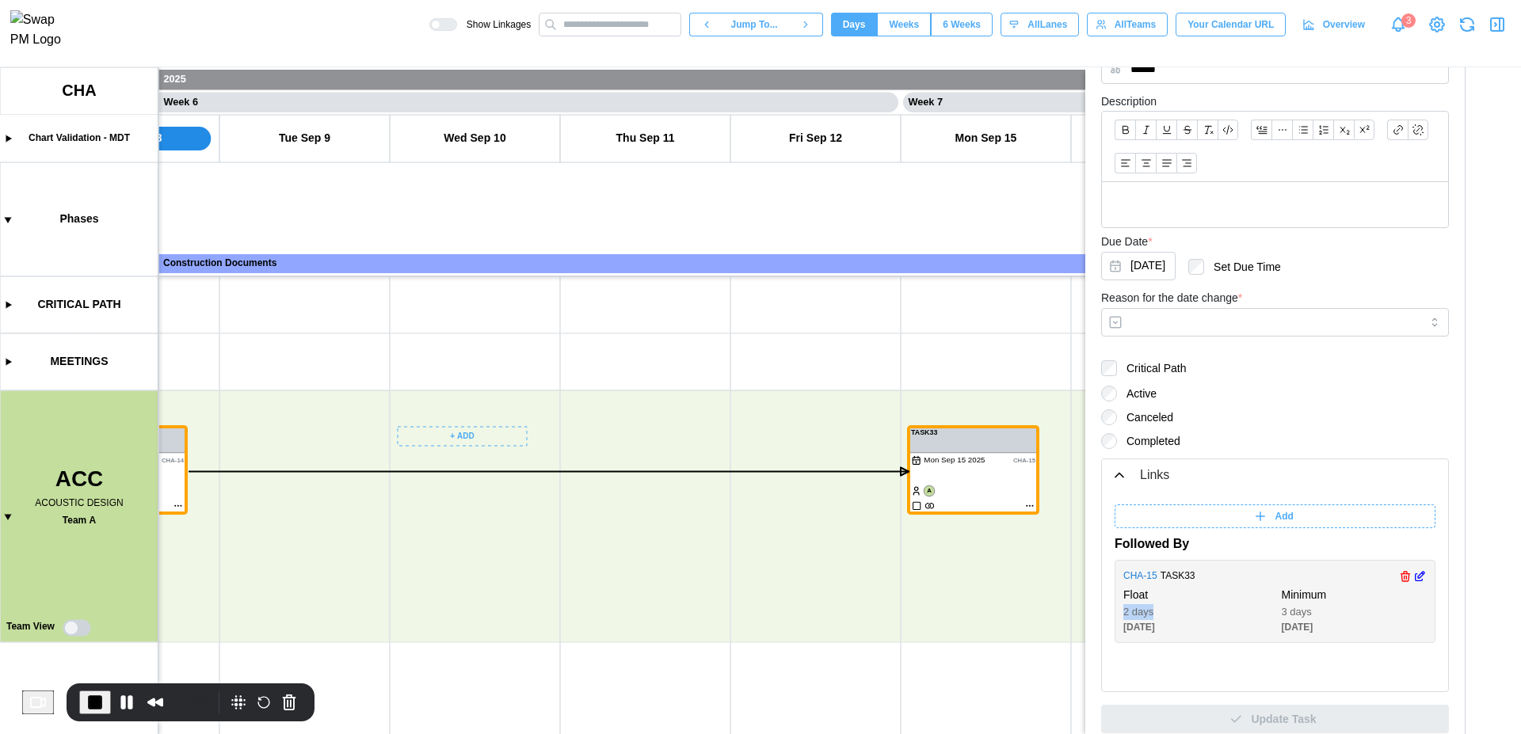
drag, startPoint x: 1160, startPoint y: 614, endPoint x: 1113, endPoint y: 611, distance: 46.8
click at [1113, 611] on div "Add Followed By CHA - 15 TASK33 Float 2 days [DATE] Minimum 3 days [DATE]" at bounding box center [1275, 592] width 346 height 200
drag, startPoint x: 1314, startPoint y: 611, endPoint x: 1272, endPoint y: 611, distance: 42.0
click at [1272, 611] on div "Float 2 days [DATE] Minimum 3 days [DATE]" at bounding box center [1274, 611] width 303 height 48
click at [1288, 613] on div "3 days" at bounding box center [1355, 612] width 146 height 16
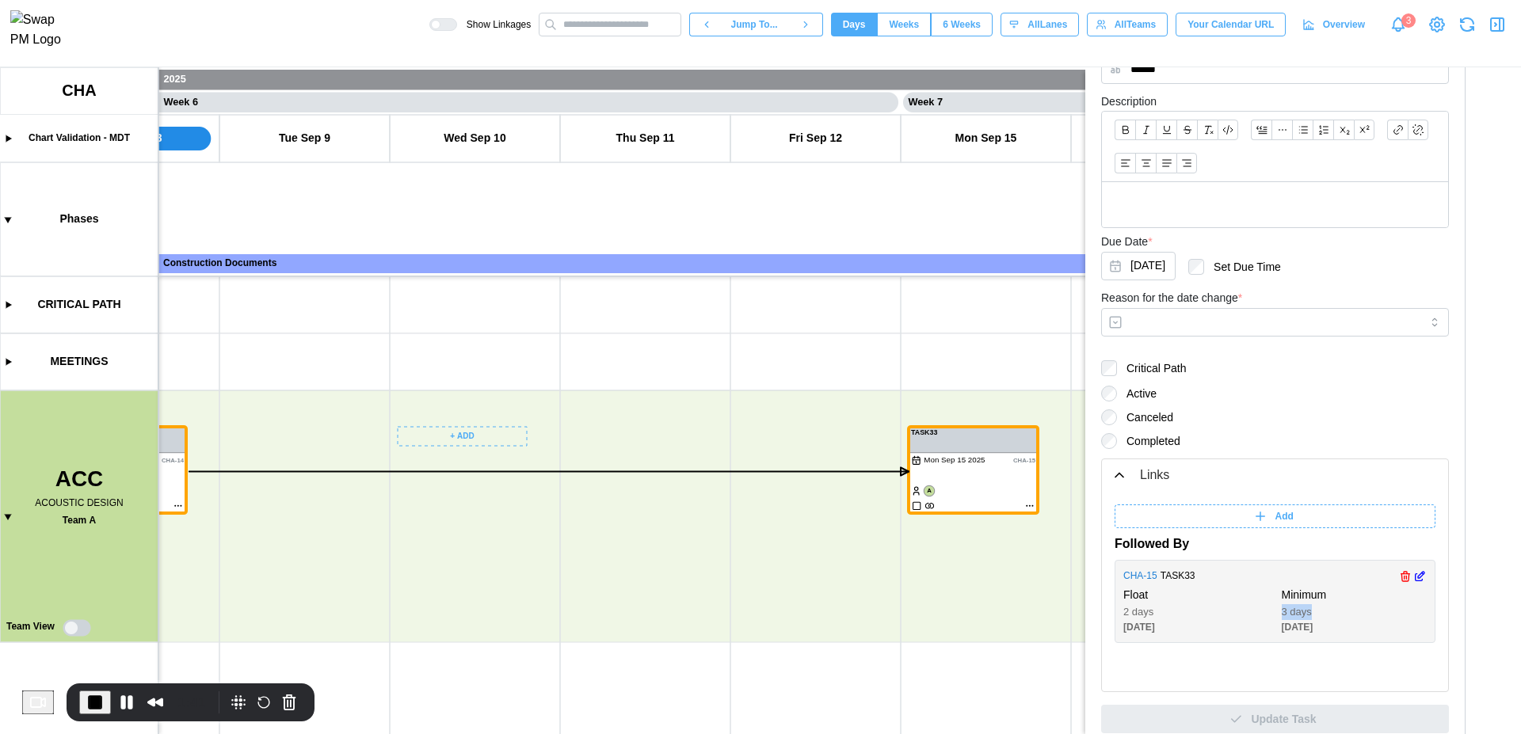
drag, startPoint x: 1277, startPoint y: 612, endPoint x: 1320, endPoint y: 612, distance: 43.6
click at [1320, 612] on div "3 days" at bounding box center [1355, 612] width 146 height 16
drag, startPoint x: 1125, startPoint y: 612, endPoint x: 1164, endPoint y: 612, distance: 39.6
click at [1164, 612] on div "2 days" at bounding box center [1196, 612] width 146 height 16
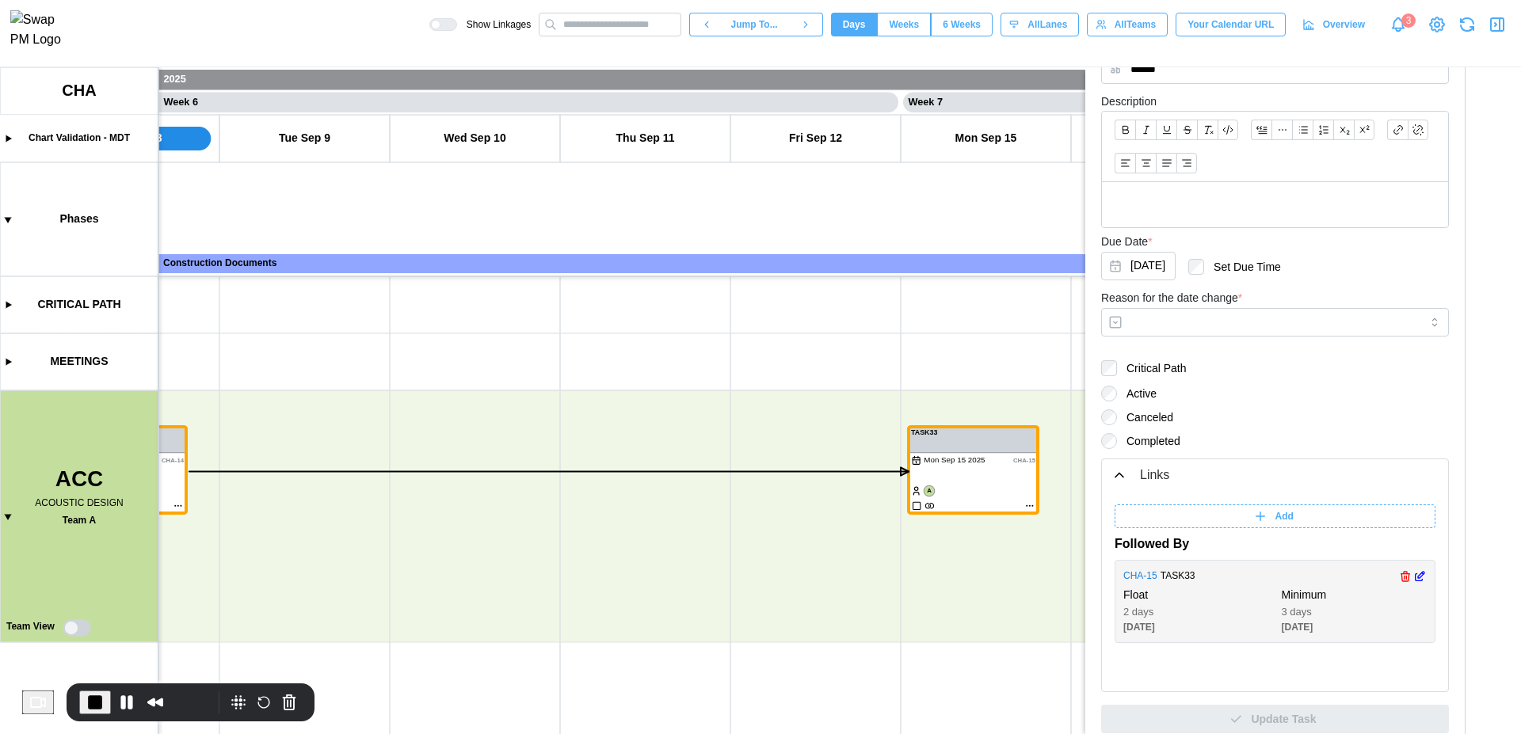
click at [1188, 635] on div "CHA - 15 TASK33 Float 2 days [DATE] Minimum 3 days [DATE]" at bounding box center [1274, 601] width 321 height 83
drag, startPoint x: 1179, startPoint y: 629, endPoint x: 1114, endPoint y: 631, distance: 64.2
click at [1114, 631] on div "CHA - 15 TASK33 Float 2 days [DATE] Minimum 3 days [DATE]" at bounding box center [1274, 601] width 321 height 83
click at [131, 704] on button "Pause Recording" at bounding box center [126, 702] width 25 height 25
click at [1499, 34] on icon "button" at bounding box center [1496, 24] width 19 height 19
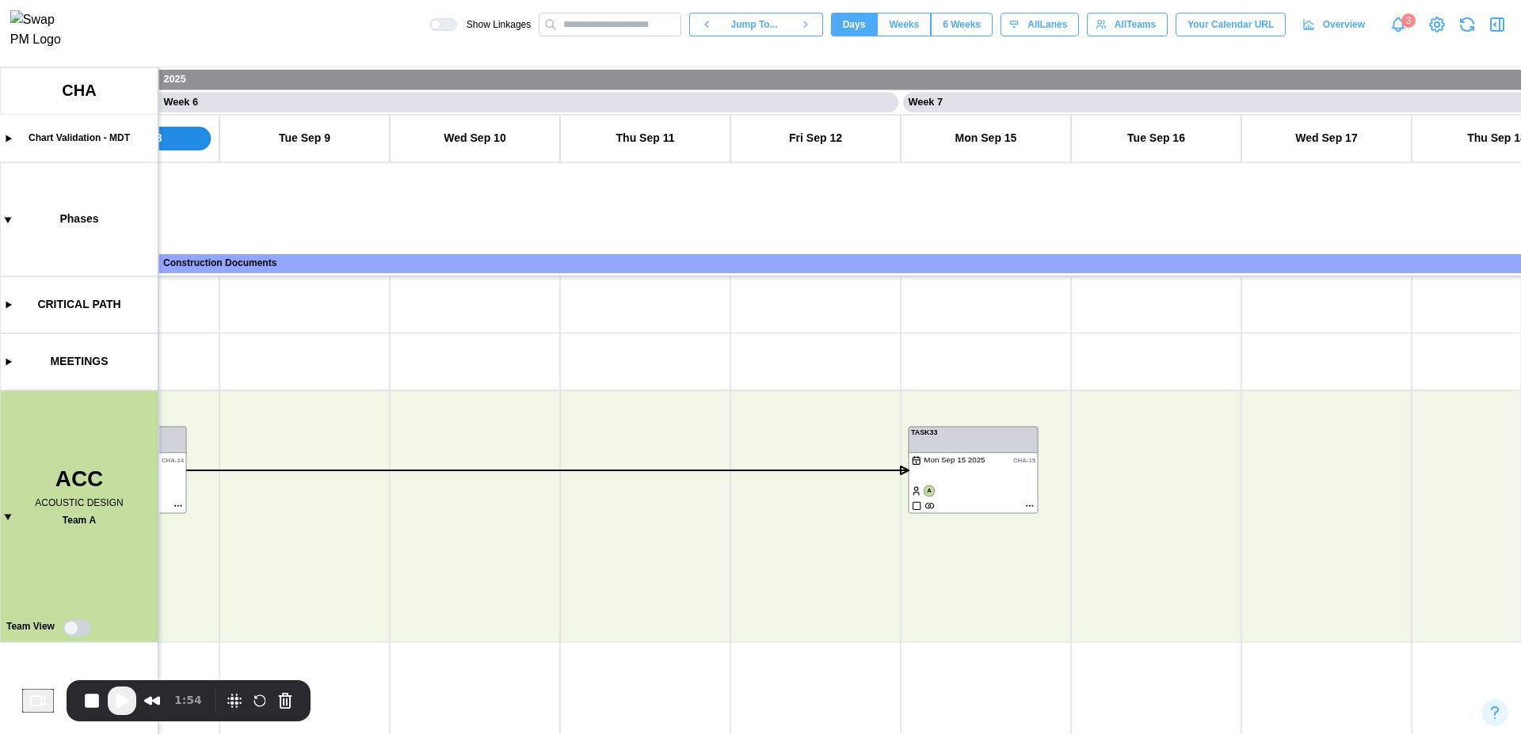
click at [1499, 34] on icon "button" at bounding box center [1496, 24] width 19 height 19
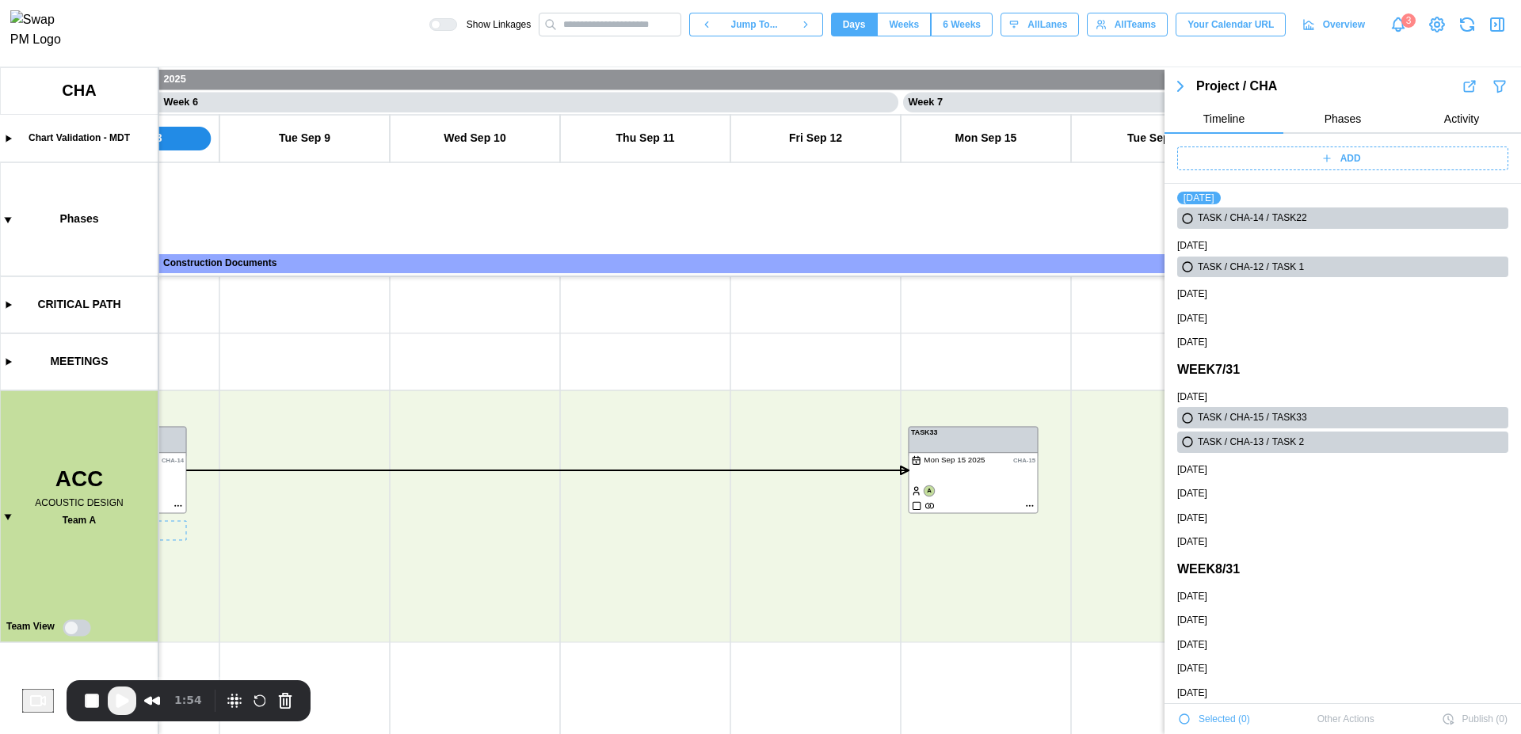
click at [173, 505] on canvas at bounding box center [760, 400] width 1521 height 667
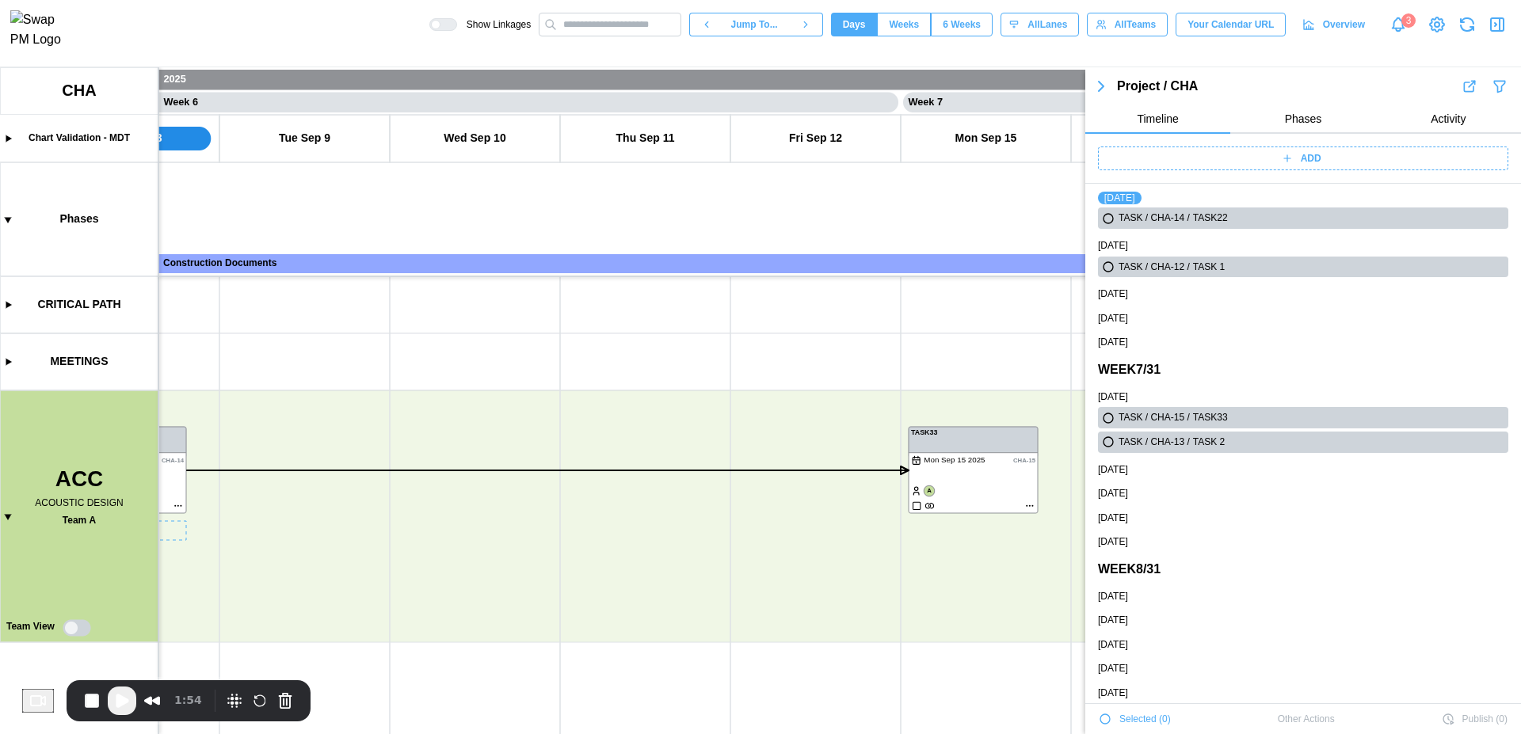
click at [173, 505] on canvas at bounding box center [760, 400] width 1521 height 667
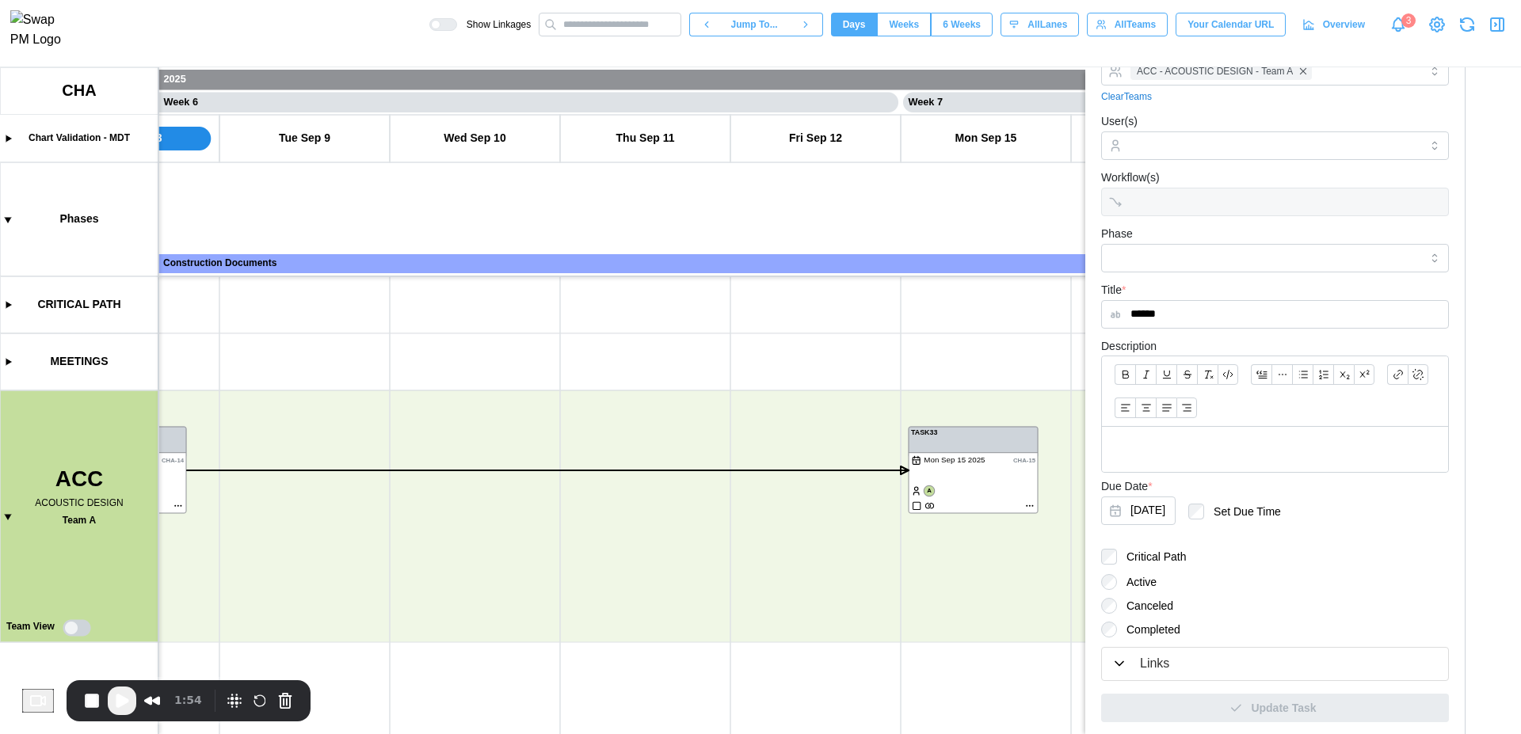
scroll to position [158, 0]
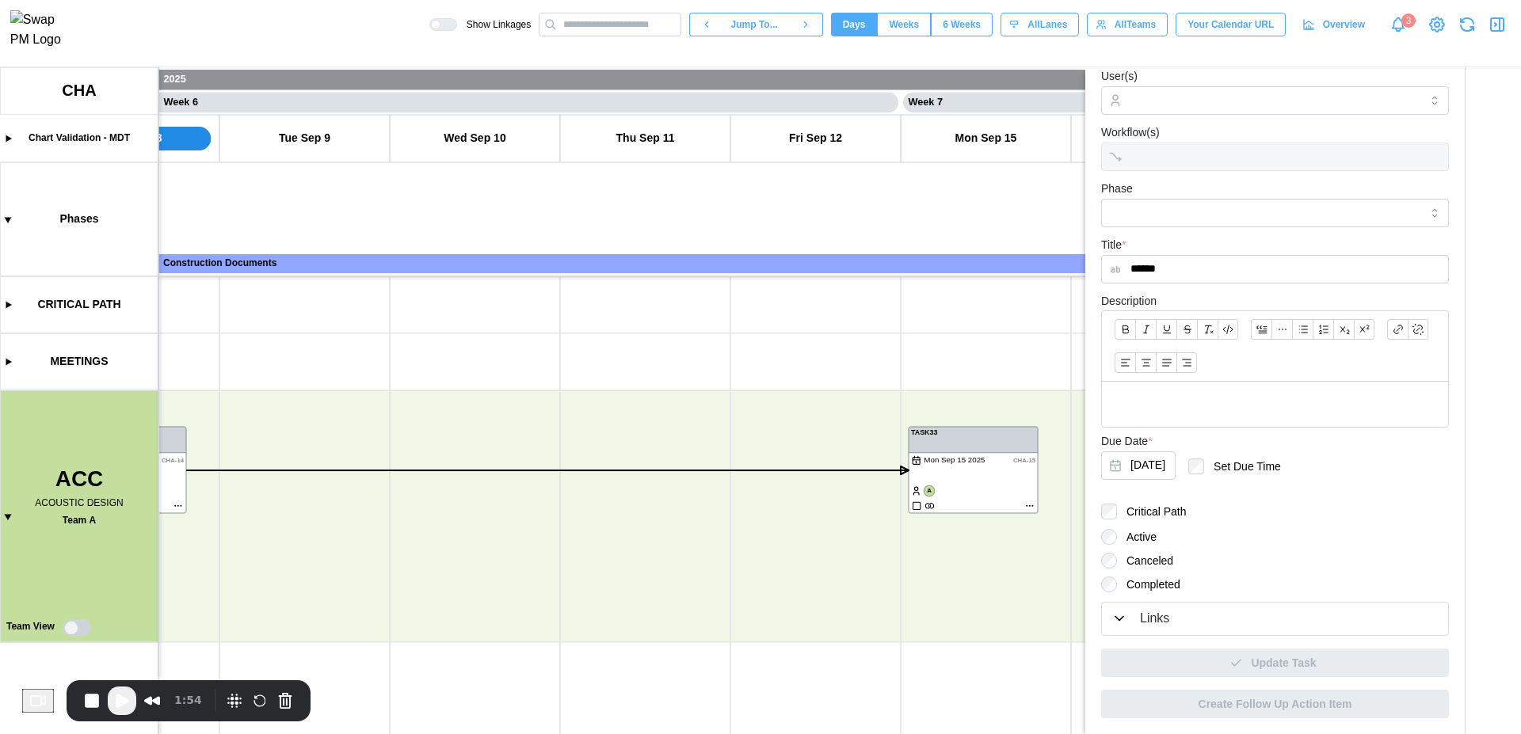
click at [1189, 621] on div "Links" at bounding box center [1274, 619] width 327 height 20
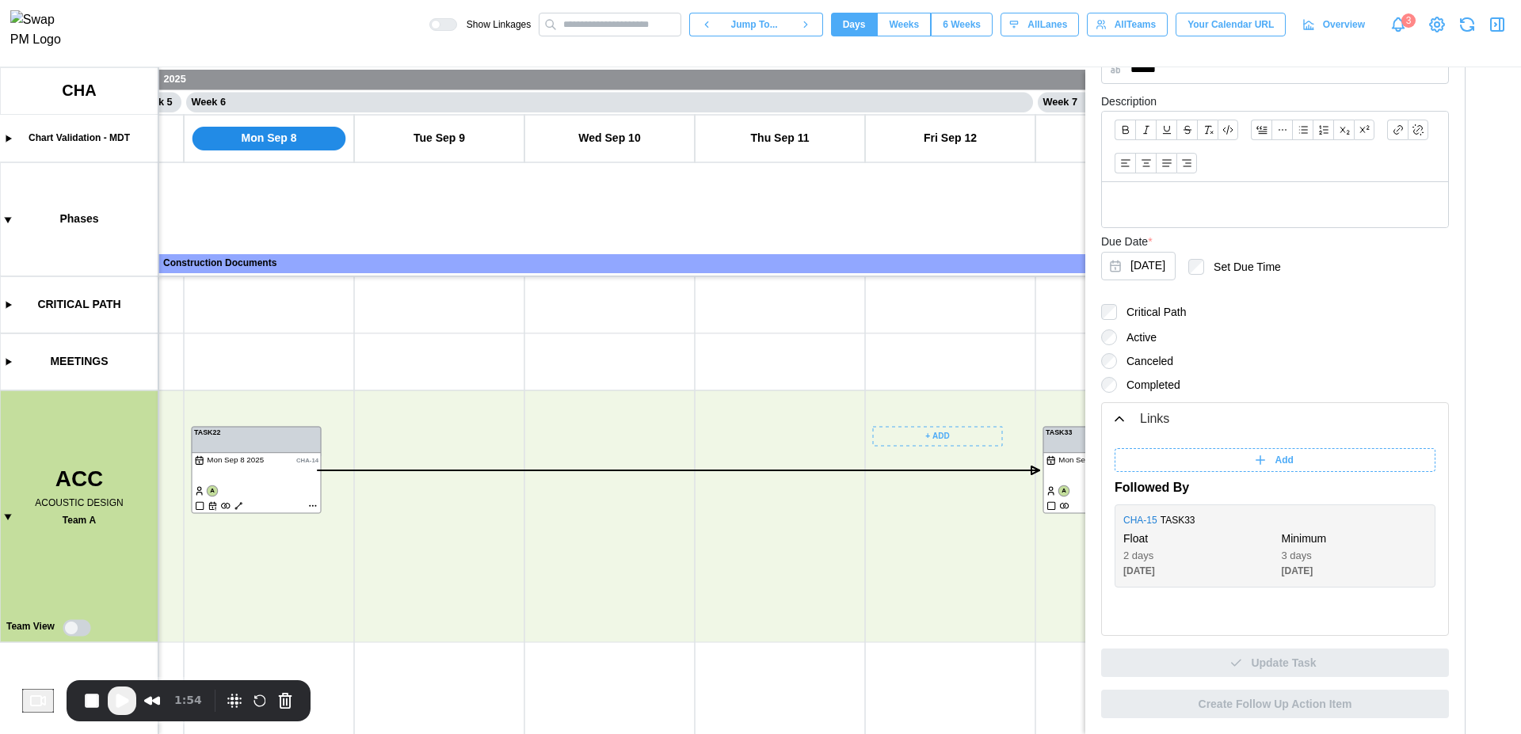
scroll to position [0, 4232]
drag, startPoint x: 1163, startPoint y: 558, endPoint x: 1119, endPoint y: 554, distance: 43.8
click at [1119, 554] on div "CHA - 15 TASK33 Float 2 days [DATE] Minimum 3 days [DATE]" at bounding box center [1274, 546] width 321 height 83
click at [1165, 555] on div "2 days" at bounding box center [1196, 556] width 146 height 16
drag, startPoint x: 1162, startPoint y: 556, endPoint x: 1122, endPoint y: 557, distance: 39.6
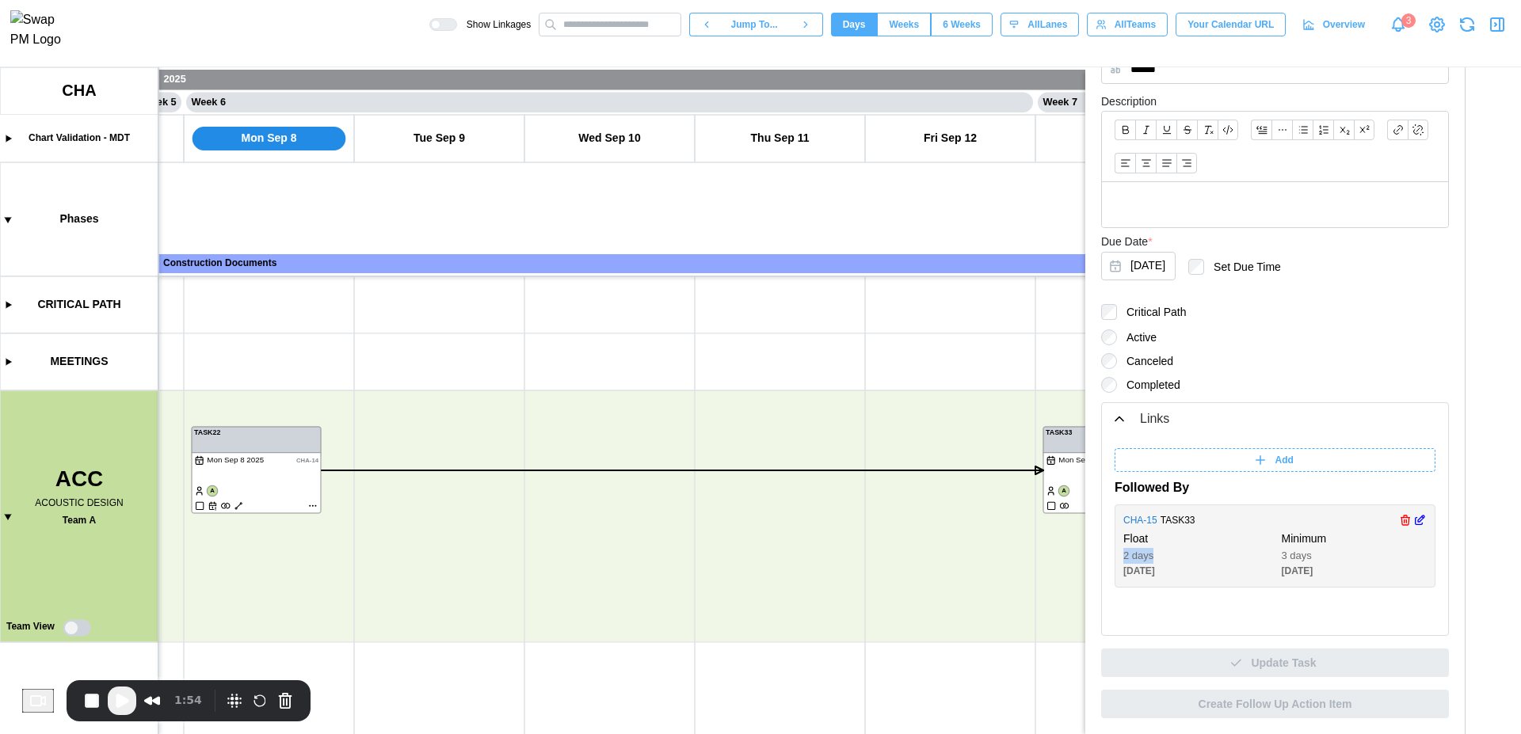
click at [1123, 557] on div "2 days" at bounding box center [1196, 556] width 146 height 16
click at [1175, 548] on div "2 days" at bounding box center [1196, 556] width 146 height 16
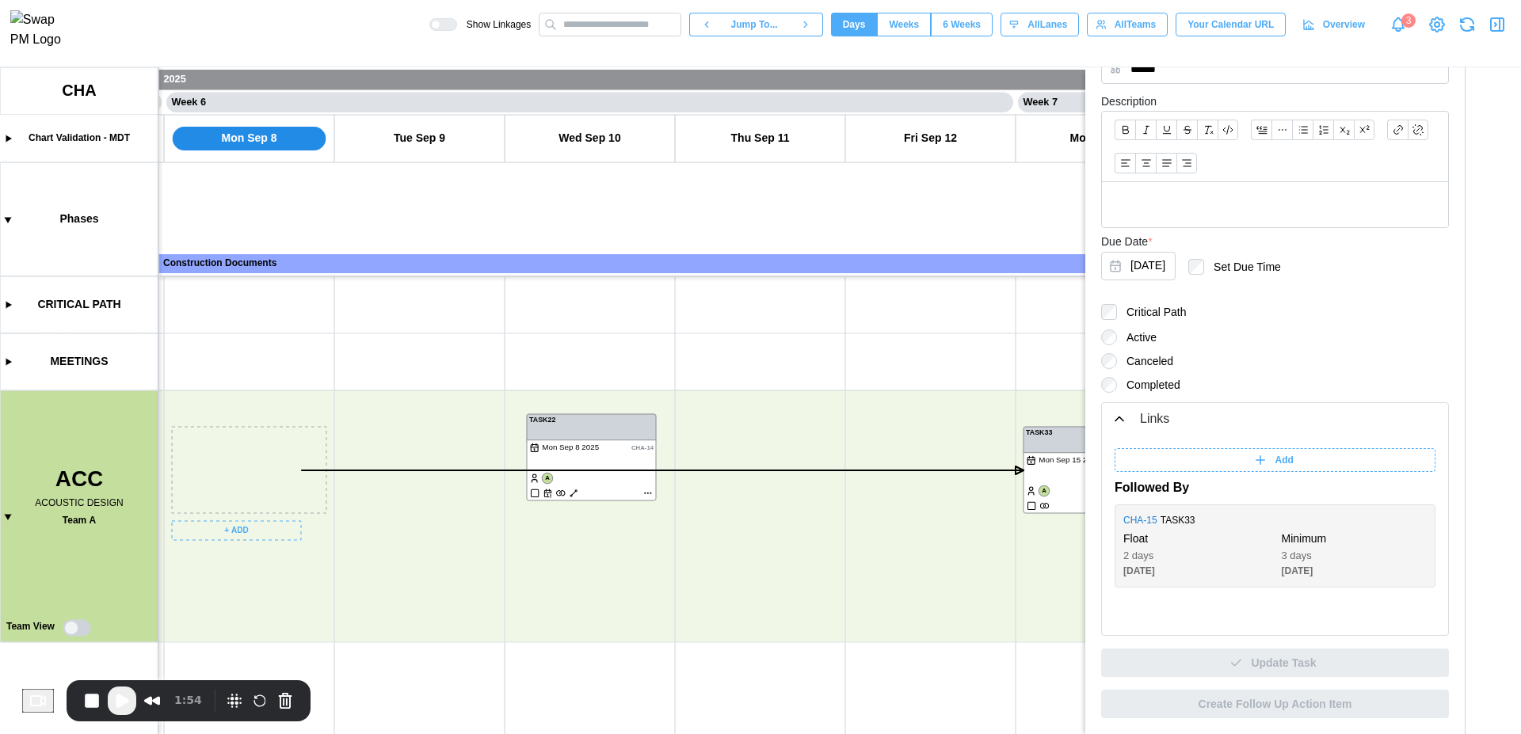
drag, startPoint x: 245, startPoint y: 478, endPoint x: 600, endPoint y: 465, distance: 355.1
click at [600, 465] on canvas at bounding box center [760, 400] width 1521 height 667
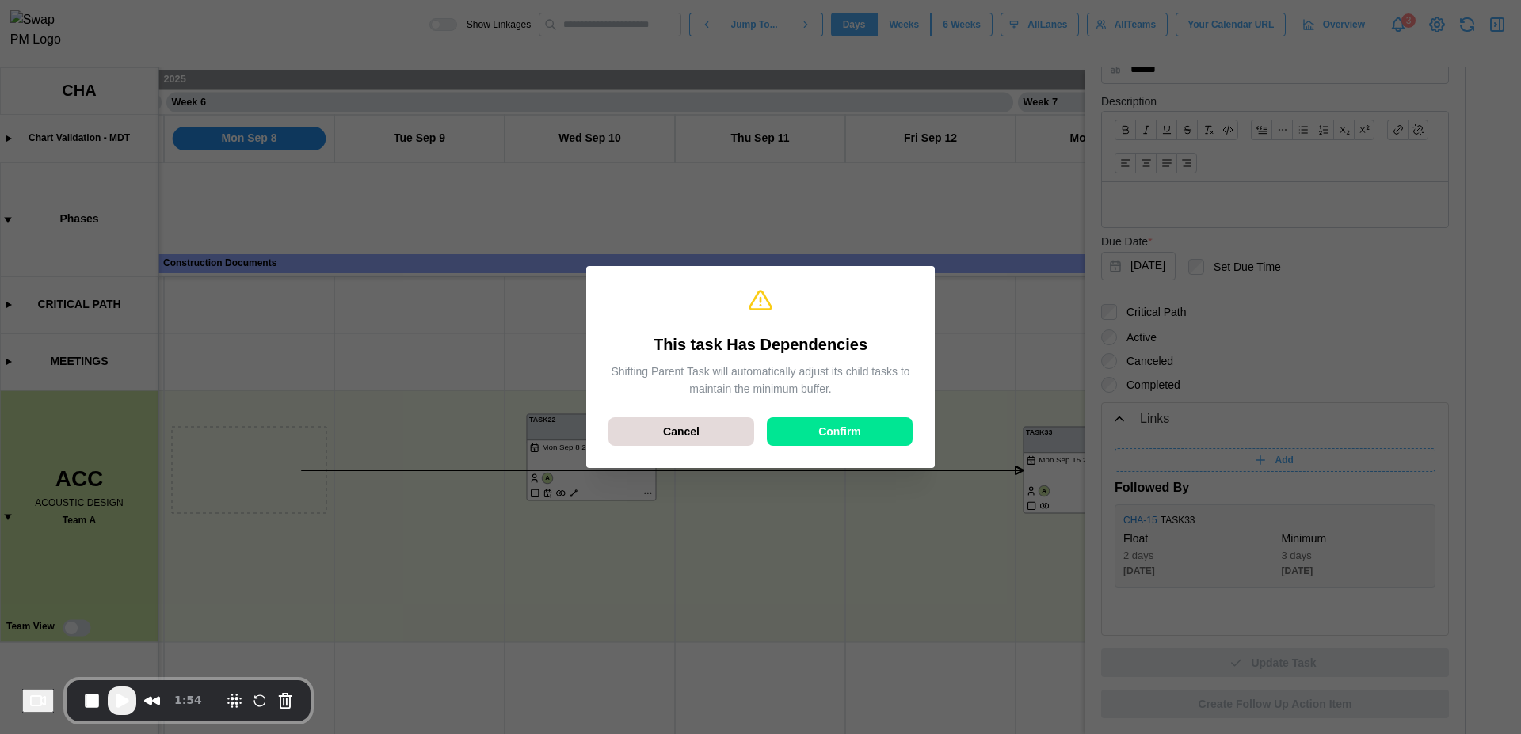
click at [820, 431] on span "Confirm" at bounding box center [839, 431] width 43 height 27
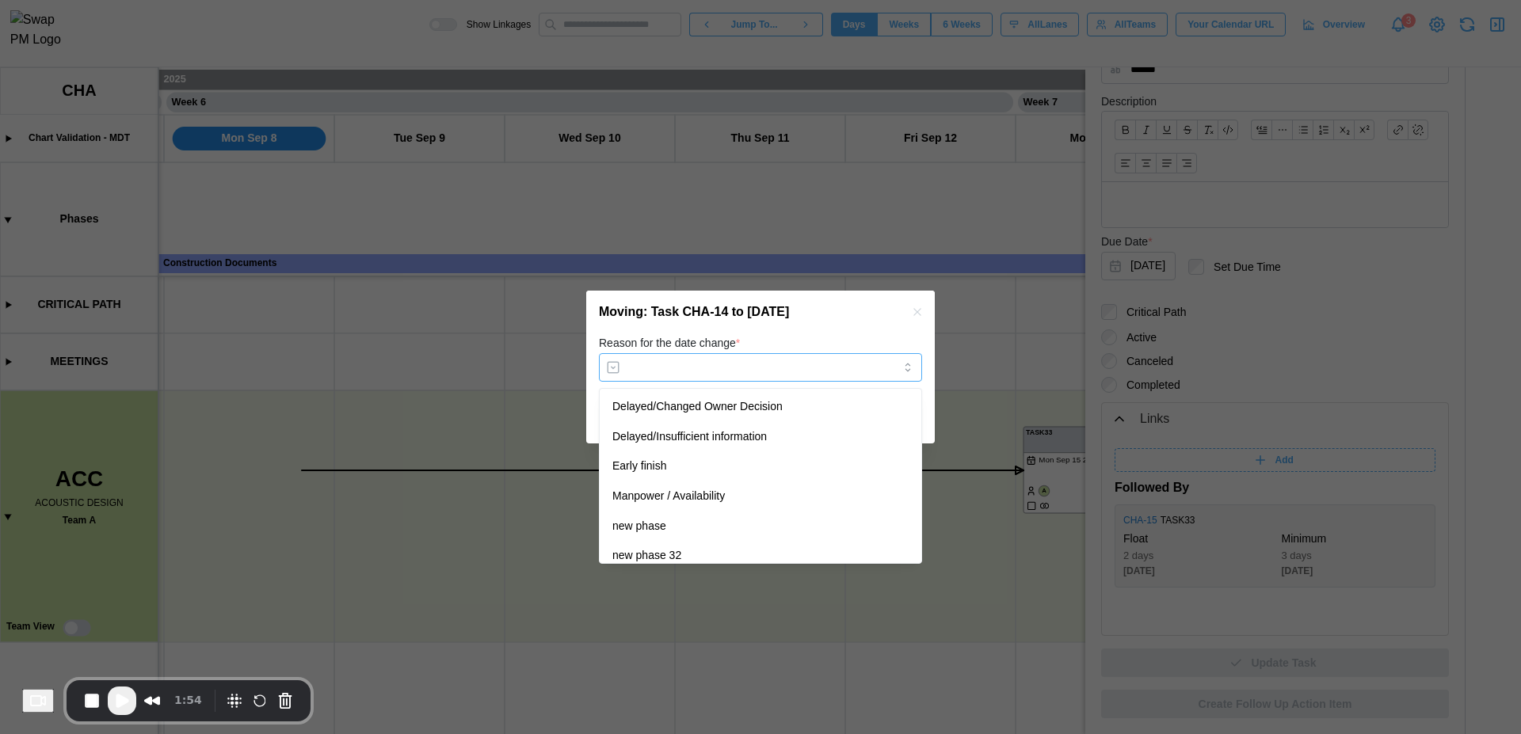
click at [767, 375] on input "Reason for the date change *" at bounding box center [760, 367] width 323 height 29
type input "**********"
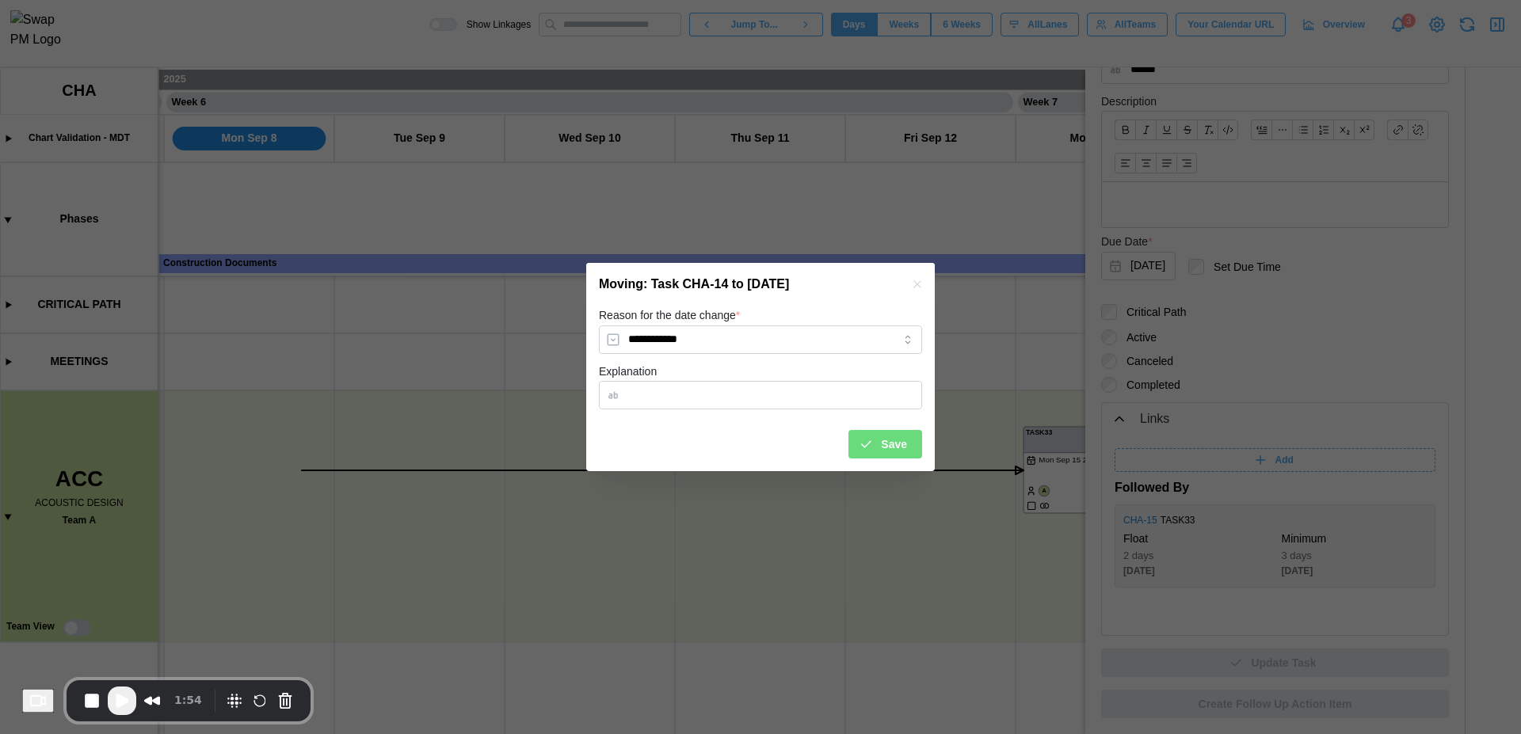
click at [893, 439] on span "Save" at bounding box center [894, 444] width 26 height 27
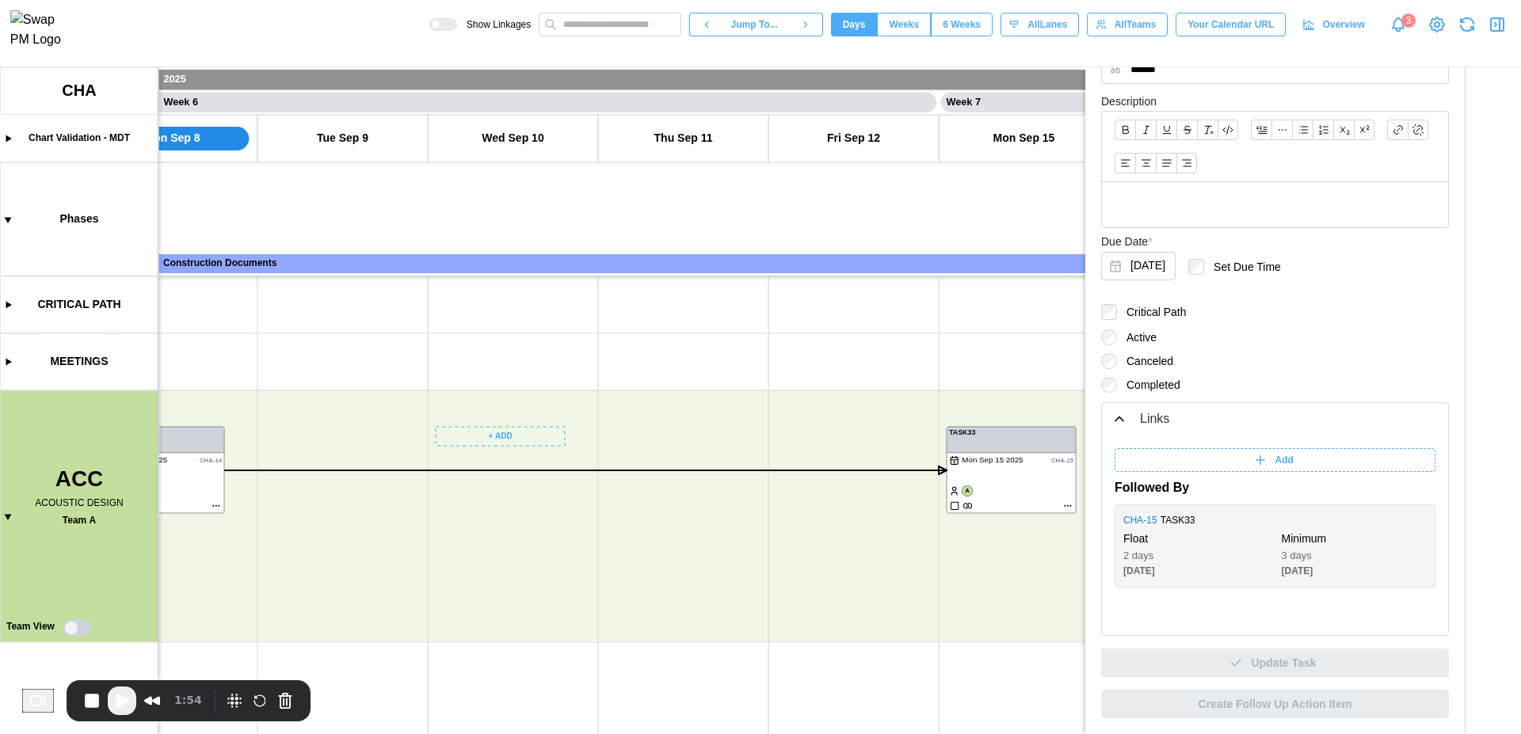
scroll to position [0, 4261]
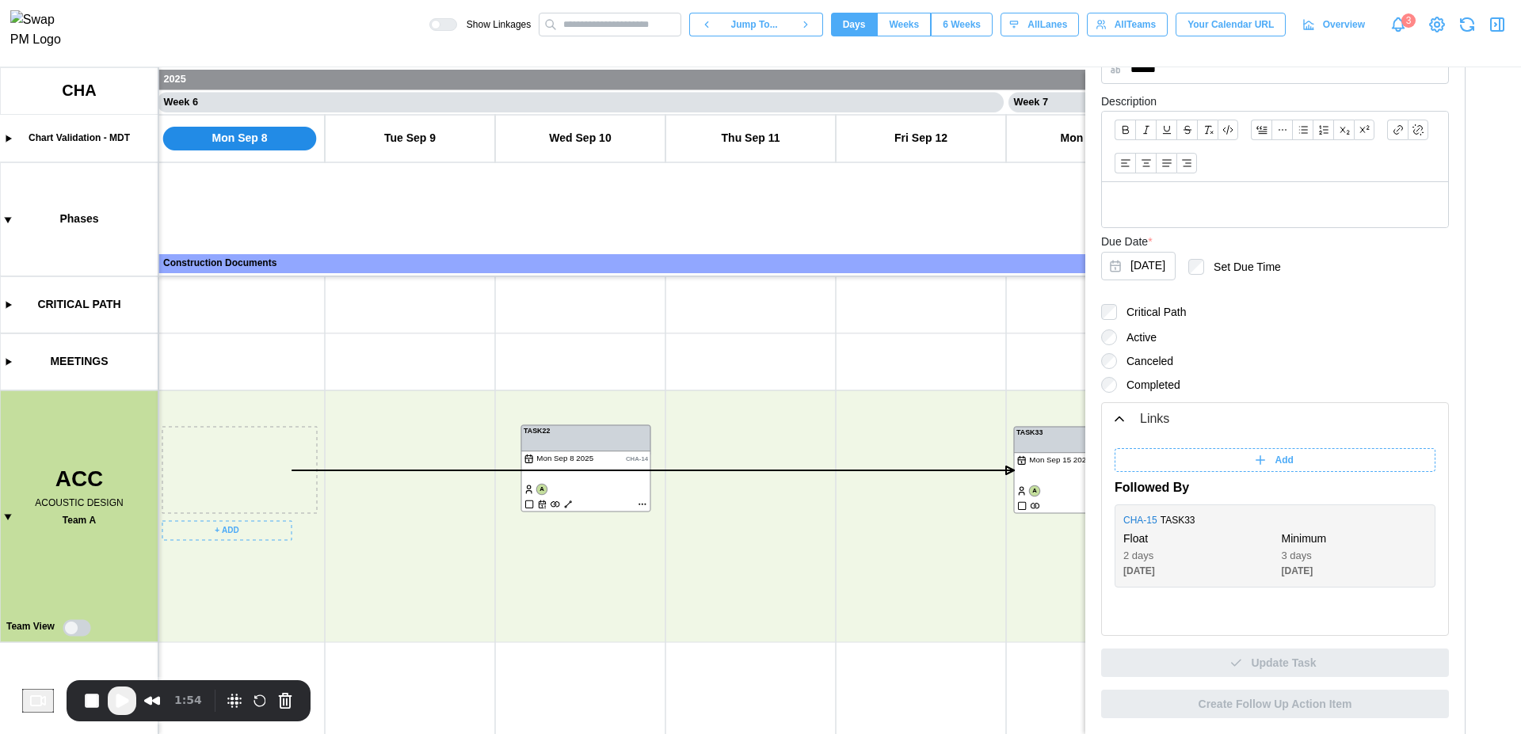
drag, startPoint x: 233, startPoint y: 486, endPoint x: 592, endPoint y: 484, distance: 358.8
click at [592, 484] on canvas at bounding box center [760, 400] width 1521 height 667
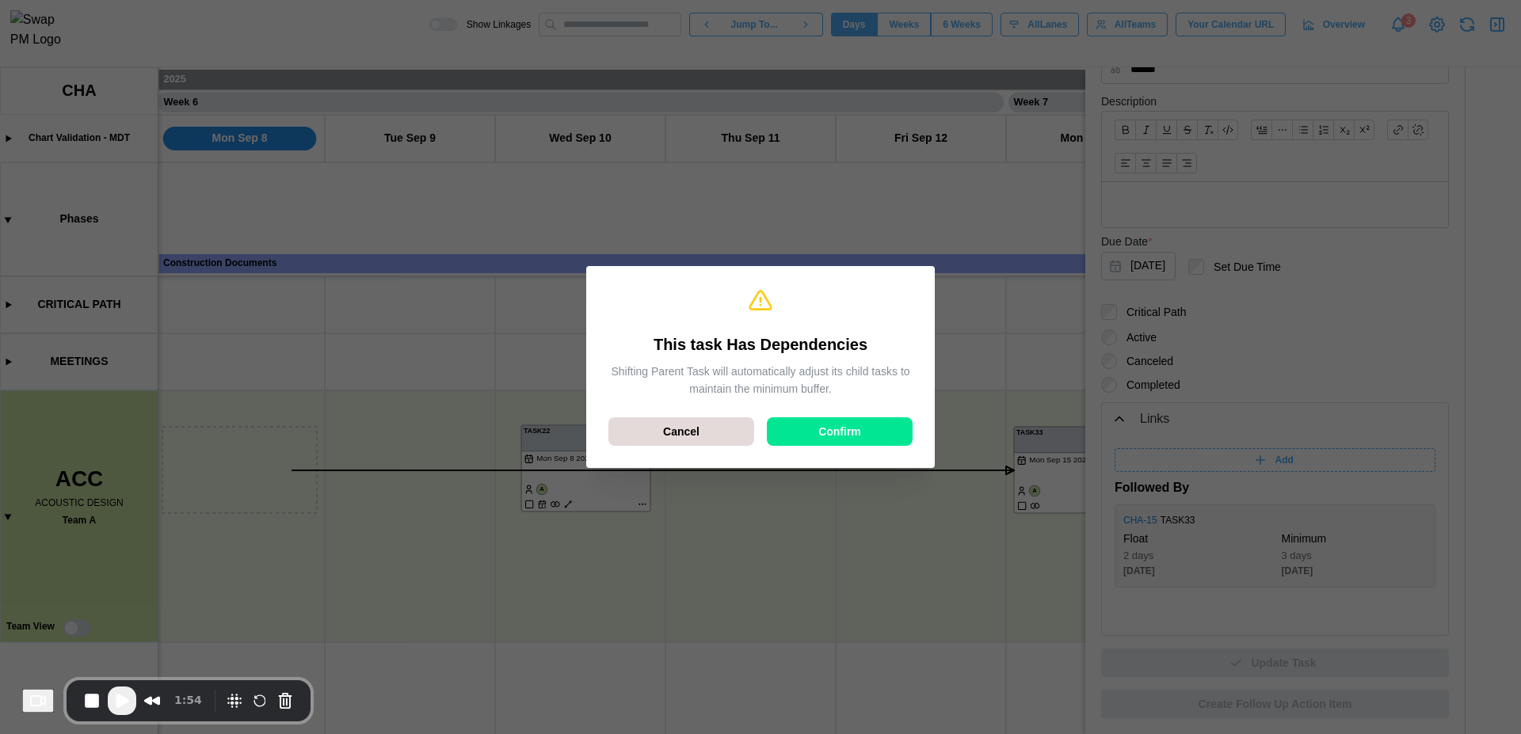
click at [857, 432] on span "Confirm" at bounding box center [839, 431] width 43 height 27
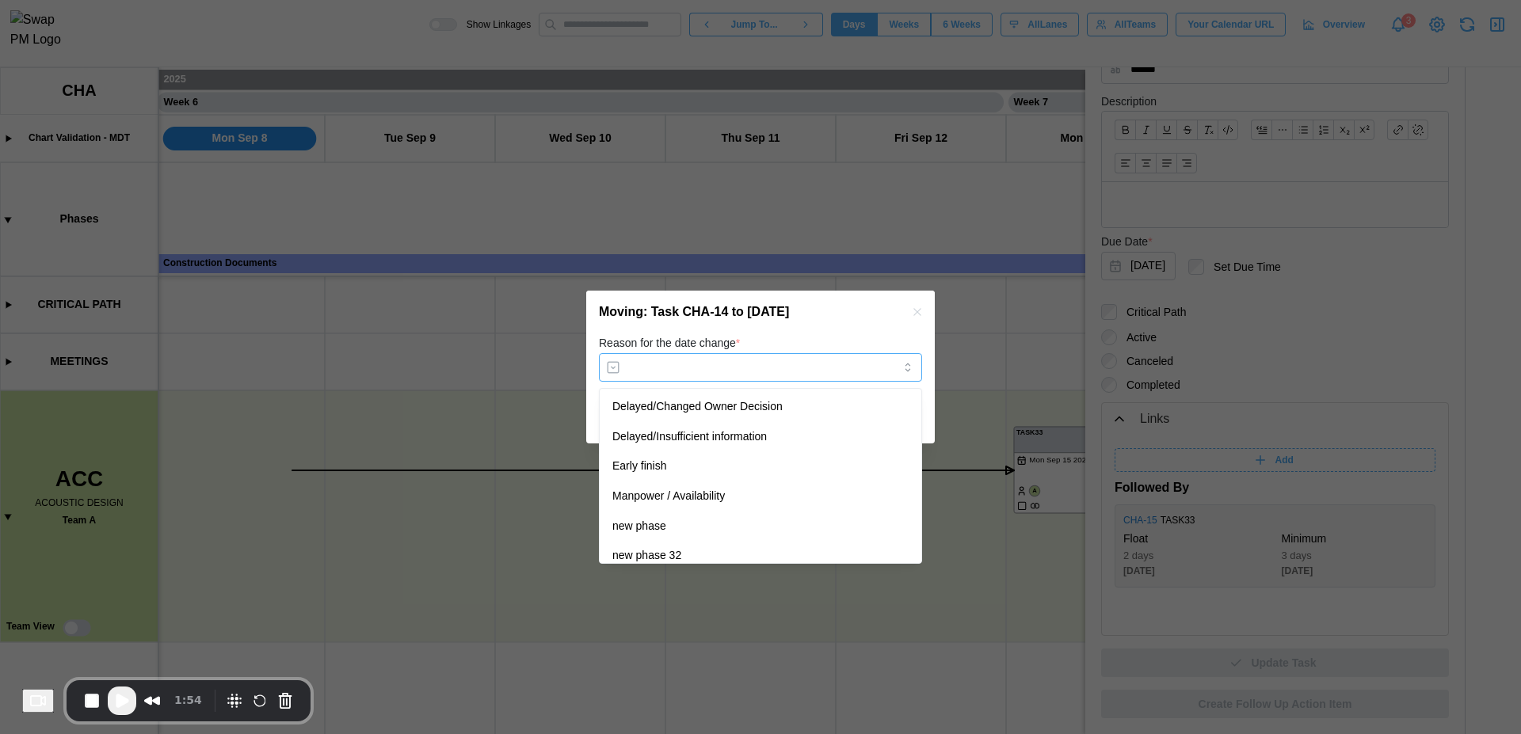
click at [816, 365] on input "Reason for the date change *" at bounding box center [760, 367] width 323 height 29
type input "**********"
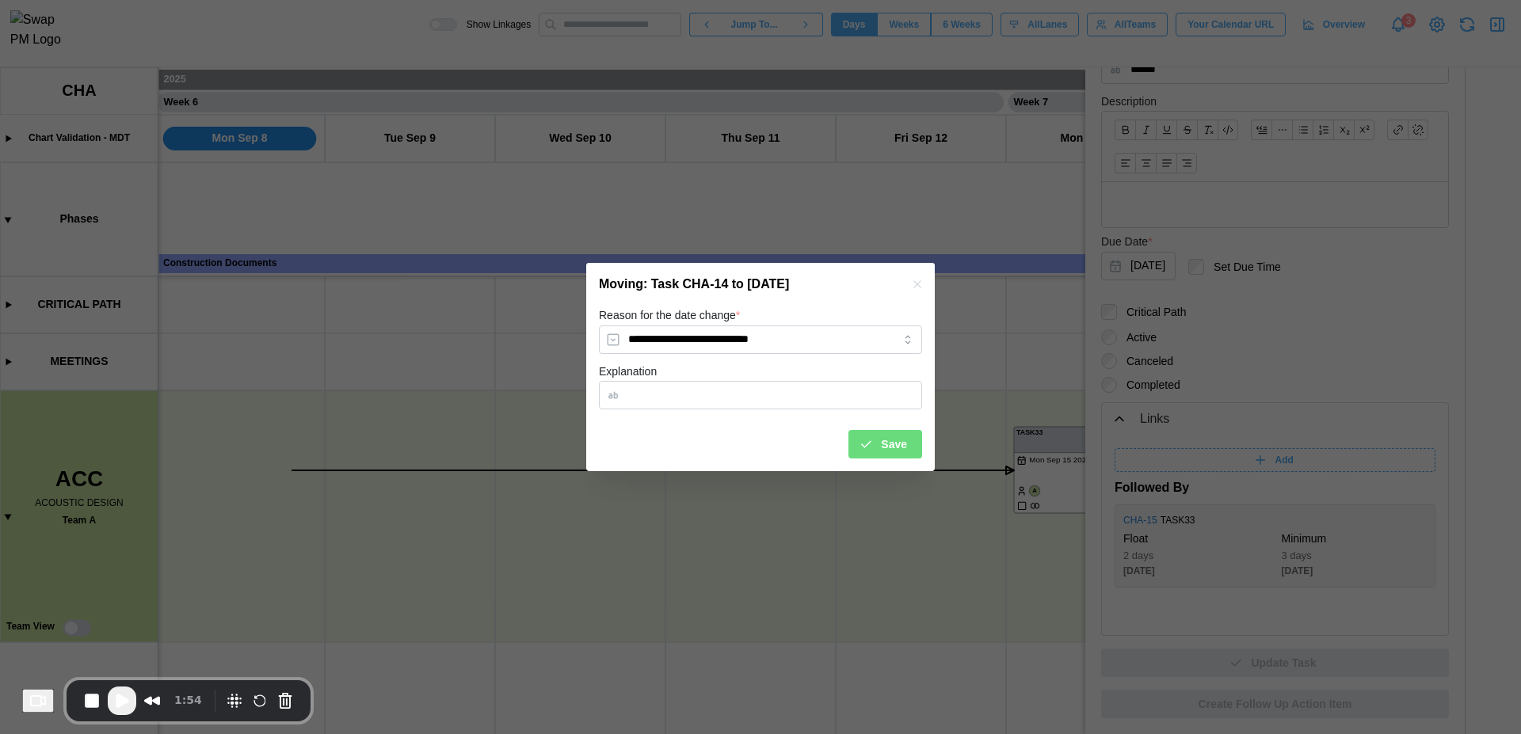
click at [885, 442] on span "Save" at bounding box center [894, 444] width 26 height 27
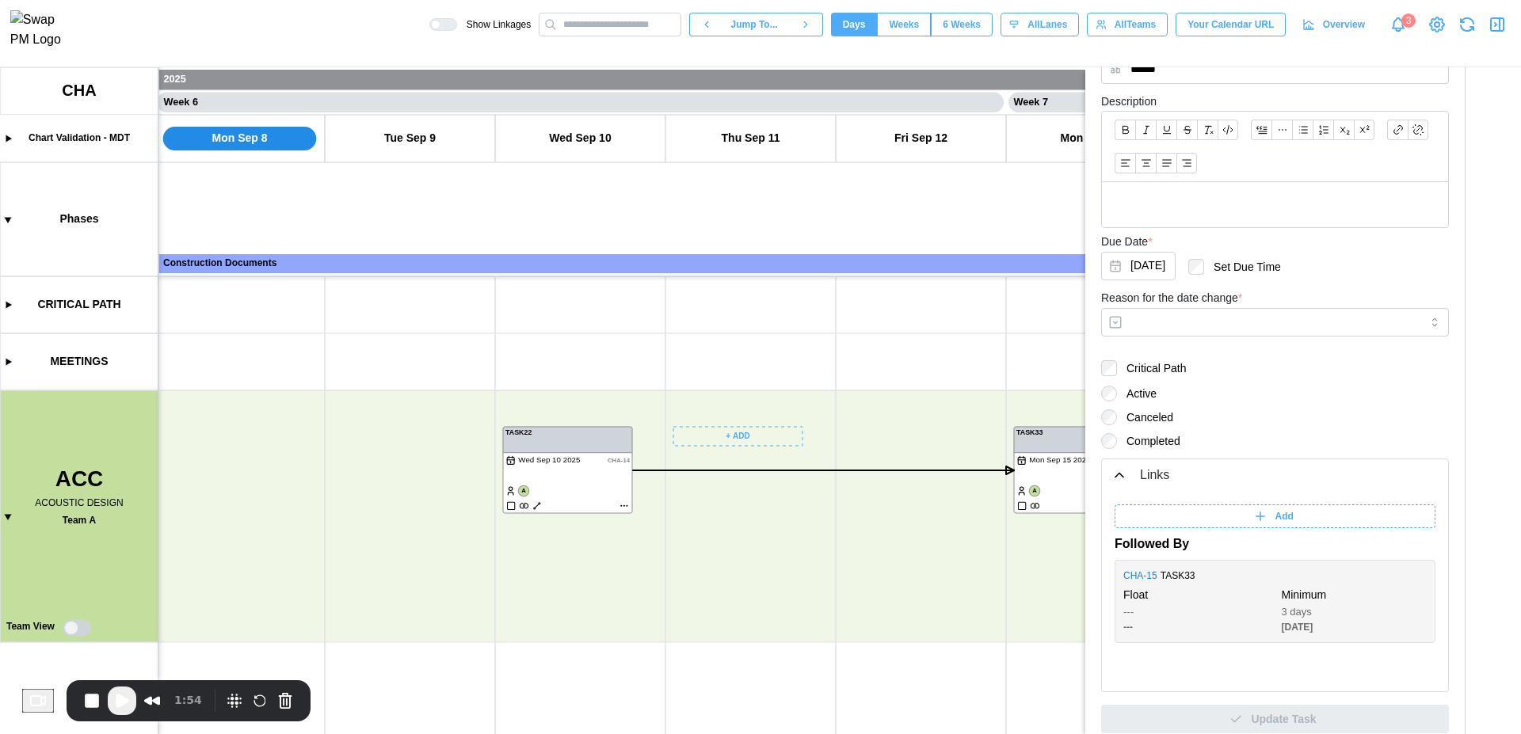
scroll to position [0, 4412]
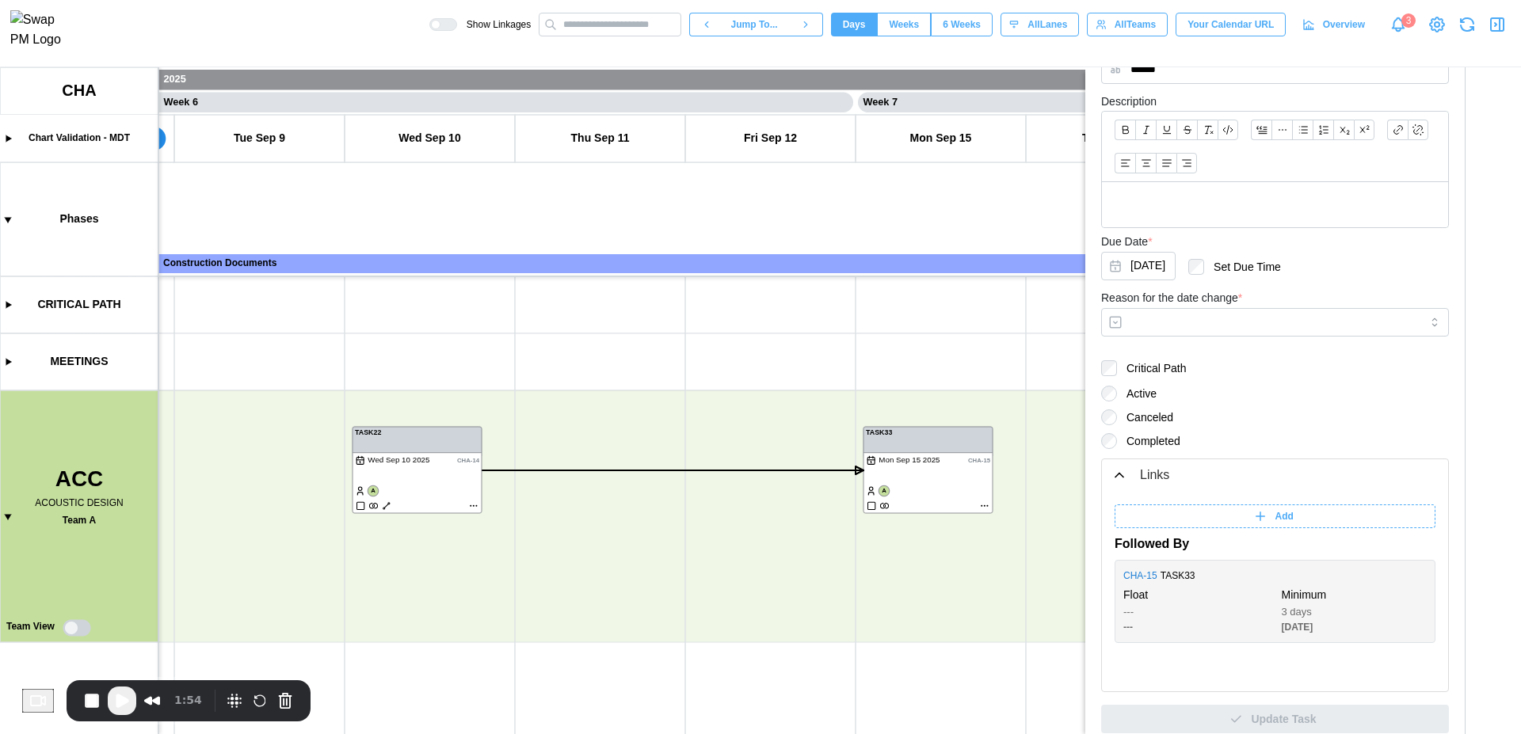
click at [1465, 32] on icon "button" at bounding box center [1466, 24] width 19 height 19
click at [1495, 31] on icon "button" at bounding box center [1496, 24] width 19 height 19
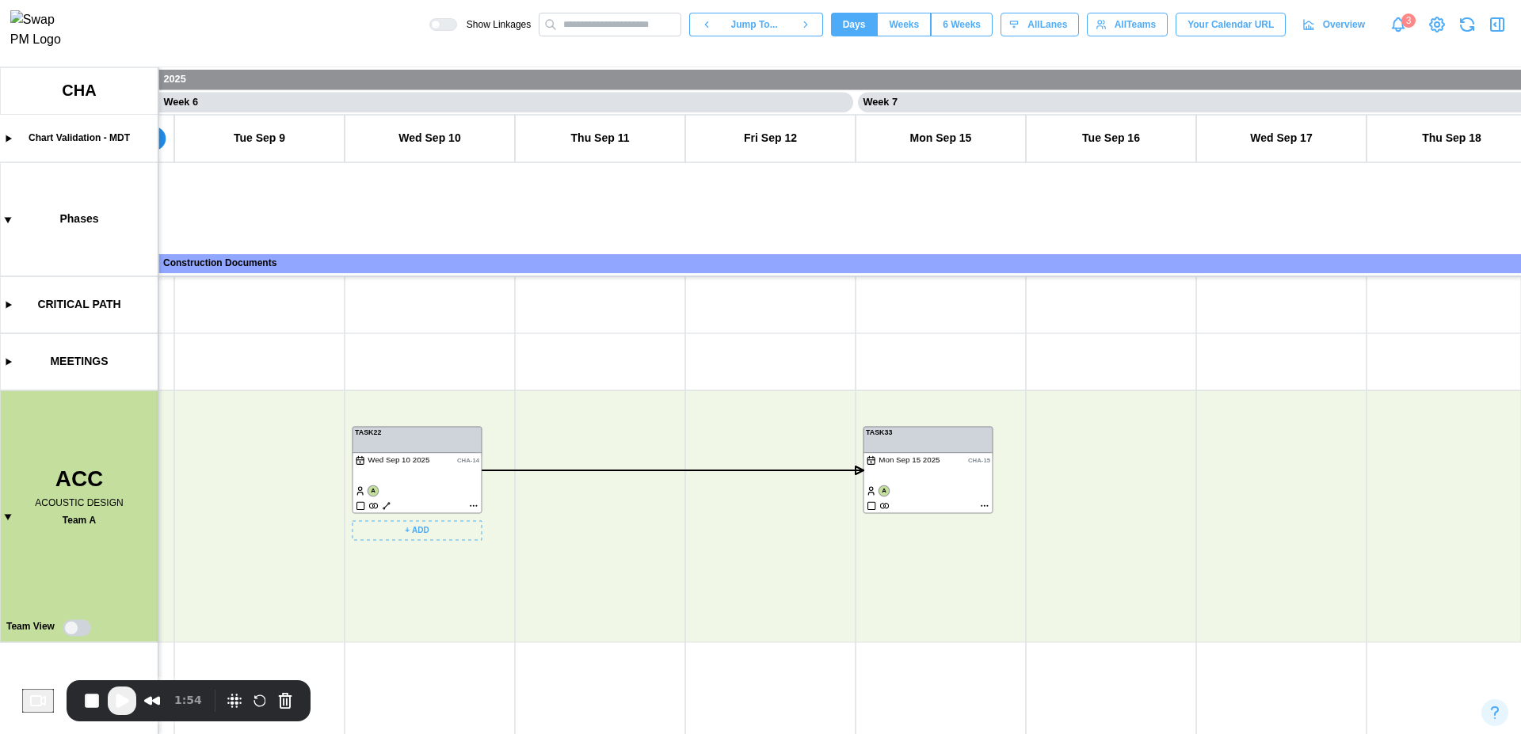
click at [473, 505] on canvas at bounding box center [760, 400] width 1521 height 667
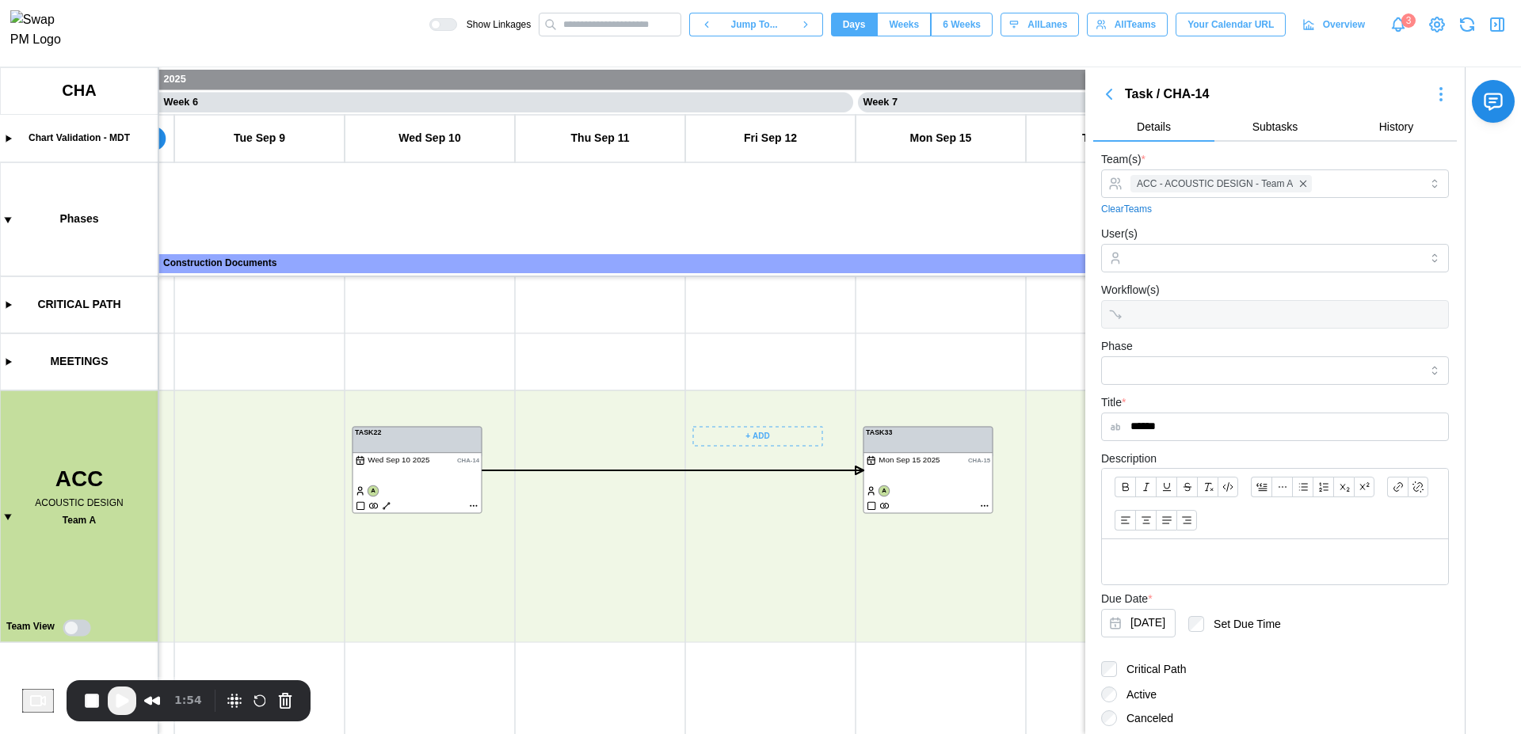
scroll to position [158, 0]
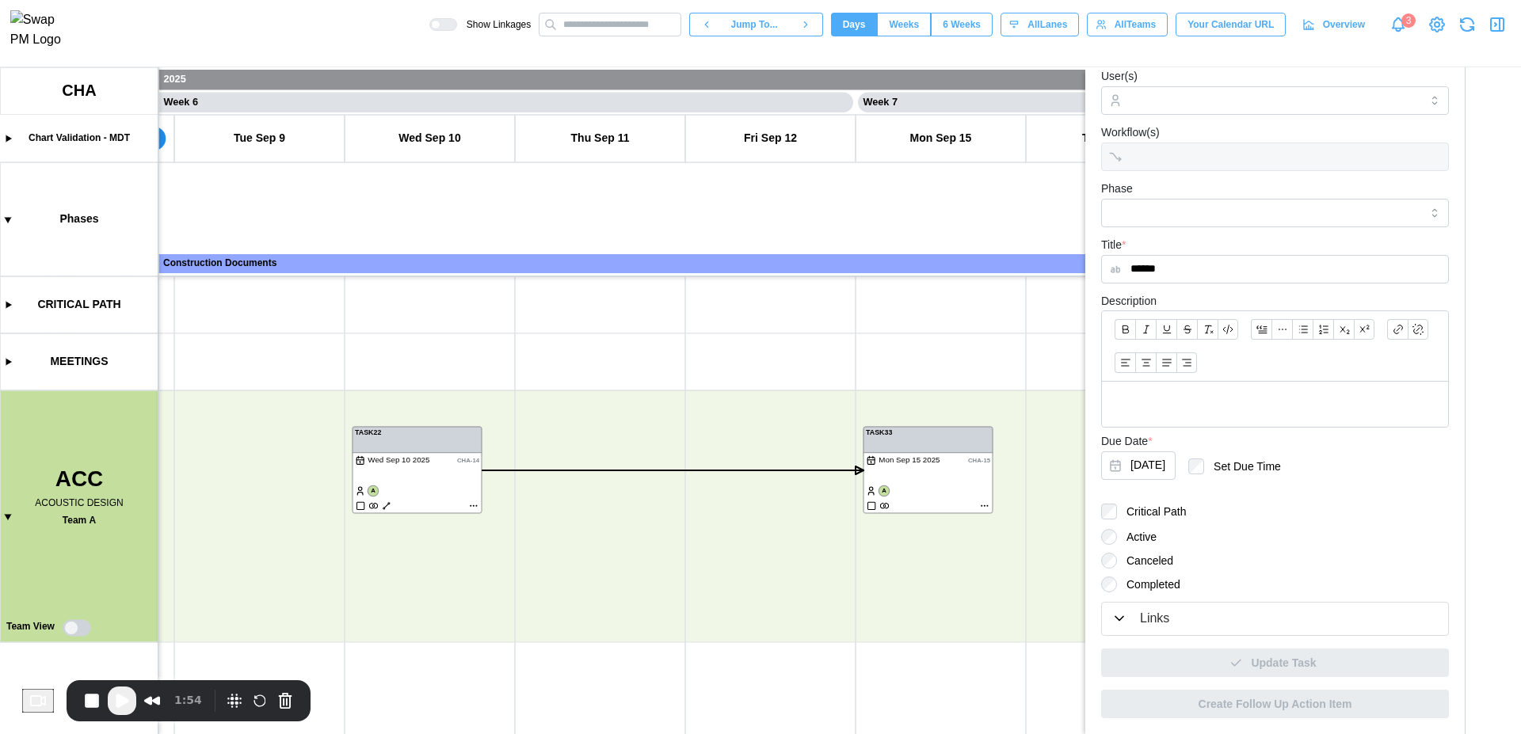
click at [1160, 615] on div "Links" at bounding box center [1154, 619] width 29 height 20
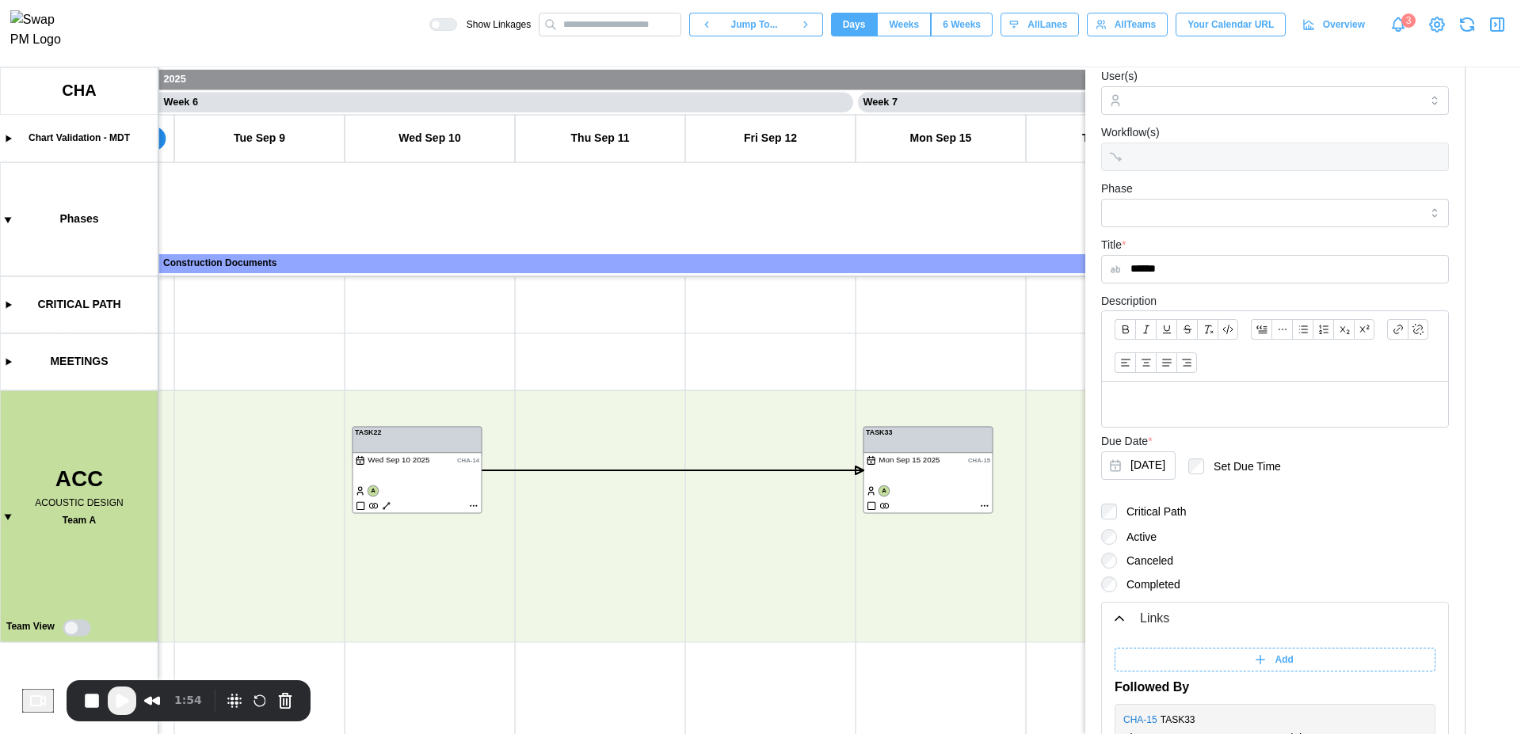
scroll to position [357, 0]
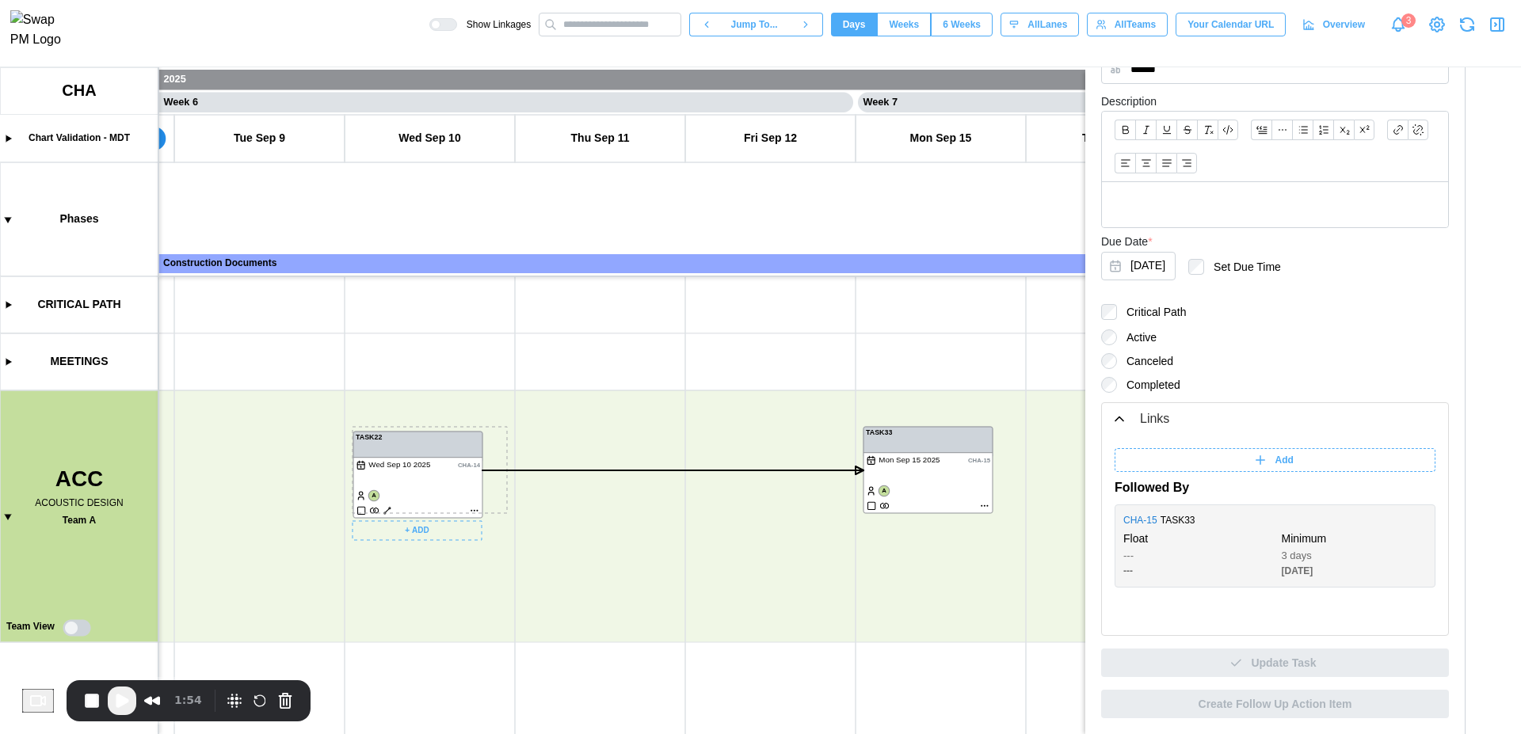
drag, startPoint x: 420, startPoint y: 483, endPoint x: 434, endPoint y: 482, distance: 14.3
click at [434, 482] on canvas at bounding box center [760, 400] width 1521 height 667
click at [124, 705] on span "Play Recording" at bounding box center [121, 700] width 19 height 19
click at [1175, 548] on div "---" at bounding box center [1196, 556] width 146 height 16
drag, startPoint x: 1281, startPoint y: 558, endPoint x: 1330, endPoint y: 568, distance: 50.2
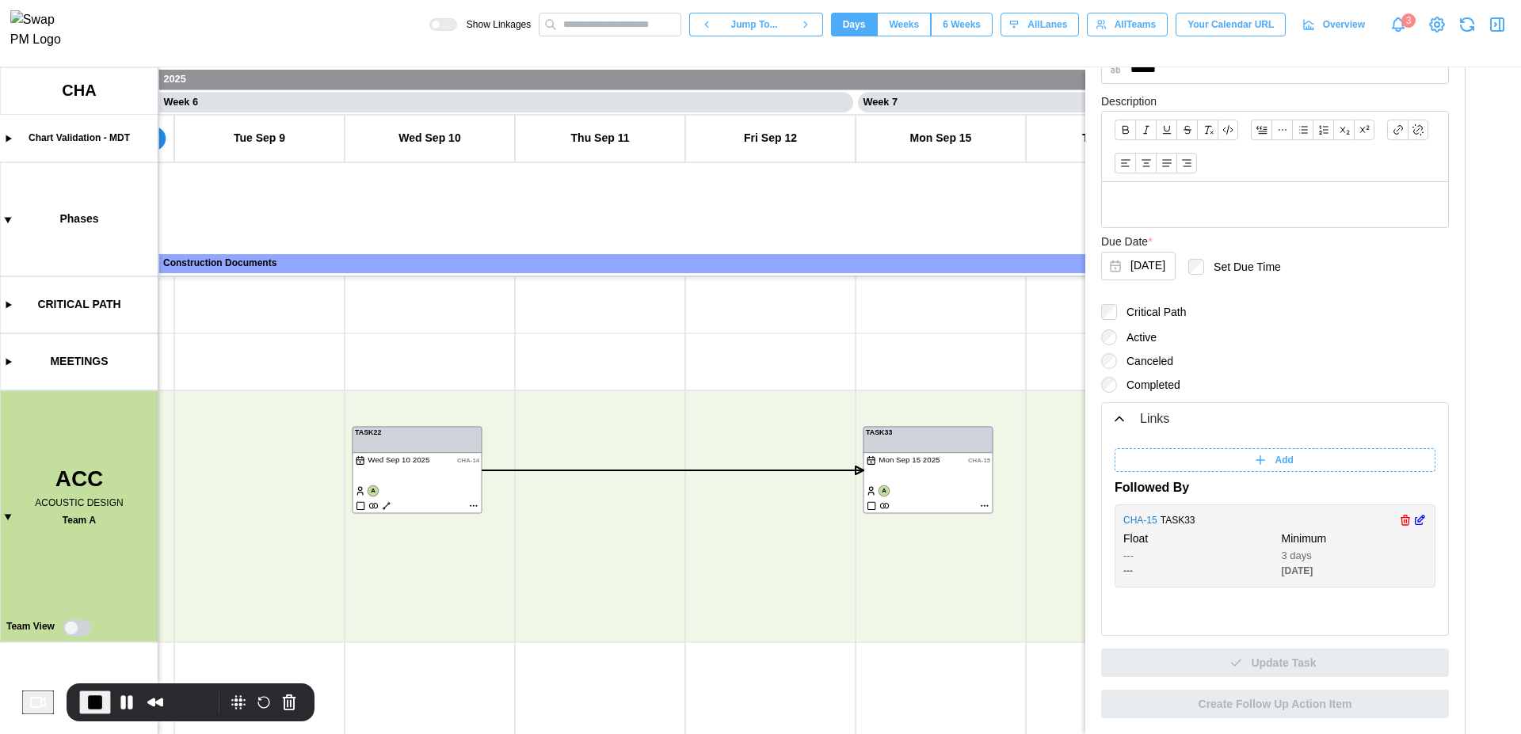
click at [1330, 568] on div "Minimum 3 days 09-10-2025" at bounding box center [1355, 555] width 146 height 48
click at [1190, 572] on div "---" at bounding box center [1196, 571] width 146 height 15
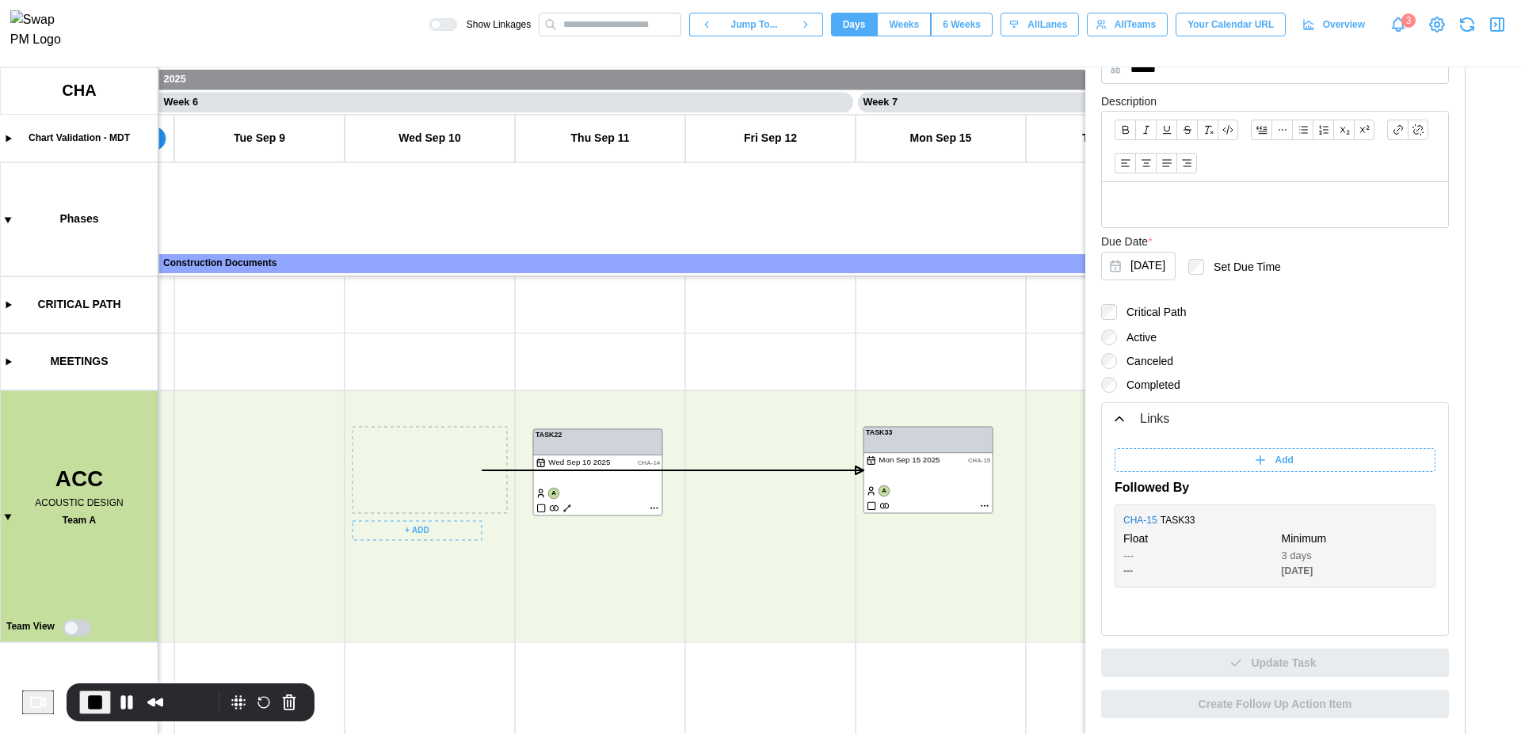
drag, startPoint x: 432, startPoint y: 476, endPoint x: 613, endPoint y: 478, distance: 180.6
click at [613, 478] on canvas at bounding box center [760, 400] width 1521 height 667
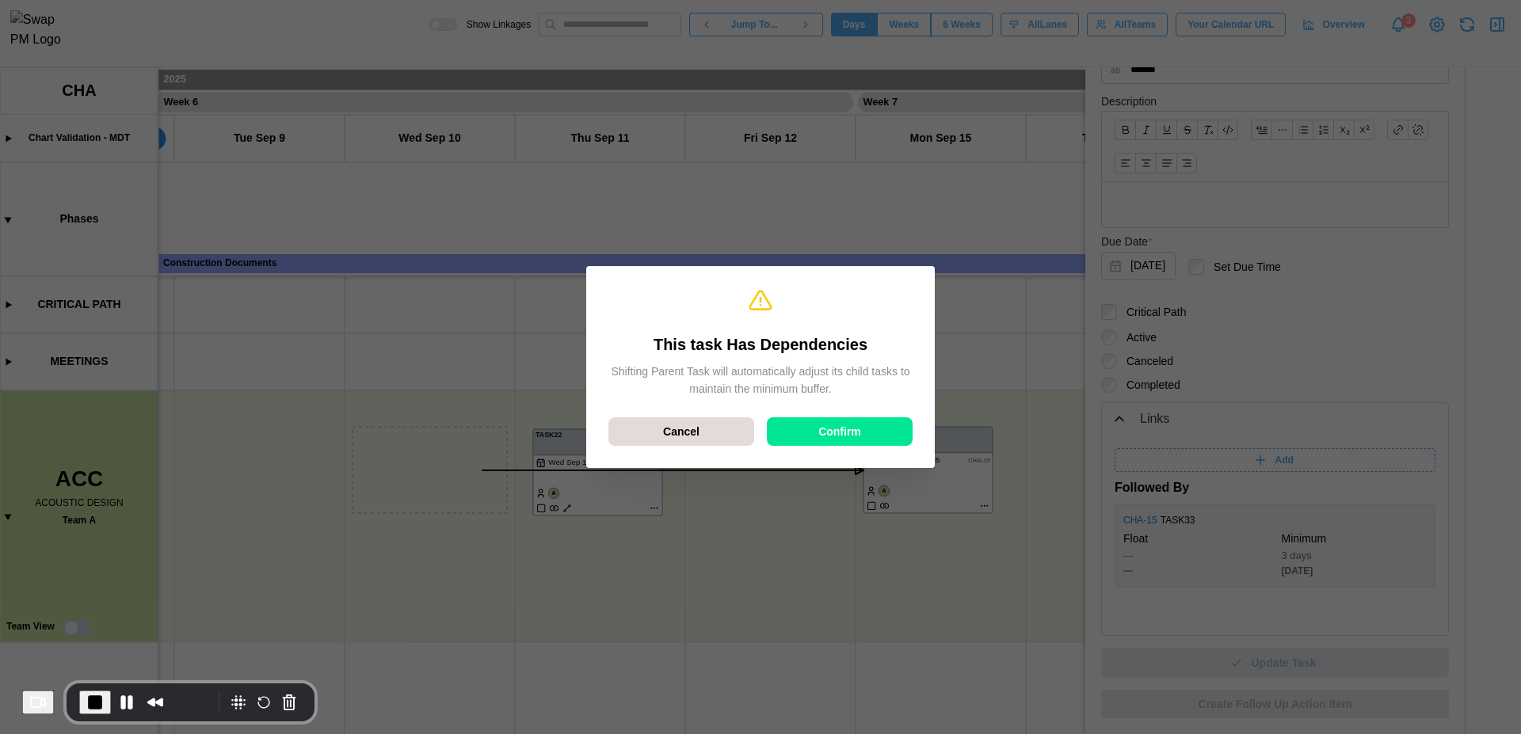
click at [859, 430] on span "Confirm" at bounding box center [839, 431] width 43 height 27
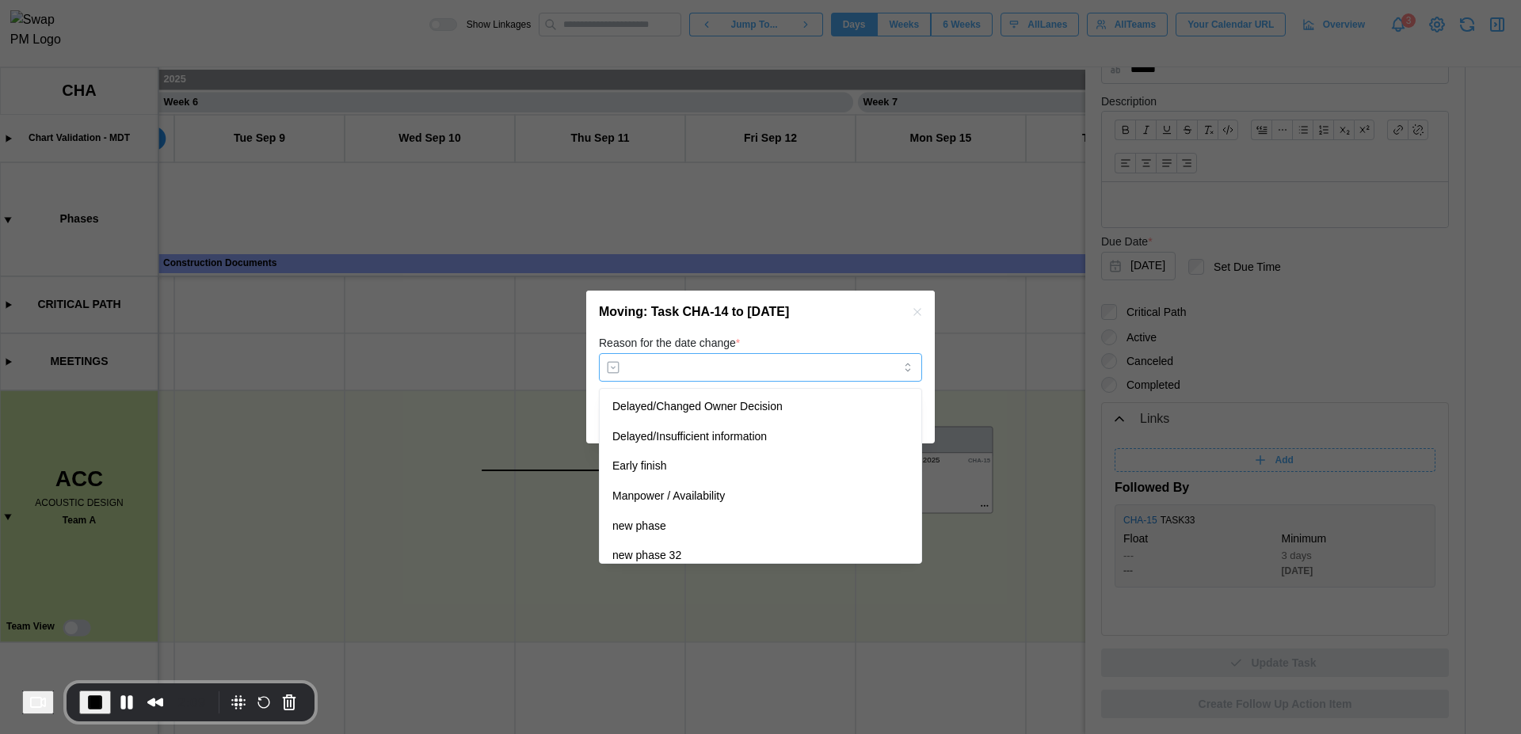
click at [669, 372] on input "Reason for the date change *" at bounding box center [760, 367] width 323 height 29
type input "**********"
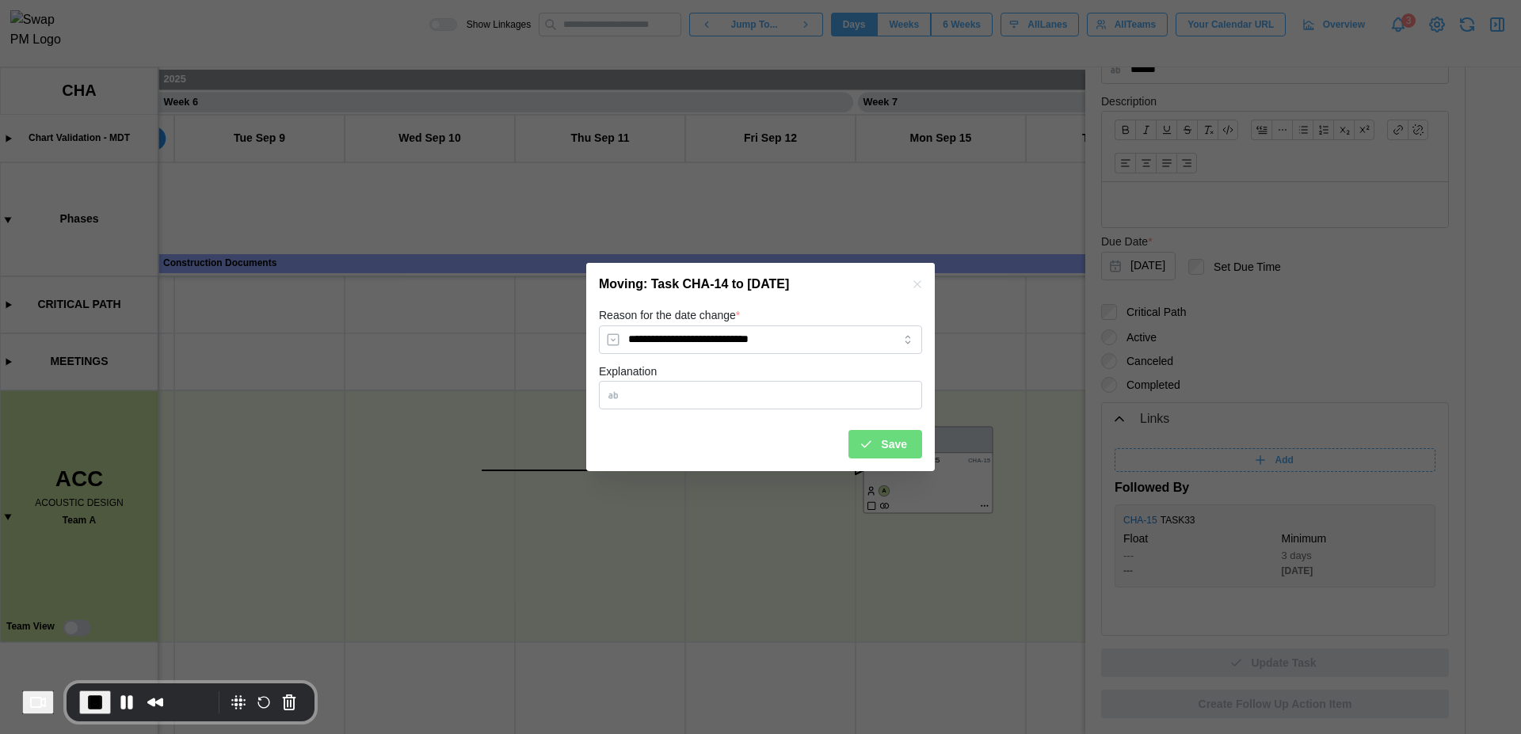
click at [908, 448] on button "Save" at bounding box center [885, 444] width 74 height 29
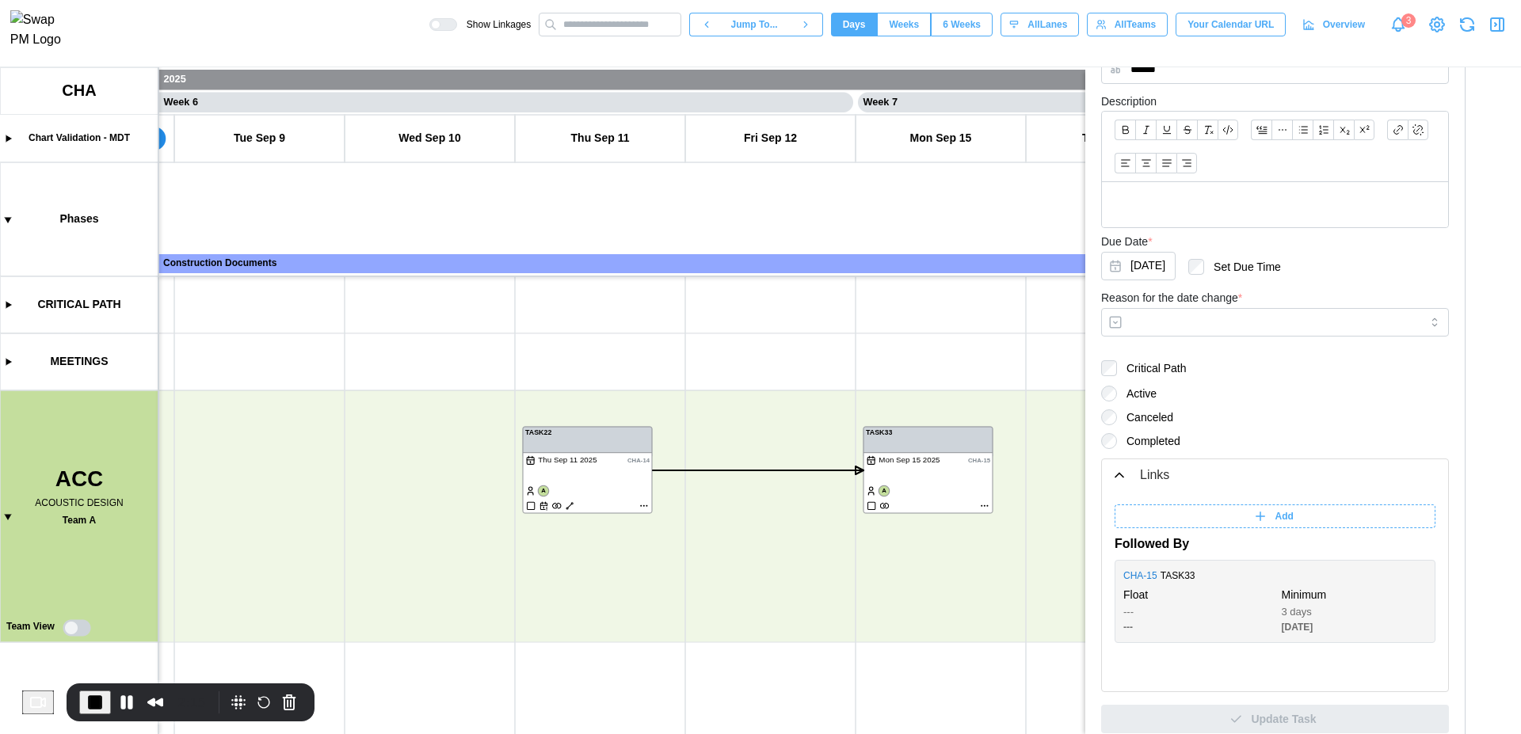
click at [1472, 25] on icon "button" at bounding box center [1466, 24] width 19 height 19
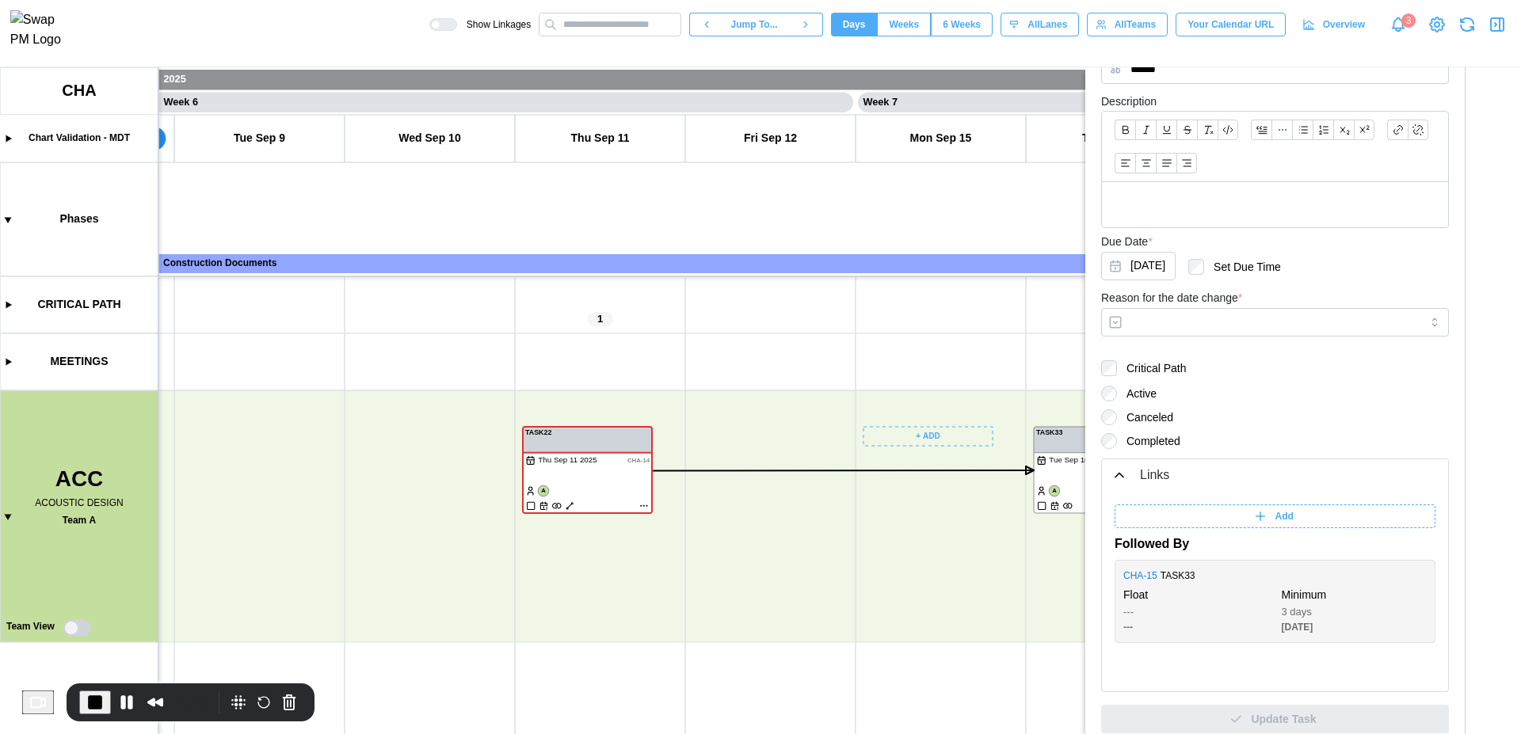
scroll to position [0, 4627]
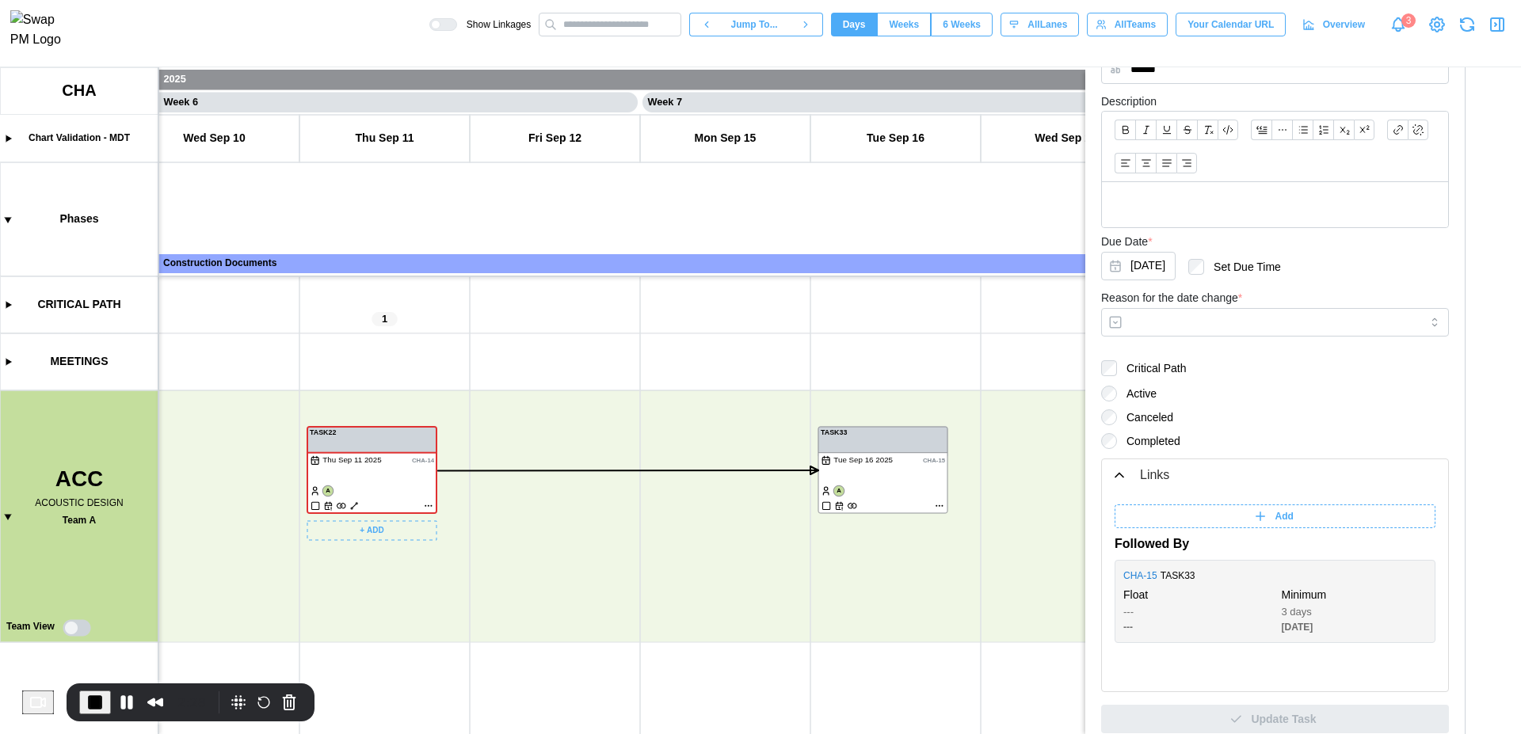
click at [426, 507] on canvas at bounding box center [760, 400] width 1521 height 667
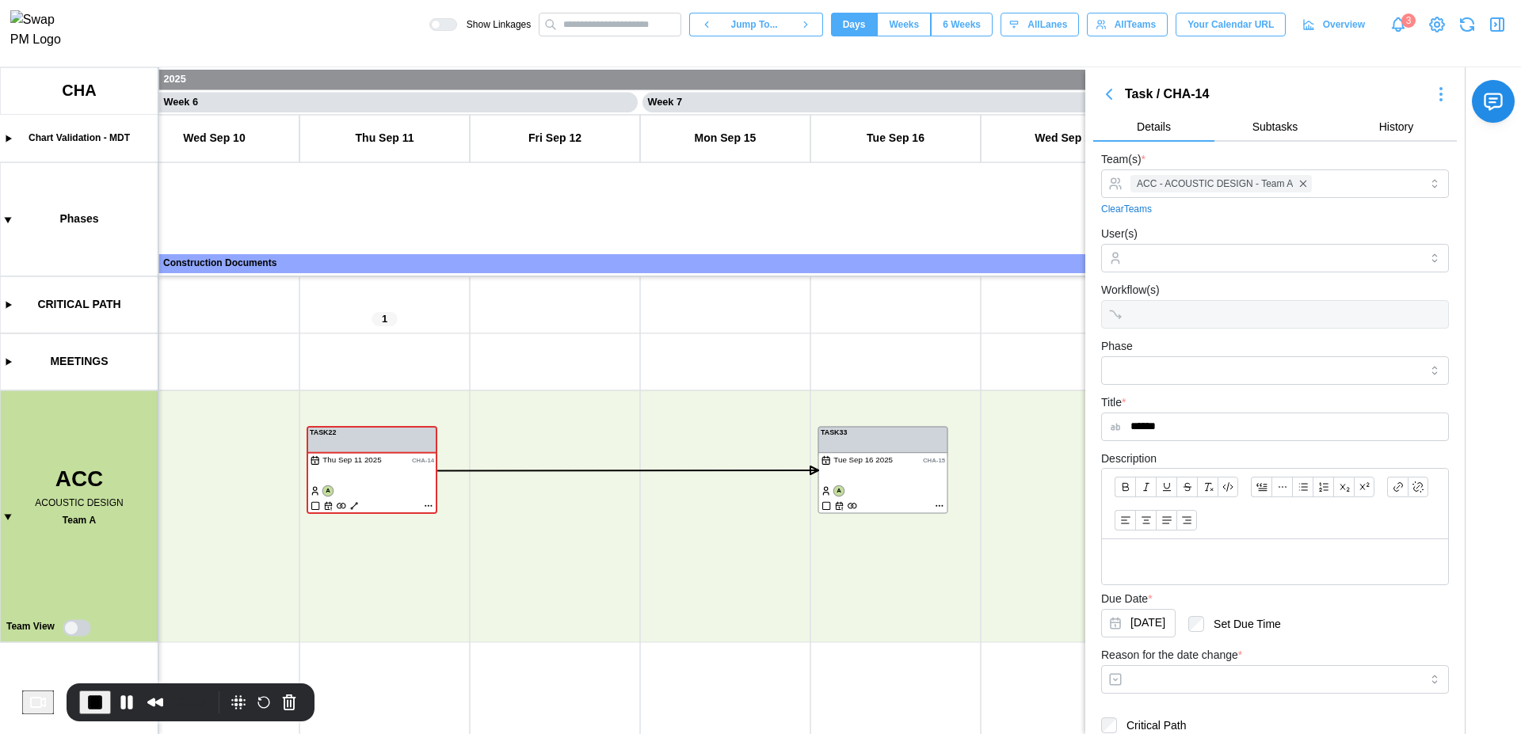
scroll to position [413, 0]
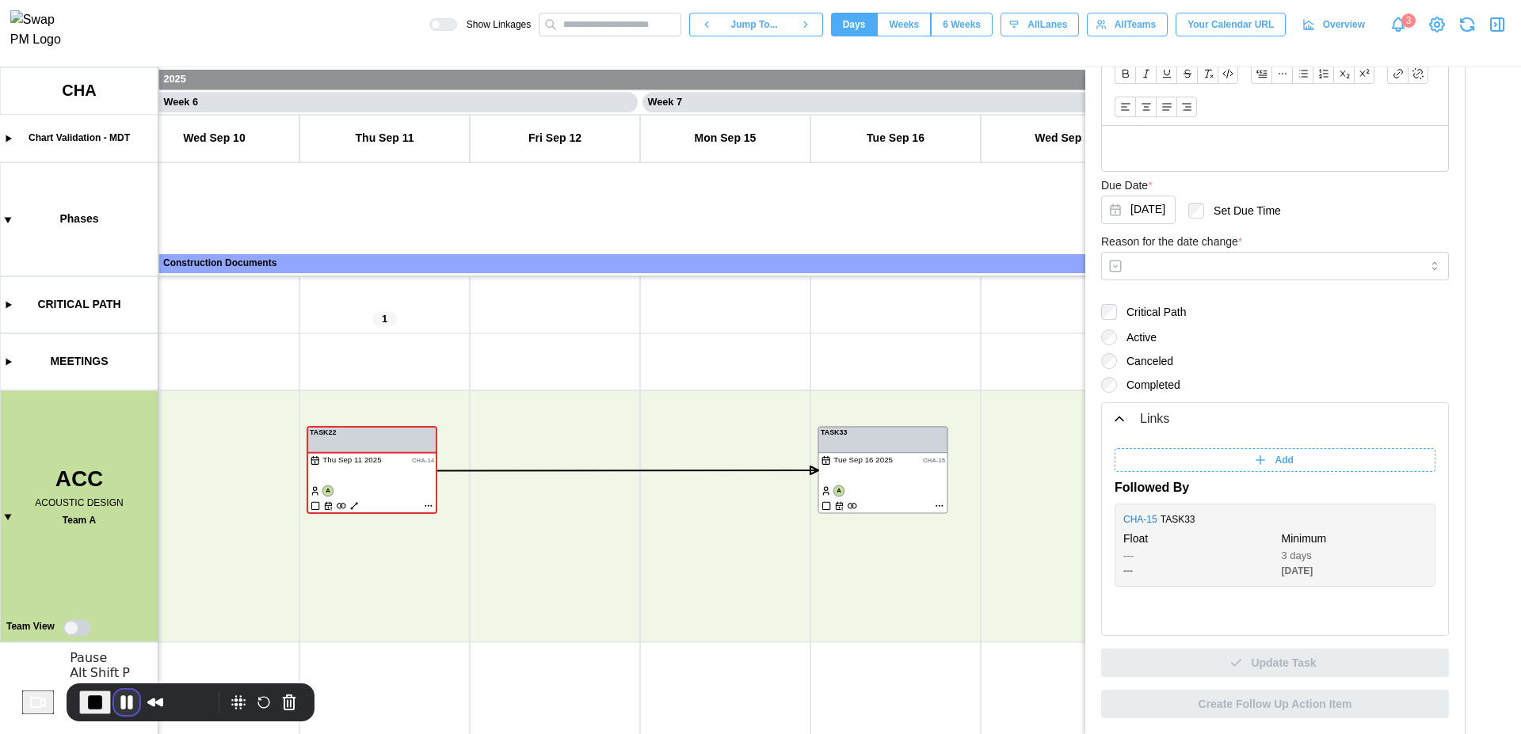
click at [135, 700] on button "Pause Recording" at bounding box center [126, 702] width 25 height 25
click at [95, 706] on button "End Recording" at bounding box center [91, 700] width 25 height 25
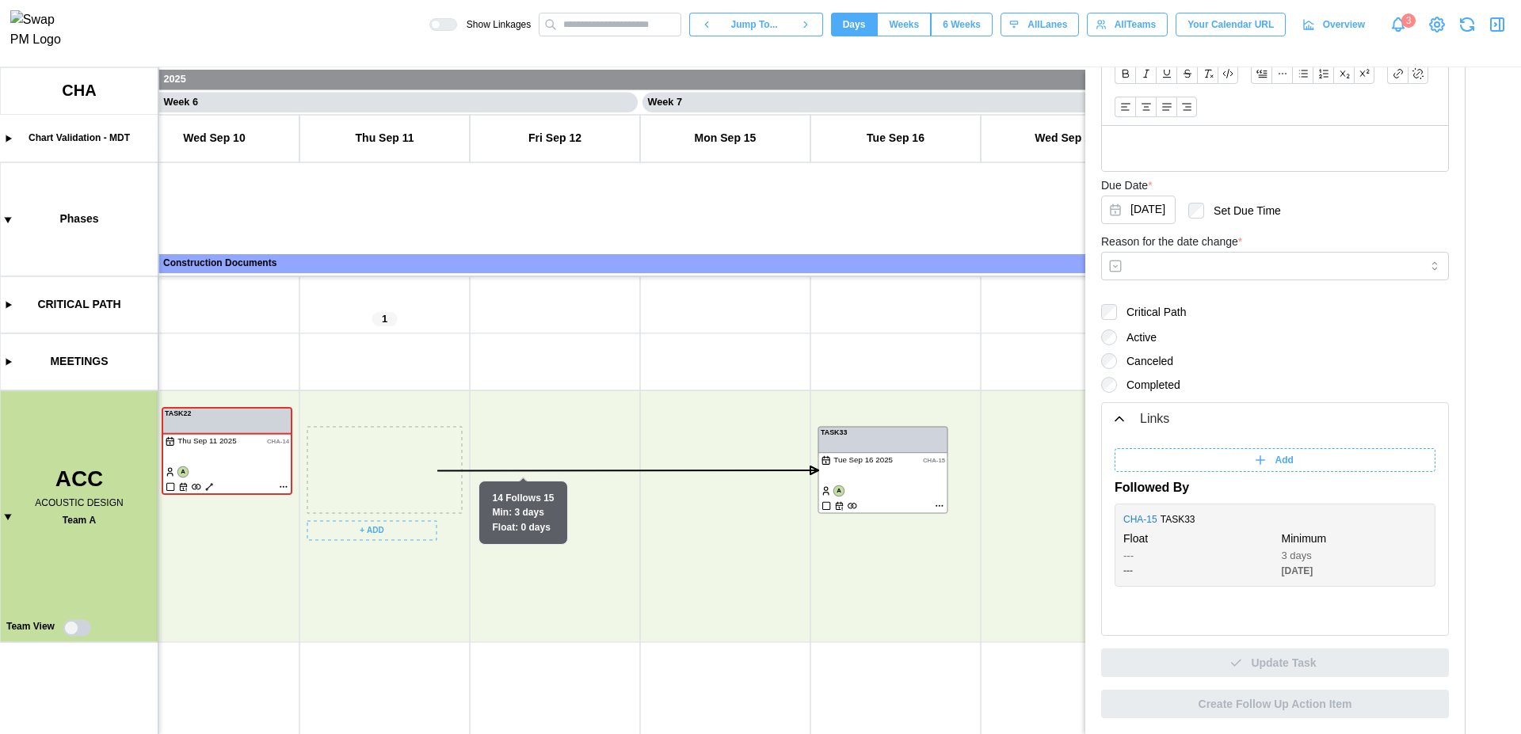
drag, startPoint x: 406, startPoint y: 478, endPoint x: 253, endPoint y: 455, distance: 155.4
click at [253, 455] on canvas at bounding box center [760, 400] width 1521 height 667
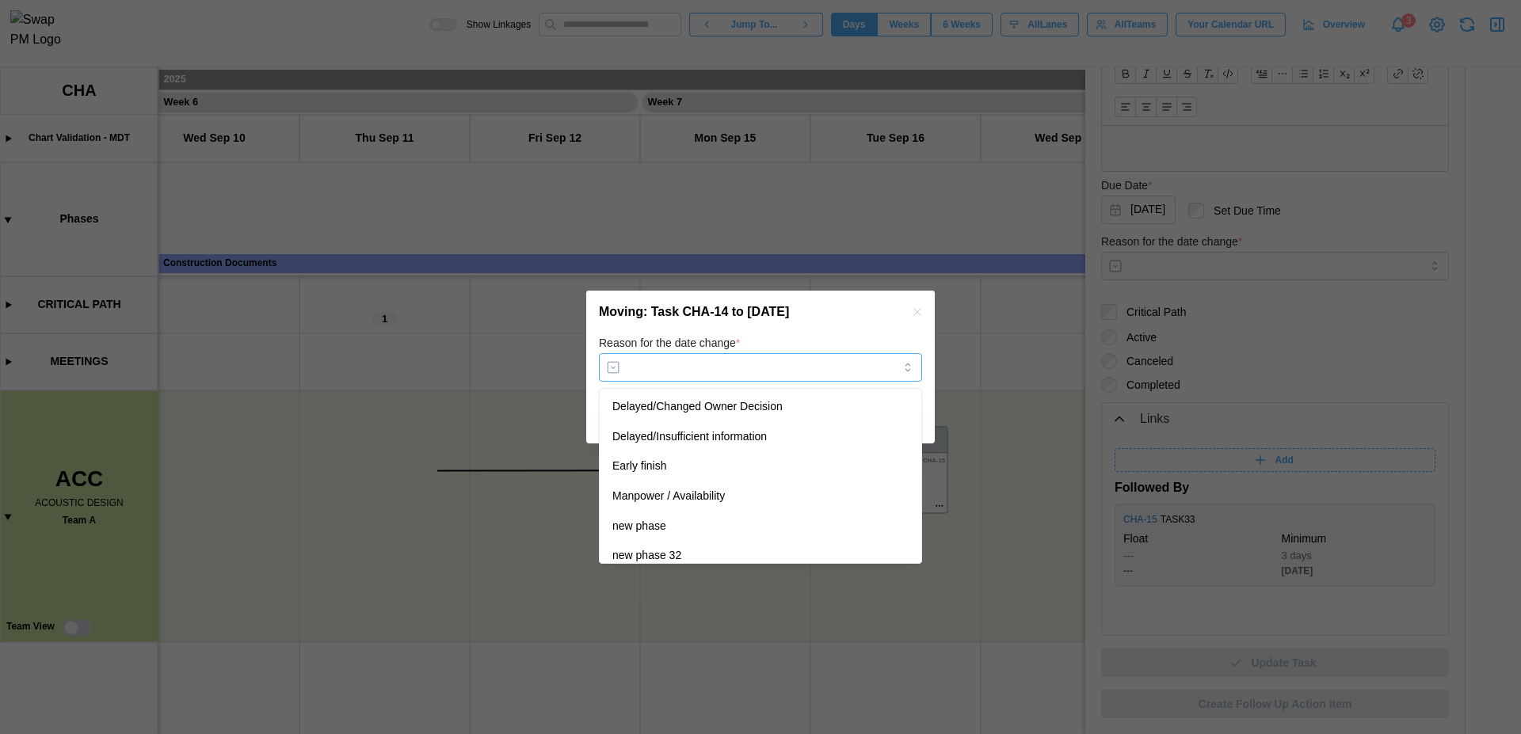
click at [699, 354] on input "Reason for the date change *" at bounding box center [760, 367] width 323 height 29
type input "**********"
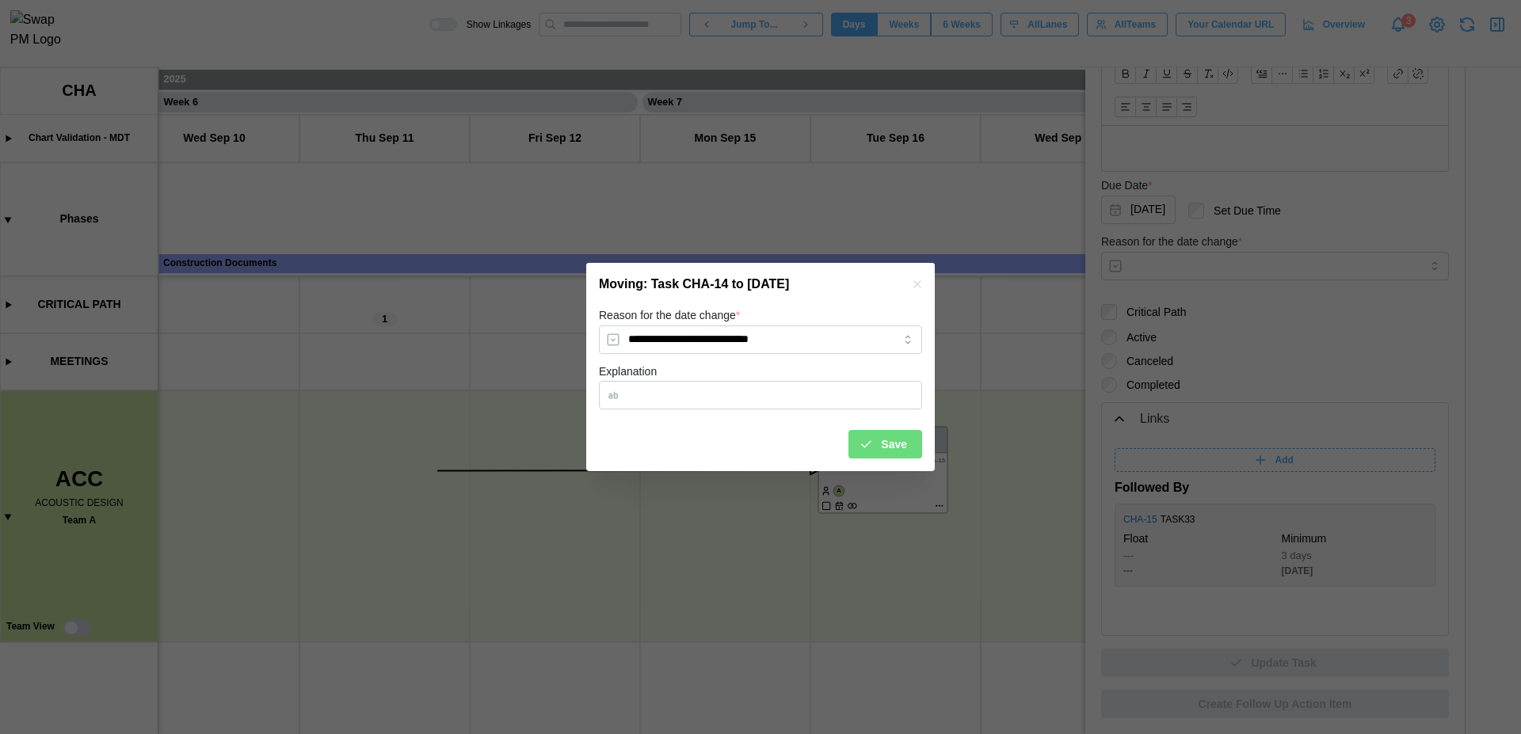
click at [879, 444] on div "Save" at bounding box center [883, 444] width 48 height 27
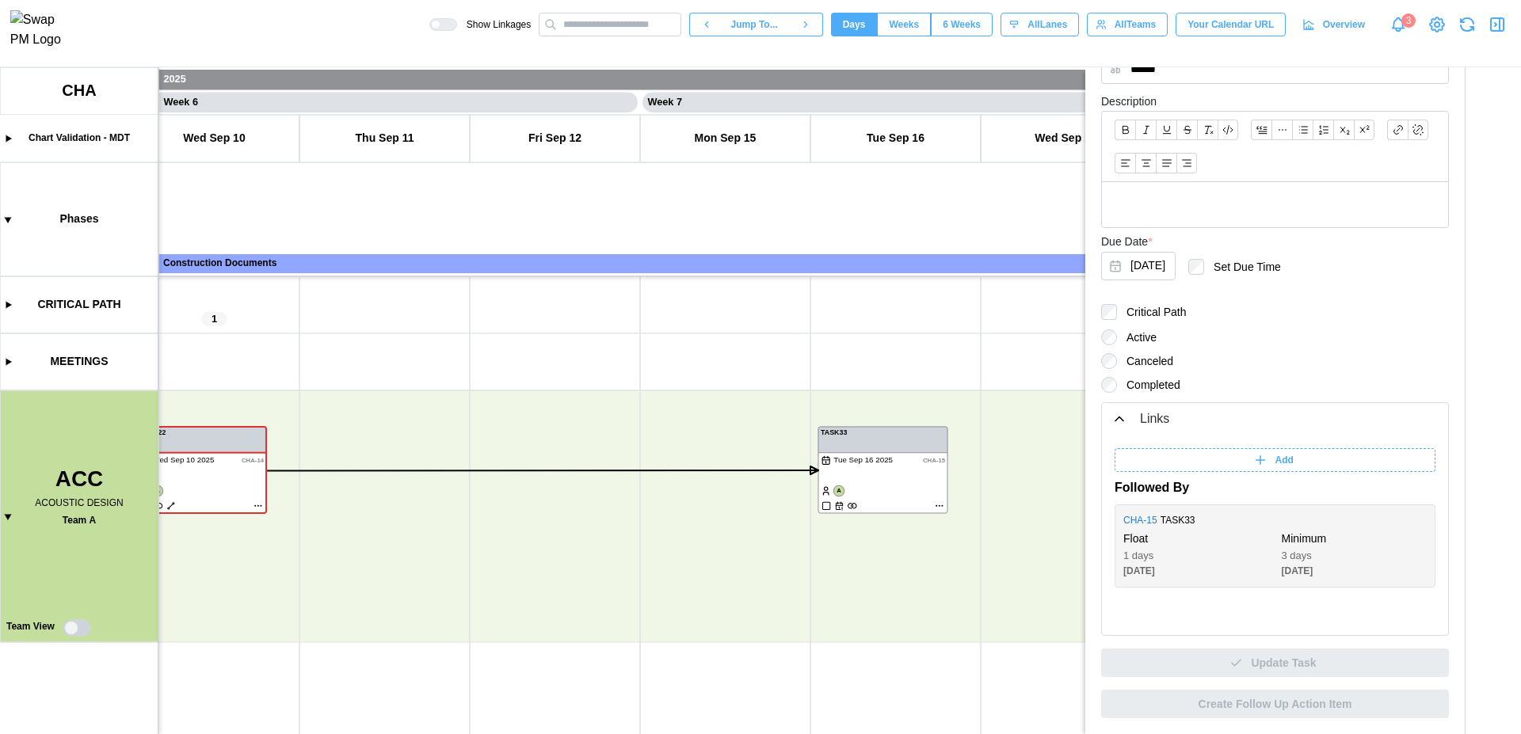
click at [1499, 21] on icon "button" at bounding box center [1496, 24] width 19 height 19
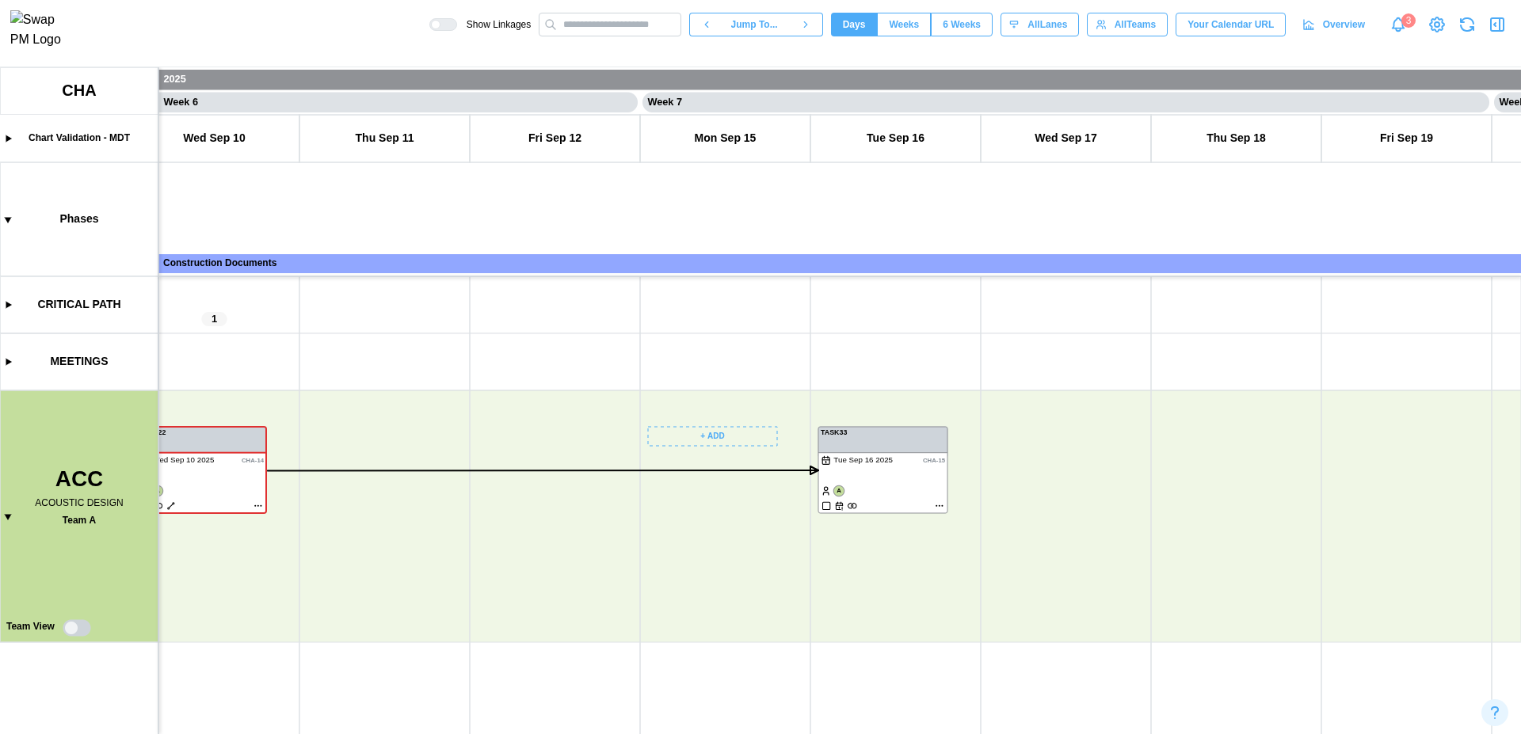
scroll to position [0, 4449]
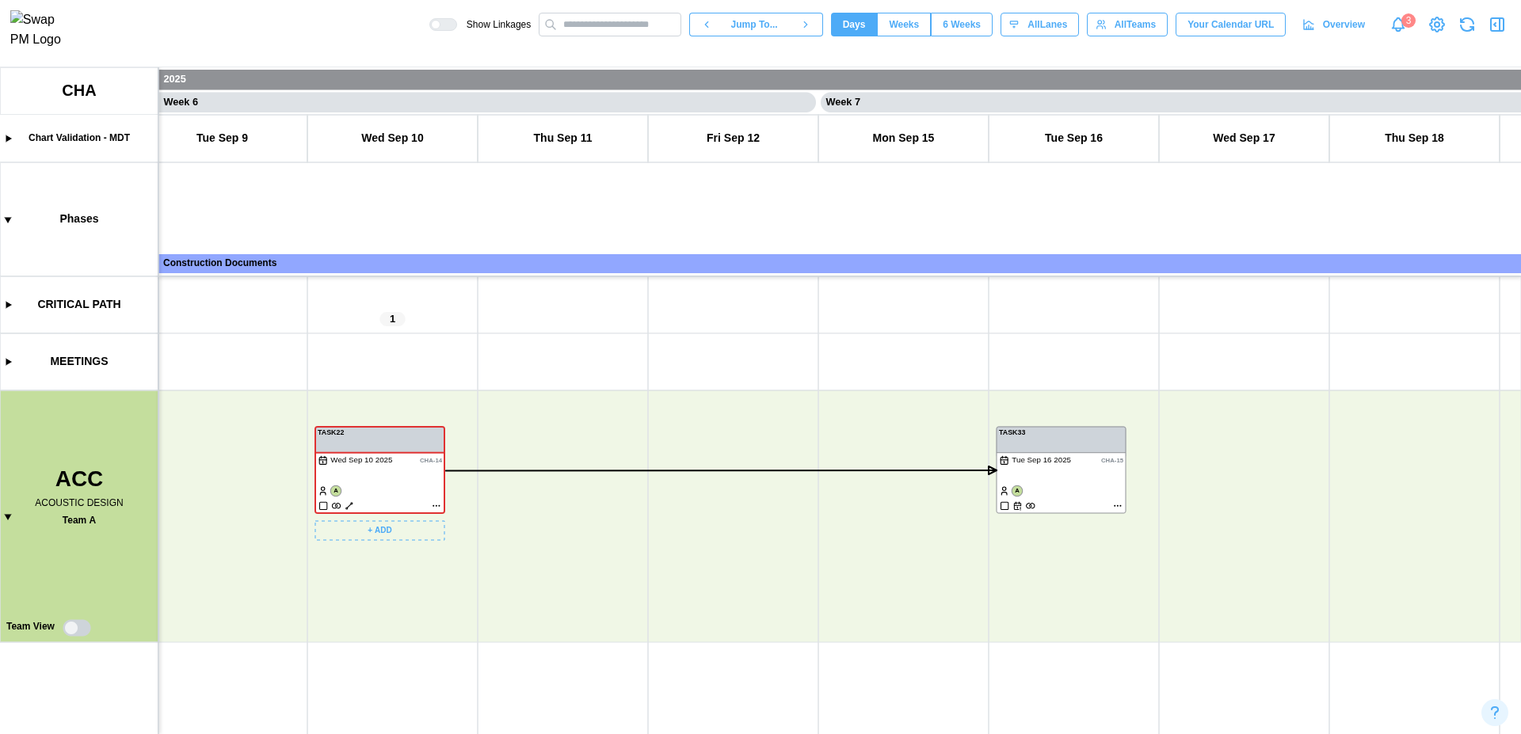
click at [440, 505] on canvas at bounding box center [760, 400] width 1521 height 667
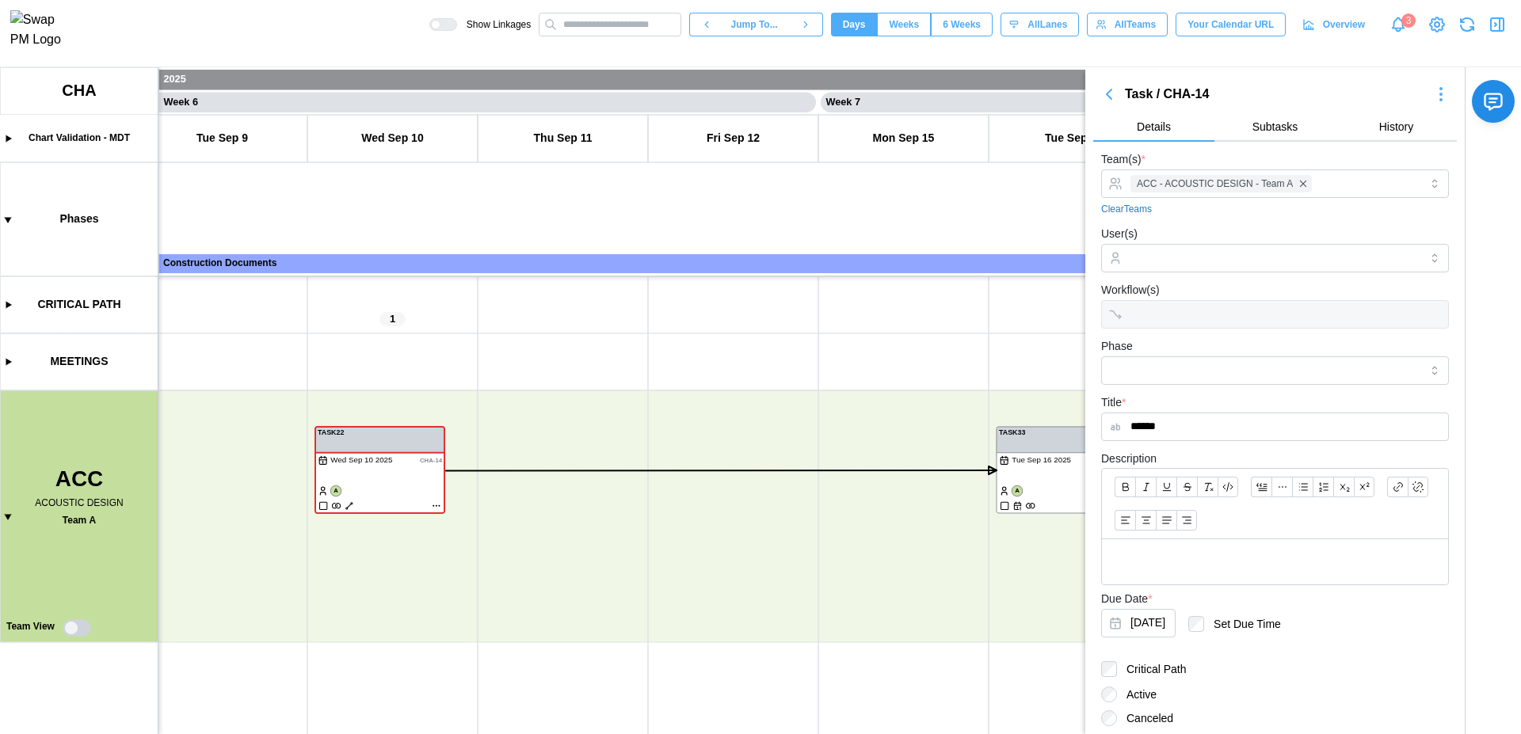
scroll to position [158, 0]
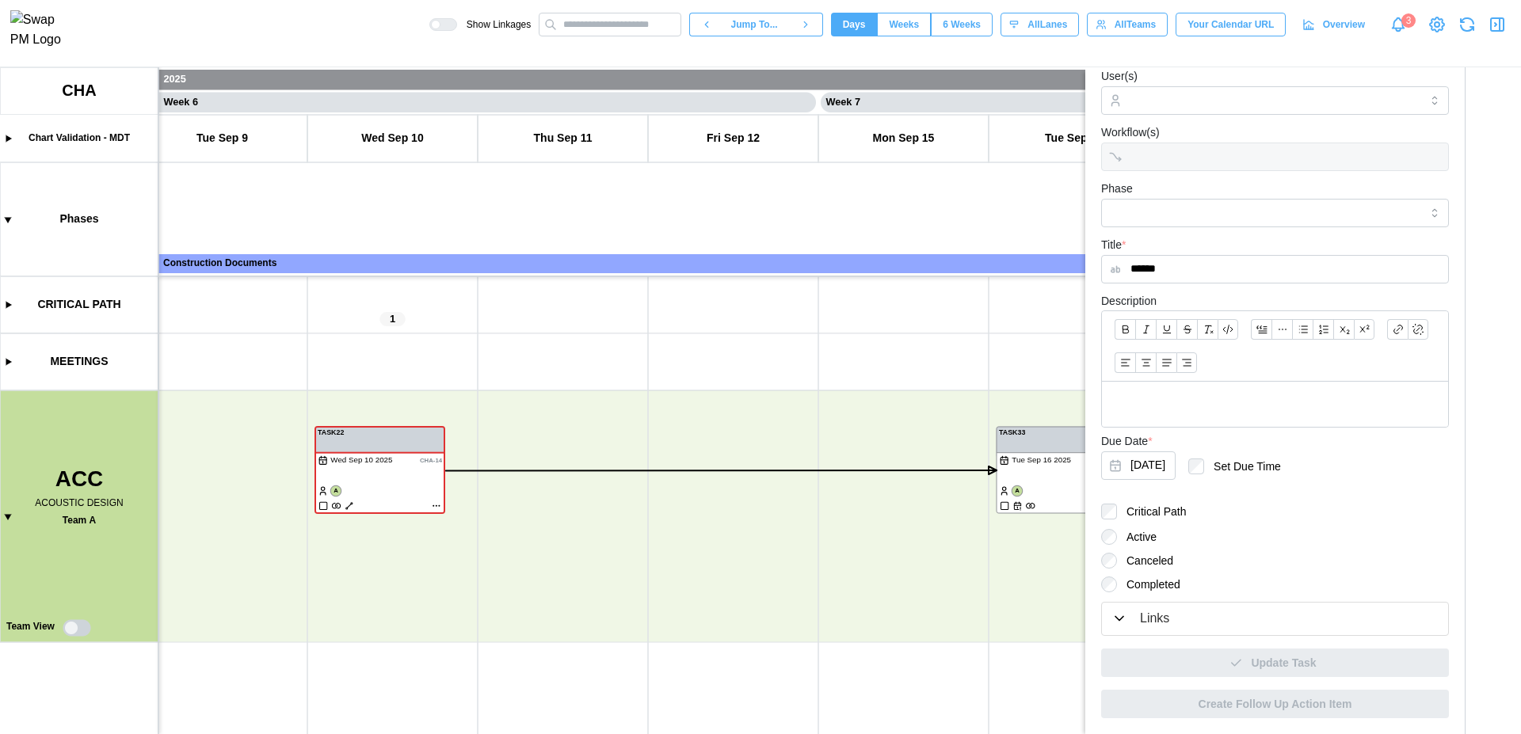
click at [1179, 610] on div "Links" at bounding box center [1274, 619] width 327 height 20
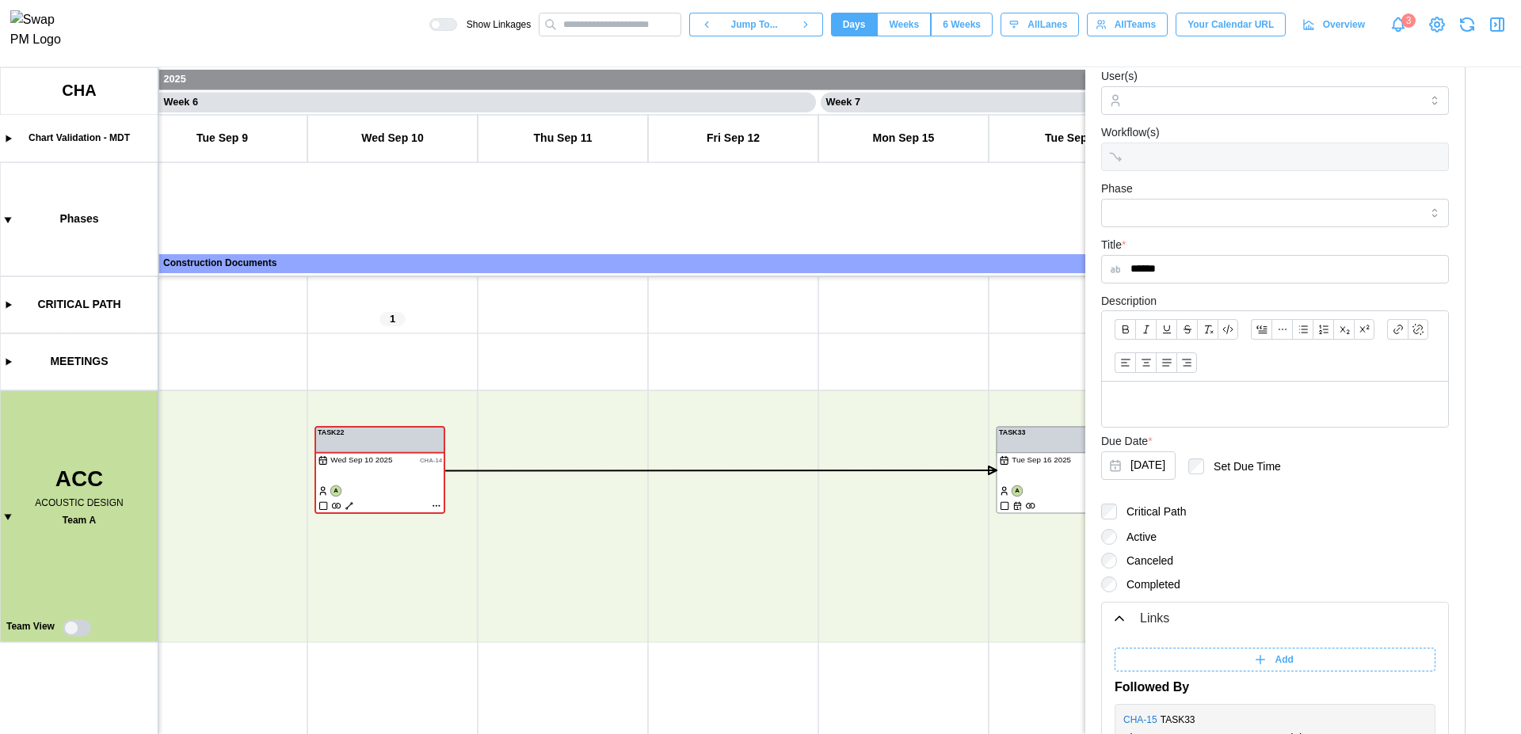
scroll to position [357, 0]
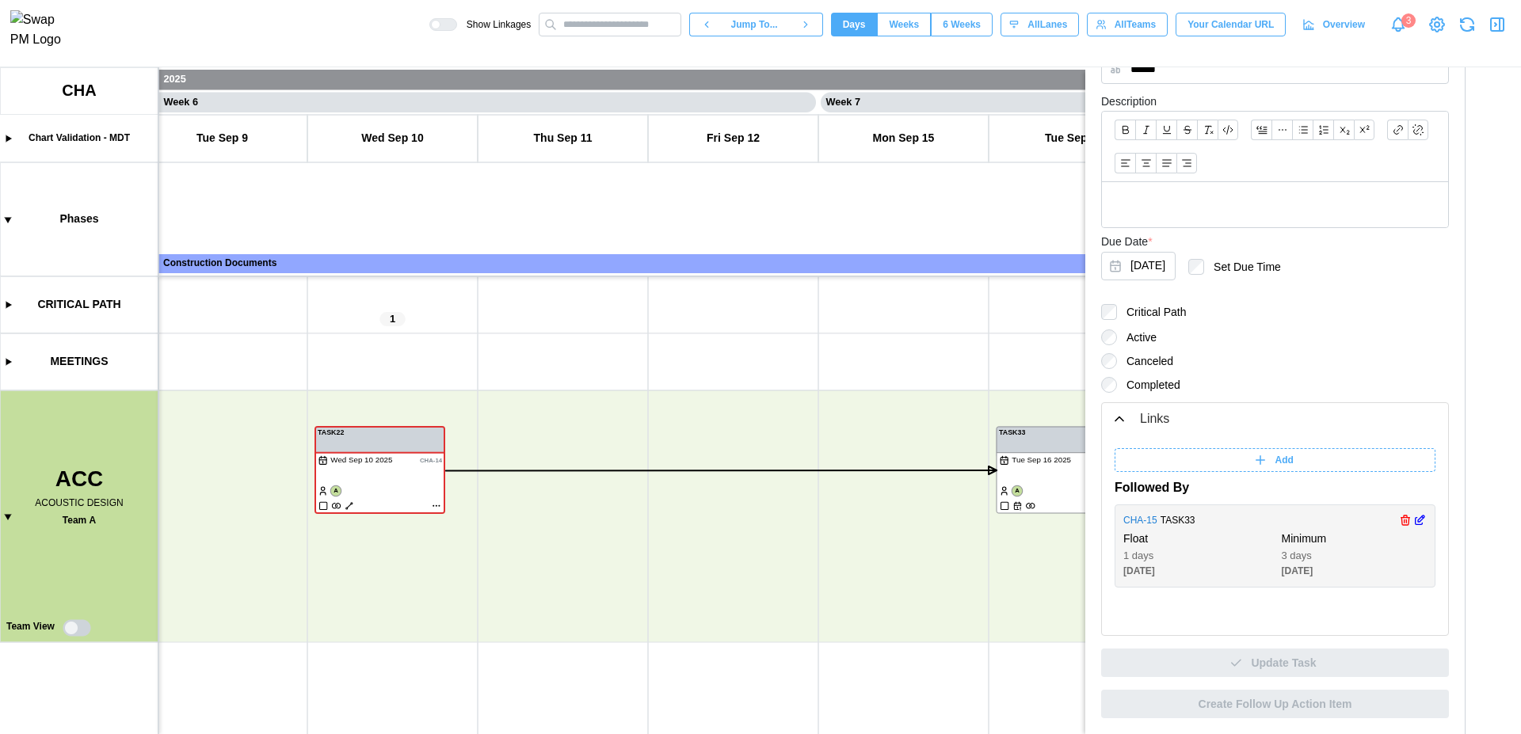
click at [1418, 520] on icon "button" at bounding box center [1421, 519] width 6 height 6
click at [1221, 543] on div "*" at bounding box center [1225, 543] width 63 height 24
click at [1399, 524] on icon "button" at bounding box center [1405, 520] width 13 height 19
click at [1494, 32] on icon "button" at bounding box center [1496, 24] width 19 height 19
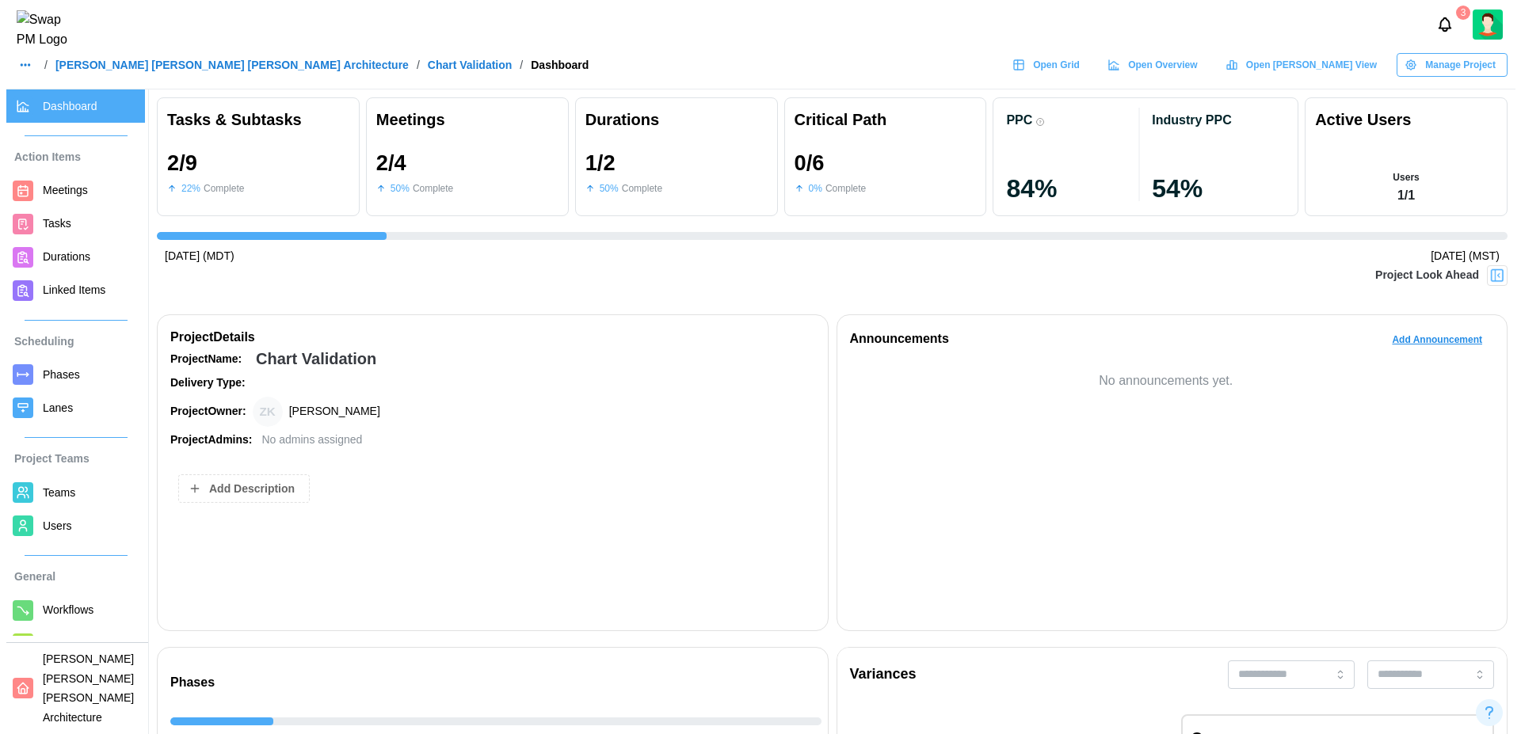
scroll to position [0, 487]
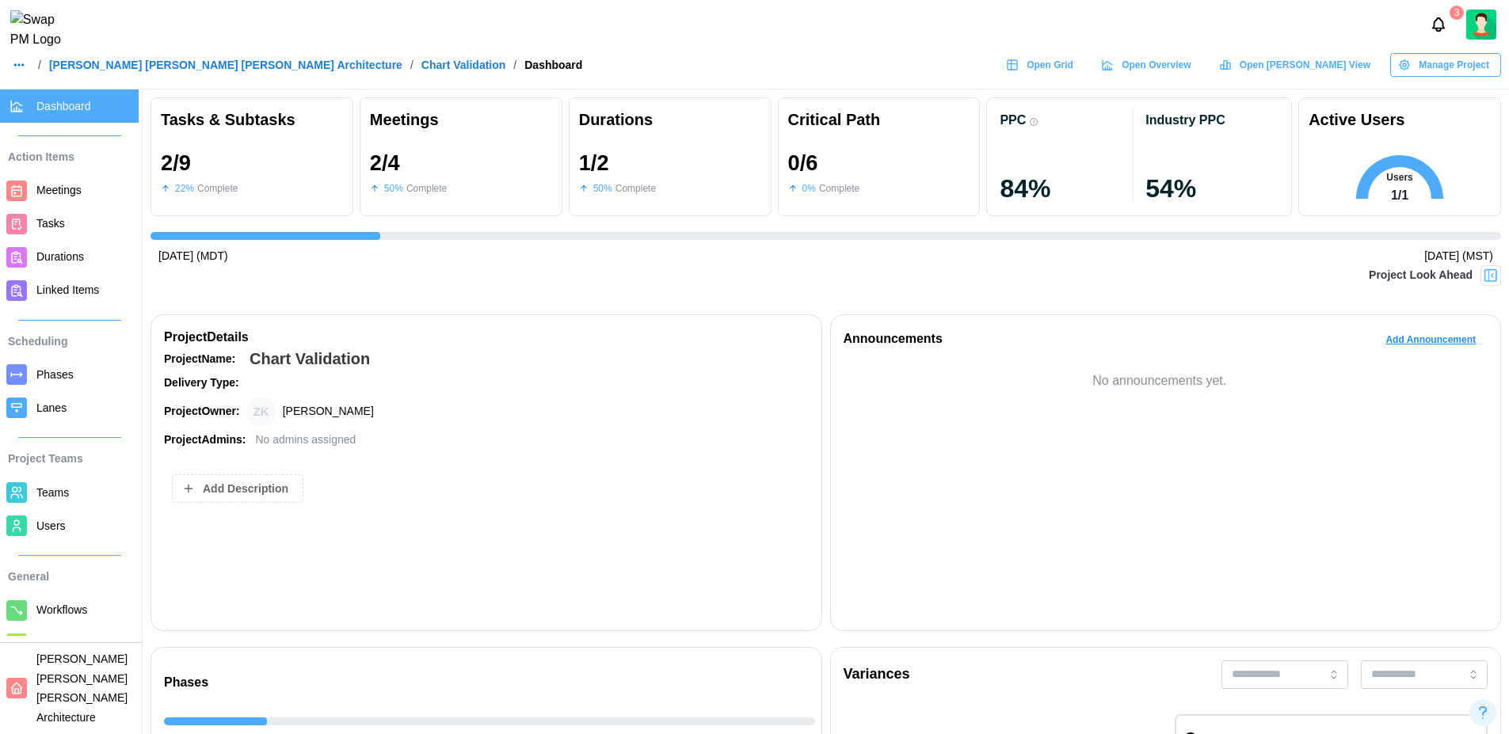
click at [871, 42] on div "3" at bounding box center [754, 24] width 1509 height 49
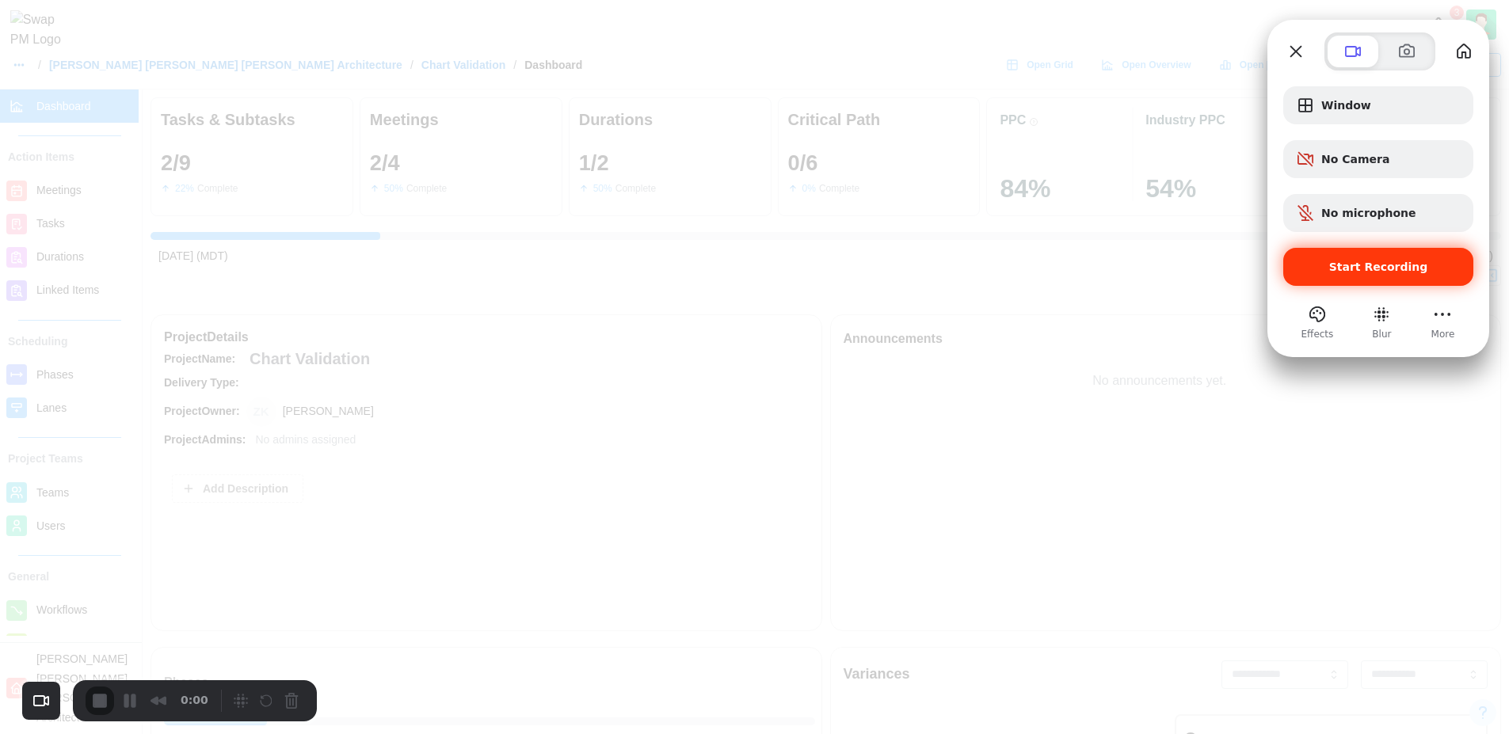
click at [1370, 261] on span "Start Recording" at bounding box center [1378, 267] width 99 height 13
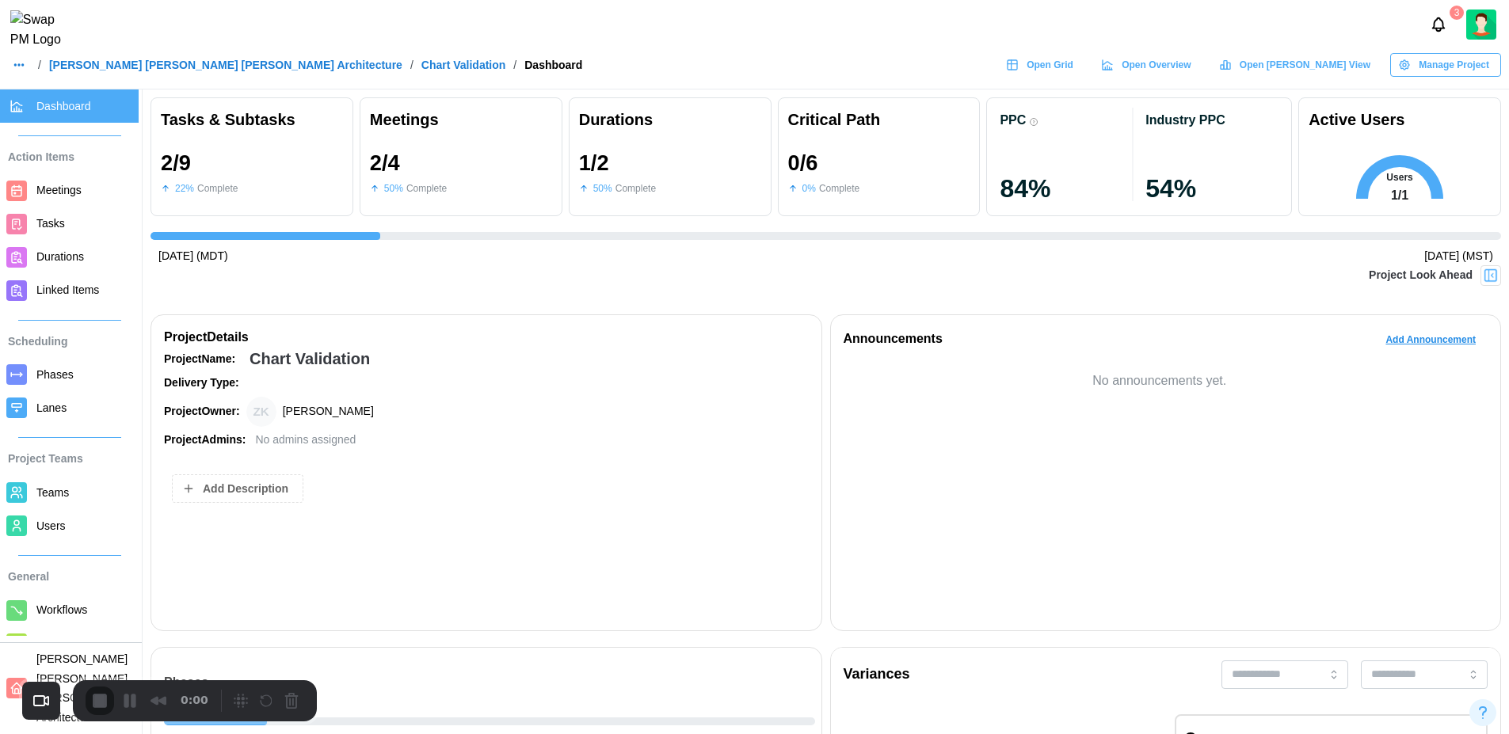
click at [57, 181] on span "Meetings" at bounding box center [84, 191] width 96 height 20
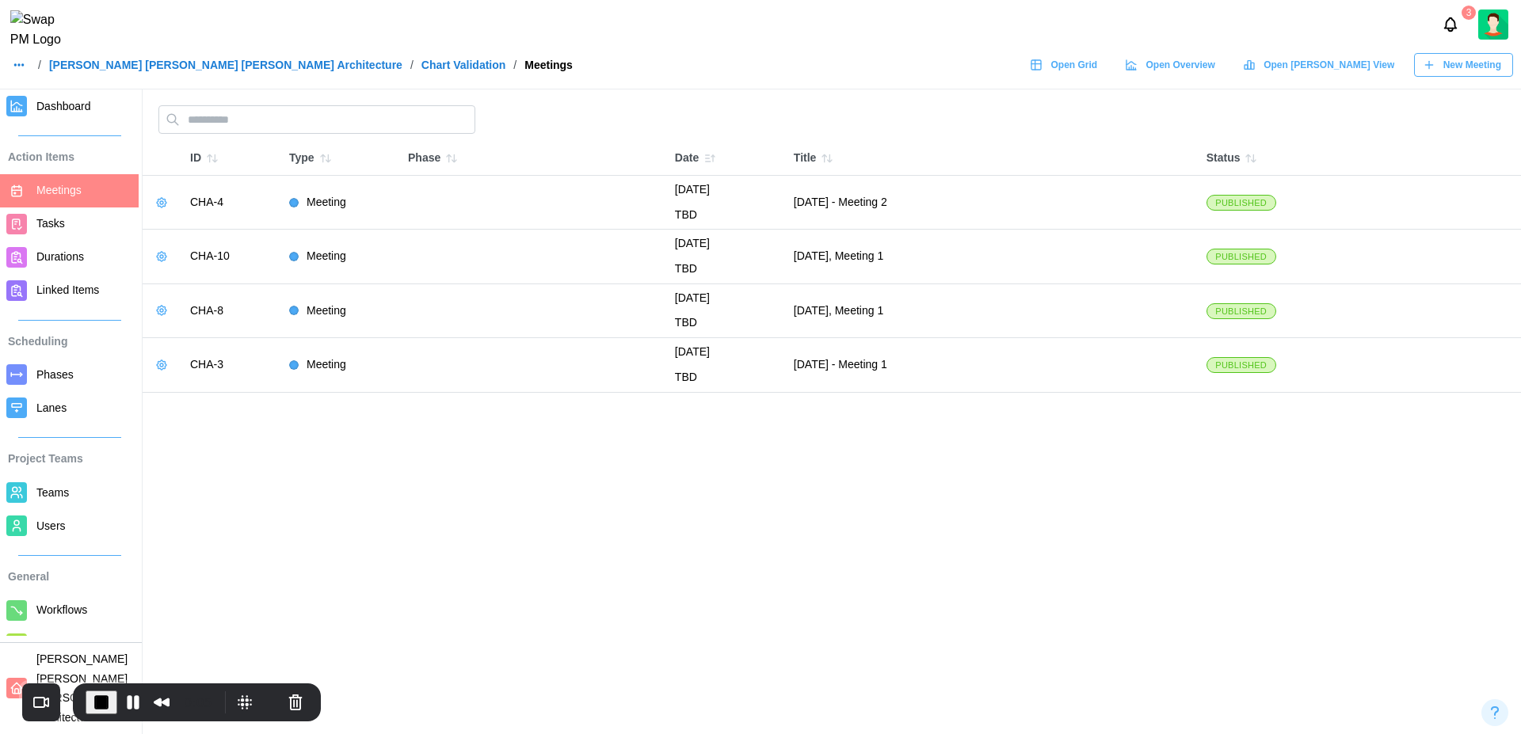
click at [1472, 74] on span "New Meeting" at bounding box center [1472, 65] width 58 height 22
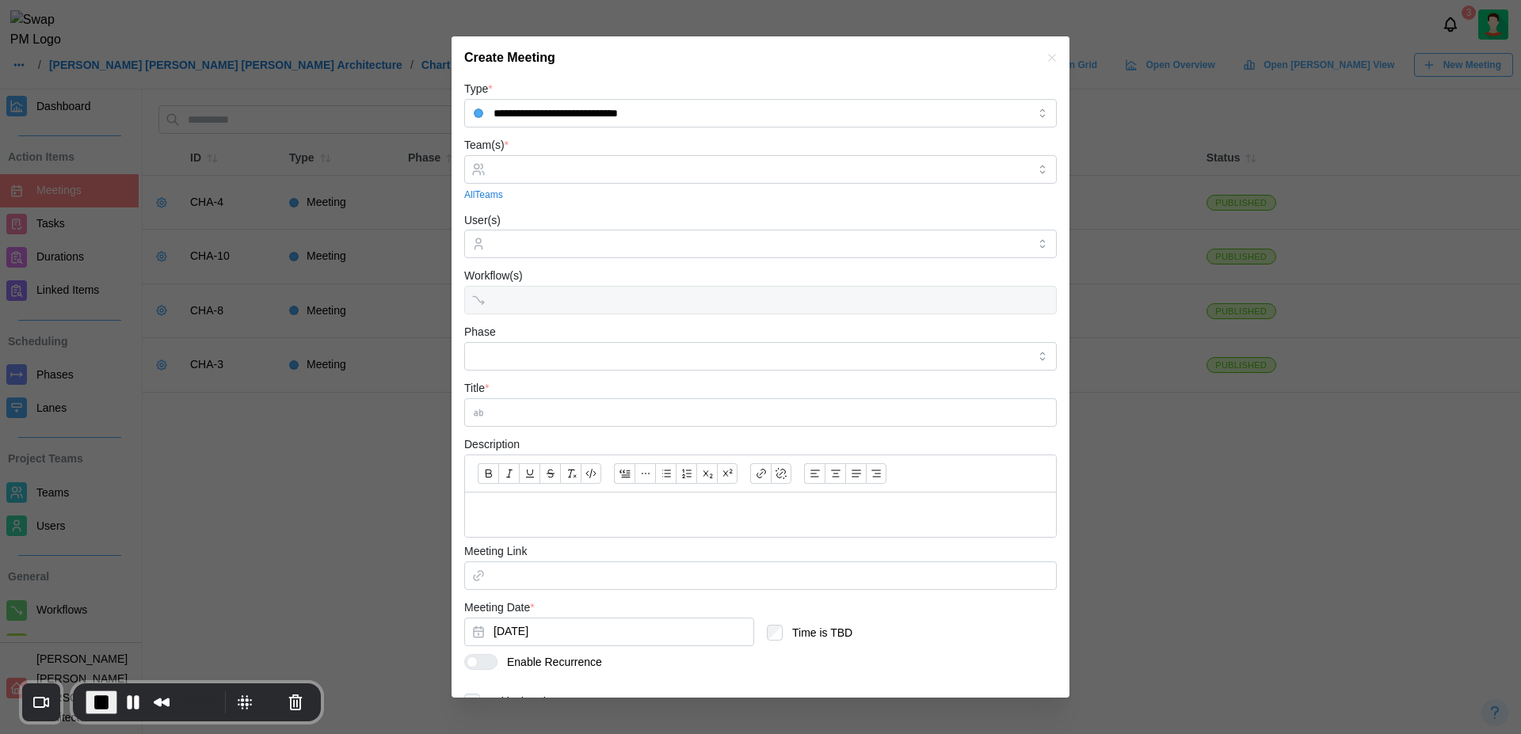
scroll to position [75, 0]
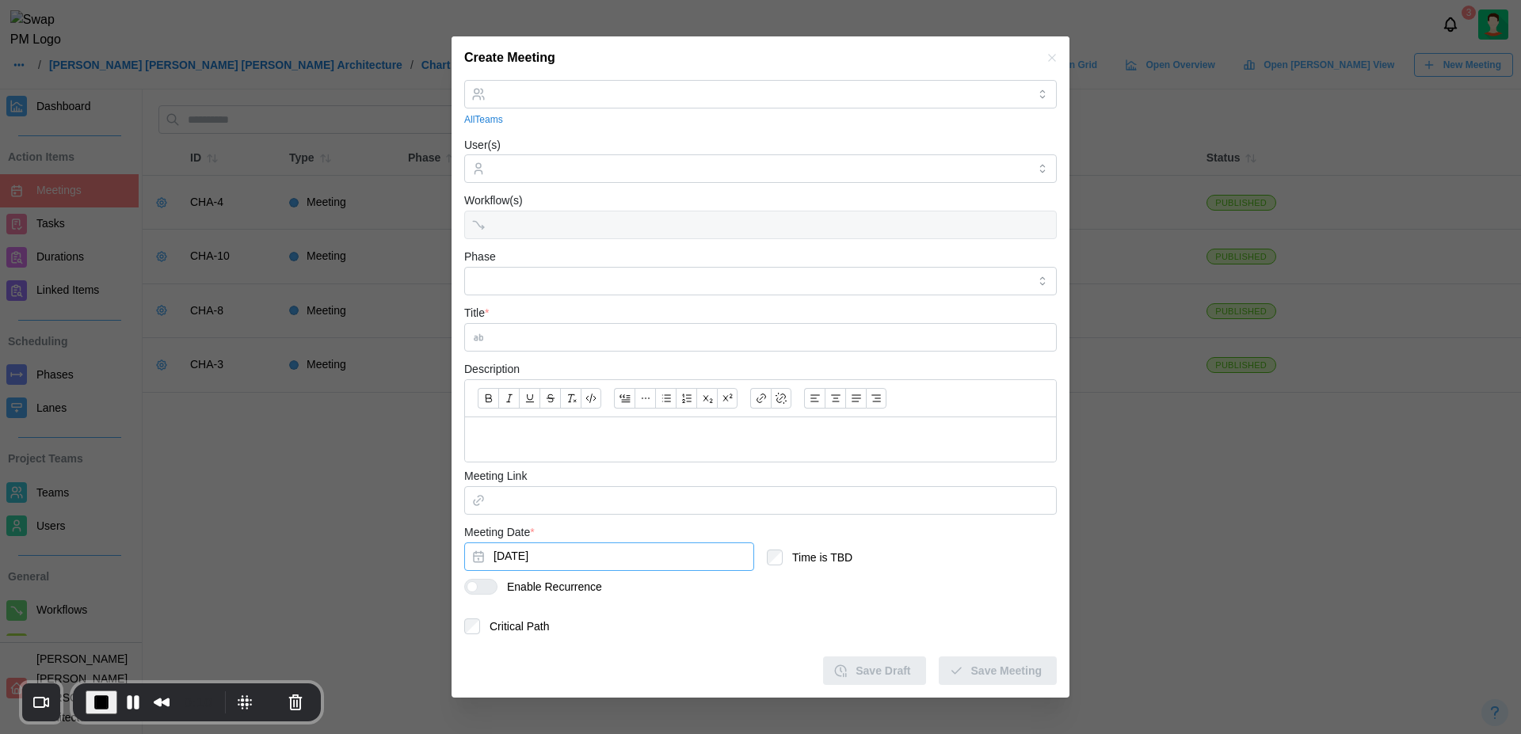
click at [600, 564] on button "[DATE]" at bounding box center [609, 557] width 290 height 29
click at [668, 302] on icon "button" at bounding box center [668, 302] width 13 height 13
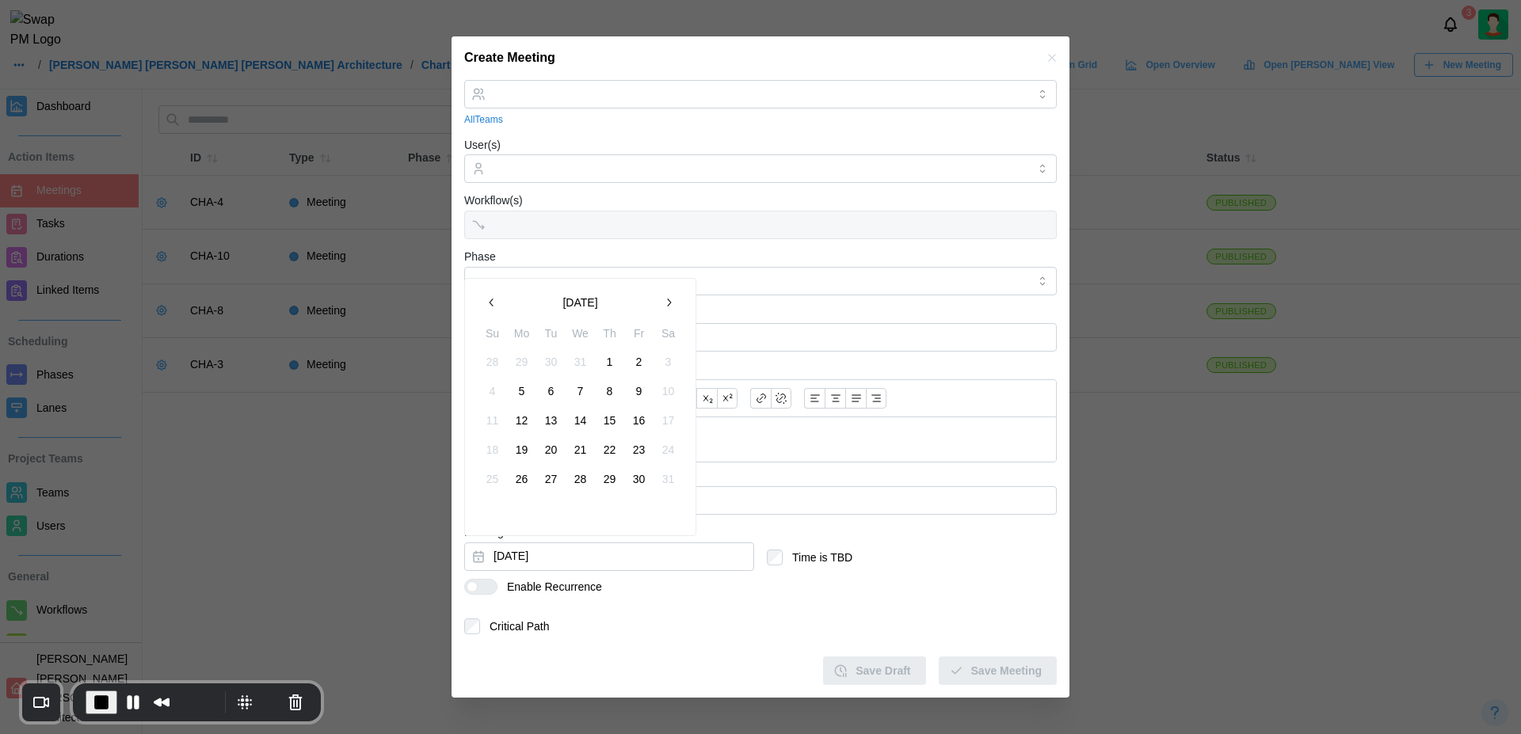
click at [668, 302] on icon "button" at bounding box center [668, 302] width 13 height 13
click at [495, 304] on icon "button" at bounding box center [492, 302] width 13 height 13
click at [726, 360] on div "Description" at bounding box center [760, 412] width 592 height 104
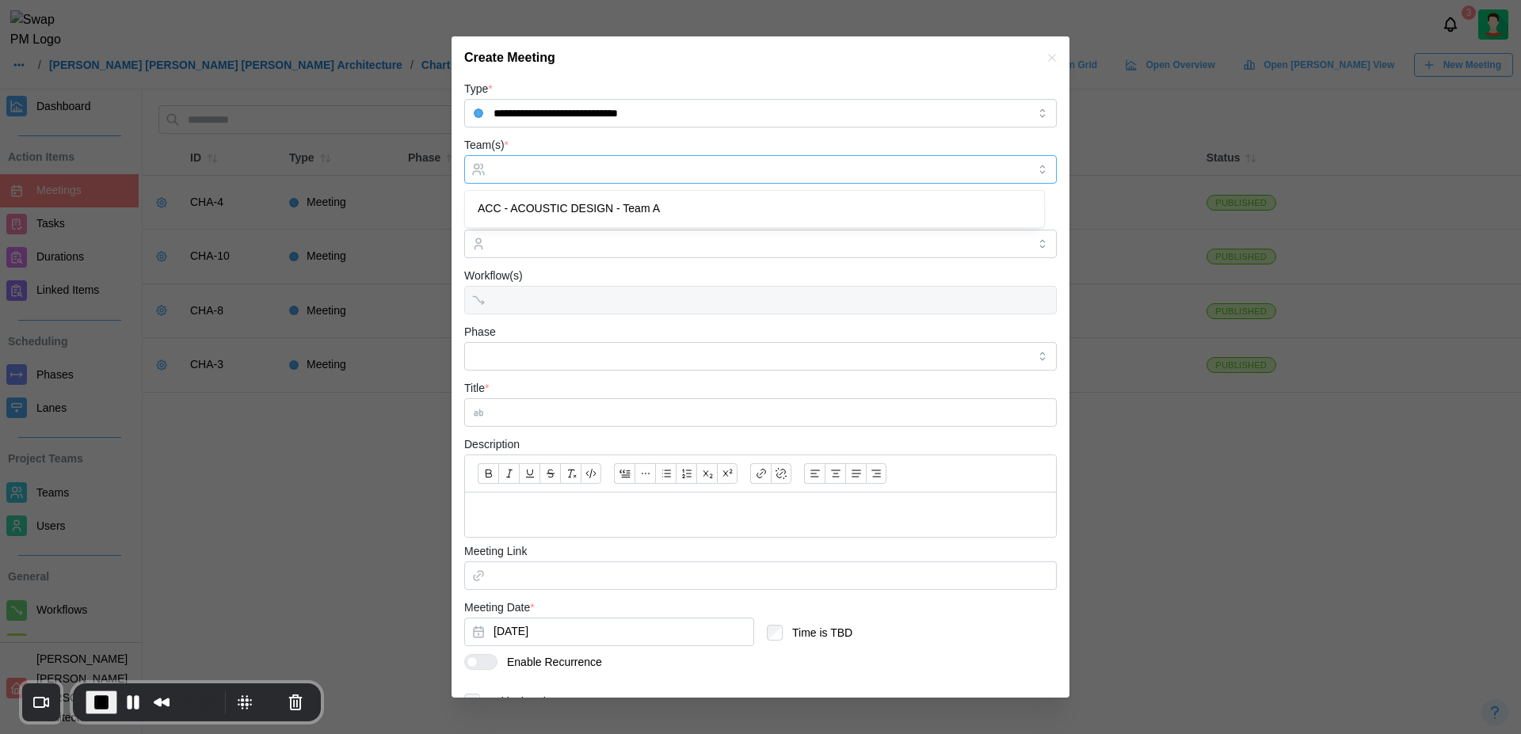
click at [581, 169] on input "Team(s) *" at bounding box center [760, 169] width 534 height 13
click at [542, 413] on input "Title *" at bounding box center [760, 412] width 592 height 29
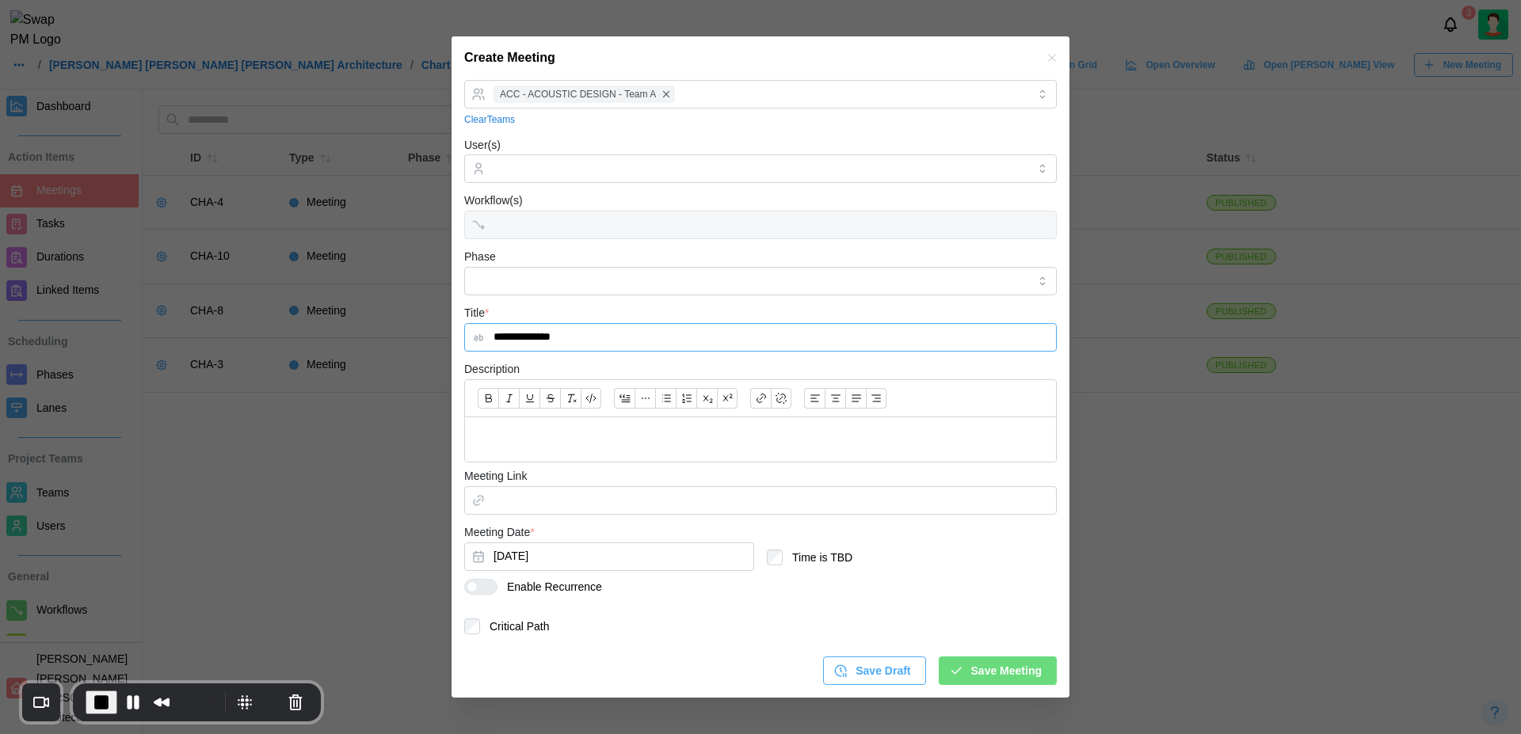
type input "**********"
click at [1013, 670] on span "Save Meeting" at bounding box center [1006, 670] width 70 height 27
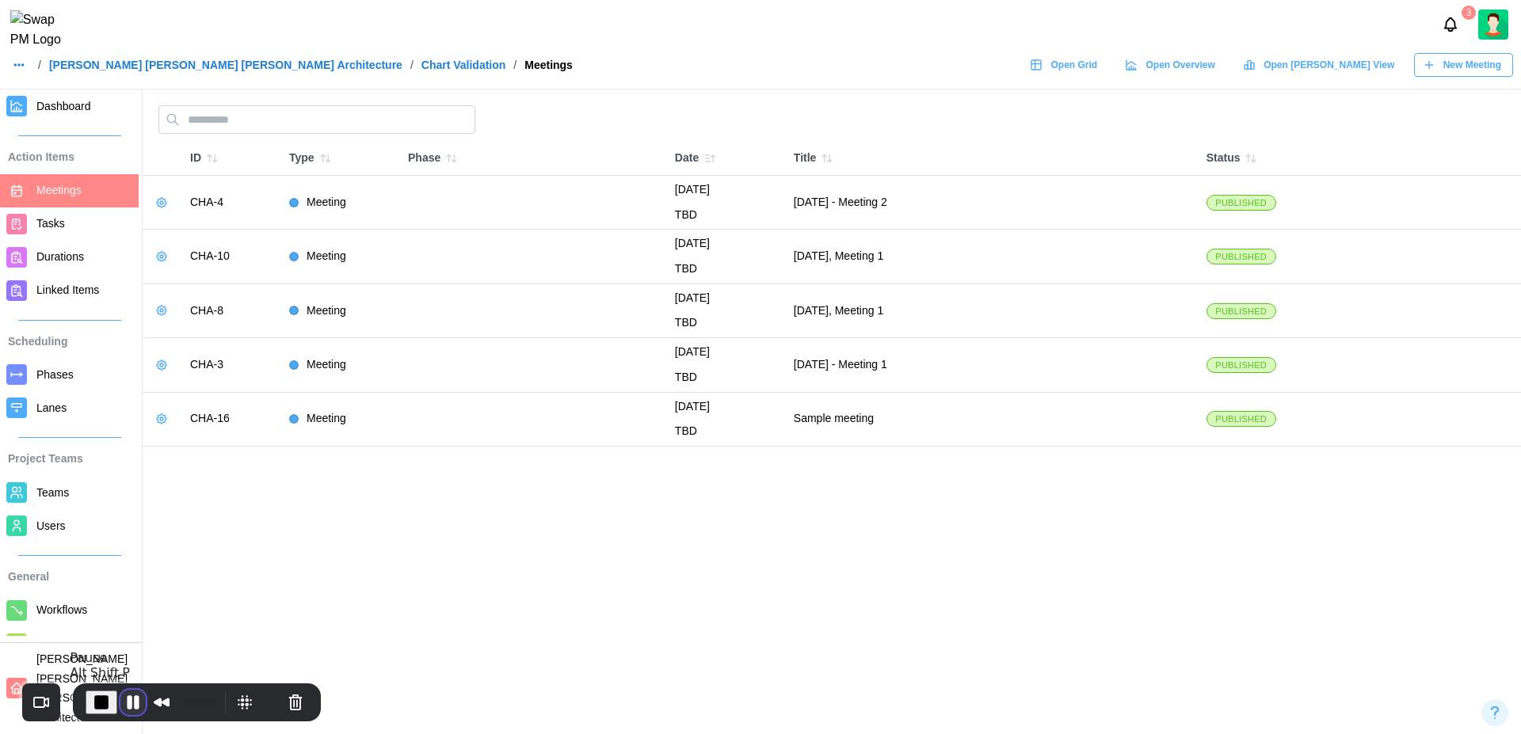
click at [128, 702] on button "Pause Recording" at bounding box center [132, 702] width 25 height 25
click at [128, 702] on span "Play Recording" at bounding box center [129, 702] width 19 height 19
click at [80, 222] on span "Tasks" at bounding box center [84, 224] width 96 height 20
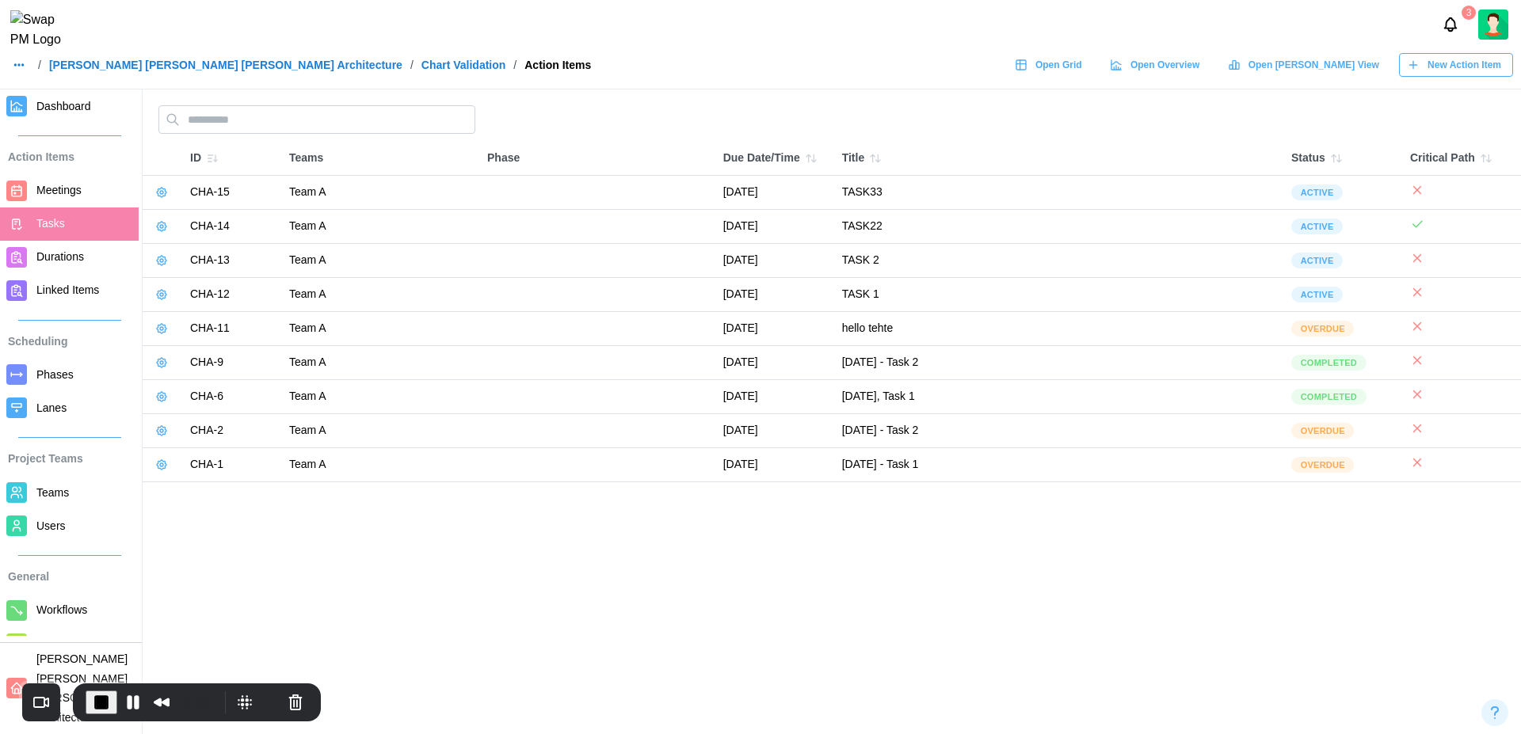
click at [1435, 76] on span "New Action Item" at bounding box center [1464, 65] width 74 height 22
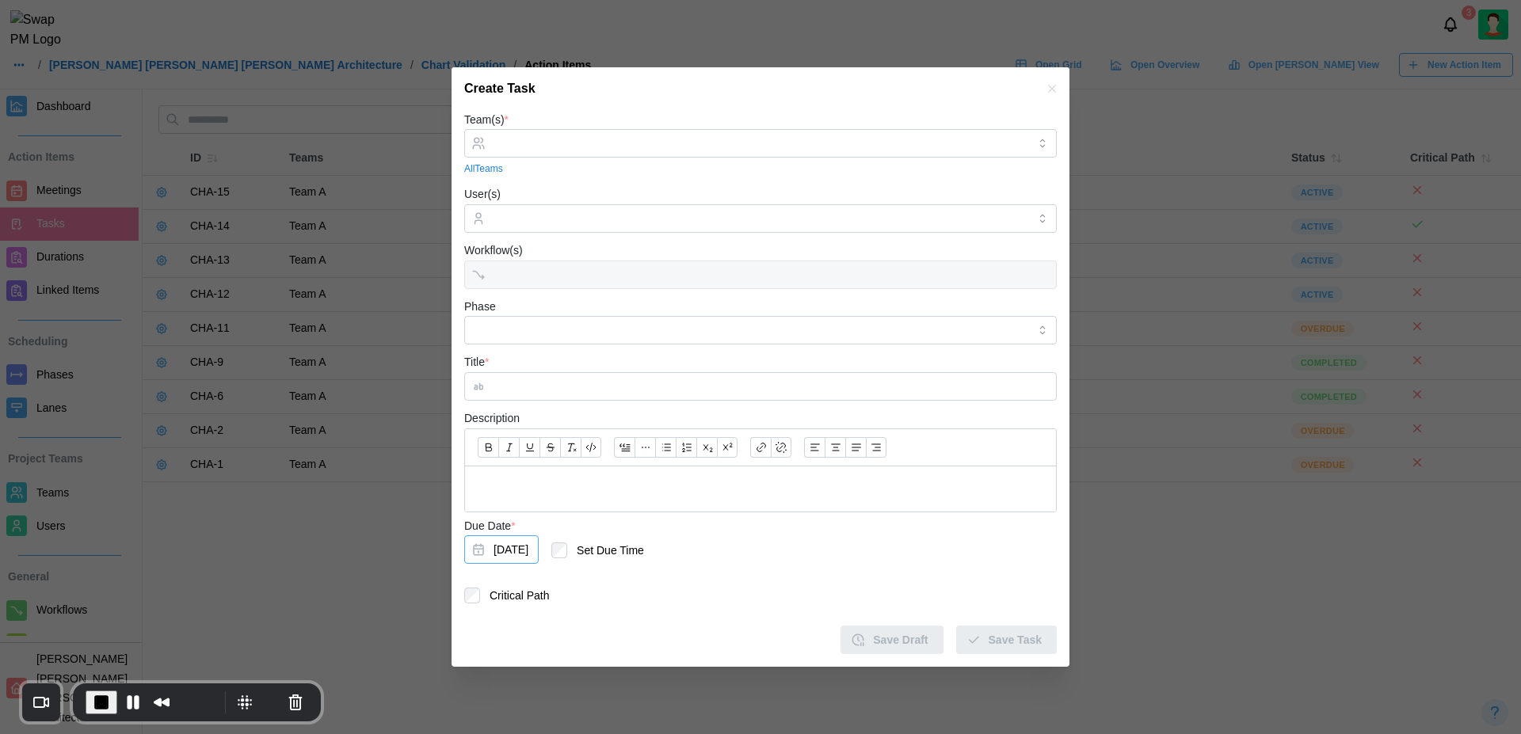
click at [539, 552] on button "[DATE]" at bounding box center [501, 549] width 74 height 29
click at [671, 296] on icon "button" at bounding box center [668, 295] width 13 height 13
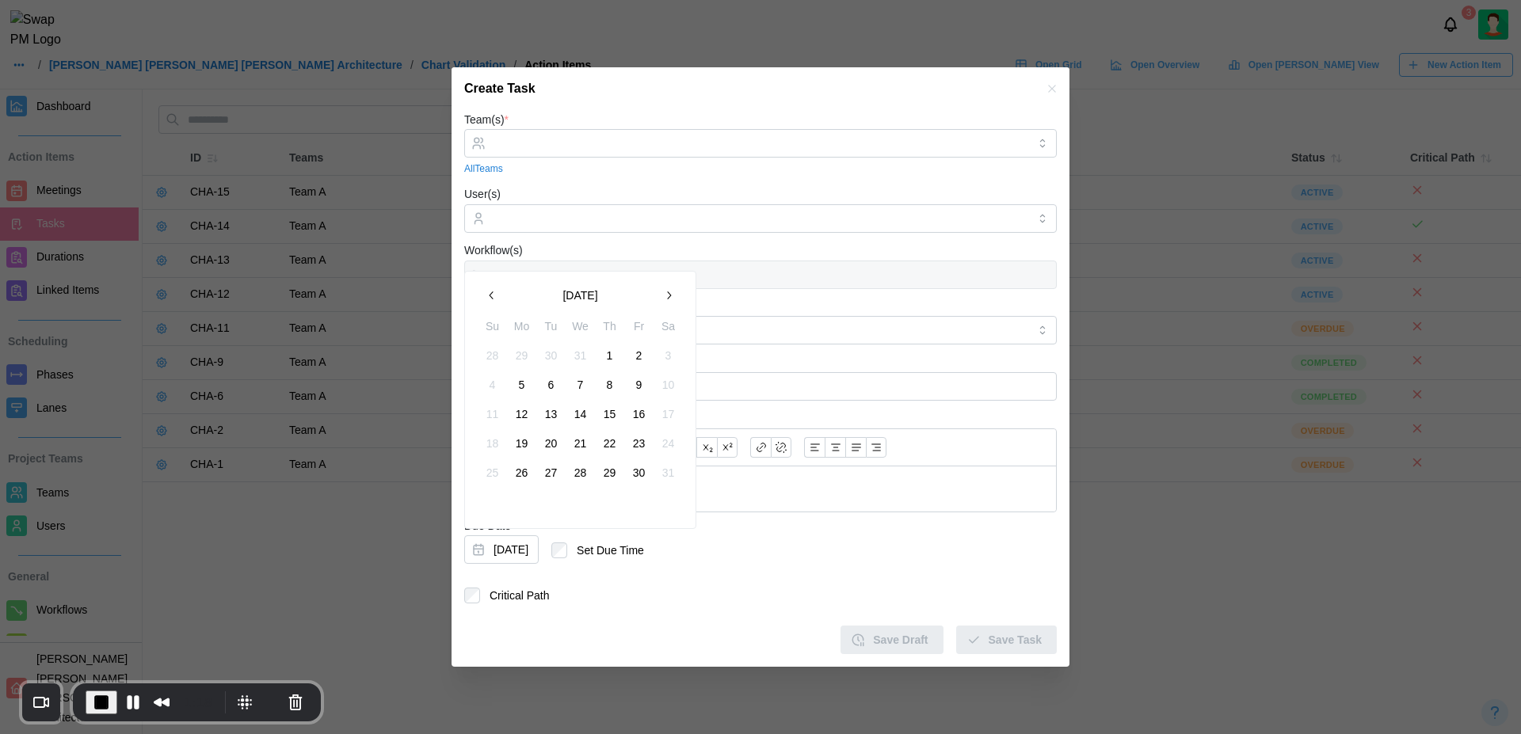
click at [671, 296] on icon "button" at bounding box center [668, 295] width 13 height 13
click at [736, 371] on div "Title *" at bounding box center [760, 376] width 592 height 48
click at [1053, 86] on icon "button" at bounding box center [1051, 88] width 13 height 13
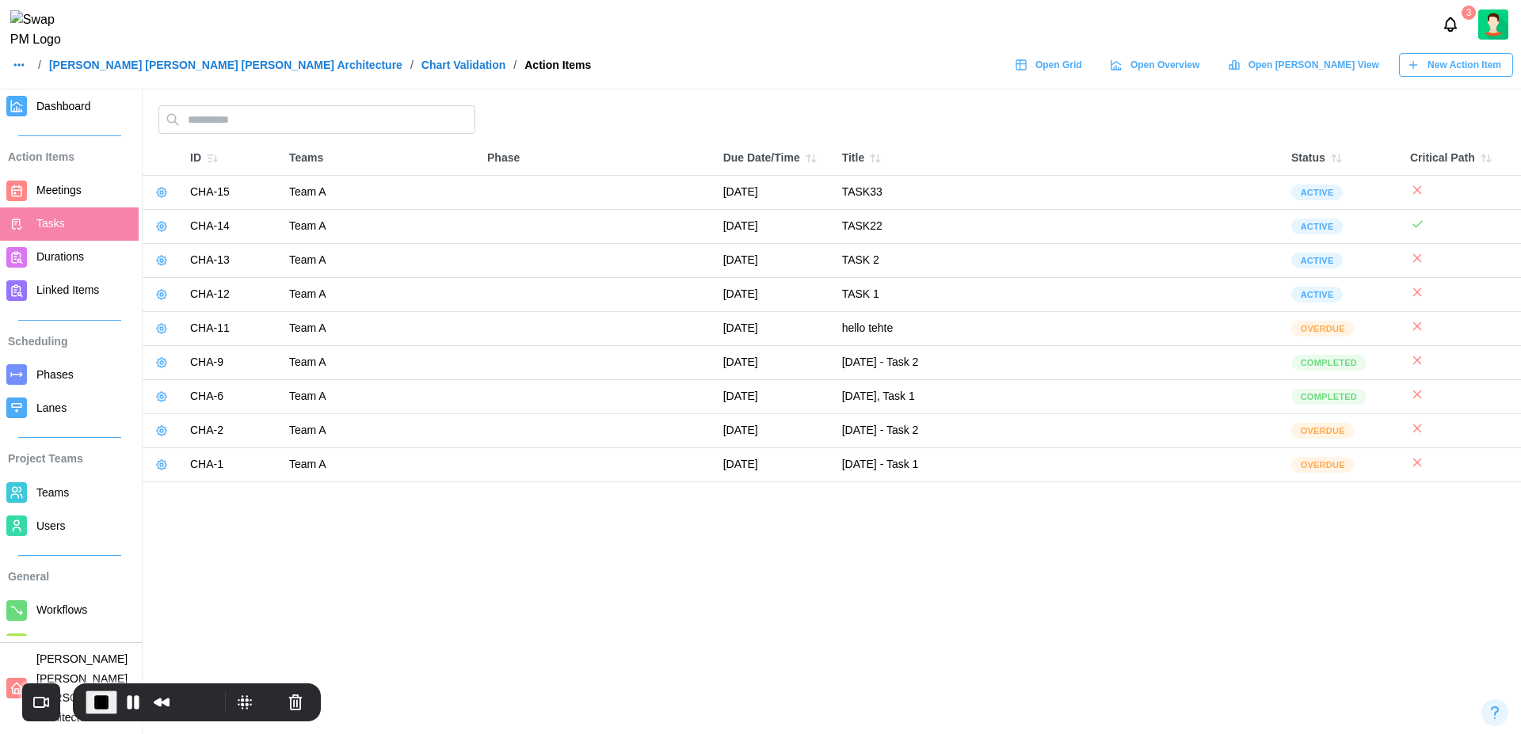
click at [64, 263] on span "Durations" at bounding box center [84, 257] width 96 height 20
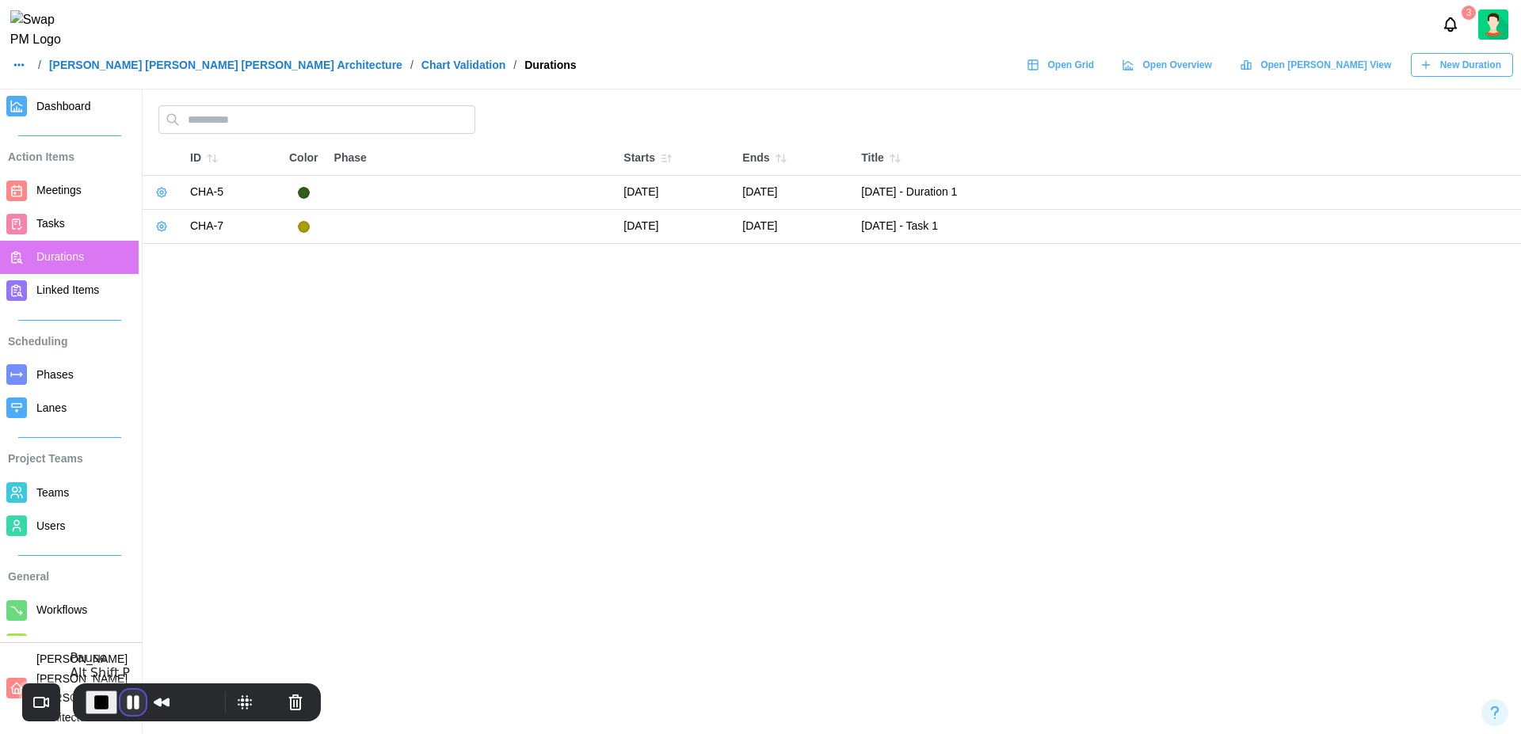
click at [131, 696] on button "Pause Recording" at bounding box center [132, 702] width 25 height 25
click at [131, 696] on span "Play Recording" at bounding box center [129, 702] width 19 height 19
click at [1479, 76] on span "New Duration" at bounding box center [1470, 65] width 61 height 22
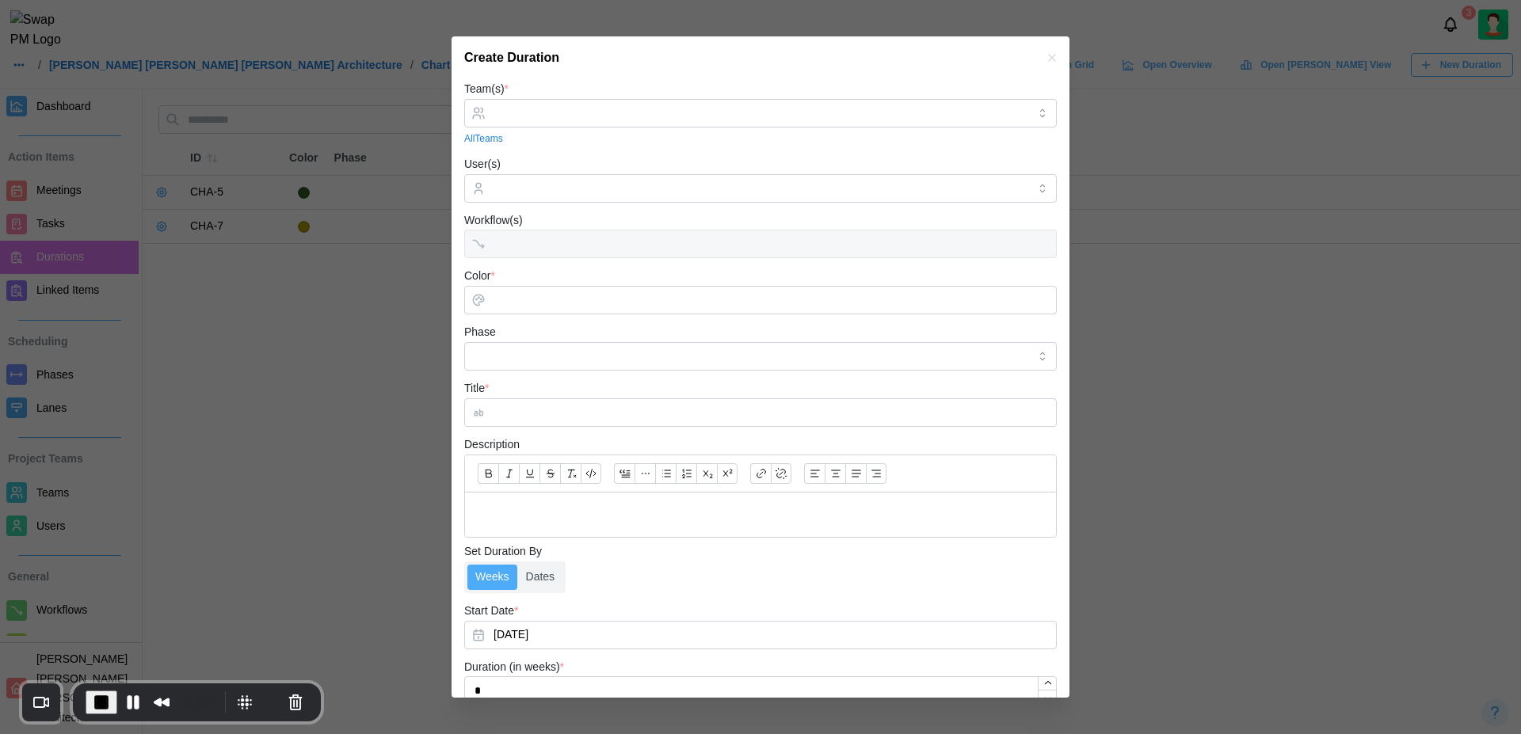
scroll to position [110, 0]
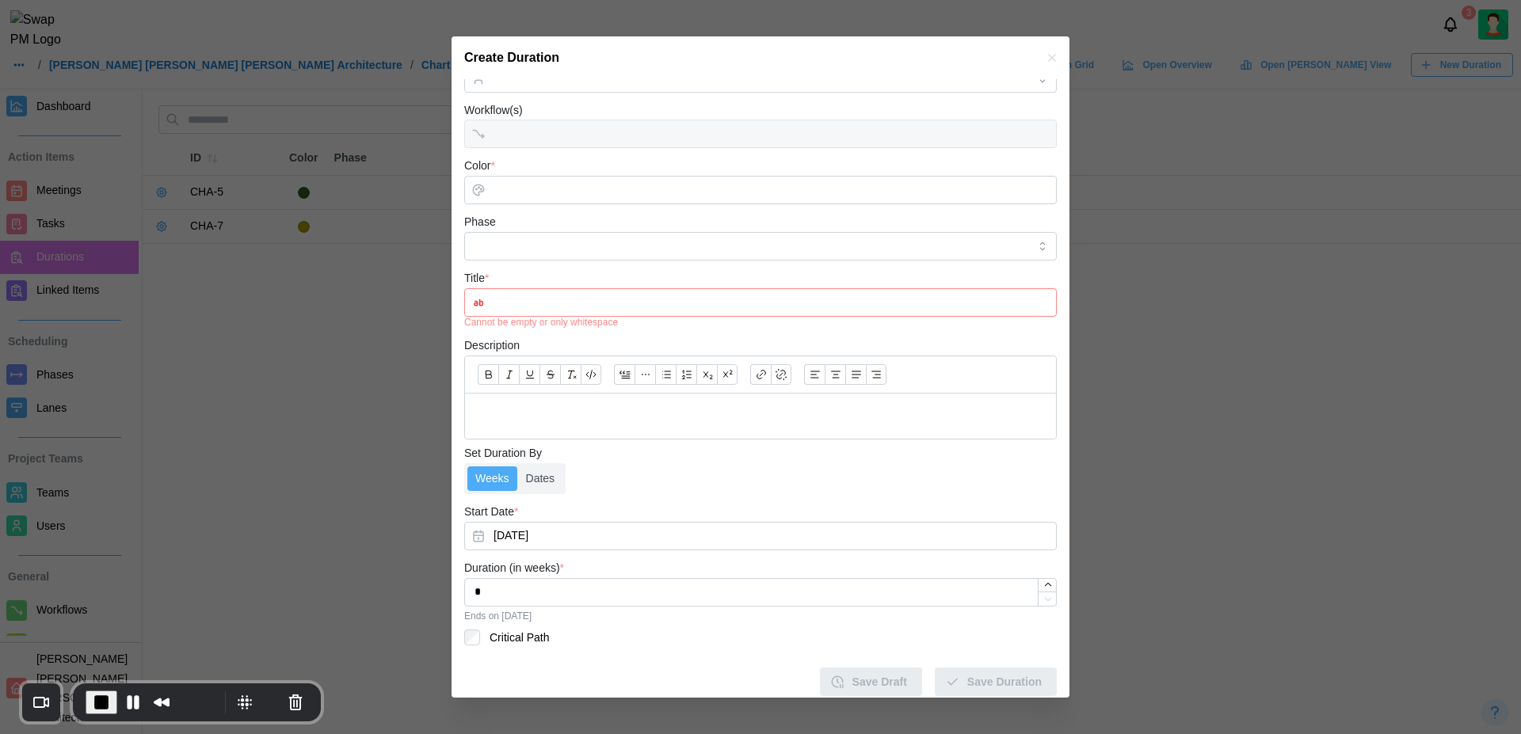
click at [540, 452] on div "Set Duration By Weeks Dates" at bounding box center [760, 469] width 592 height 51
click at [544, 477] on label "Dates" at bounding box center [540, 479] width 45 height 25
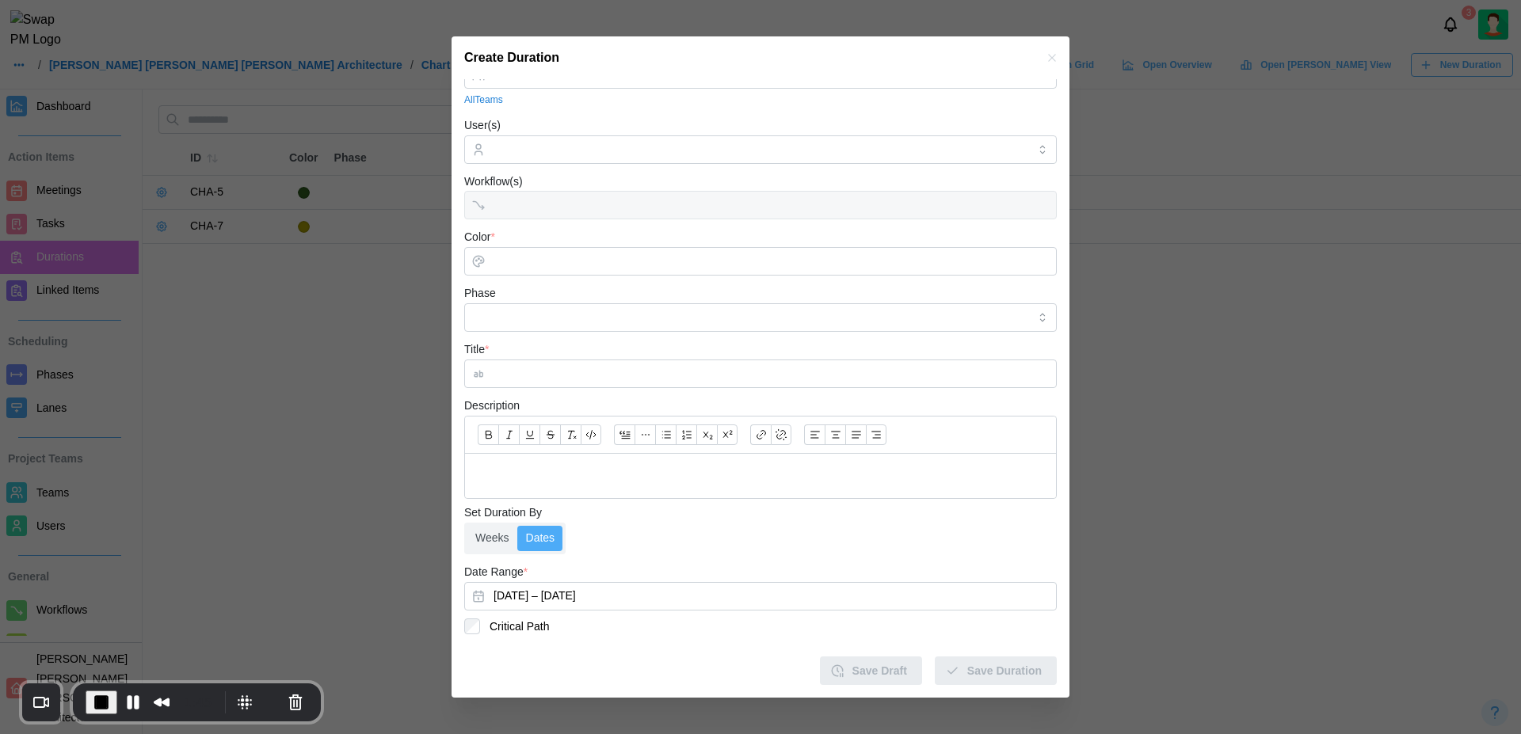
scroll to position [39, 0]
click at [554, 600] on button "[DATE] – [DATE]" at bounding box center [760, 596] width 592 height 29
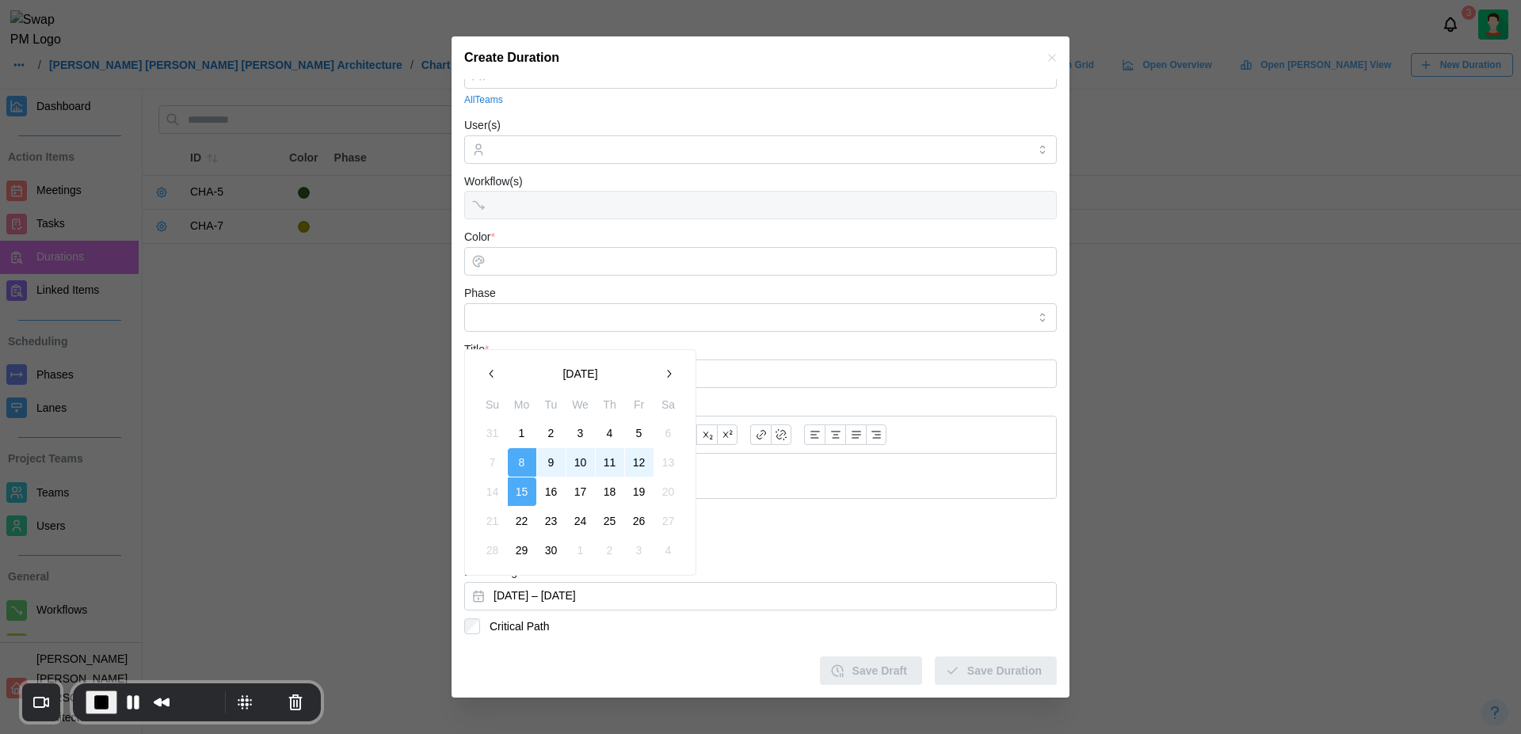
click at [671, 379] on icon "button" at bounding box center [668, 374] width 13 height 13
click at [671, 379] on th "Sa" at bounding box center [667, 378] width 29 height 23
click at [671, 356] on button "button" at bounding box center [668, 344] width 29 height 29
click at [666, 372] on icon "button" at bounding box center [668, 374] width 13 height 13
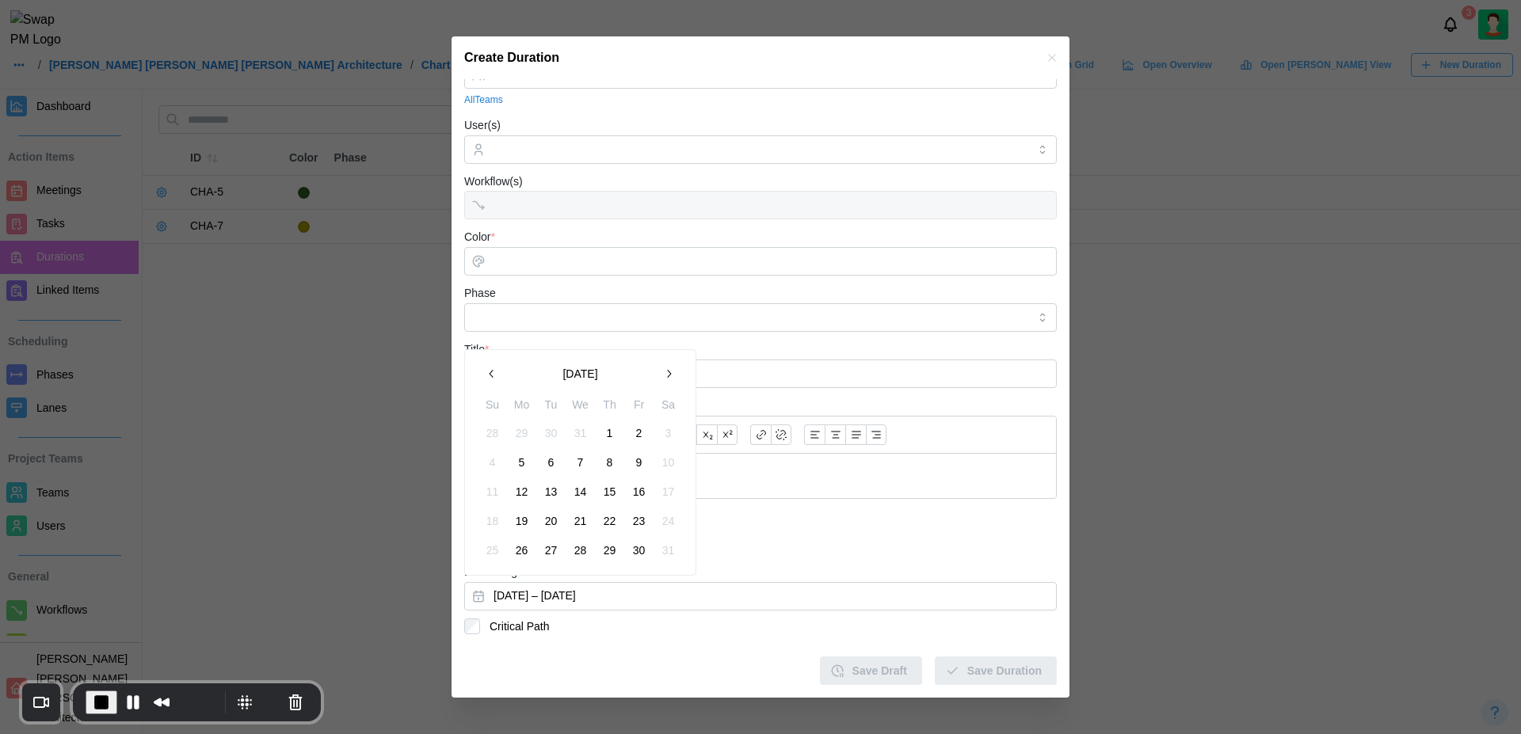
click at [669, 377] on icon "button" at bounding box center [668, 374] width 13 height 13
click at [669, 400] on icon "button" at bounding box center [668, 403] width 13 height 13
click at [130, 700] on button "Pause Recording" at bounding box center [132, 702] width 25 height 25
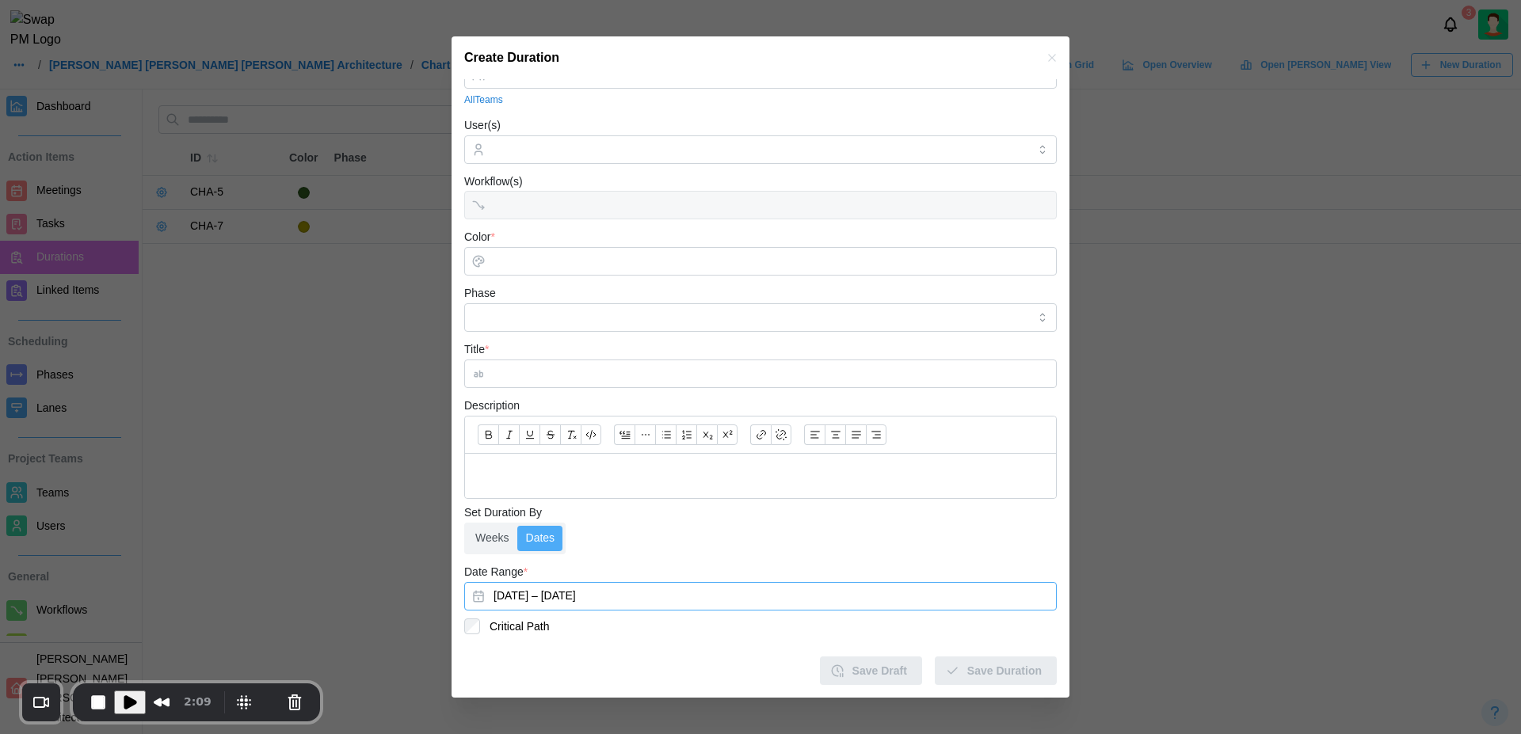
click at [714, 597] on button "[DATE] – [DATE]" at bounding box center [760, 596] width 592 height 29
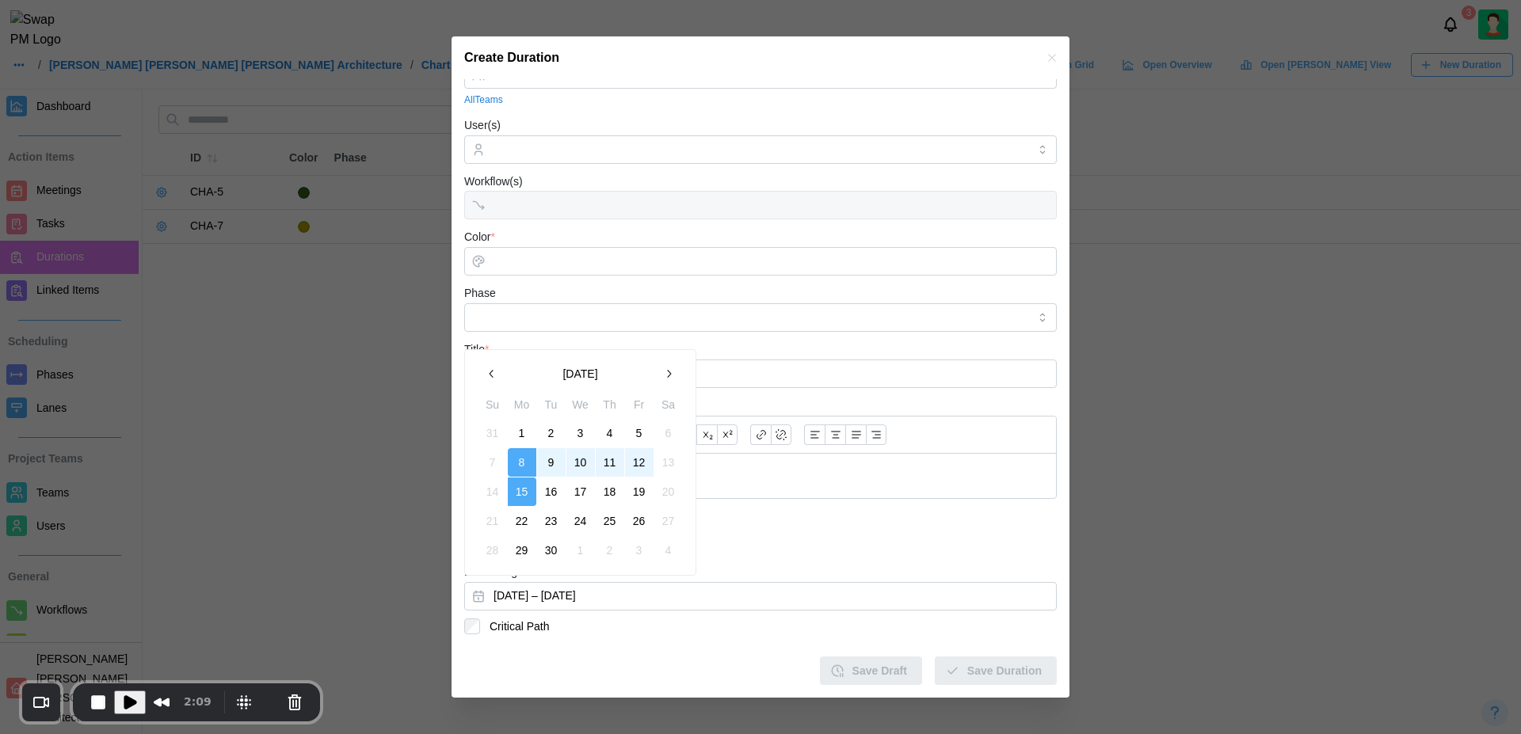
click at [671, 373] on icon "button" at bounding box center [669, 374] width 4 height 8
click at [489, 342] on icon "button" at bounding box center [492, 344] width 13 height 13
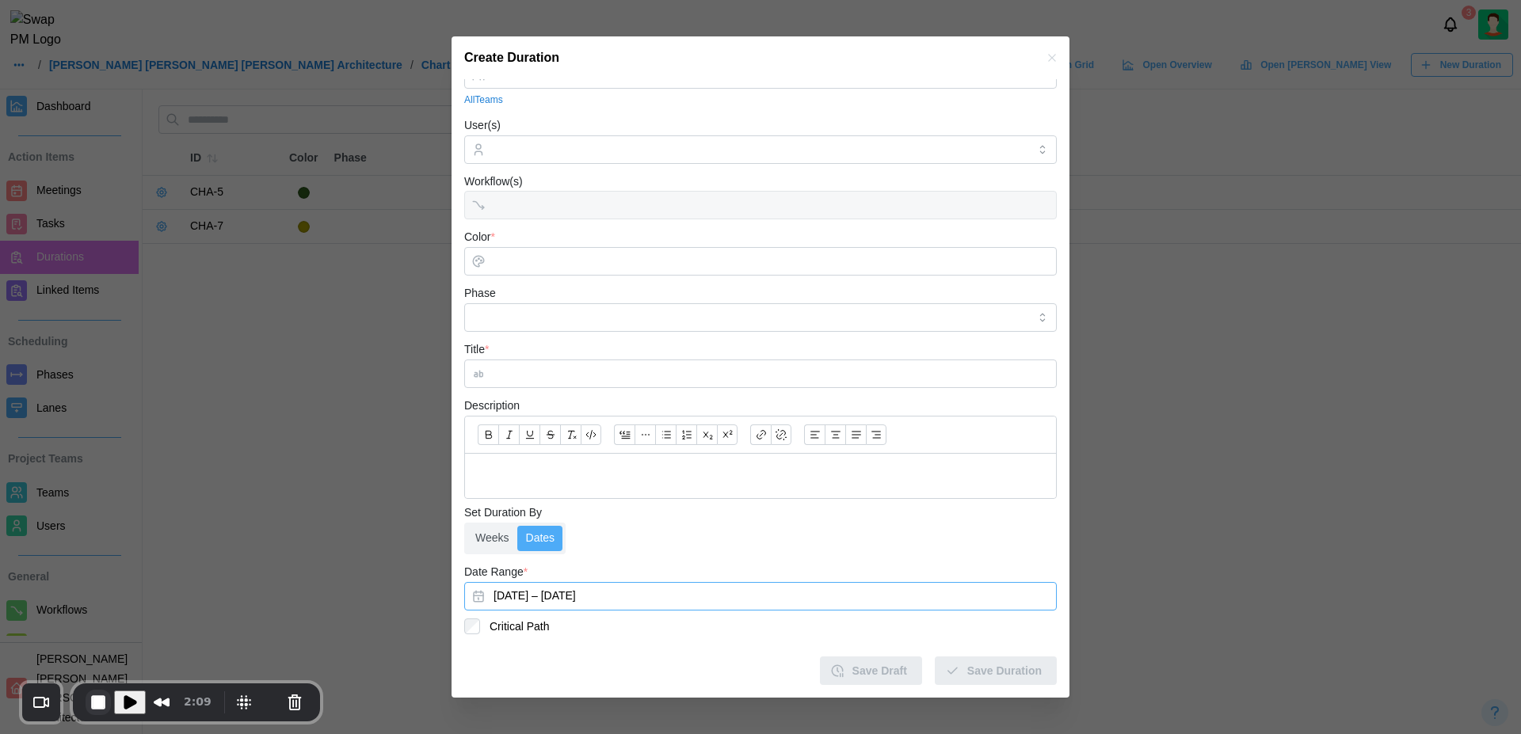
click at [95, 704] on button "End Recording" at bounding box center [98, 702] width 25 height 25
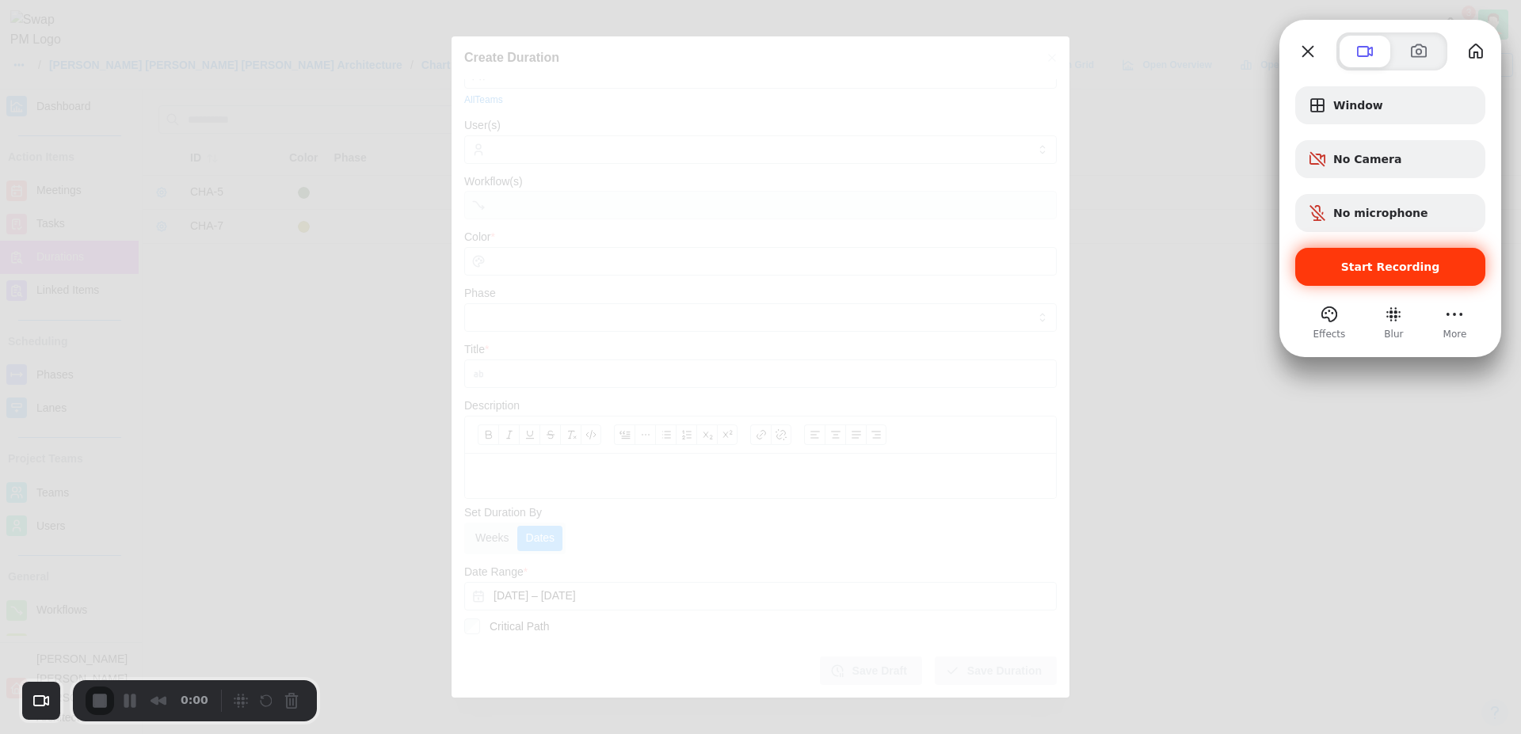
click at [1381, 272] on span "Start Recording" at bounding box center [1390, 267] width 99 height 13
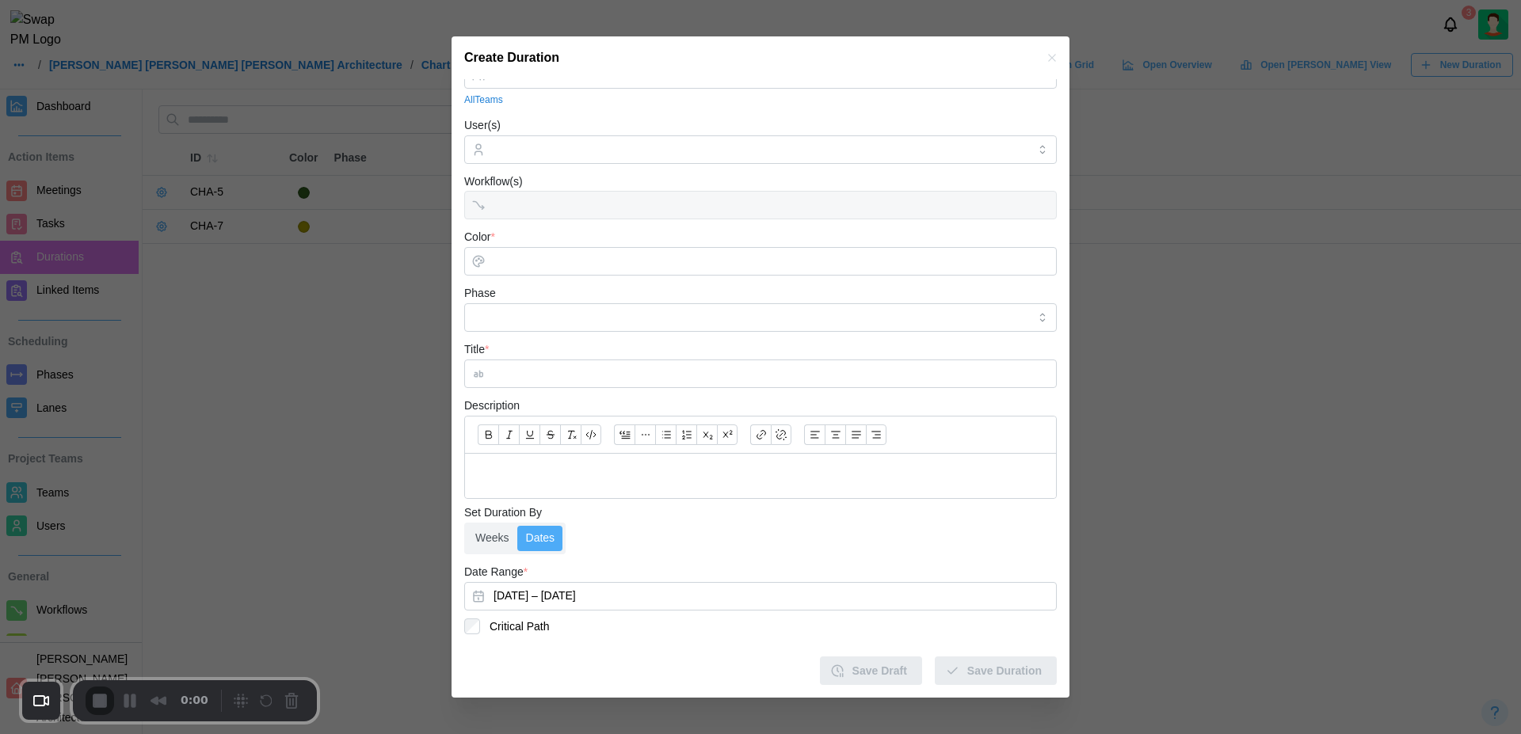
click at [537, 600] on button "[DATE] – [DATE]" at bounding box center [760, 596] width 592 height 29
click at [131, 707] on button "Pause Recording" at bounding box center [132, 702] width 25 height 25
click at [131, 707] on span "Play Recording" at bounding box center [129, 702] width 19 height 19
click at [586, 592] on button "[DATE] – [DATE]" at bounding box center [760, 596] width 592 height 29
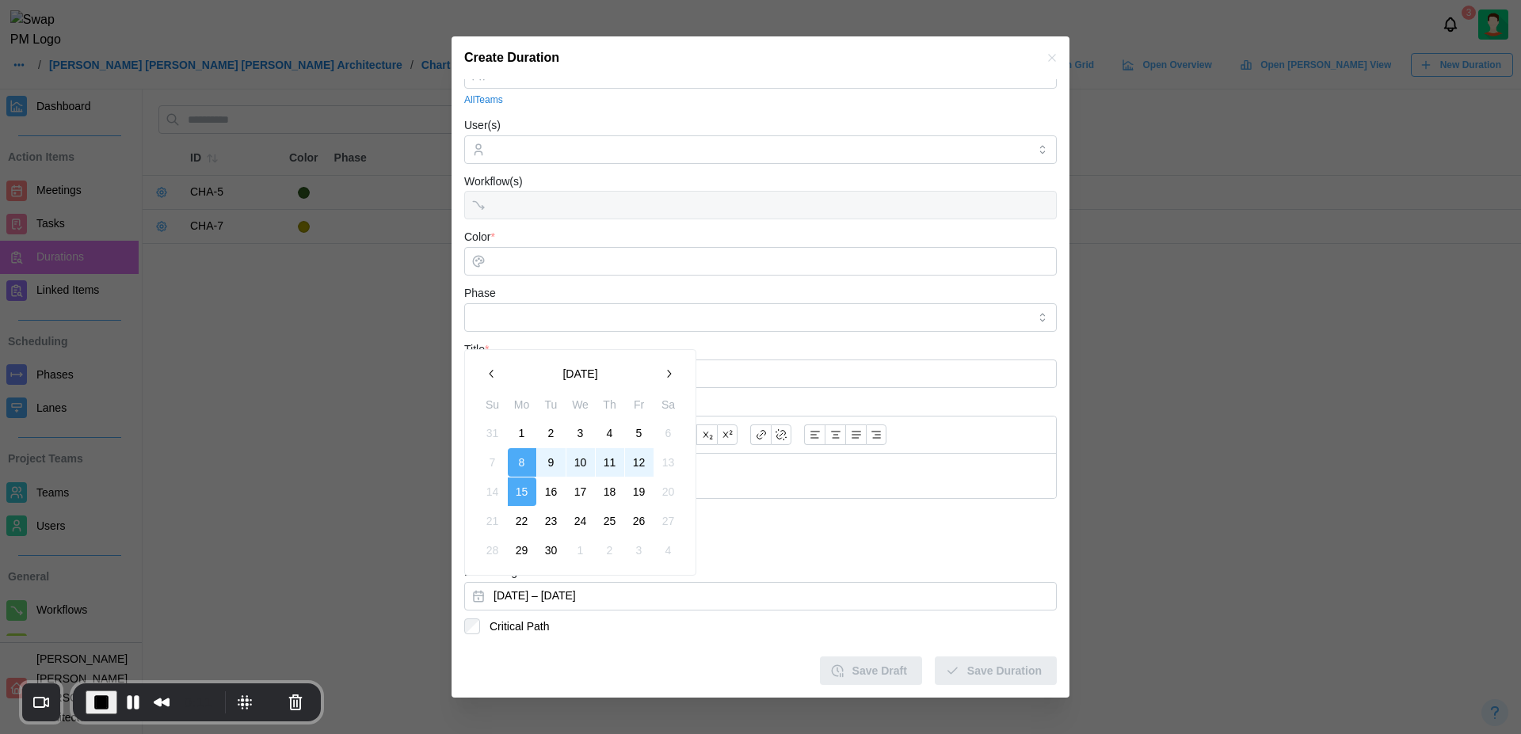
click at [674, 375] on icon "button" at bounding box center [668, 374] width 13 height 13
click at [498, 348] on button "button" at bounding box center [492, 344] width 29 height 29
click at [662, 379] on icon "button" at bounding box center [668, 374] width 13 height 13
click at [486, 346] on icon "button" at bounding box center [492, 344] width 13 height 13
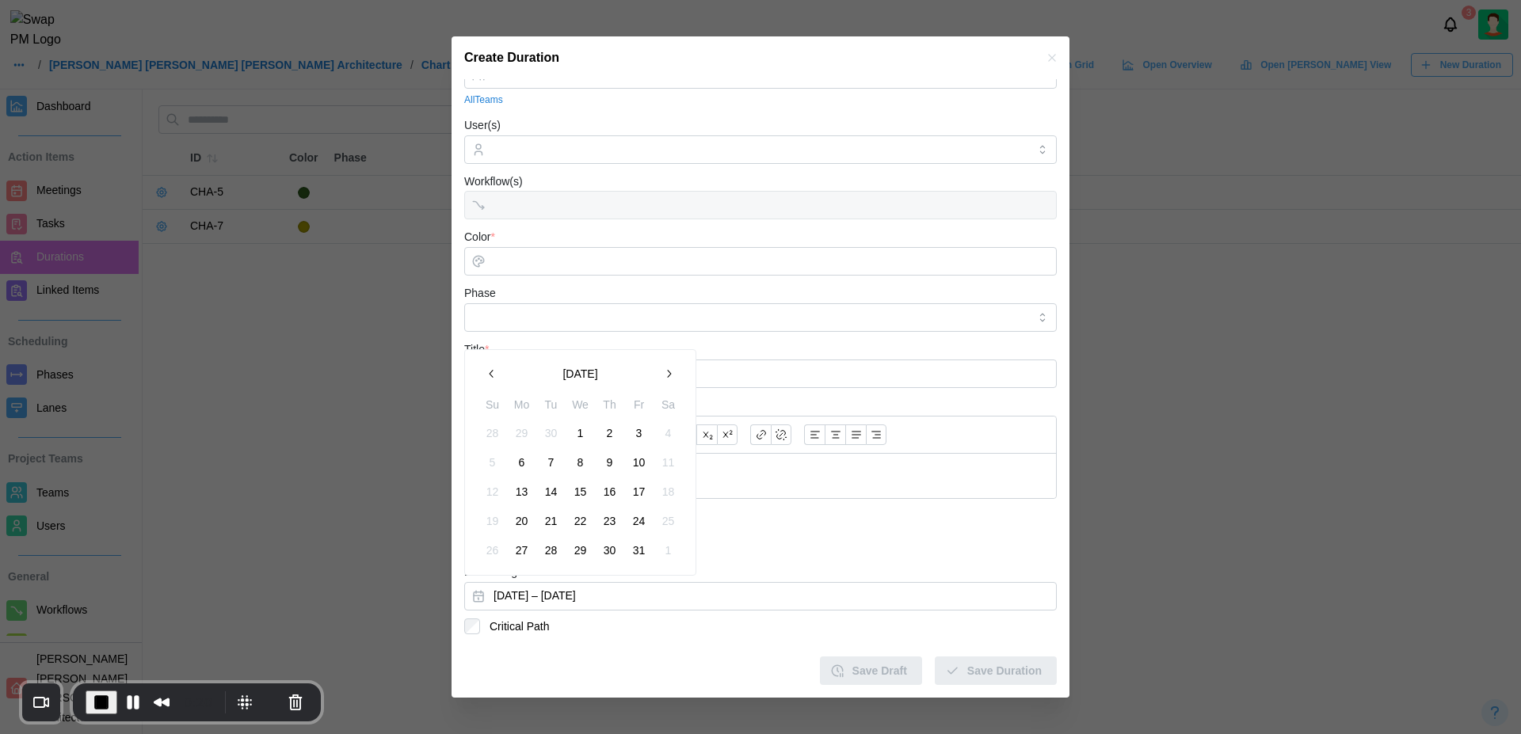
click at [670, 377] on icon "button" at bounding box center [668, 374] width 13 height 13
click at [129, 710] on button "Pause Recording" at bounding box center [132, 702] width 25 height 25
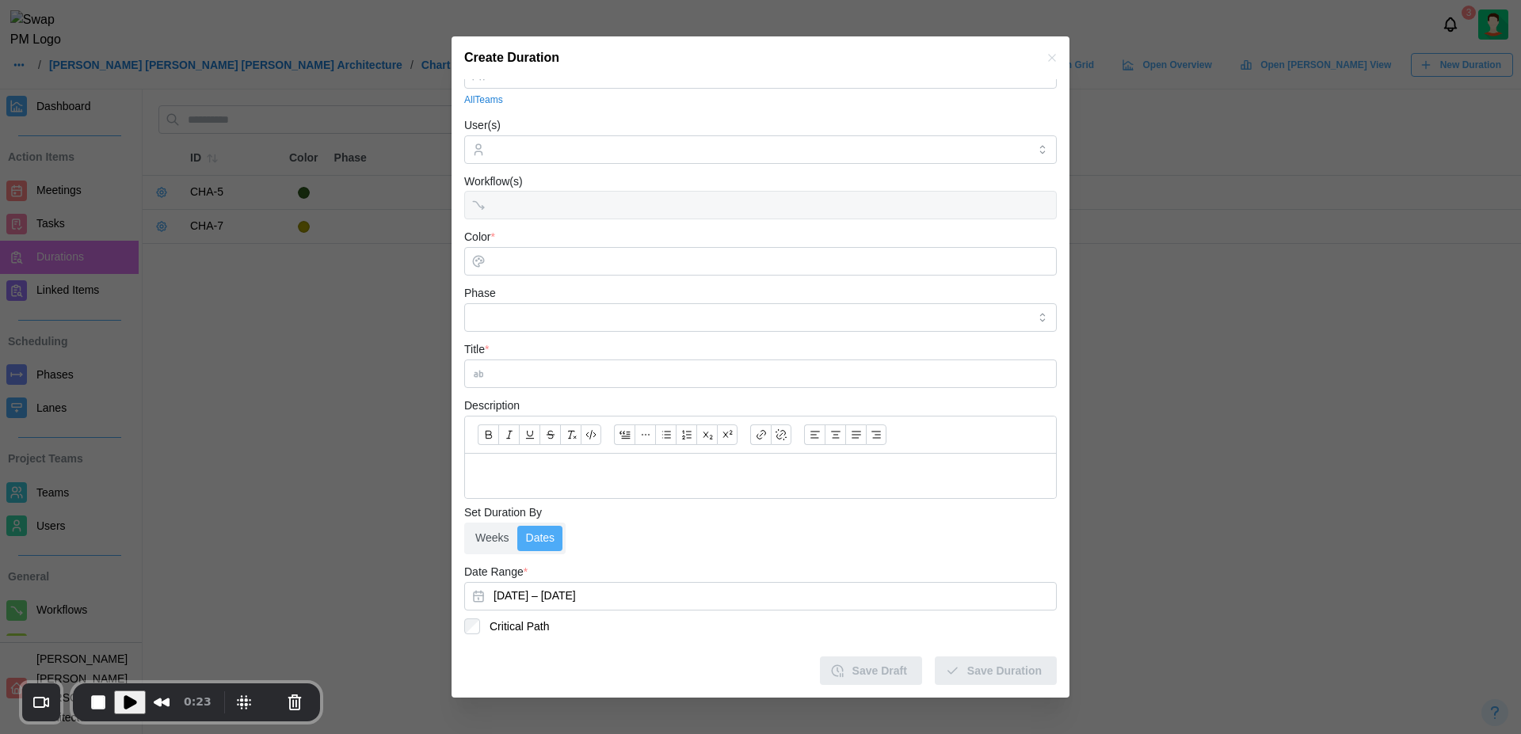
click at [1045, 61] on icon "button" at bounding box center [1051, 57] width 13 height 13
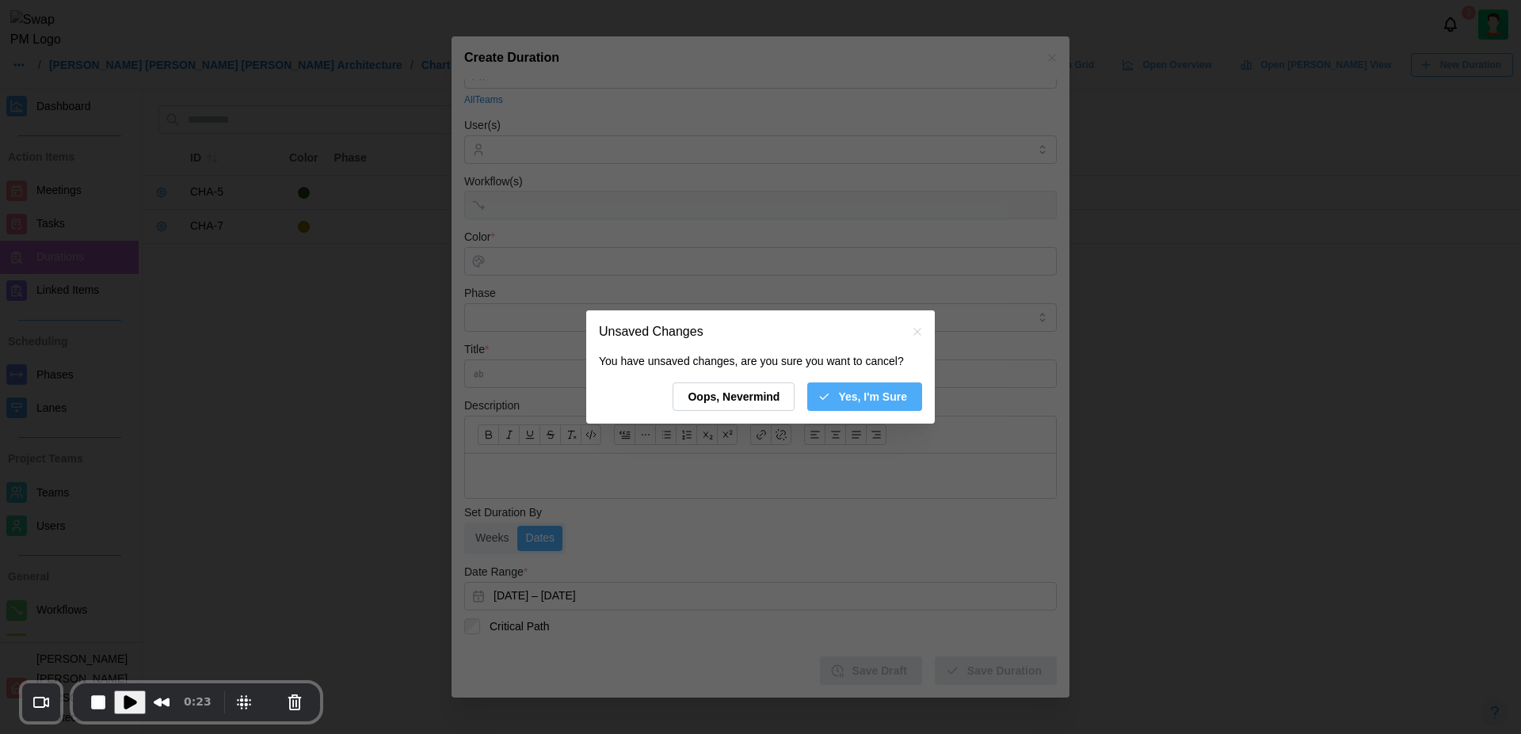
click at [866, 386] on span "Yes, I'm Sure" at bounding box center [872, 396] width 69 height 27
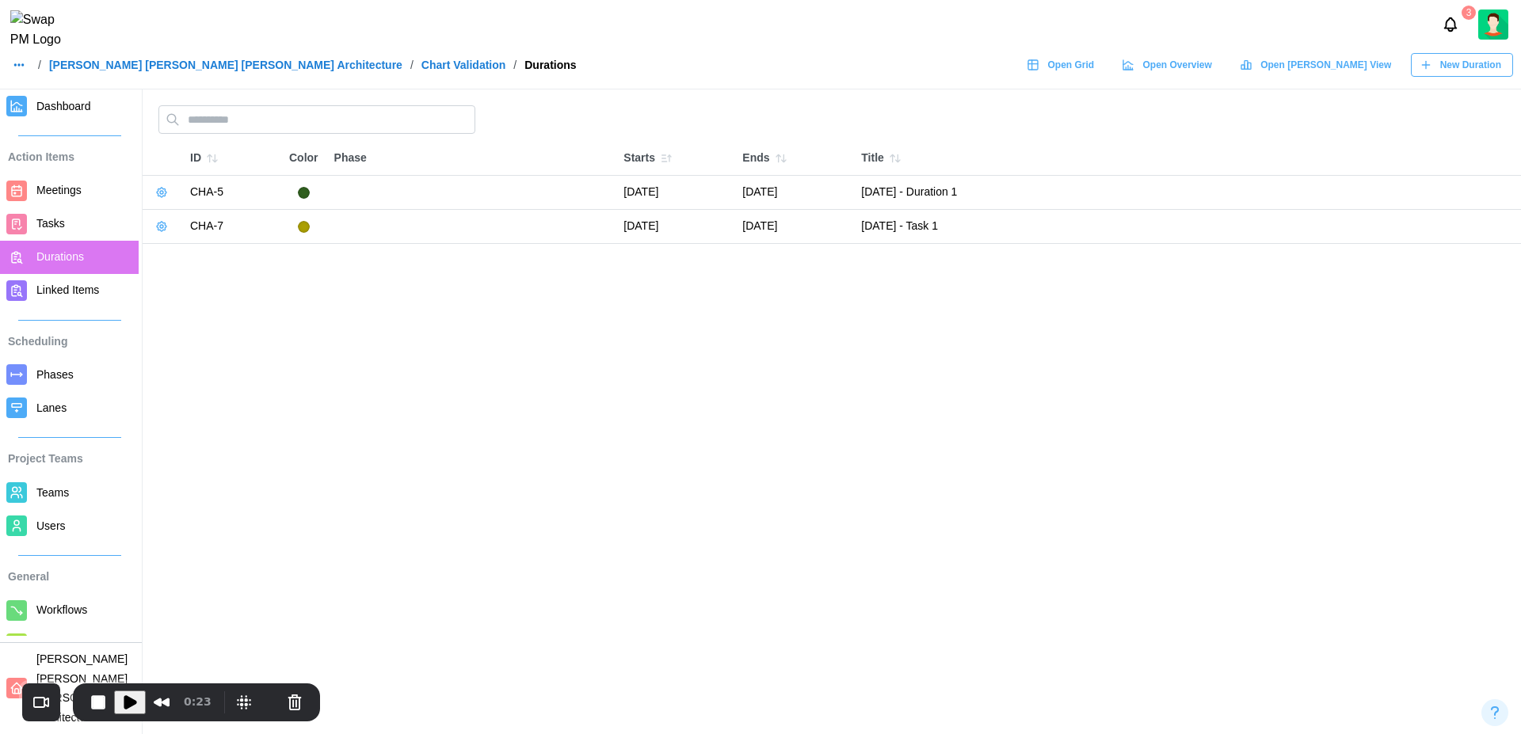
click at [64, 196] on span "Meetings" at bounding box center [58, 190] width 45 height 13
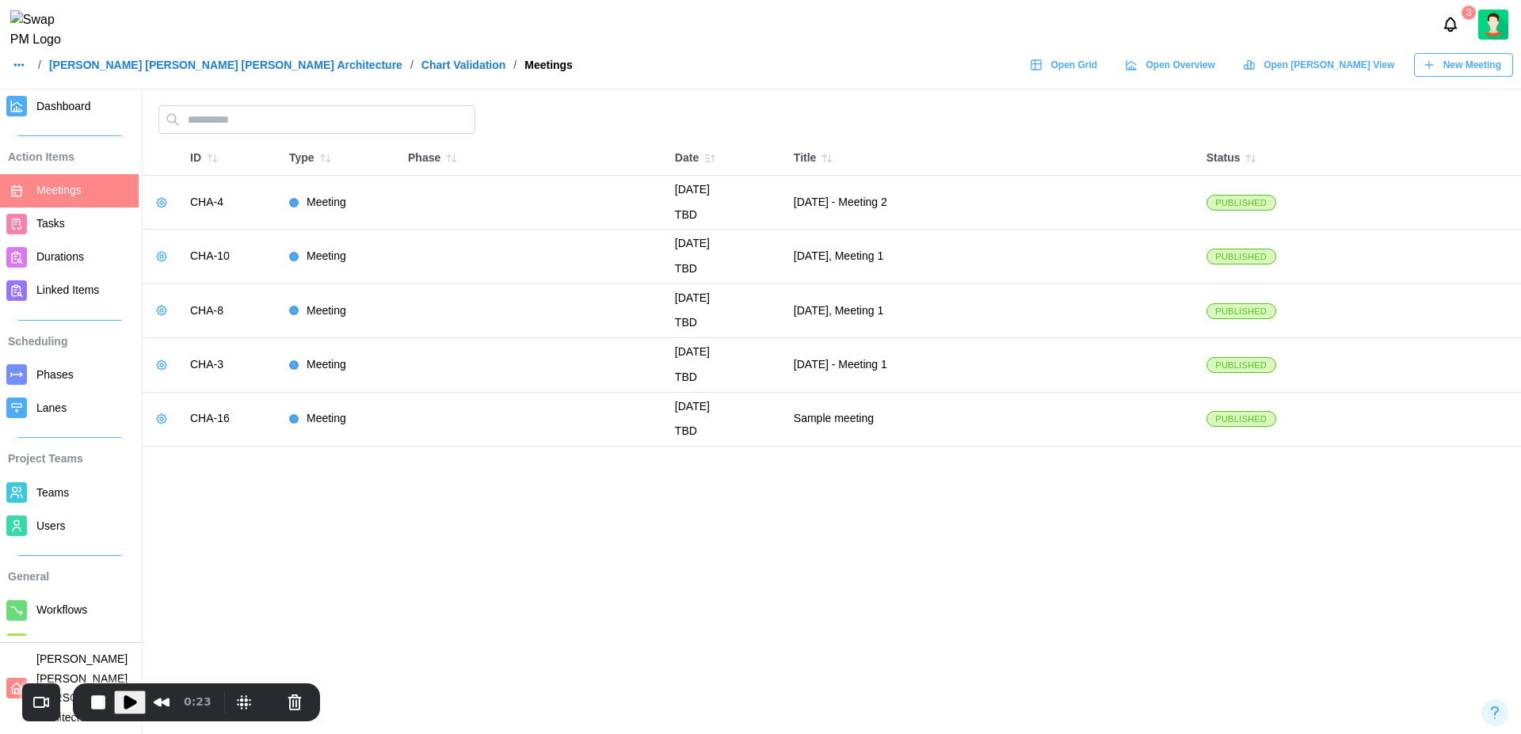
click at [1454, 76] on span "New Meeting" at bounding box center [1472, 65] width 58 height 22
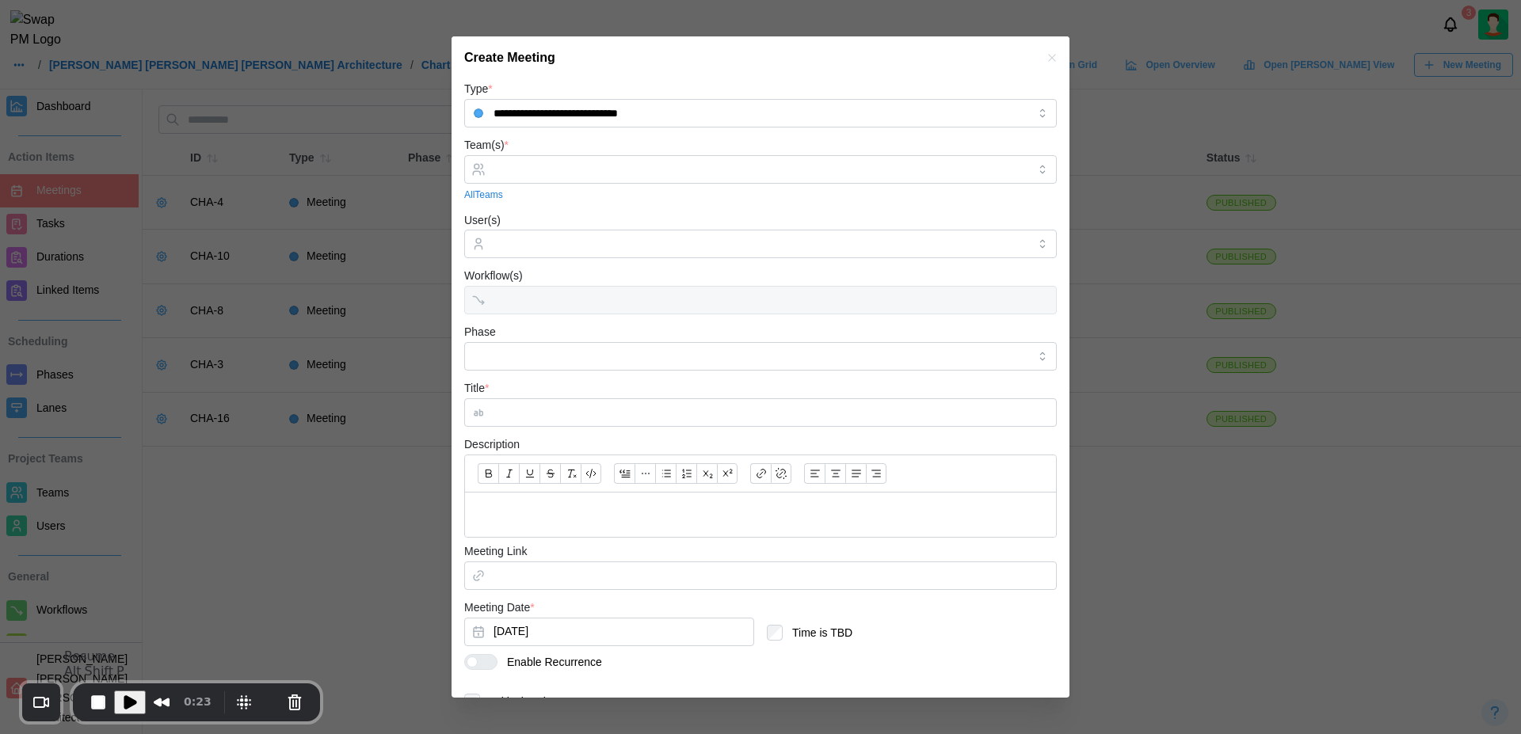
click at [123, 699] on span "Play Recording" at bounding box center [129, 702] width 19 height 19
drag, startPoint x: 566, startPoint y: 61, endPoint x: 457, endPoint y: 63, distance: 109.3
click at [457, 63] on div "Create Meeting" at bounding box center [760, 57] width 618 height 43
click at [538, 62] on h2 "Create Meeting" at bounding box center [509, 57] width 91 height 13
click at [597, 633] on button "[DATE]" at bounding box center [609, 632] width 290 height 29
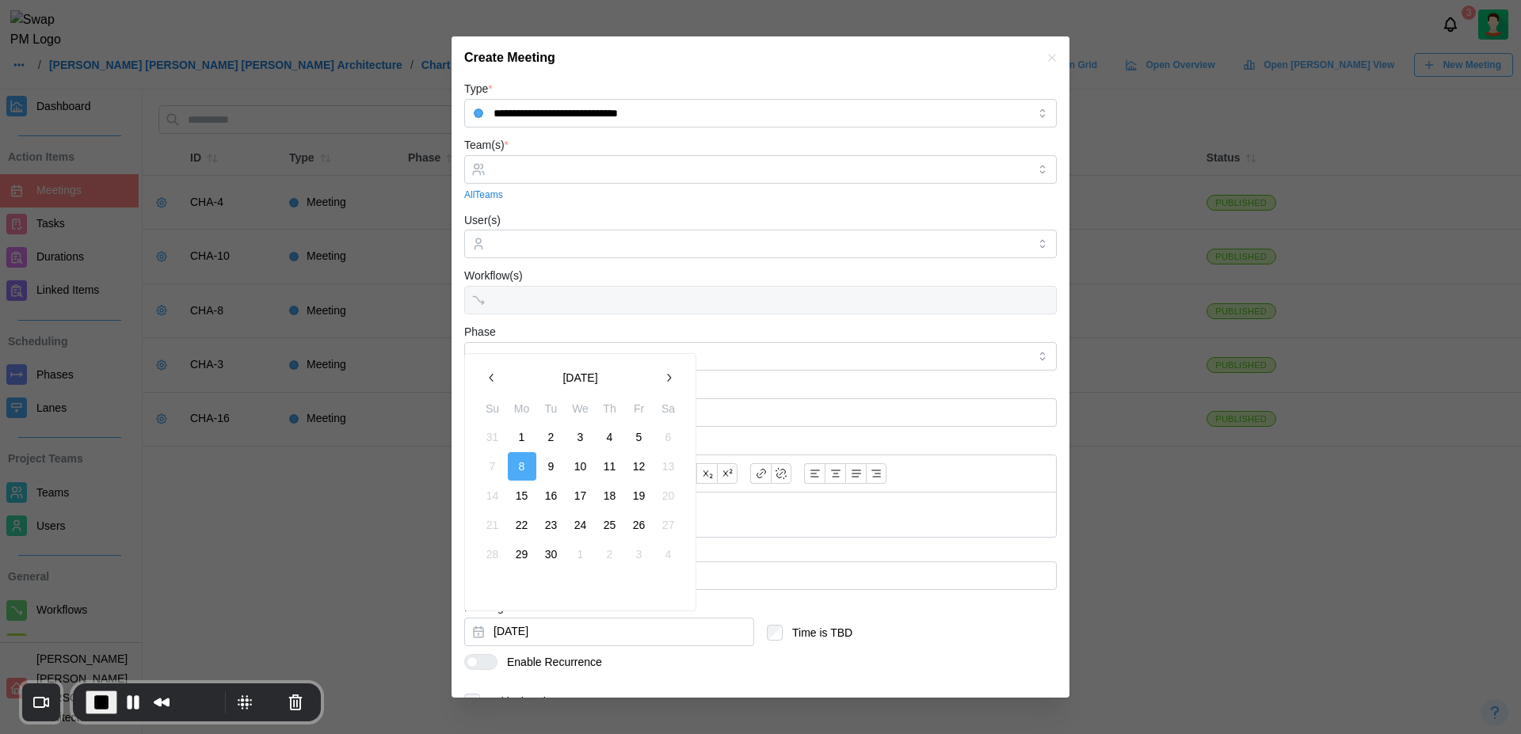
click at [668, 382] on icon "button" at bounding box center [668, 377] width 13 height 13
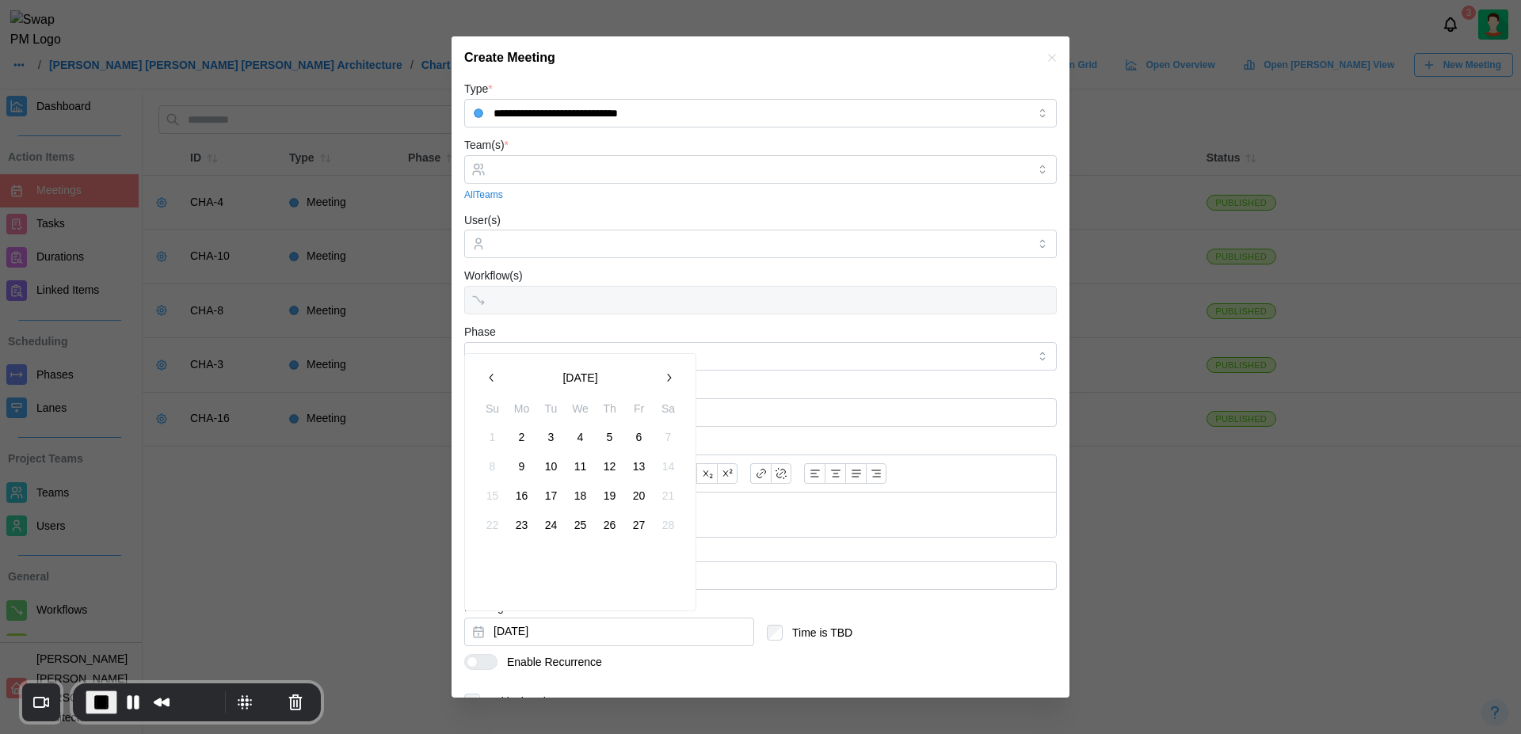
click at [485, 385] on button "button" at bounding box center [492, 378] width 29 height 29
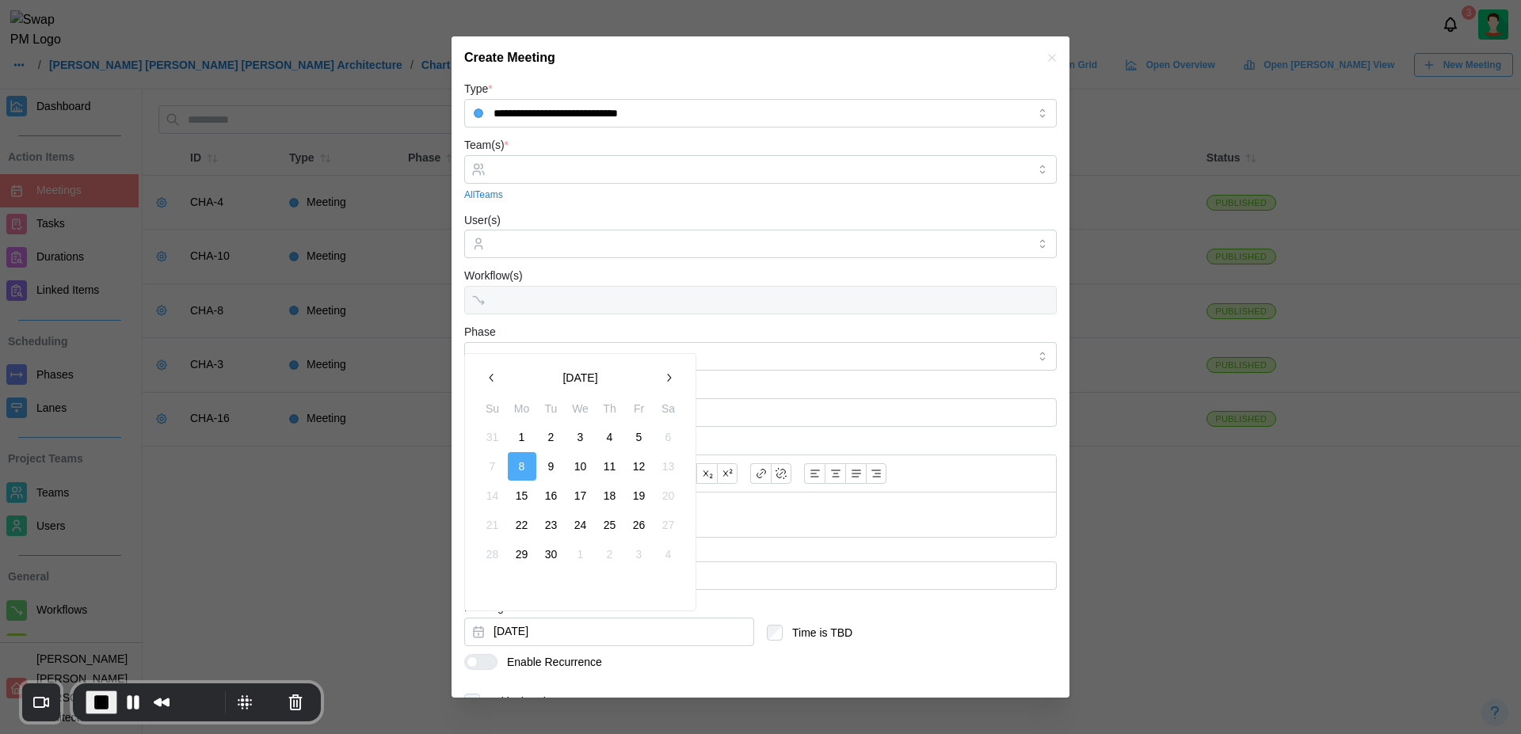
click at [662, 375] on icon "button" at bounding box center [668, 377] width 13 height 13
click at [102, 699] on span "End Recording" at bounding box center [101, 702] width 19 height 19
